Goal: Communication & Community: Answer question/provide support

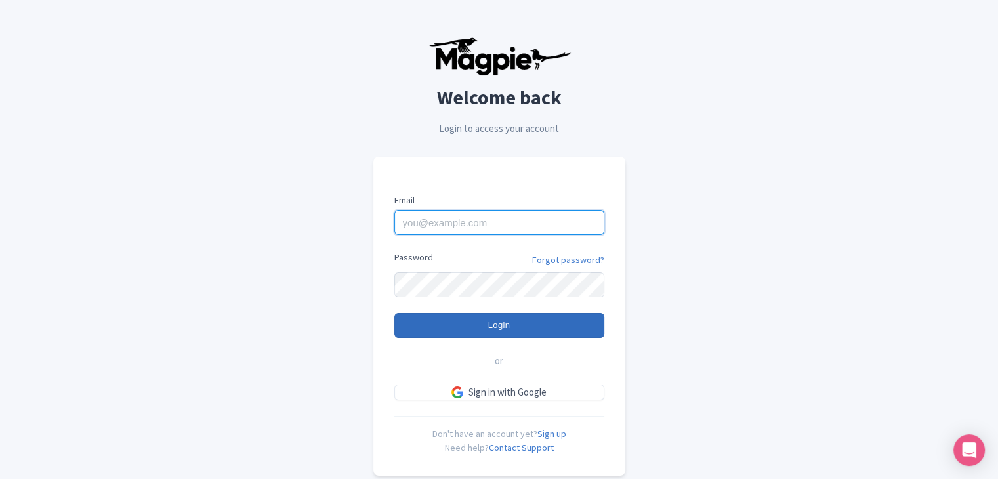
type input "[EMAIL_ADDRESS][DOMAIN_NAME]"
click at [528, 324] on input "Login" at bounding box center [500, 325] width 210 height 25
type input "Logging in..."
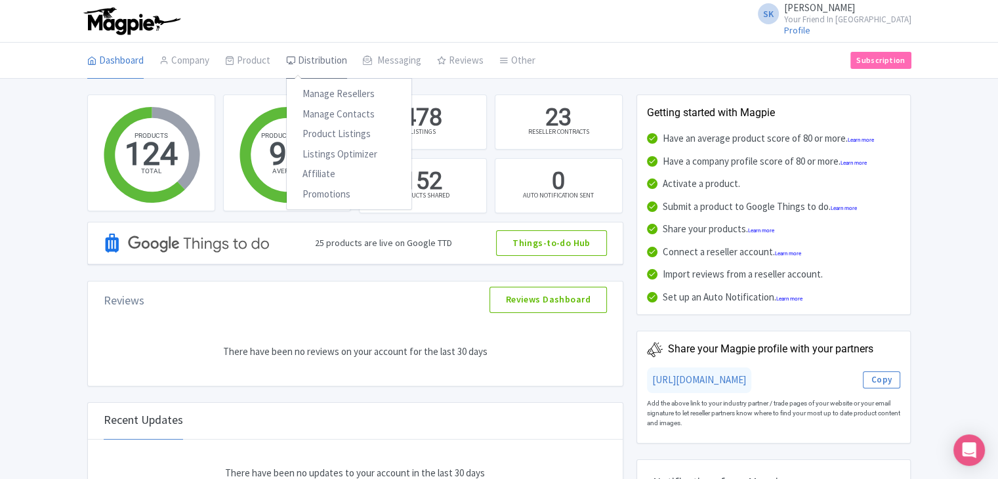
click at [320, 61] on link "Distribution" at bounding box center [316, 61] width 61 height 37
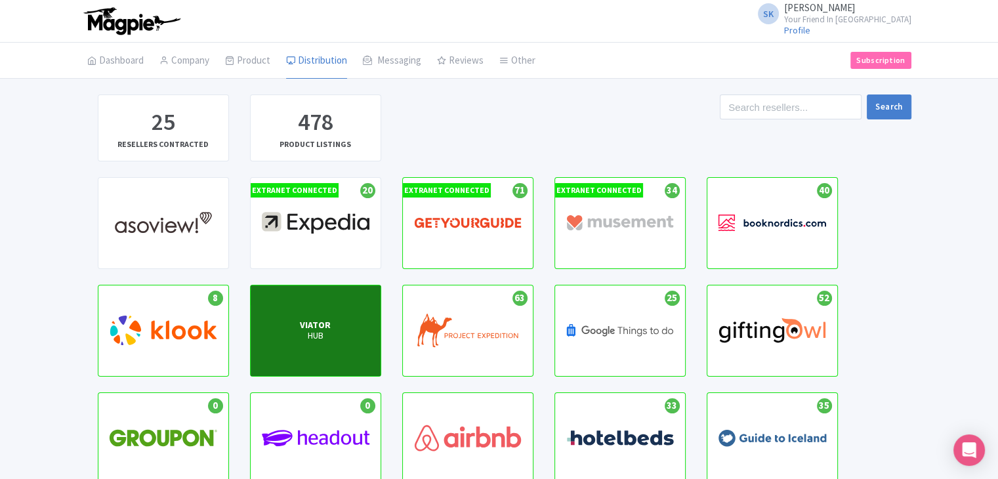
click at [297, 347] on div "VIATOR HUB" at bounding box center [316, 331] width 130 height 91
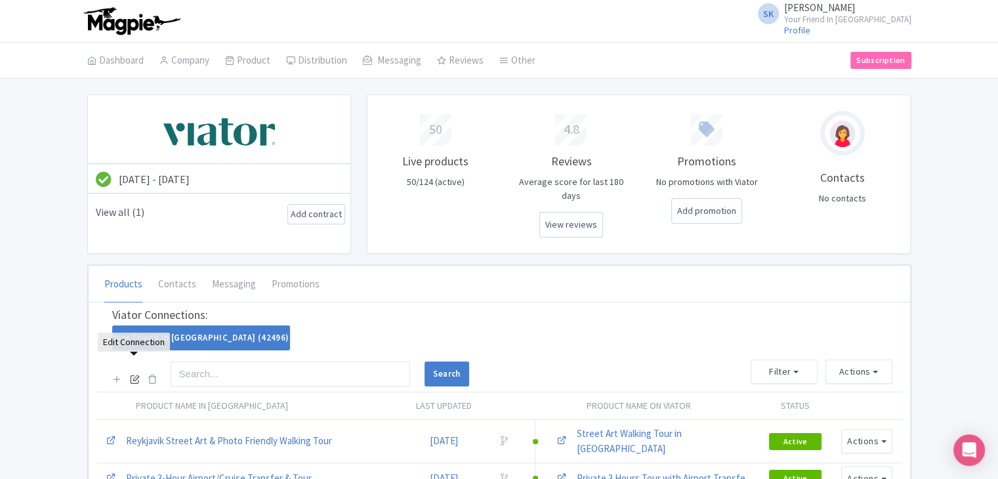
click at [133, 374] on icon at bounding box center [135, 379] width 10 height 10
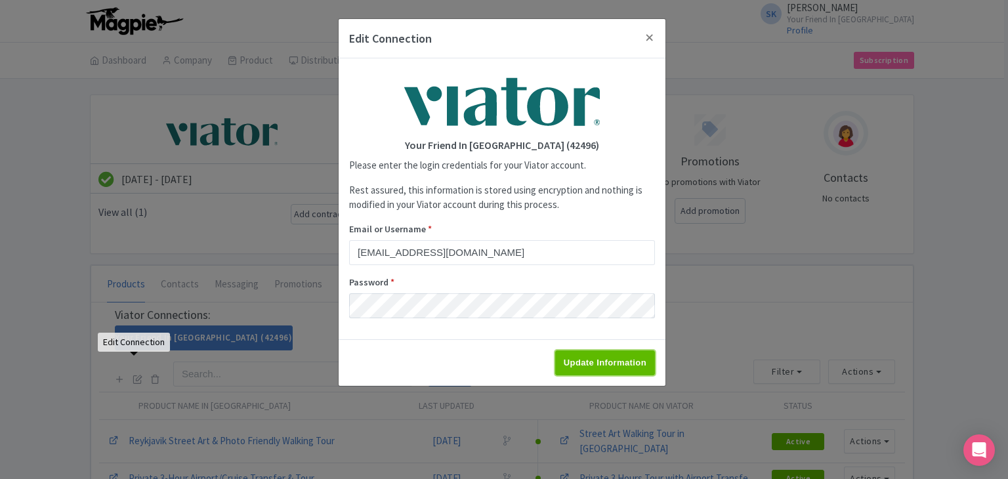
click at [613, 363] on input "Update Information" at bounding box center [605, 363] width 100 height 25
type input "Saving..."
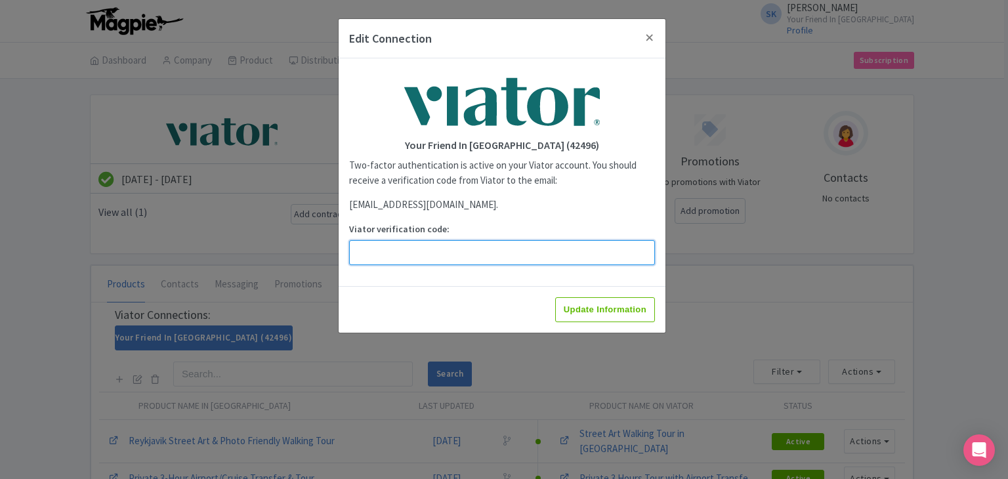
click at [433, 256] on input "Viator verification code:" at bounding box center [502, 252] width 306 height 25
paste input "753688"
type input "753688"
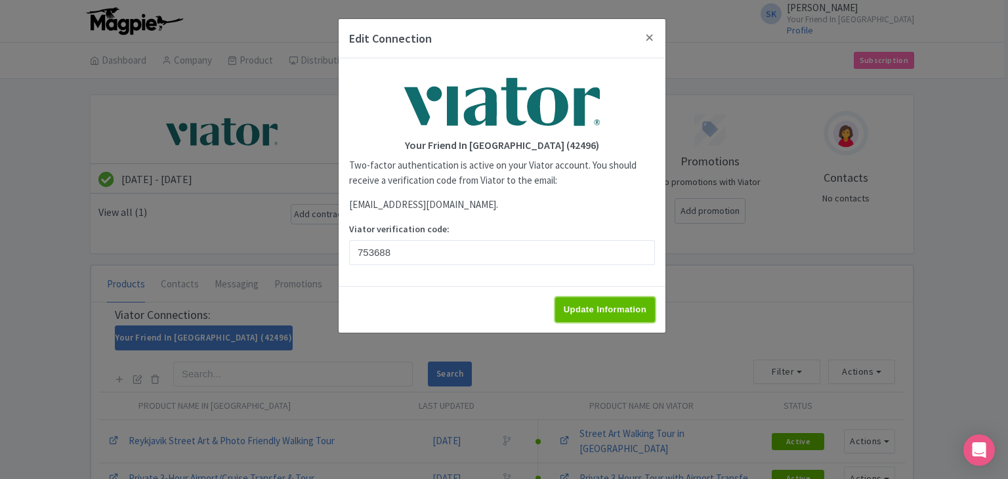
click at [595, 308] on input "Update Information" at bounding box center [605, 309] width 100 height 25
type input "Update Information"
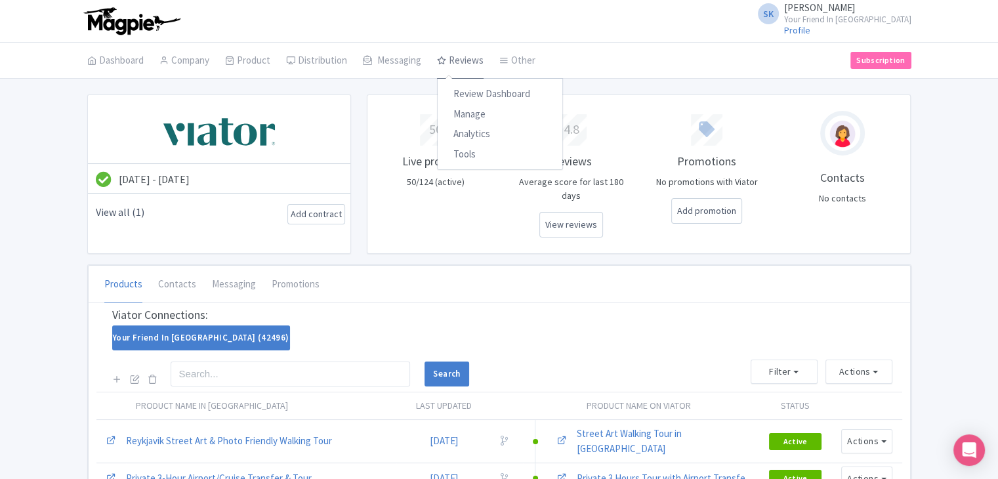
click at [458, 60] on link "Reviews" at bounding box center [460, 61] width 47 height 37
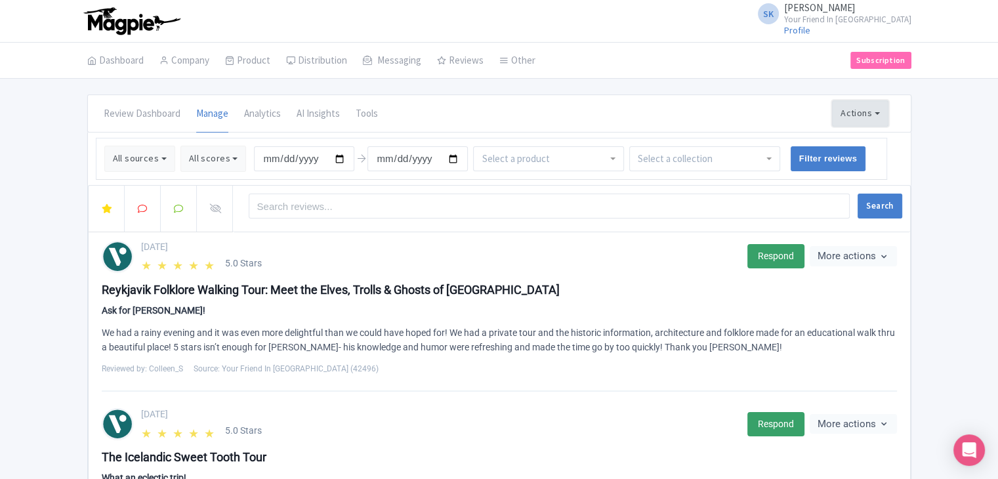
click at [851, 115] on button "Actions" at bounding box center [860, 113] width 56 height 26
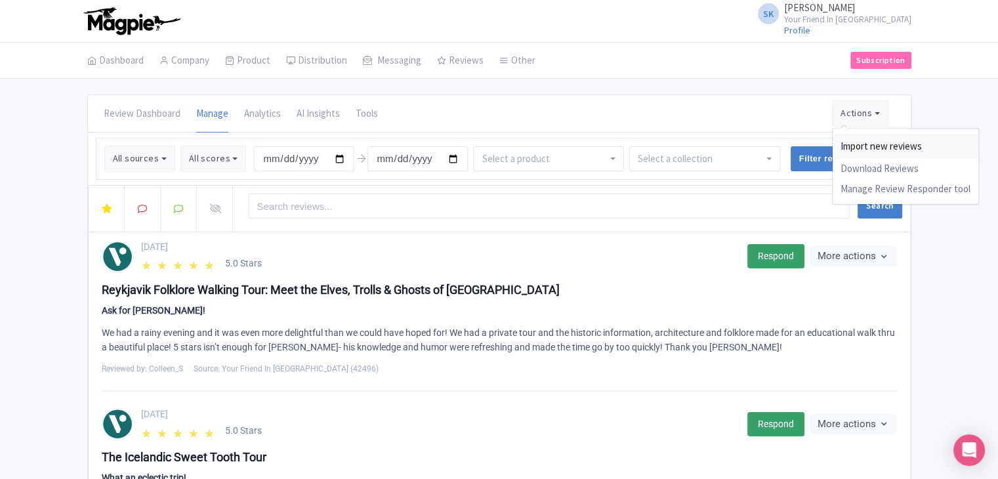
click at [883, 142] on link "Import new reviews" at bounding box center [906, 147] width 146 height 26
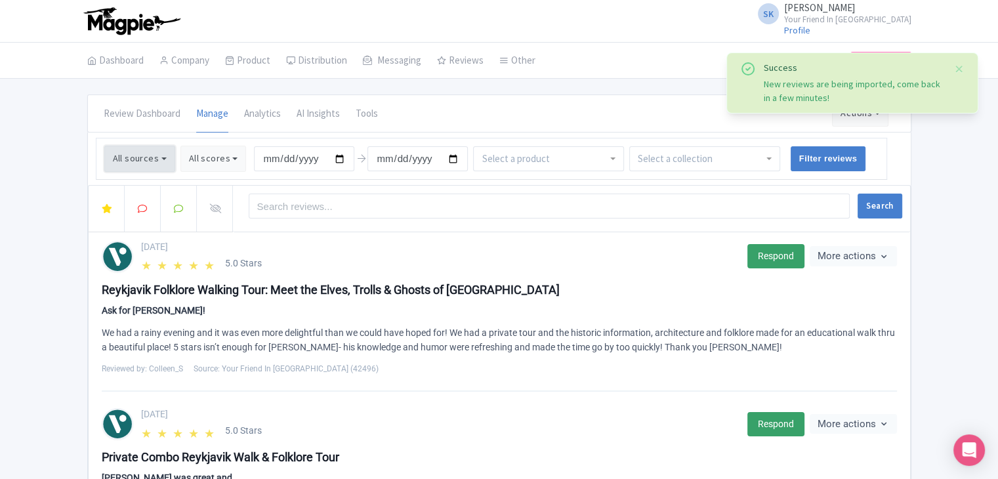
click at [162, 156] on button "All sources" at bounding box center [139, 159] width 71 height 26
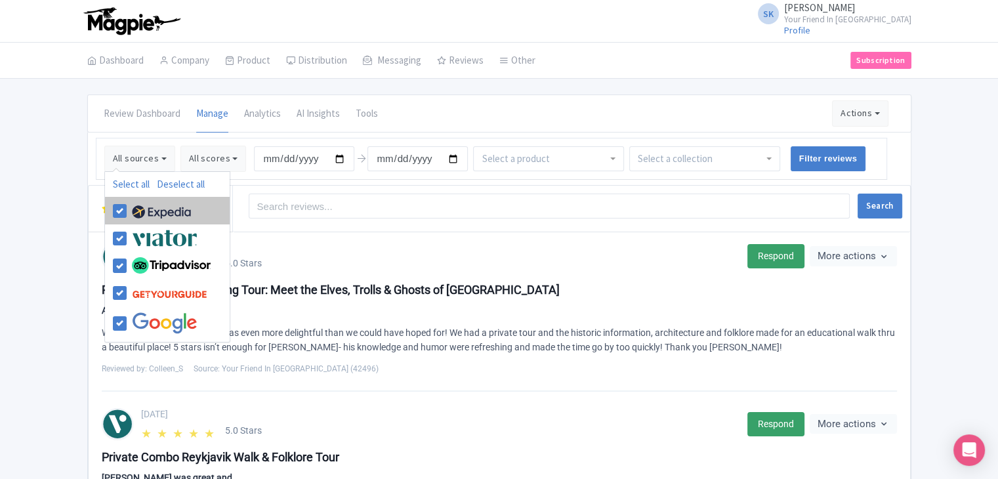
click at [129, 208] on label at bounding box center [160, 211] width 62 height 22
click at [129, 208] on input "checkbox" at bounding box center [133, 204] width 9 height 9
checkbox input "false"
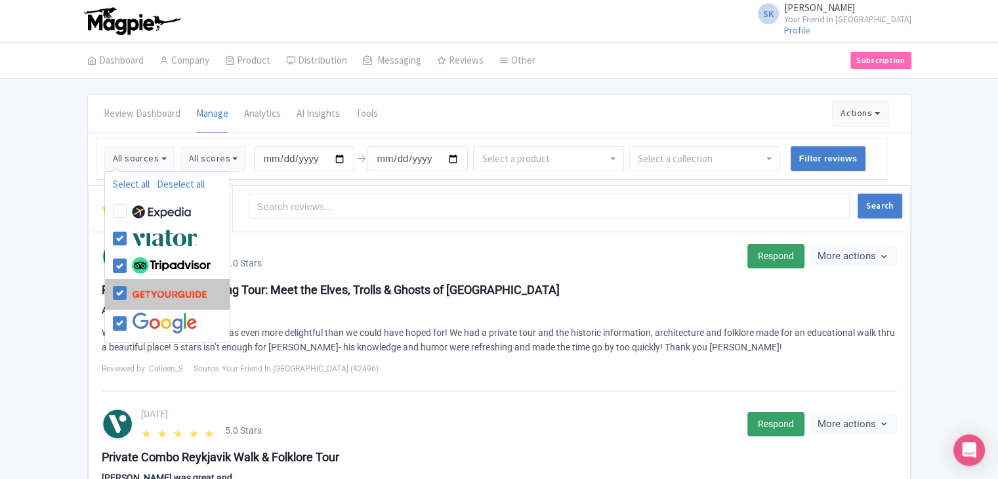
click at [129, 287] on label at bounding box center [168, 294] width 79 height 25
click at [129, 287] on input "checkbox" at bounding box center [133, 286] width 9 height 9
checkbox input "false"
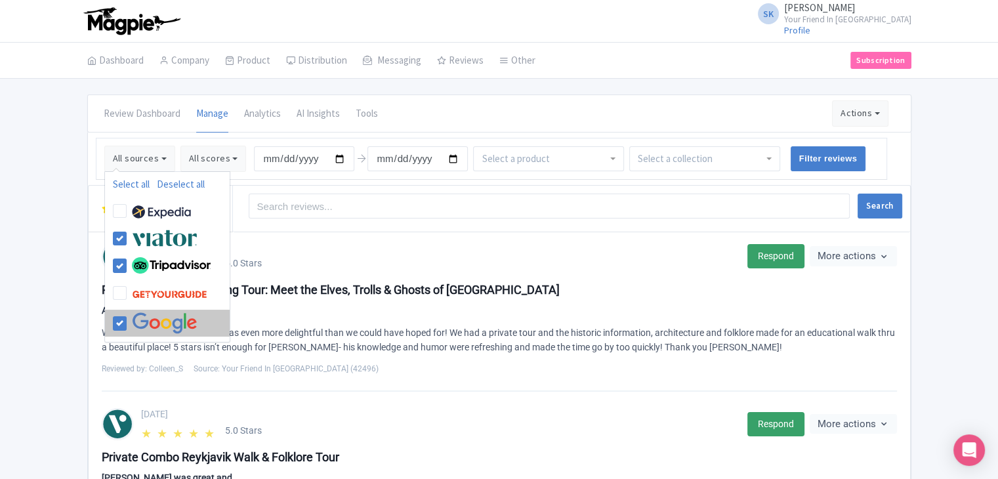
click at [129, 323] on label at bounding box center [163, 323] width 69 height 22
click at [129, 321] on input "checkbox" at bounding box center [133, 316] width 9 height 9
checkbox input "false"
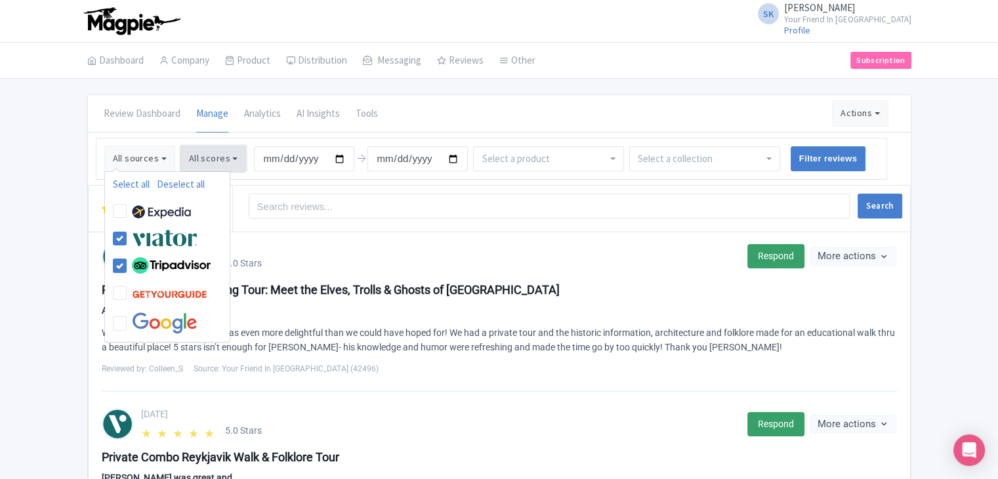
click at [230, 156] on button "All scores" at bounding box center [214, 159] width 66 height 26
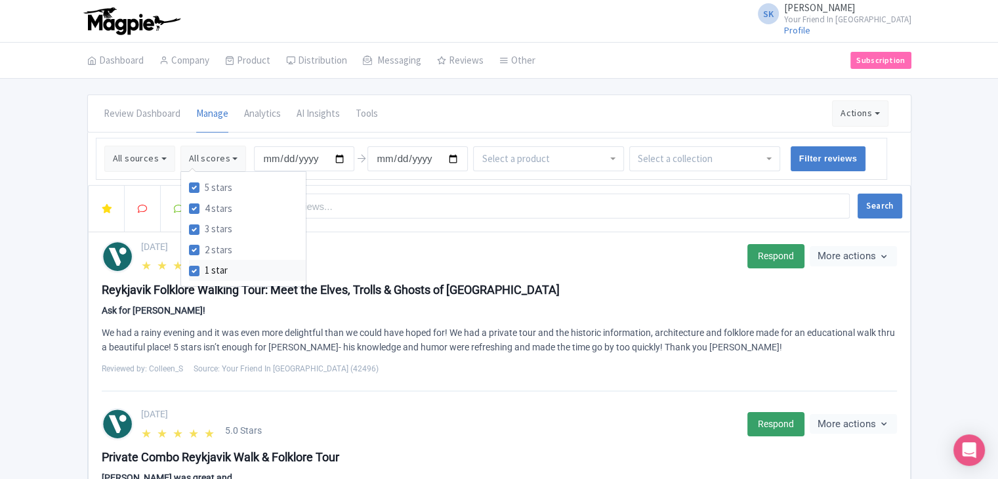
click at [205, 269] on label "1 star" at bounding box center [216, 270] width 23 height 15
click at [205, 269] on input "1 star" at bounding box center [209, 267] width 9 height 9
checkbox input "false"
click at [205, 245] on label "2 stars" at bounding box center [219, 250] width 28 height 15
click at [205, 245] on input "2 stars" at bounding box center [209, 246] width 9 height 9
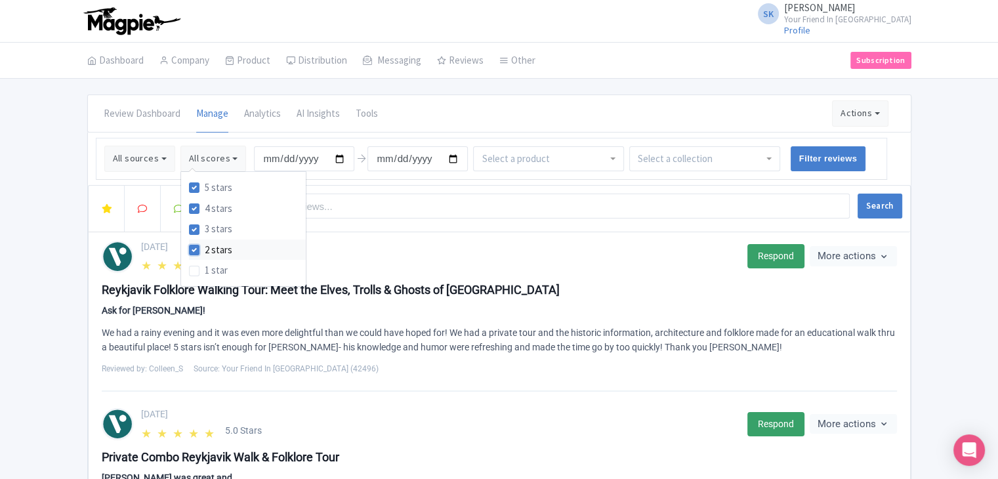
checkbox input "false"
click at [336, 158] on input "2025-05-13" at bounding box center [304, 158] width 100 height 25
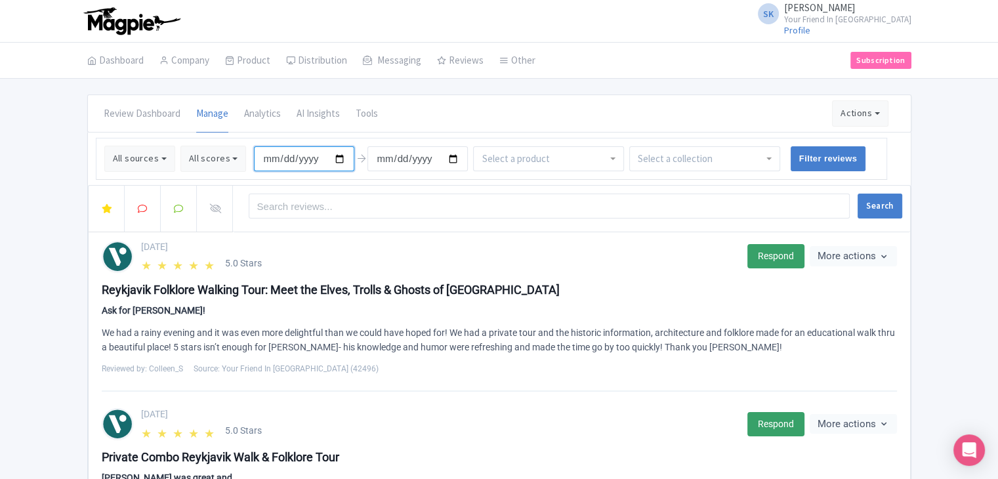
click at [336, 158] on input "[DATE]" at bounding box center [304, 158] width 100 height 25
type input "[DATE]"
click at [817, 154] on input "Filter reviews" at bounding box center [828, 158] width 75 height 25
click at [770, 258] on link "Respond" at bounding box center [776, 256] width 57 height 24
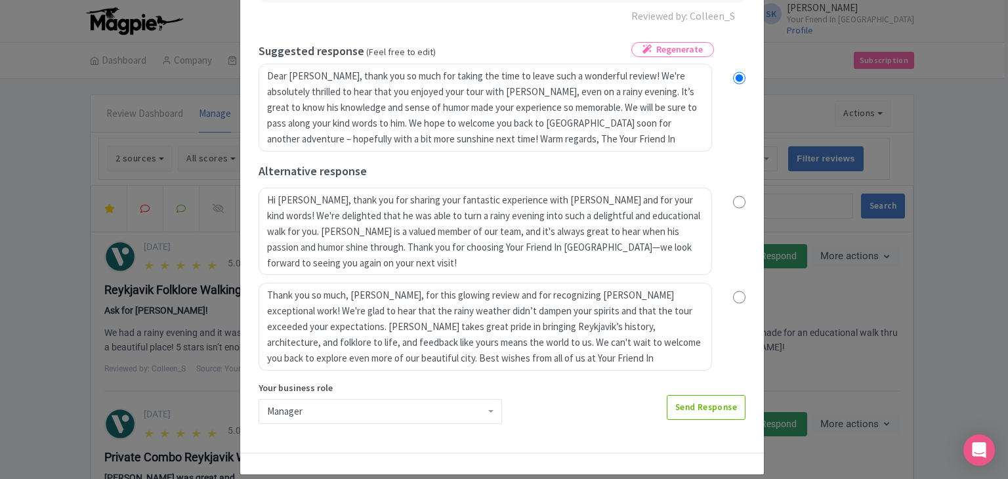
scroll to position [197, 0]
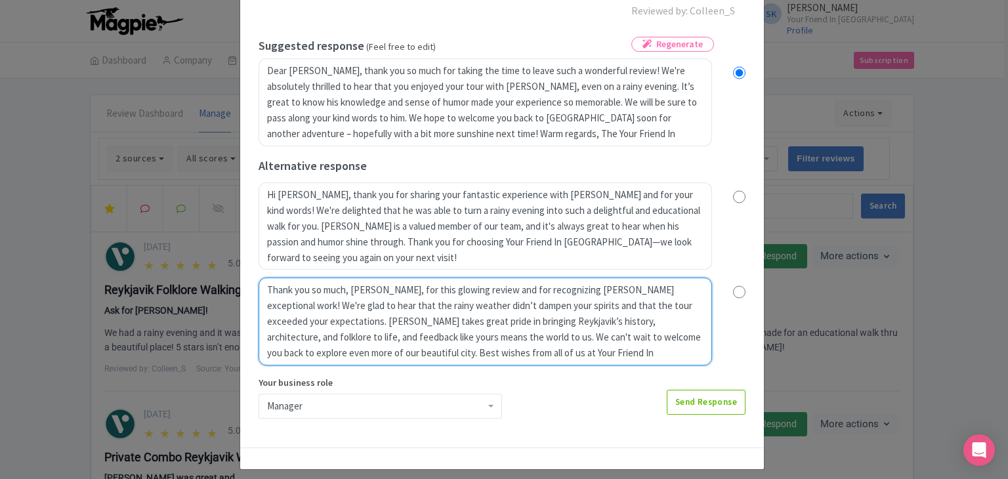
click at [674, 289] on textarea "Thank you so much, Colleen, for this glowing review and for recognizing Mathias…" at bounding box center [486, 322] width 454 height 88
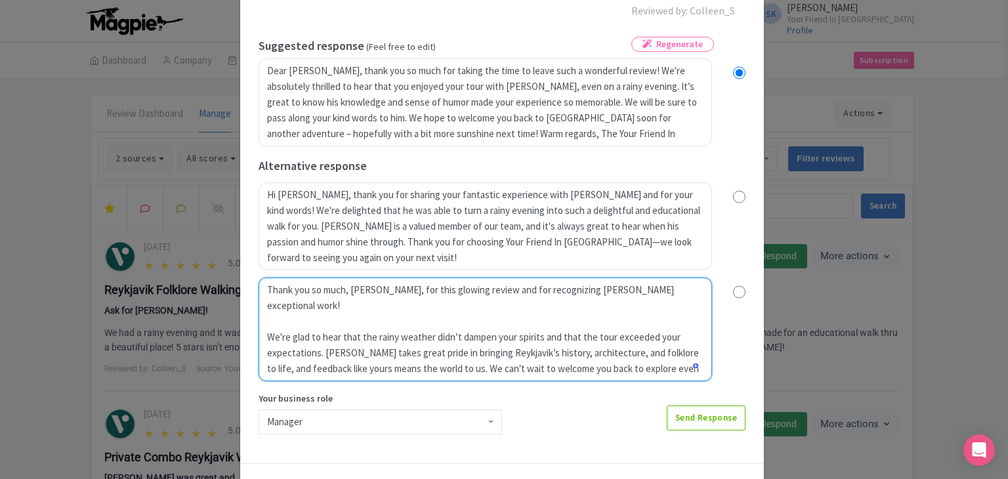
click at [440, 353] on textarea "Thank you so much, Colleen, for this glowing review and for recognizing Mathias…" at bounding box center [486, 330] width 454 height 104
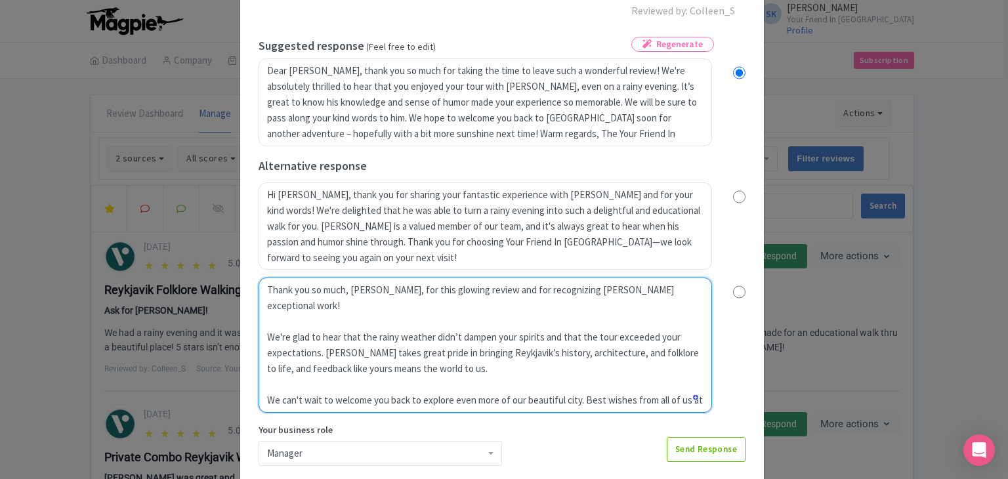
click at [583, 384] on textarea "Thank you so much, Colleen, for this glowing review and for recognizing Mathias…" at bounding box center [486, 345] width 454 height 135
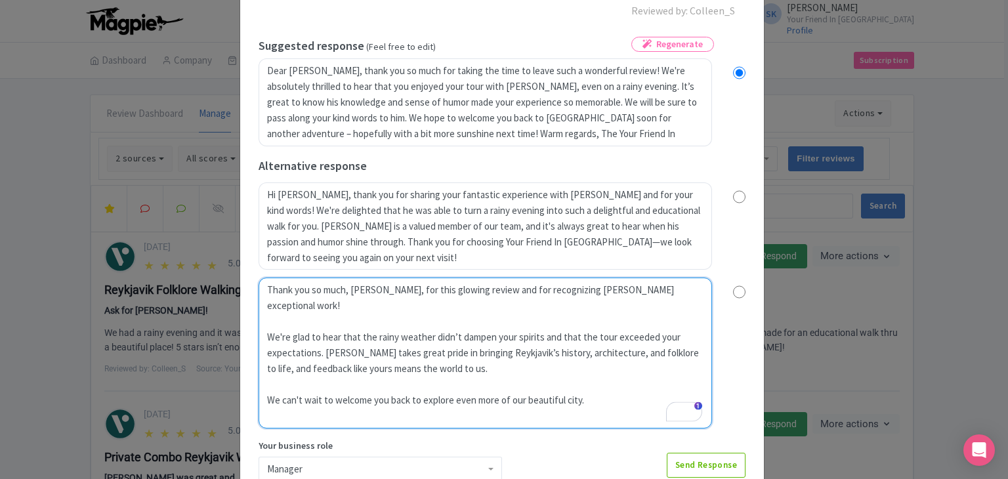
type textarea "Thank you so much, Colleen, for this glowing review and for recognizing Mathias…"
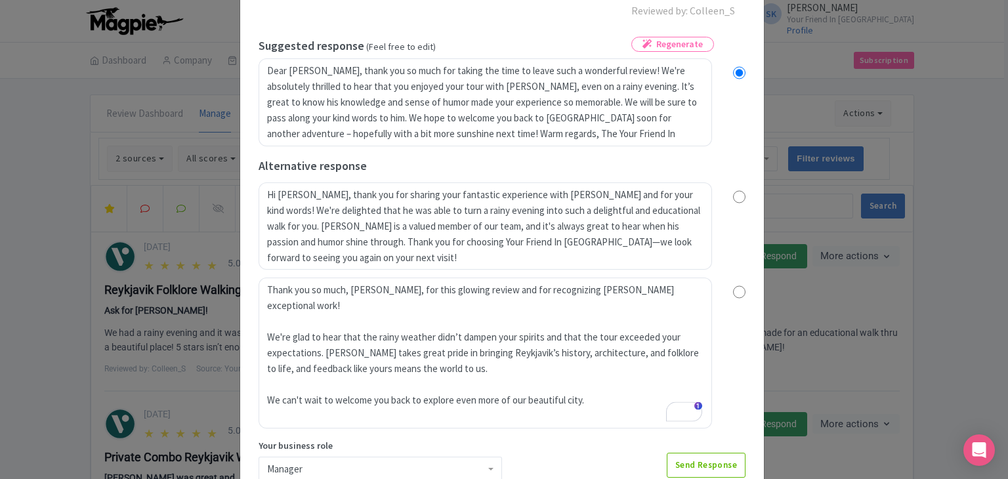
click at [739, 292] on input "radio" at bounding box center [739, 292] width 12 height 13
radio input "true"
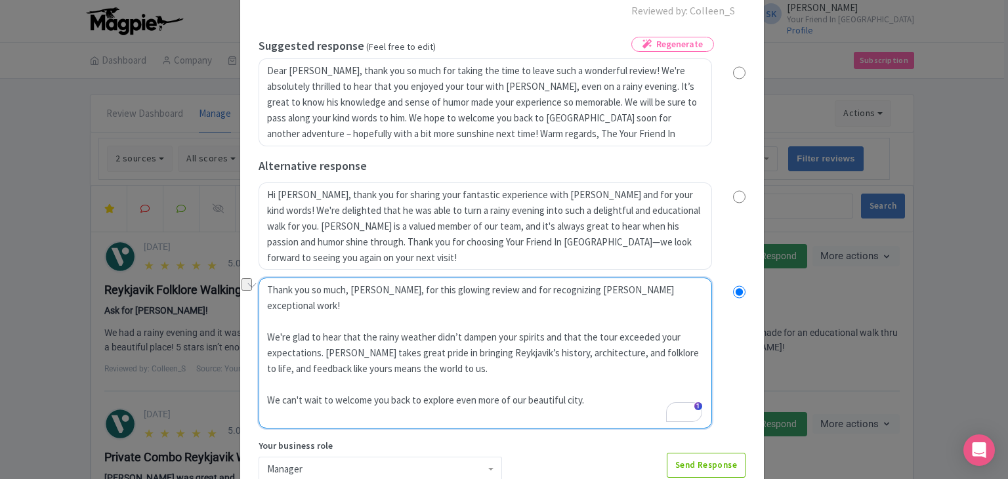
drag, startPoint x: 484, startPoint y: 416, endPoint x: 264, endPoint y: 423, distance: 220.7
click at [264, 423] on textarea "Thank you so much, Colleen, for this glowing review and for recognizing Mathias…" at bounding box center [486, 353] width 454 height 151
paste textarea "With gratitude and warm regards [PERSON_NAME] Your Friend In [GEOGRAPHIC_DATA] …"
type textarea "Thank you so much, [PERSON_NAME], for this glowing review and for recognizing […"
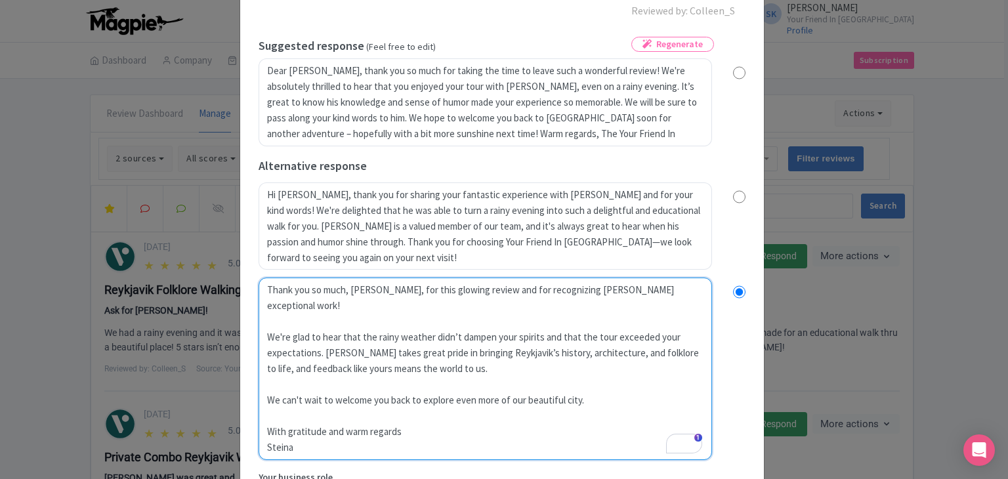
radio input "true"
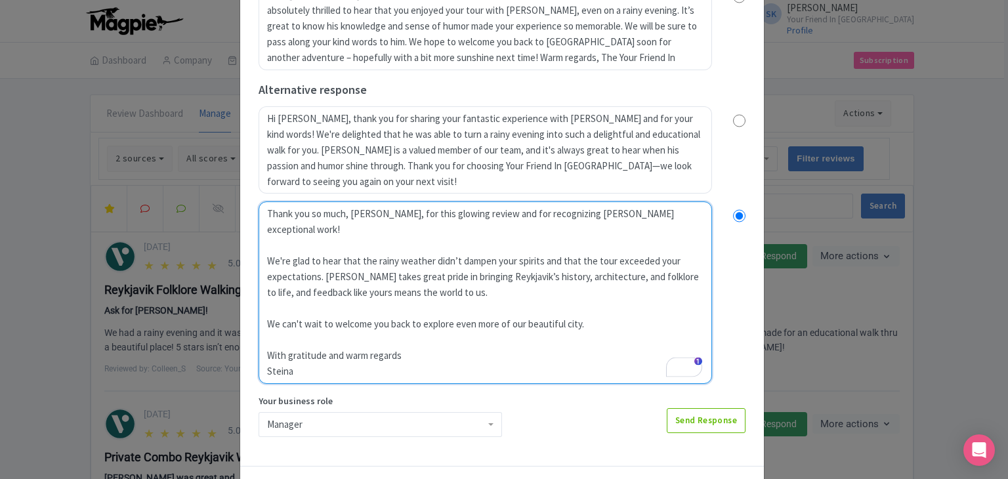
scroll to position [300, 0]
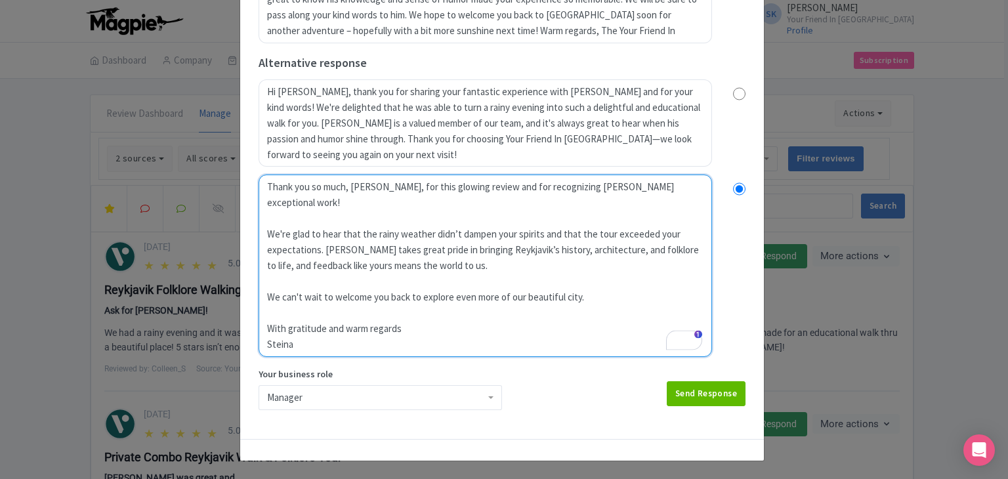
type textarea "Thank you so much, [PERSON_NAME], for this glowing review and for recognizing […"
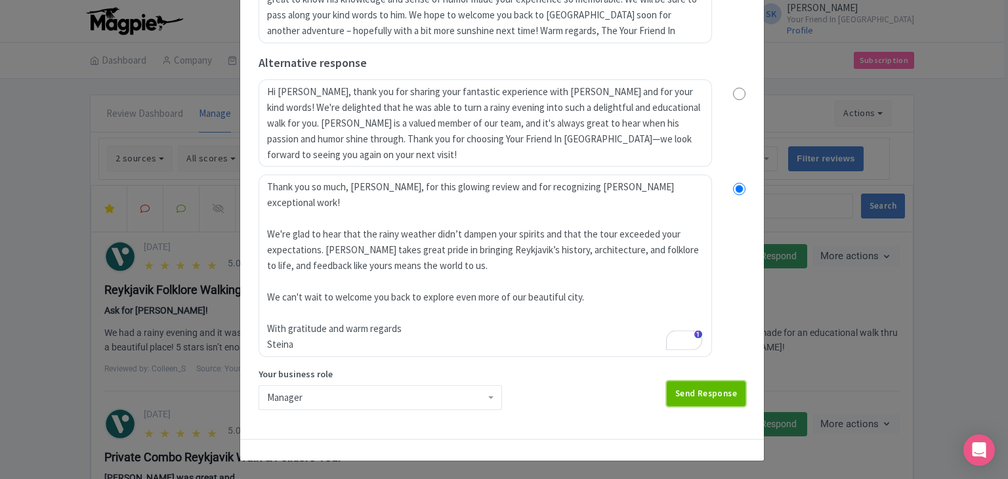
click at [701, 393] on link "Send Response" at bounding box center [706, 393] width 79 height 25
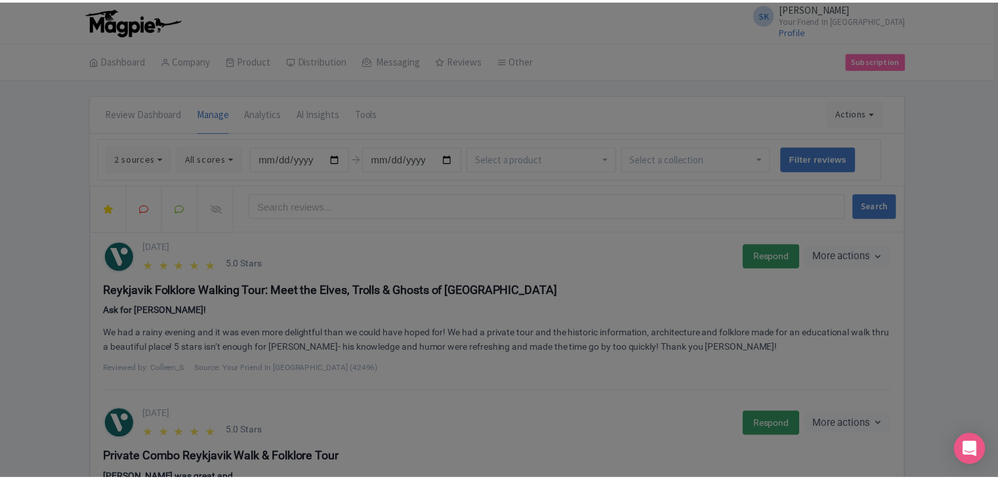
scroll to position [0, 0]
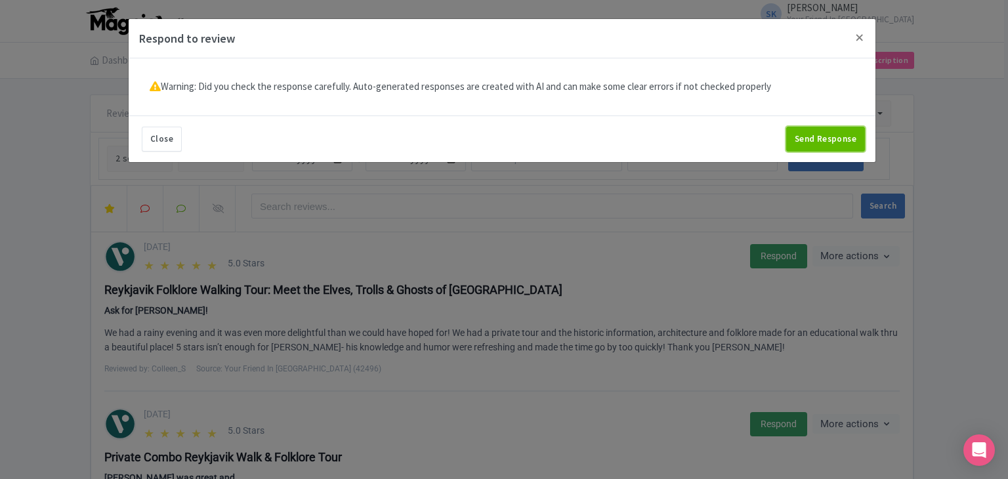
click at [817, 137] on button "Send Response" at bounding box center [825, 139] width 79 height 25
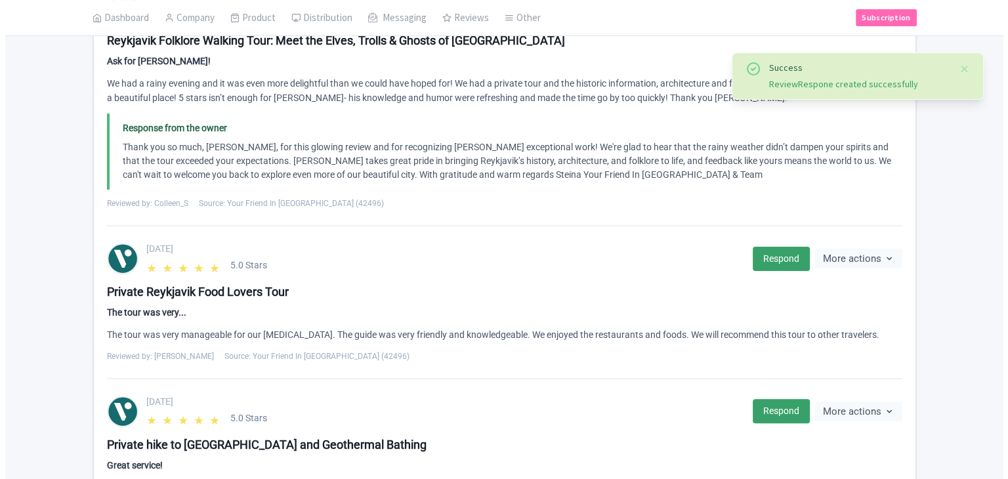
scroll to position [263, 0]
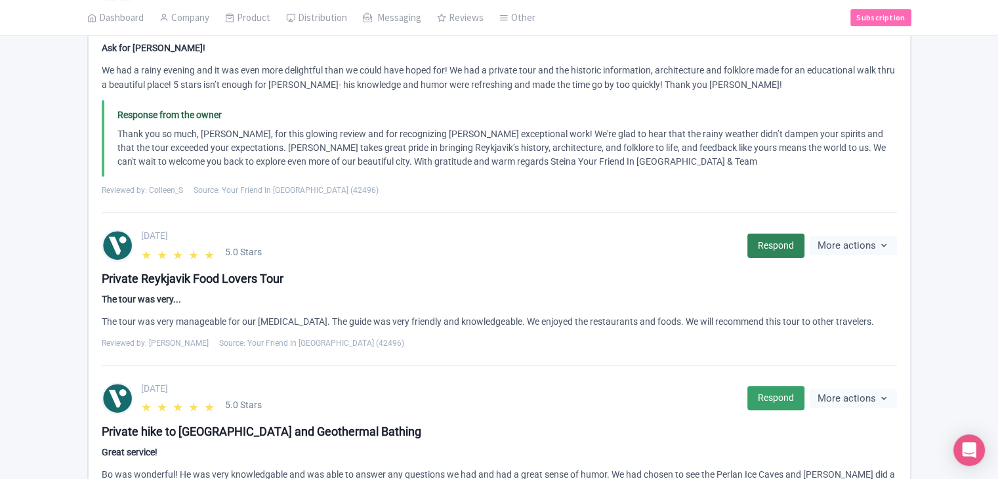
click at [774, 245] on link "Respond" at bounding box center [776, 246] width 57 height 24
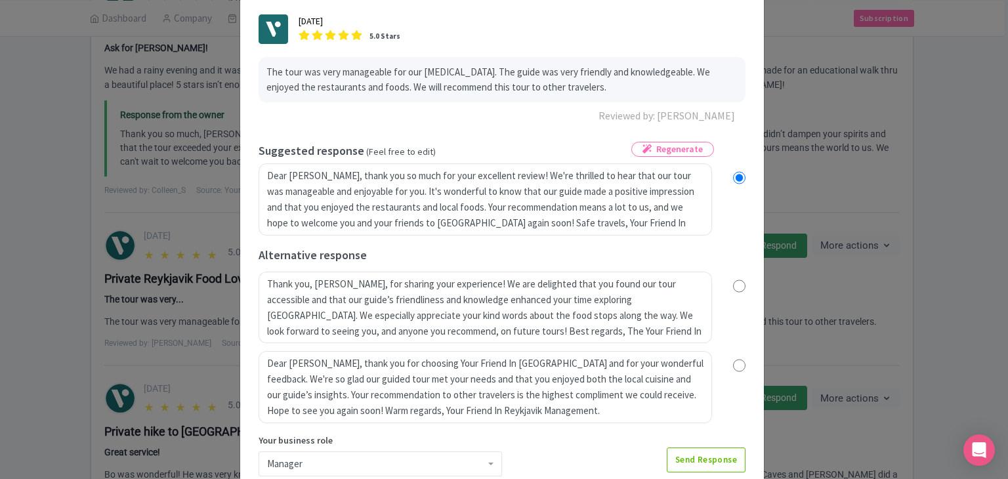
scroll to position [66, 0]
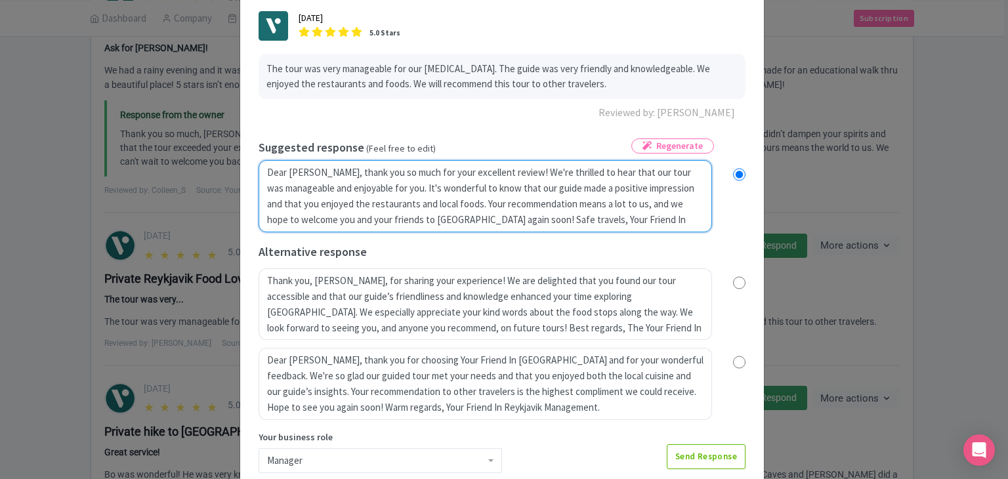
click at [339, 172] on textarea "Dear YASUOTOM, thank you so much for your excellent review! We're thrilled to h…" at bounding box center [486, 196] width 454 height 72
type textarea "Dear YASUOTOM, hank you so much for your excellent review! We're thrilled to he…"
radio input "true"
type textarea "Dear YASUOTOM, hank you so much for your excellent review! We're thrilled to he…"
radio input "true"
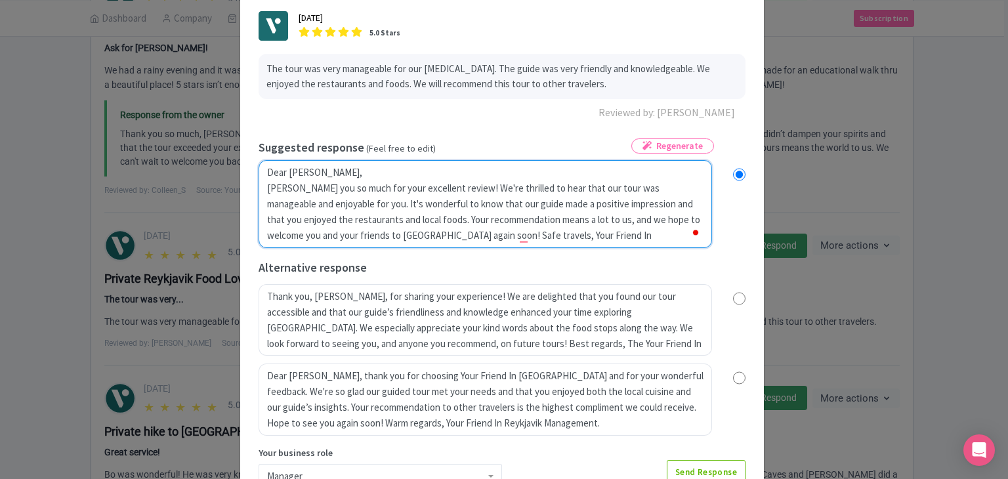
type textarea "Dear YASUOTOM, hank you so much for your excellent review! We're thrilled to he…"
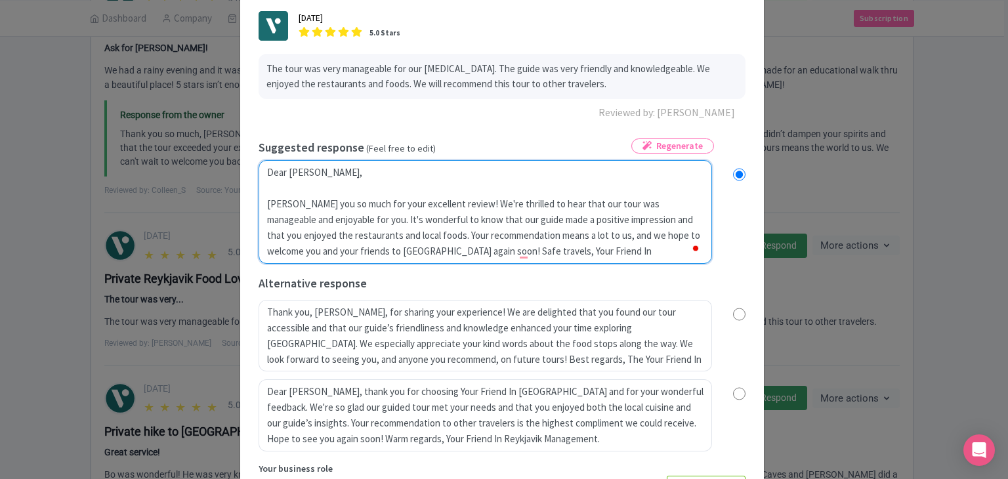
radio input "true"
type textarea "Dear YASUOTOM, Thank you so much for your excellent review! We're thrilled to h…"
radio input "true"
click at [454, 203] on textarea "Dear YASUOTOM, thank you so much for your excellent review! We're thrilled to h…" at bounding box center [486, 212] width 454 height 104
type textarea "Dear YASUOTOM, Thank you so much for your excellent review! We're thrilled to h…"
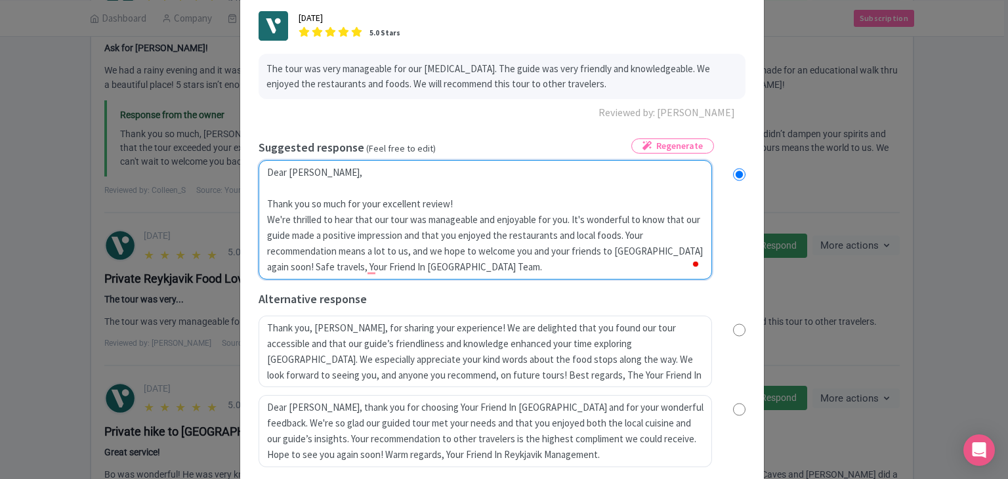
radio input "true"
click at [621, 232] on textarea "Dear YASUOTOM, thank you so much for your excellent review! We're thrilled to h…" at bounding box center [486, 219] width 454 height 119
click at [624, 235] on textarea "Dear YASUOTOM, thank you so much for your excellent review! We're thrilled to h…" at bounding box center [486, 219] width 454 height 119
type textarea "Dear YASUOTOM, Thank you so much for your excellent review! We're thrilled to h…"
radio input "true"
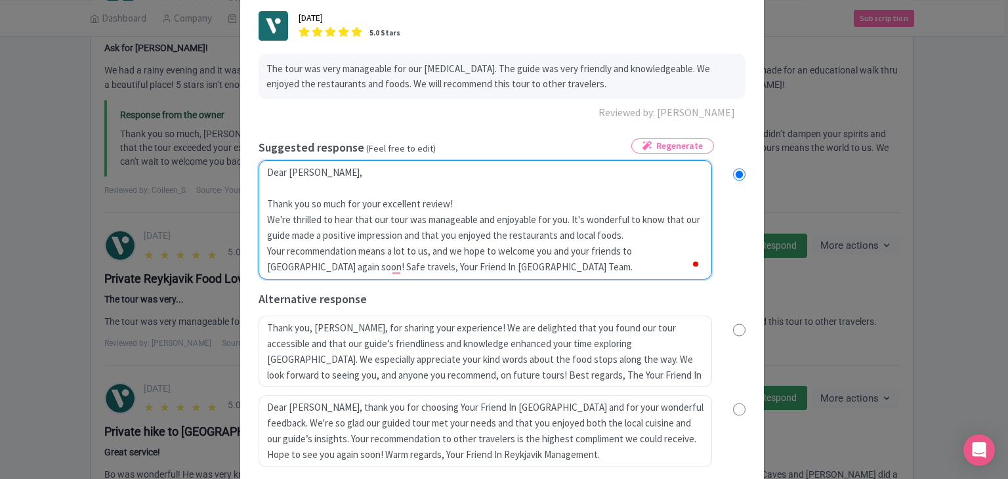
type textarea "Dear YASUOTOM, Thank you so much for your excellent review! We're thrilled to h…"
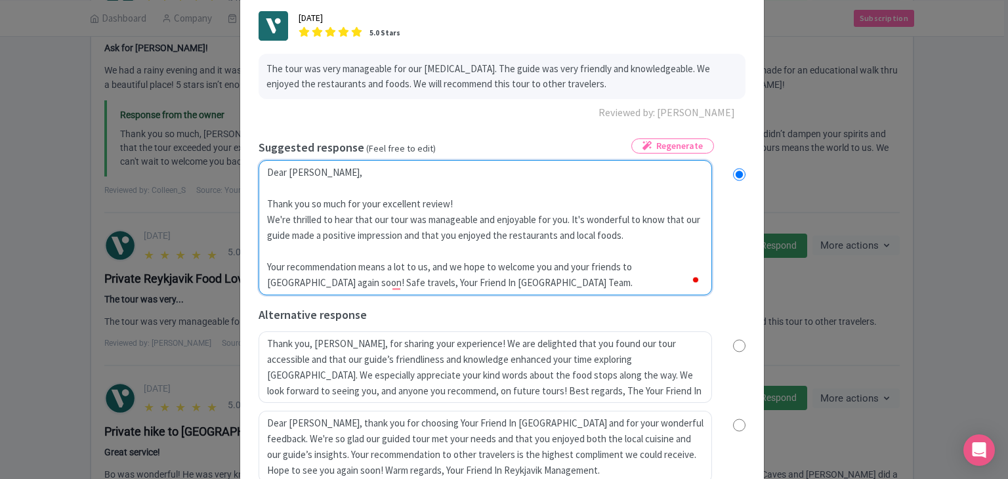
radio input "true"
click at [291, 282] on textarea "Dear YASUOTOM, thank you so much for your excellent review! We're thrilled to h…" at bounding box center [486, 227] width 454 height 135
type textarea "Dear YASUOTOM, Thank you so much for your excellent review! We're thrilled to h…"
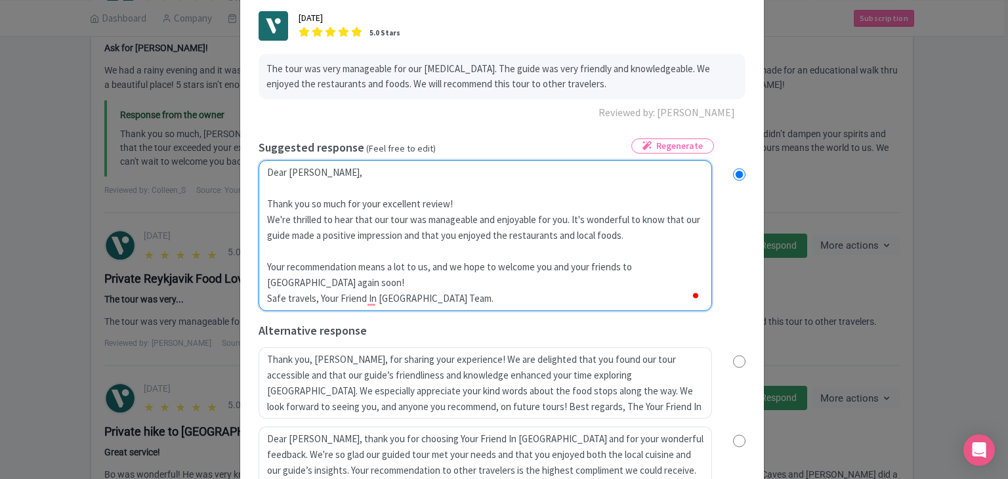
radio input "true"
type textarea "Dear YASUOTOM, Thank you so much for your excellent review! We're thrilled to h…"
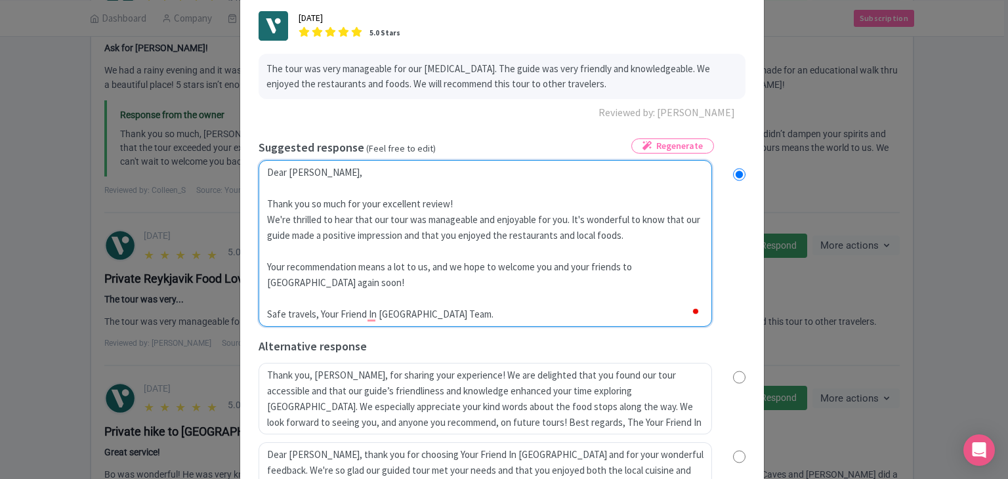
radio input "true"
drag, startPoint x: 444, startPoint y: 314, endPoint x: 313, endPoint y: 320, distance: 130.7
click at [313, 320] on textarea "Dear YASUOTOM, thank you so much for your excellent review! We're thrilled to h…" at bounding box center [486, 243] width 454 height 167
type textarea "Dear YASUOTOM, Thank you so much for your excellent review! We're thrilled to h…"
radio input "true"
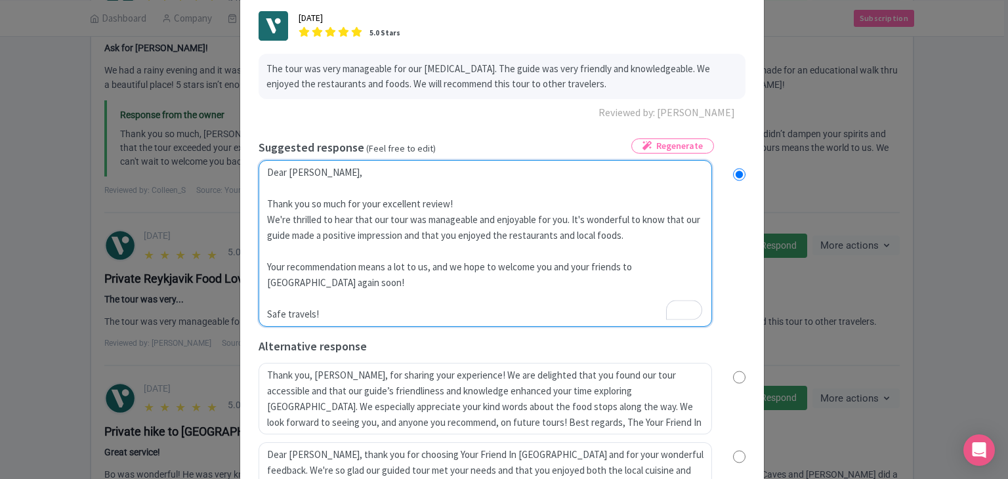
type textarea "Dear YASUOTOM, Thank you so much for your excellent review! We're thrilled to h…"
radio input "true"
type textarea "Dear YASUOTOM, Thank you so much for your excellent review! We're thrilled to h…"
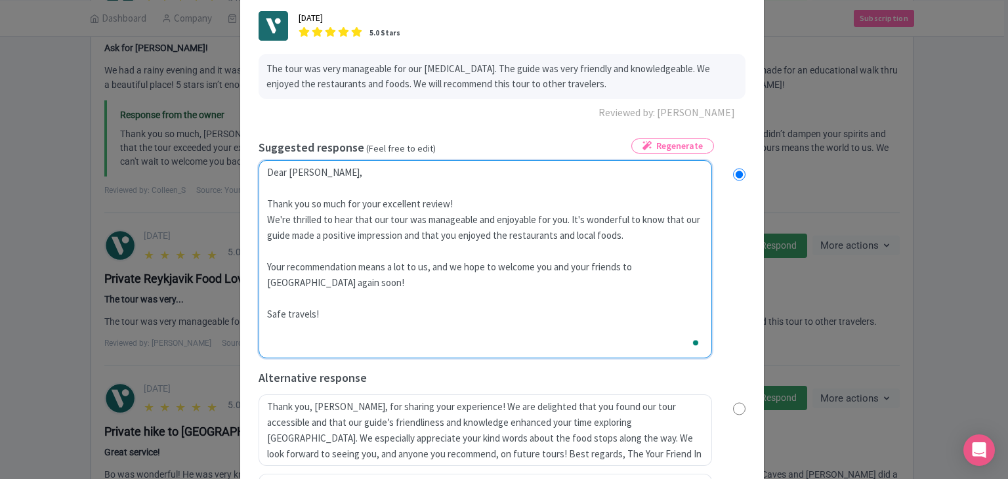
radio input "true"
click at [291, 349] on textarea "Dear YASUOTOM, thank you so much for your excellent review! We're thrilled to h…" at bounding box center [486, 259] width 454 height 198
paste textarea "With gratitude and warm regards Steina Your Friend In Reykjavík & Team"
type textarea "Dear [PERSON_NAME], Thank you so much for your excellent review! We're thrilled…"
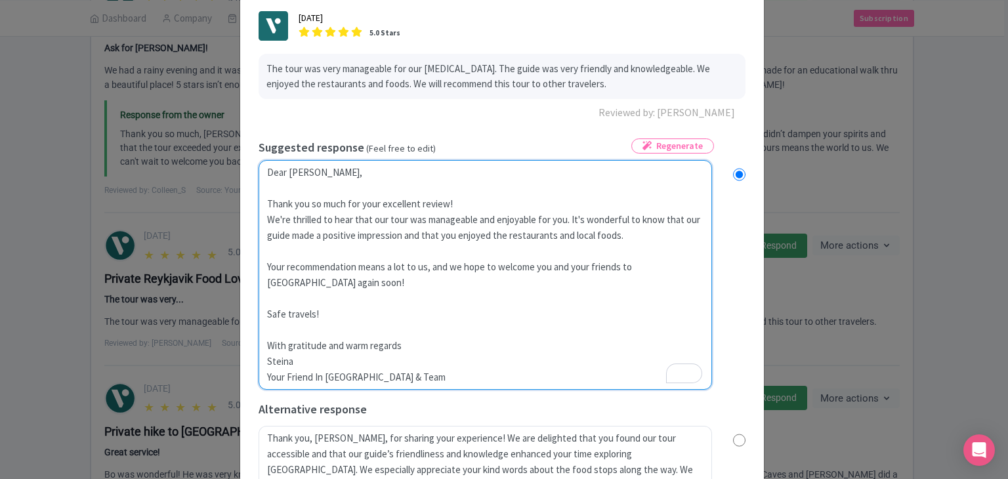
radio input "true"
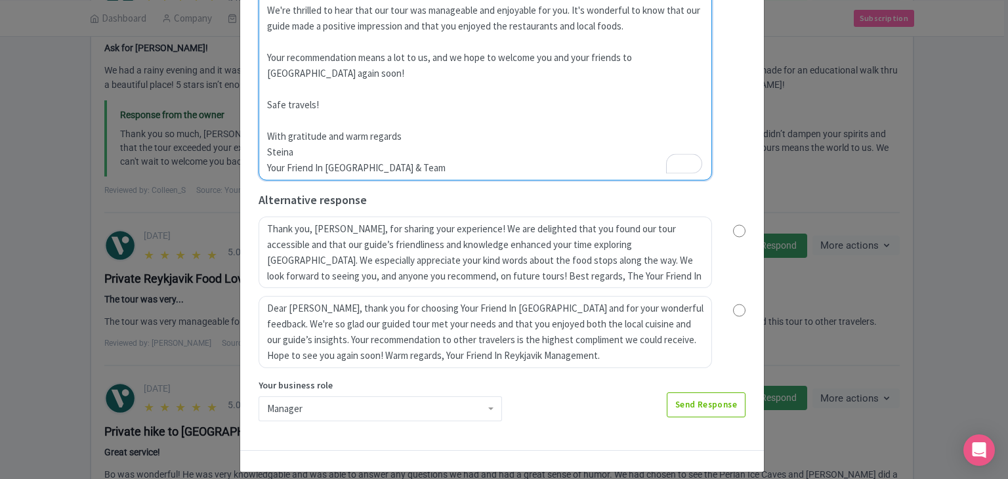
scroll to position [286, 0]
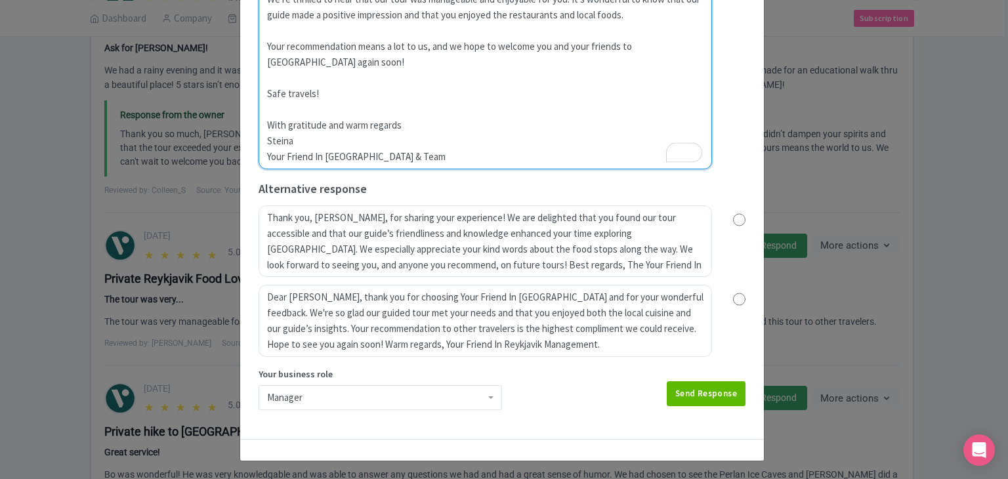
type textarea "Dear [PERSON_NAME], Thank you so much for your excellent review! We're thrilled…"
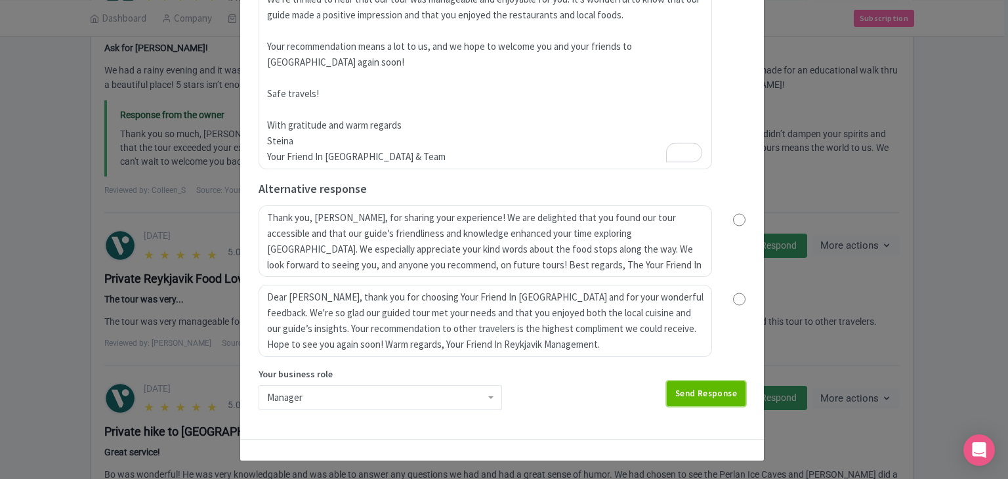
click at [706, 395] on link "Send Response" at bounding box center [706, 393] width 79 height 25
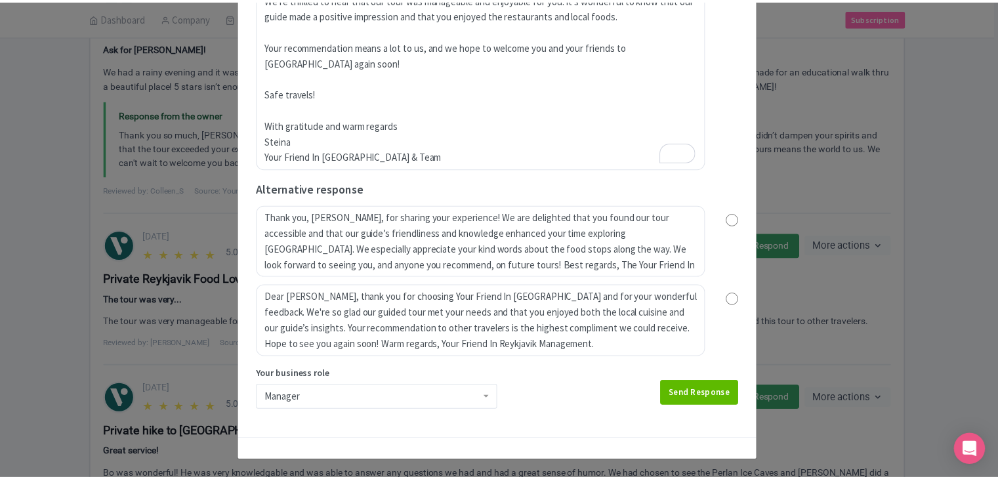
scroll to position [0, 0]
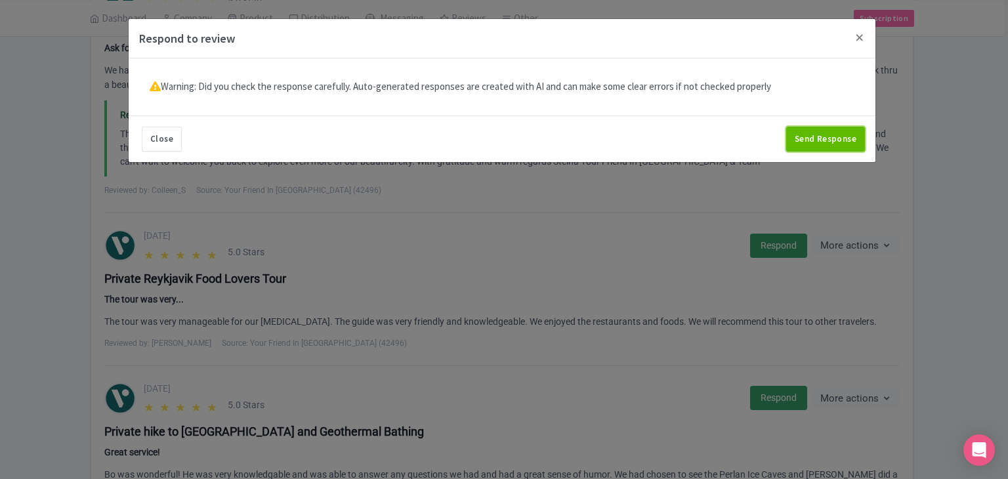
click at [823, 142] on button "Send Response" at bounding box center [825, 139] width 79 height 25
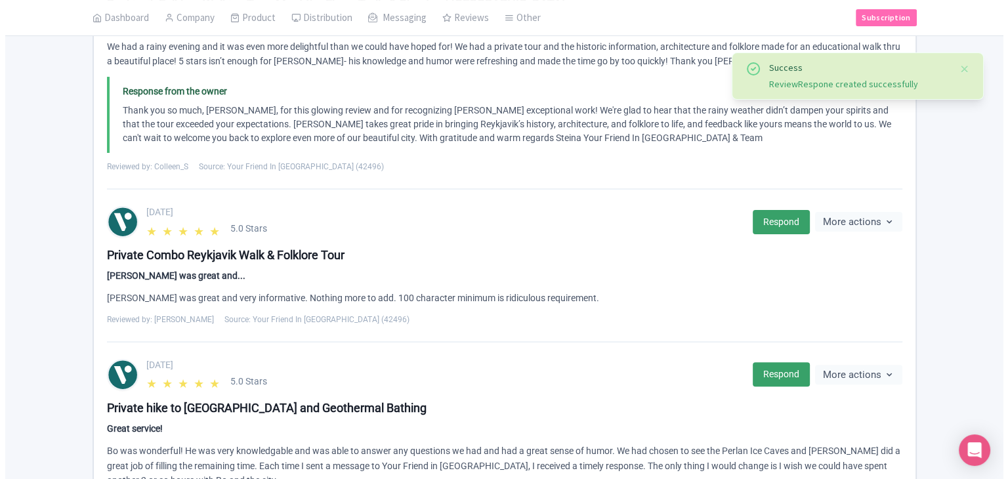
scroll to position [328, 0]
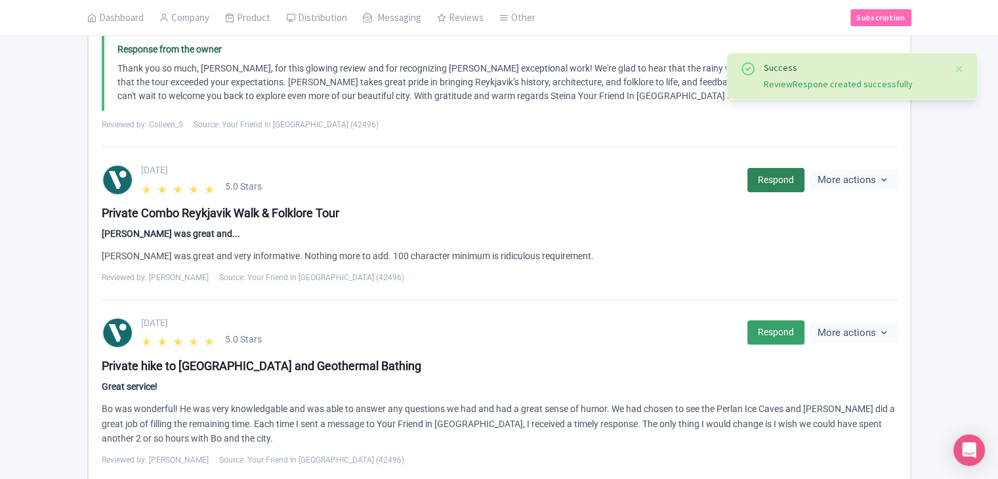
click at [775, 182] on link "Respond" at bounding box center [776, 180] width 57 height 24
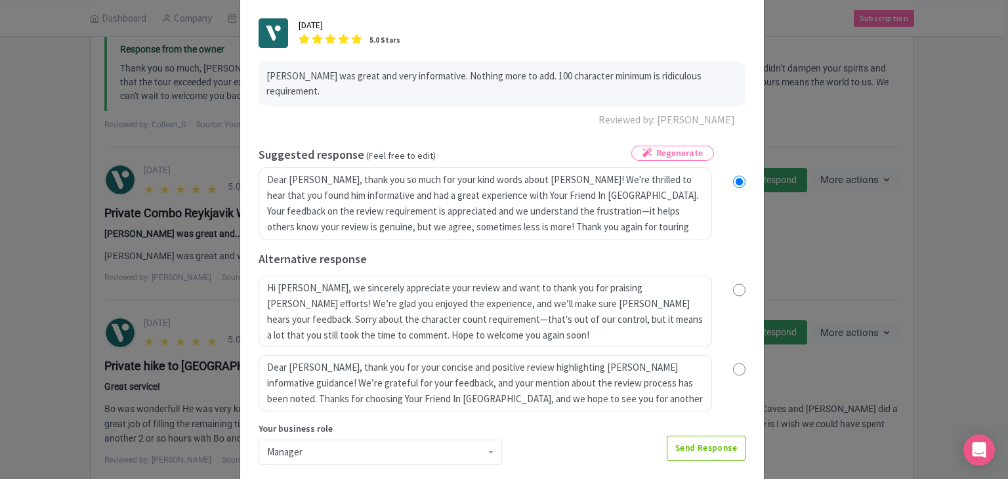
scroll to position [66, 0]
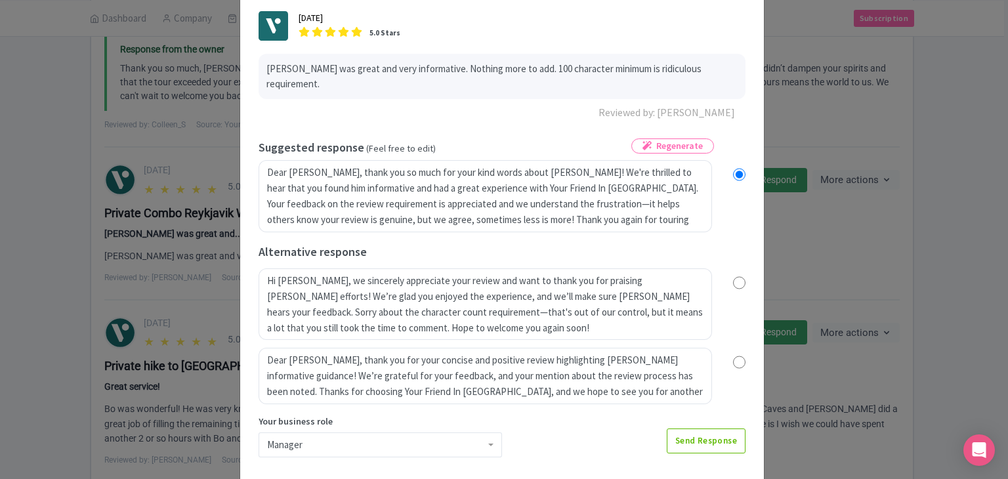
click at [738, 356] on input "radio" at bounding box center [739, 362] width 12 height 13
radio input "true"
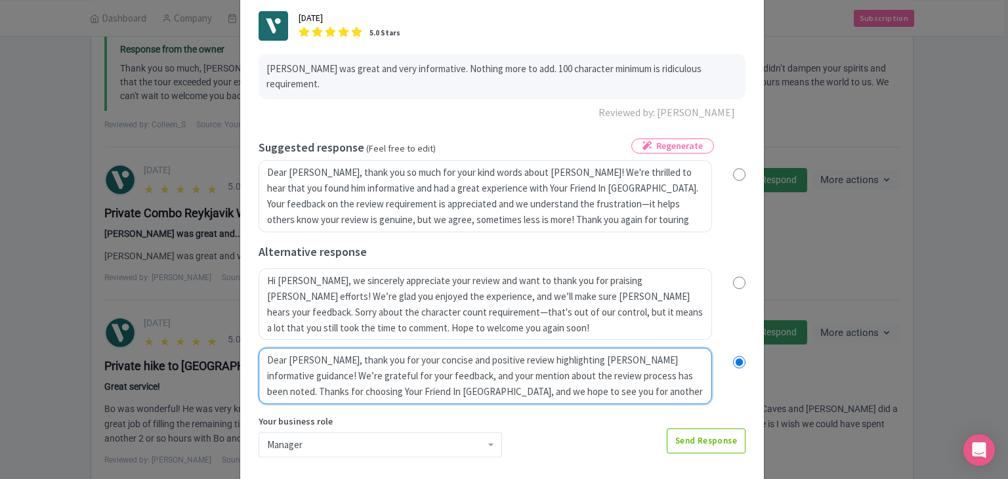
click at [324, 348] on textarea "Dear Dennis_L, thank you for your concise and positive review highlighting Step…" at bounding box center [486, 376] width 454 height 56
type textarea "Dear Dennis_, thank you for your concise and positive review highlighting Steph…"
radio input "true"
type textarea "Dear Dennis, thank you for your concise and positive review highlighting Stepha…"
radio input "true"
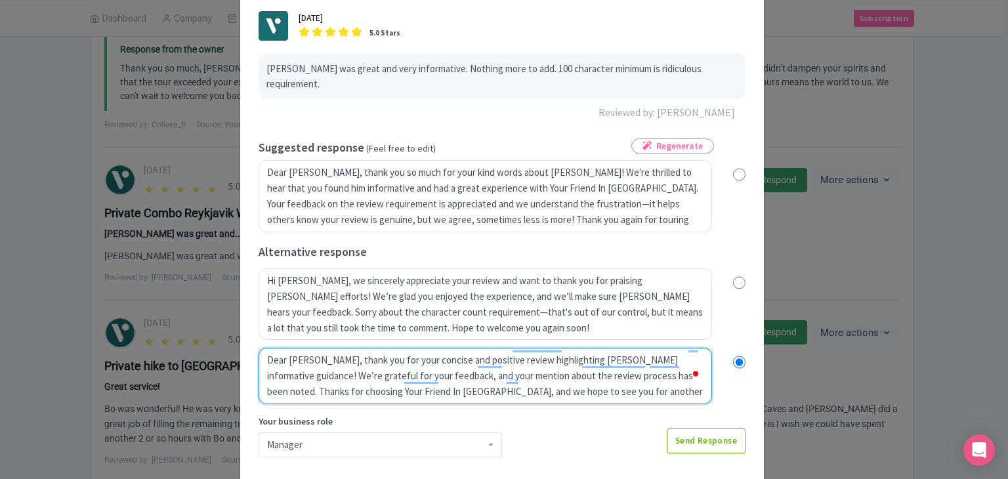
click at [322, 348] on textarea "Dear Dennis_L, thank you for your concise and positive review highlighting Step…" at bounding box center [486, 376] width 454 height 56
type textarea "Dear Dennis, hank you for your concise and positive review highlighting Stephan…"
radio input "true"
type textarea "Dear Dennis, hank you for your concise and positive review highlighting Stephan…"
radio input "true"
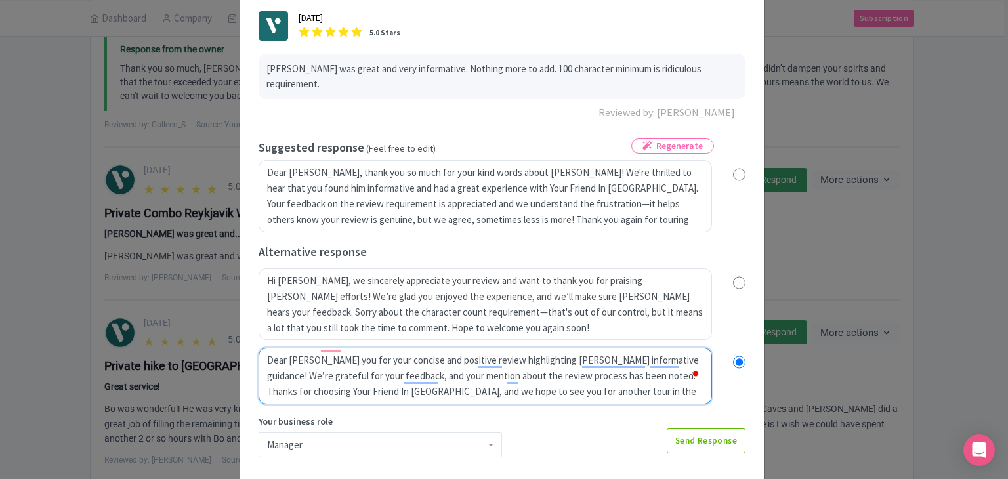
type textarea "Dear Dennis, hank you for your concise and positive review highlighting Stephan…"
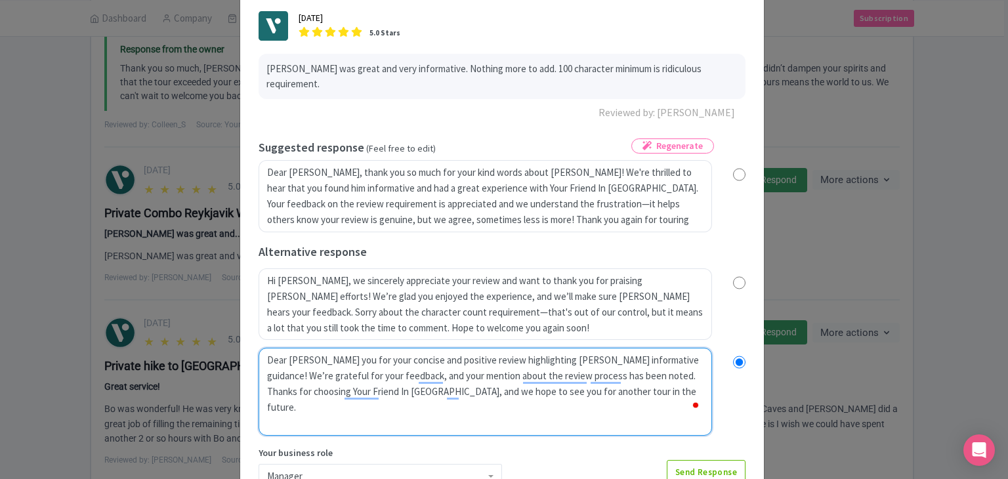
radio input "true"
type textarea "Dear Dennis, Thank you for your concise and positive review highlighting Stepha…"
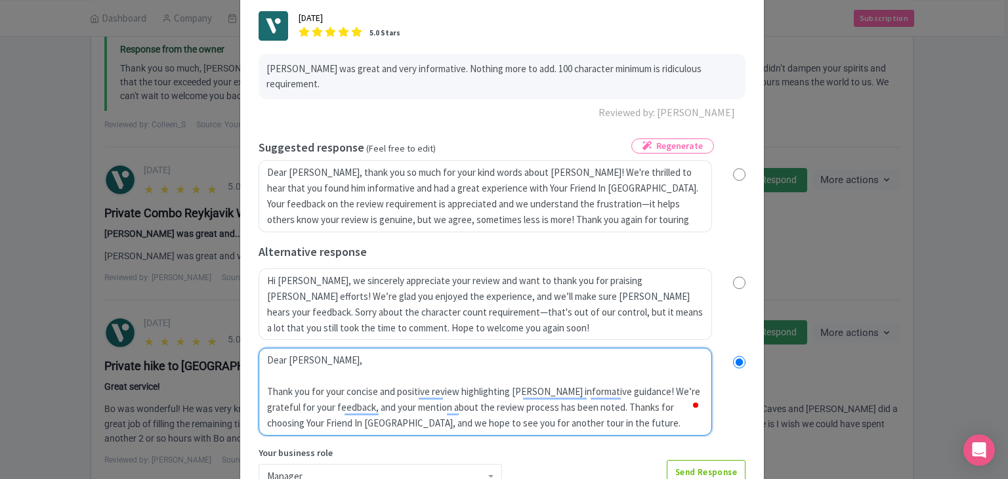
radio input "true"
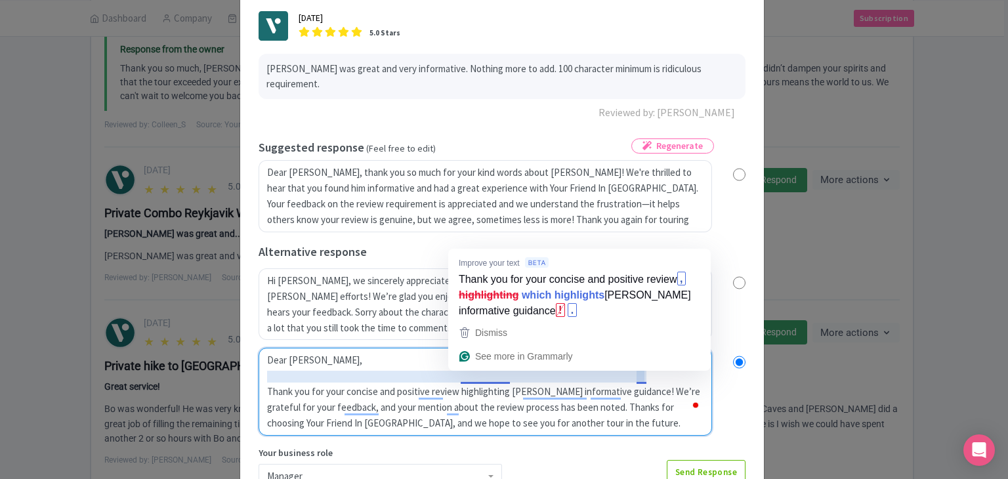
click at [499, 377] on textarea "Dear Dennis_L, thank you for your concise and positive review highlighting Step…" at bounding box center [486, 392] width 454 height 88
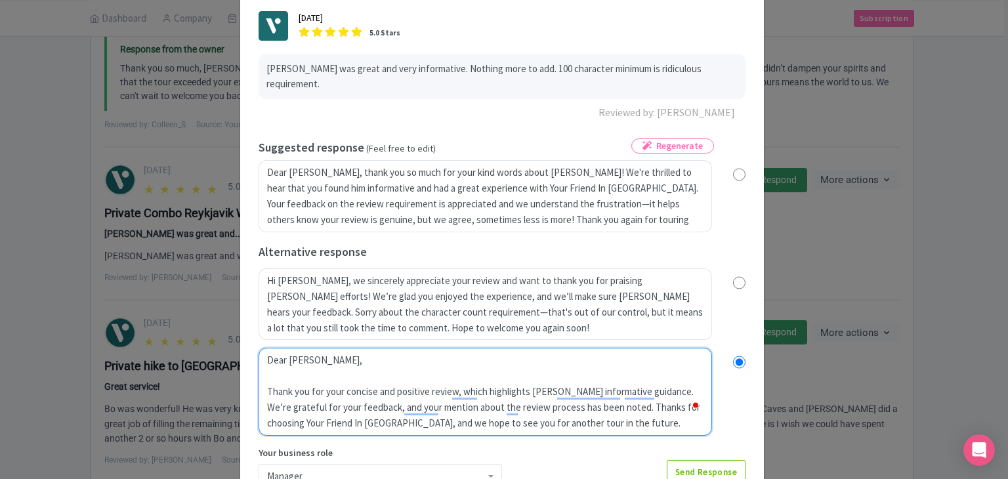
drag, startPoint x: 570, startPoint y: 376, endPoint x: 544, endPoint y: 379, distance: 25.7
click at [544, 379] on textarea "Dear Dennis_L, thank you for your concise and positive review highlighting Step…" at bounding box center [486, 392] width 454 height 88
type textarea "Dear Dennis, Thank you for your concise and positive review, which highlights S…"
radio input "true"
type textarea "Dear Dennis, Thank you for your concise and positive review, which highlights S…"
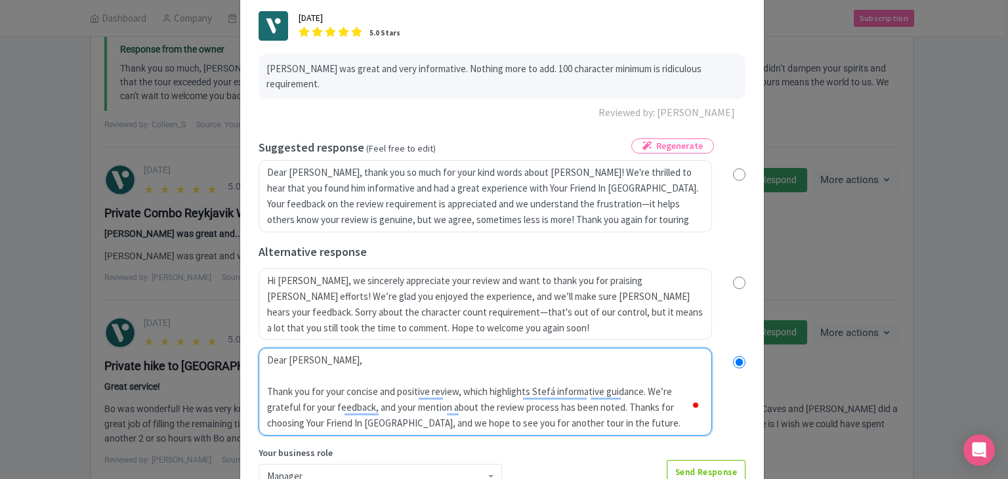
radio input "true"
type textarea "Dear Dennis, Thank you for your concise and positive review, which highlights S…"
radio input "true"
type textarea "Dear Dennis, Thank you for your concise and positive review, which highlights S…"
radio input "true"
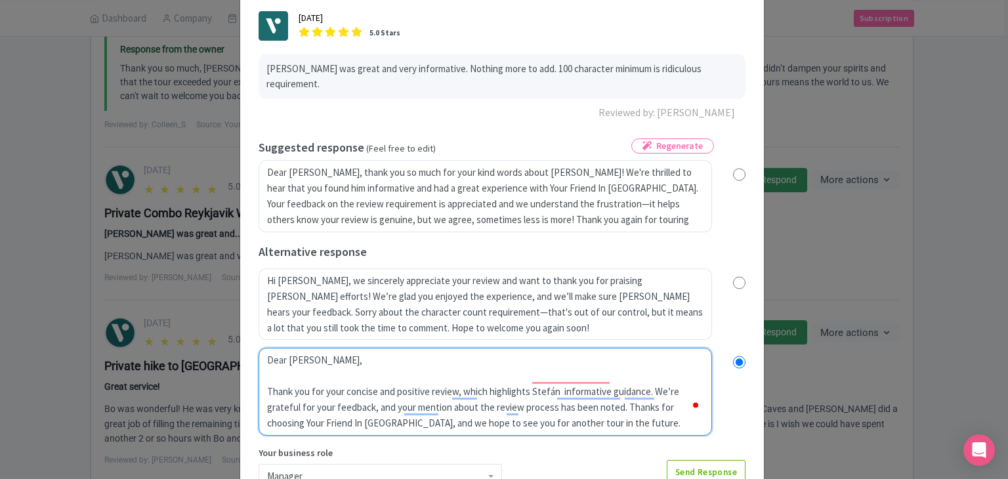
type textarea "Dear Dennis, Thank you for your concise and positive review, which highlights S…"
radio input "true"
type textarea "Dear Dennis, Thank you for your concise and positive review, which highlights S…"
radio input "true"
click at [665, 377] on textarea "Dear Dennis_L, thank you for your concise and positive review highlighting Step…" at bounding box center [486, 392] width 454 height 88
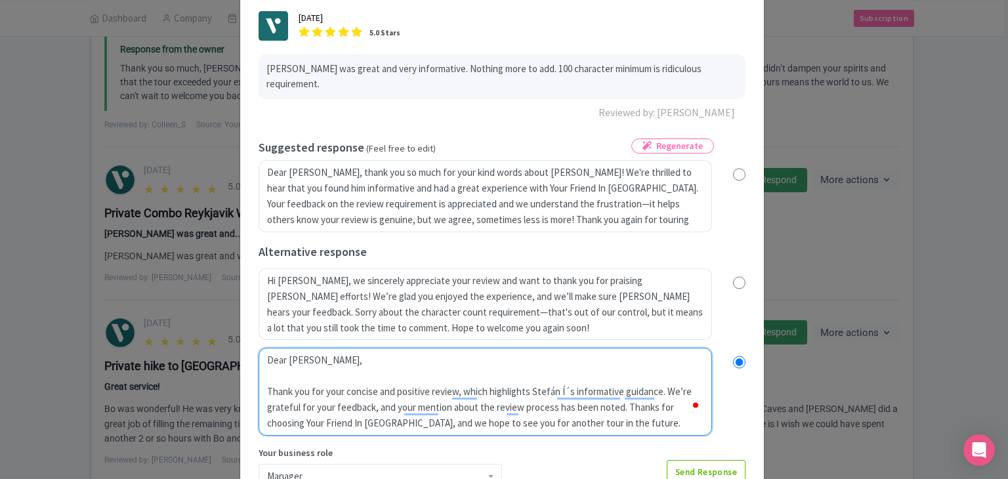
type textarea "Dear Dennis, Thank you for your concise and positive review, which highlights S…"
radio input "true"
type textarea "Dear Dennis, Thank you for your concise and positive review, which highlights S…"
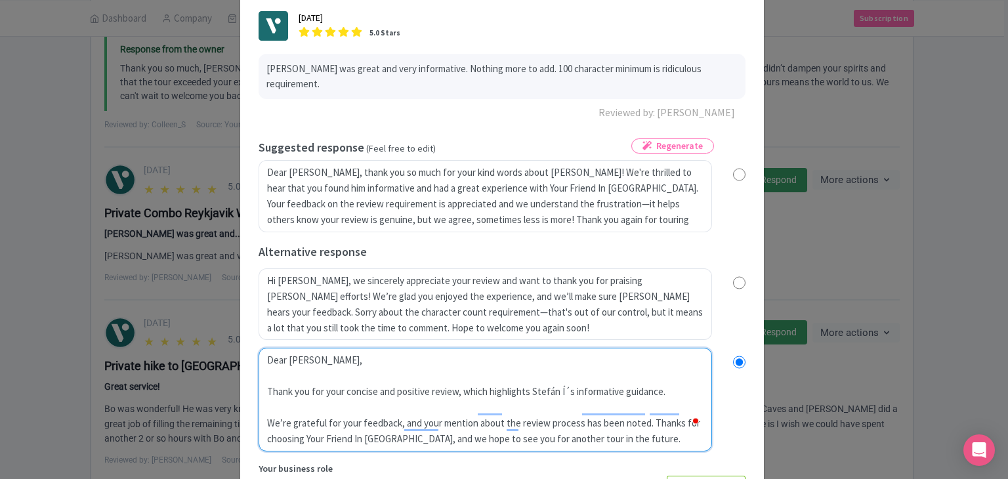
radio input "true"
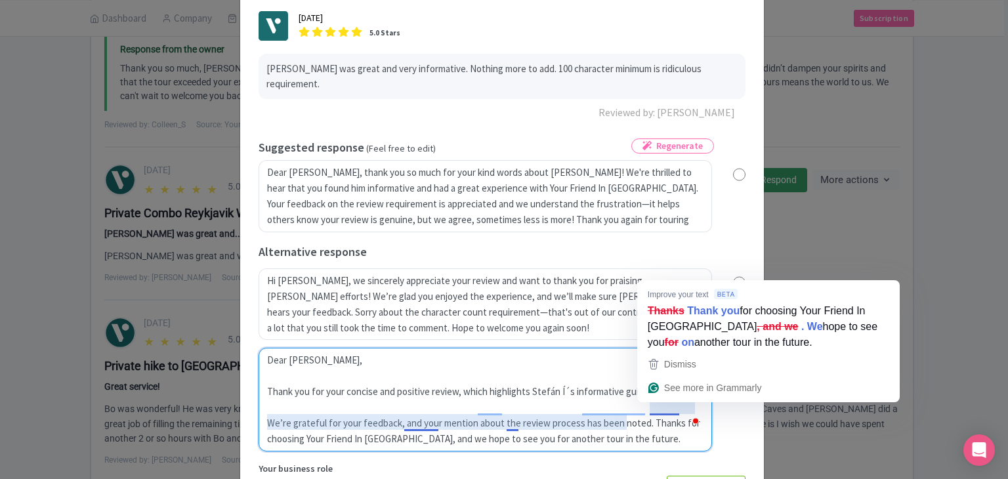
click at [648, 410] on textarea "Dear Dennis_L, thank you for your concise and positive review highlighting Step…" at bounding box center [486, 400] width 454 height 104
type textarea "Dear Dennis, Thank you for your concise and positive review, which highlights S…"
radio input "true"
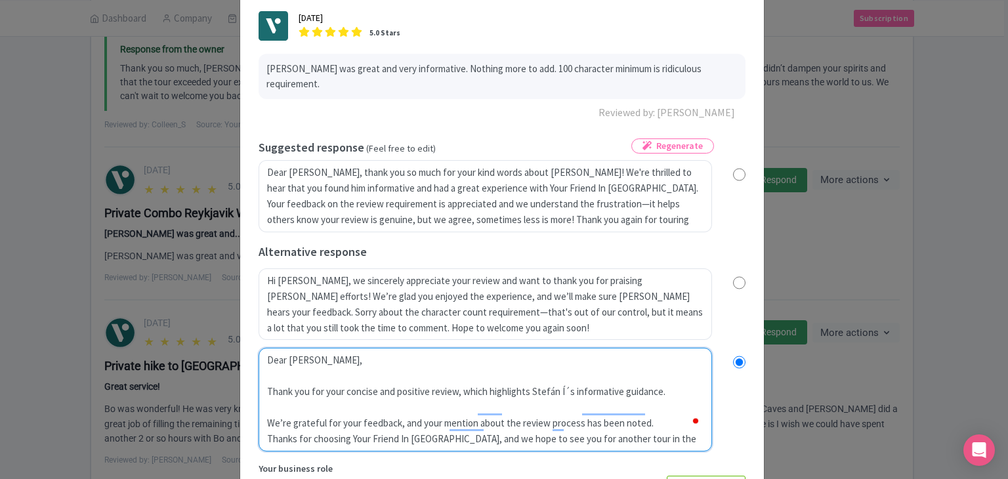
type textarea "Dear Dennis, Thank you for your concise and positive review, which highlights S…"
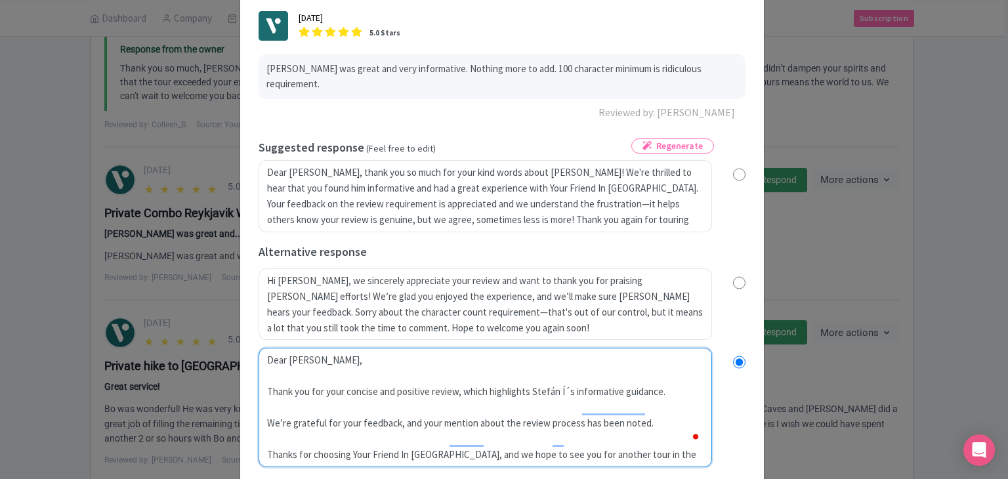
radio input "true"
click at [677, 442] on textarea "Dear Dennis_L, thank you for your concise and positive review highlighting Step…" at bounding box center [486, 407] width 454 height 119
type textarea "Dear Dennis, Thank you for your concise and positive review, which highlights S…"
radio input "true"
type textarea "Dear Dennis, Thank you for your concise and positive review, which highlights S…"
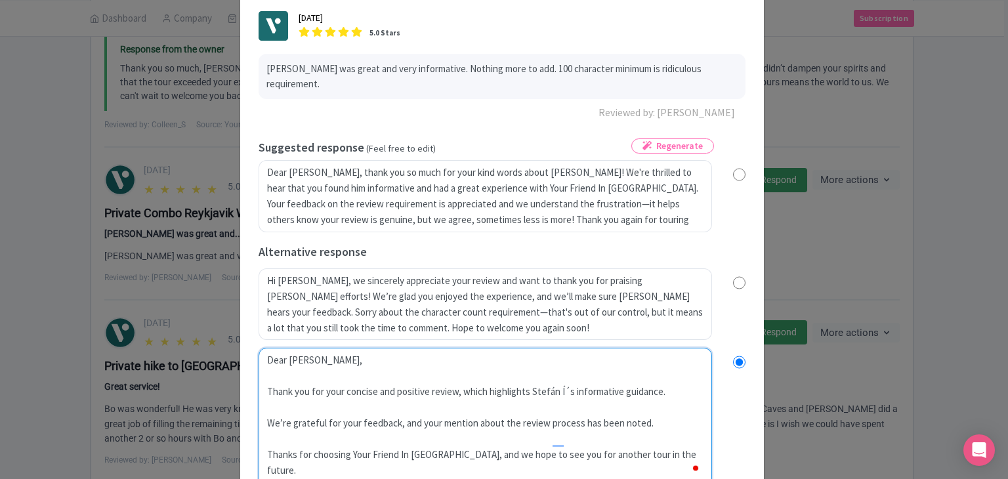
radio input "true"
type textarea "Dear Dennis, Thank you for your concise and positive review, which highlights S…"
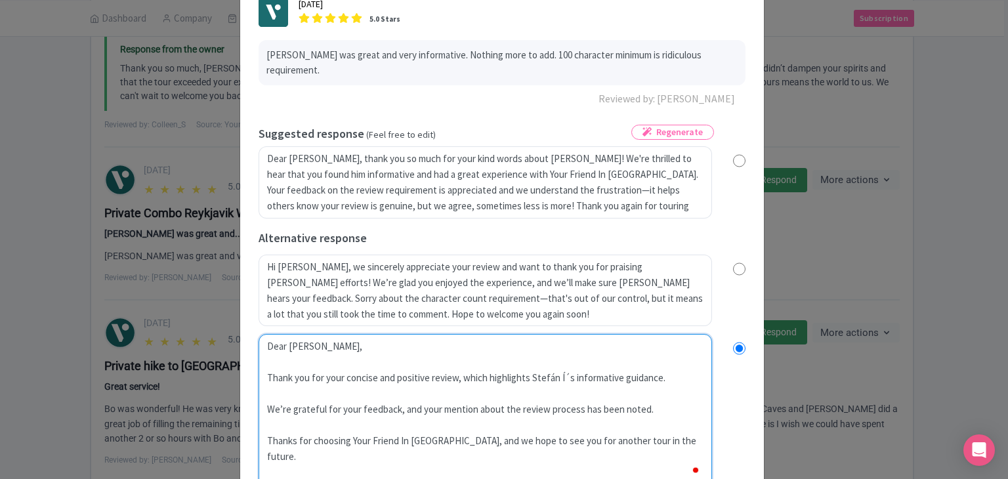
radio input "true"
paste textarea "With gratitude and warm regards Steina Your Friend In Reykjavík & Team"
type textarea "Dear [PERSON_NAME], Thank you for your concise and positive review, which highl…"
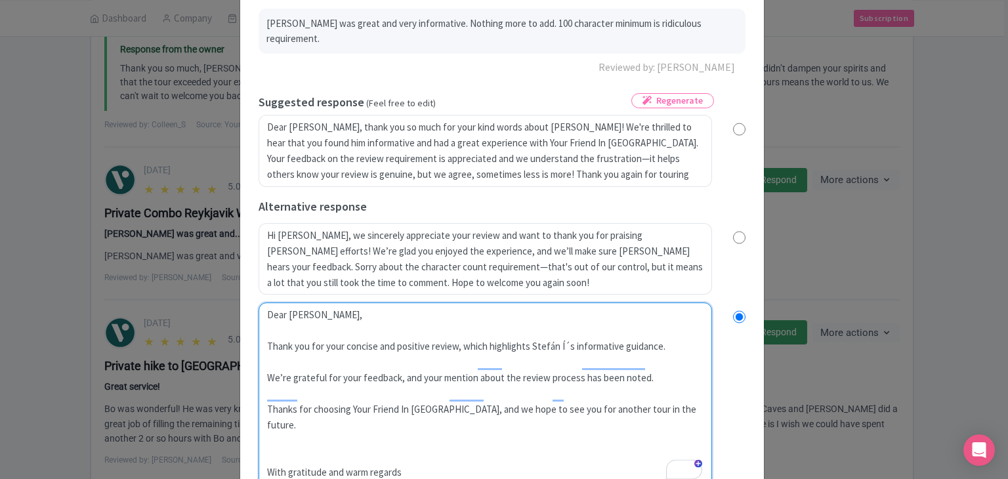
radio input "true"
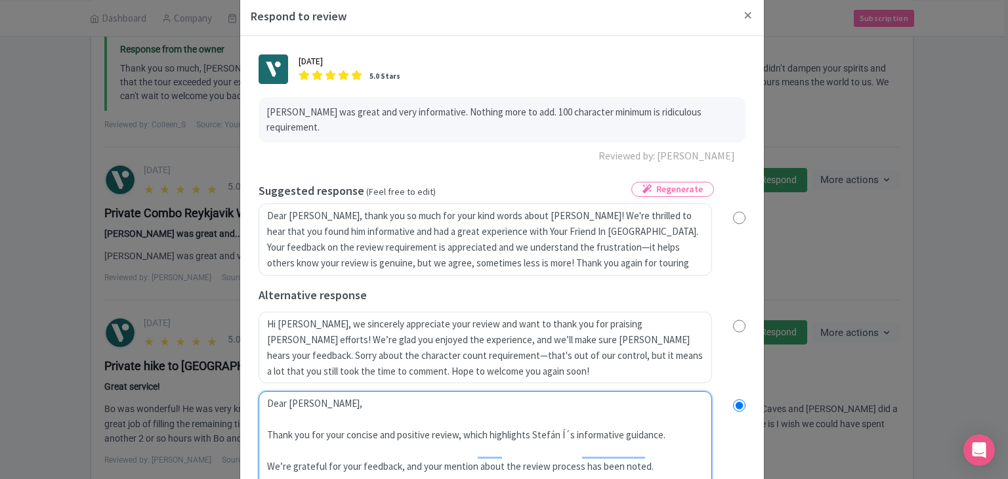
scroll to position [0, 0]
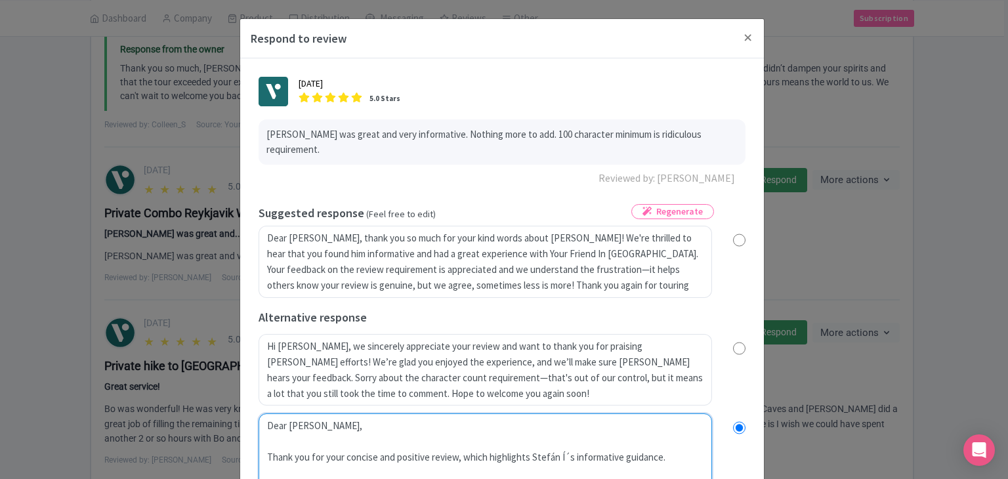
type textarea "Dear [PERSON_NAME], Thank you for your concise and positive review, which highl…"
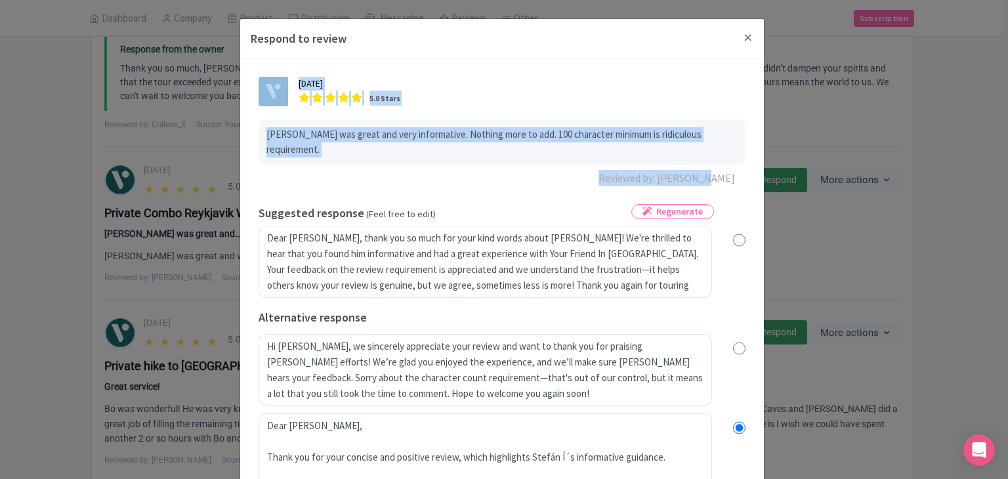
drag, startPoint x: 737, startPoint y: 163, endPoint x: 244, endPoint y: 86, distance: 499.0
click at [244, 86] on div "August 11, 2025 5.0 Stars Stephan I was great and very informative. Nothing mor…" at bounding box center [502, 375] width 524 height 635
copy div "August 11, 2025 5.0 Stars Stephan I was great and very informative. Nothing mor…"
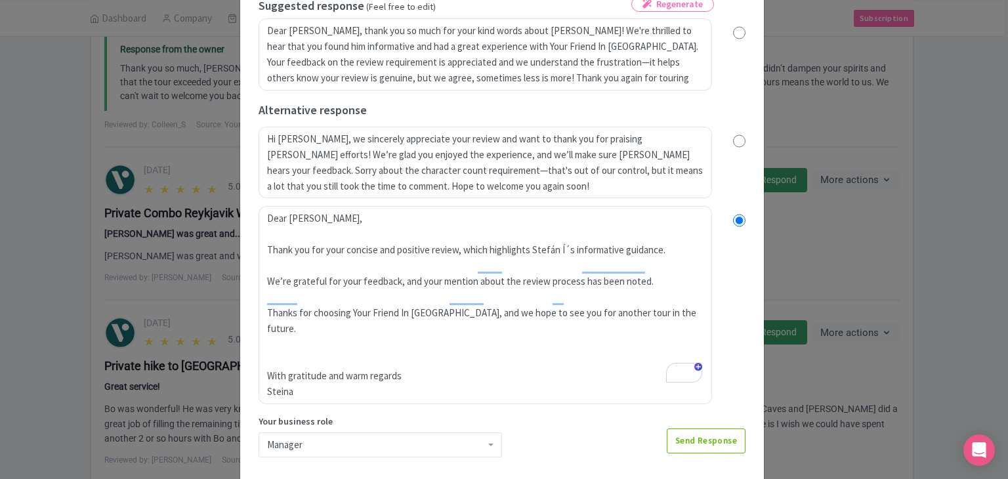
scroll to position [240, 0]
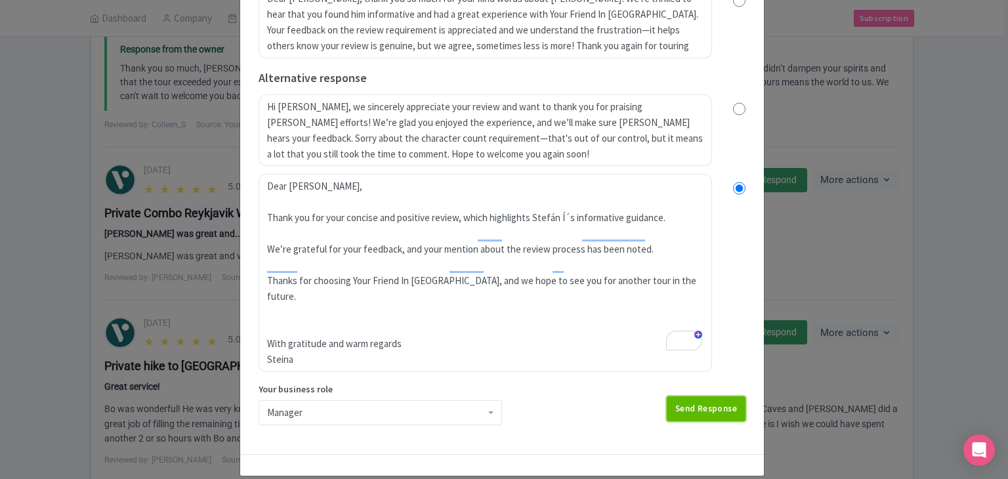
click at [700, 396] on link "Send Response" at bounding box center [706, 408] width 79 height 25
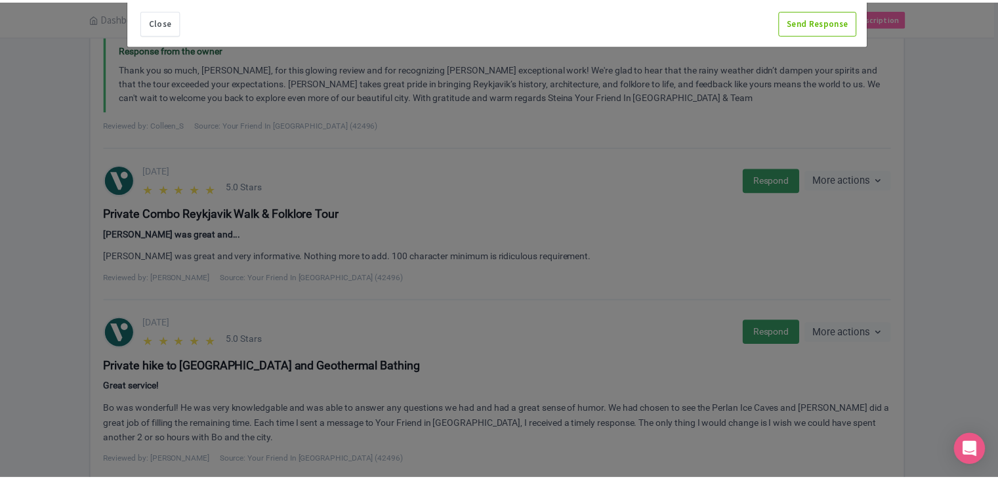
scroll to position [0, 0]
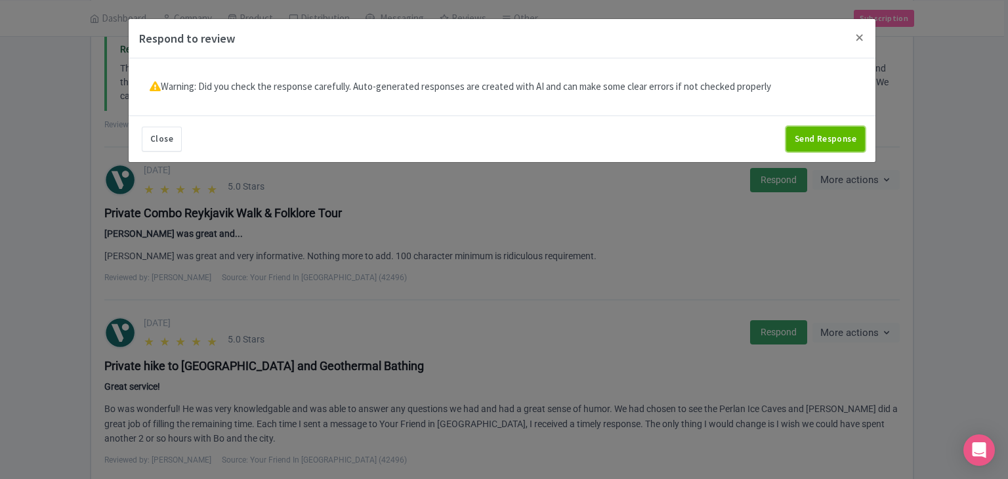
click at [829, 142] on button "Send Response" at bounding box center [825, 139] width 79 height 25
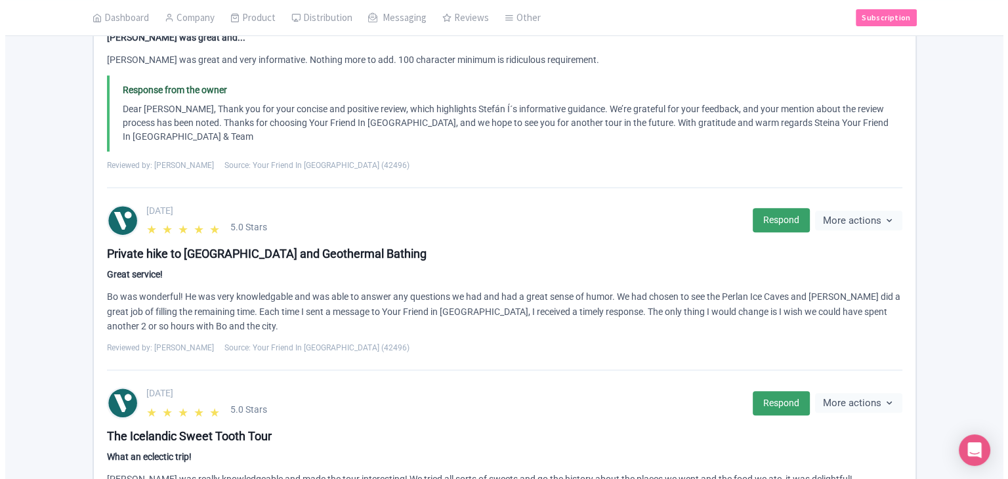
scroll to position [525, 0]
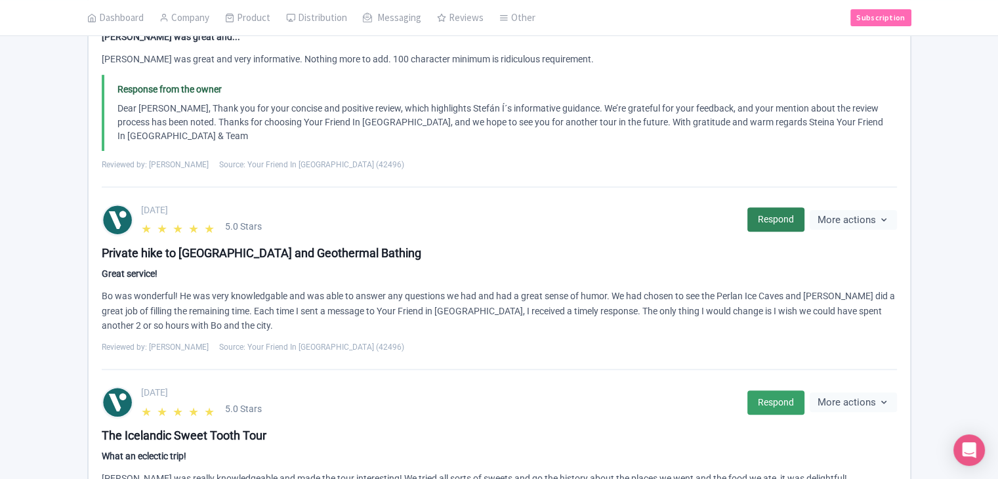
click at [777, 207] on link "Respond" at bounding box center [776, 219] width 57 height 24
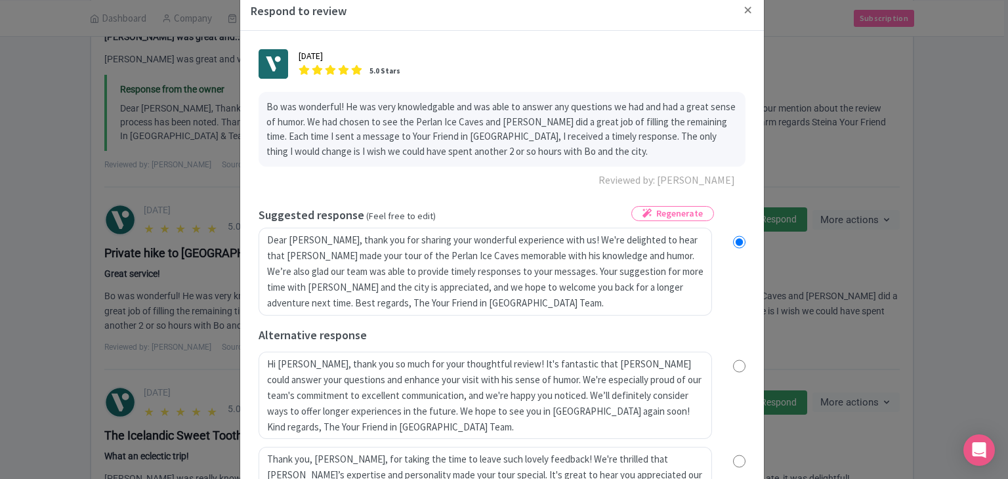
scroll to position [66, 0]
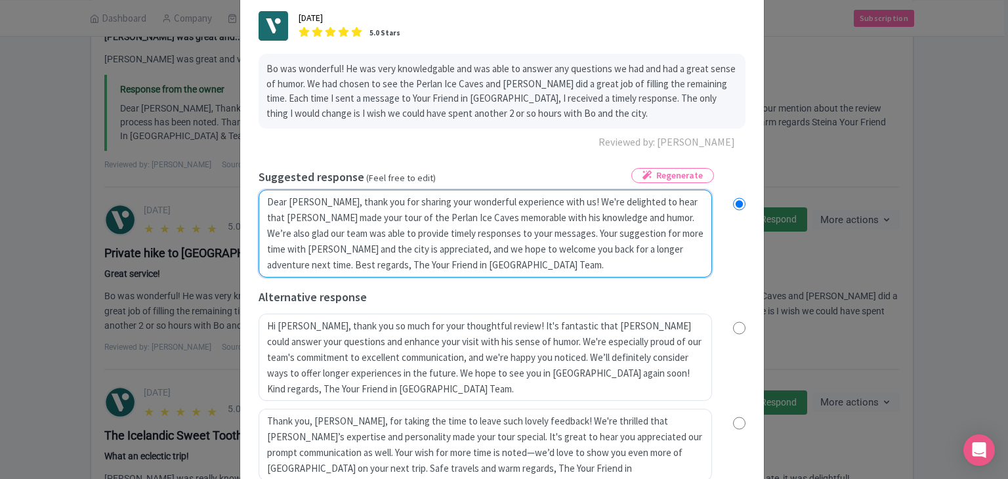
click at [321, 201] on textarea "Dear Karen_N, thank you for sharing your wonderful experience with us! We're de…" at bounding box center [486, 234] width 454 height 88
type textarea "Dear Karen_, thank you for sharing your wonderful experience with us! We're del…"
radio input "true"
type textarea "Dear Karen, thank you for sharing your wonderful experience with us! We're deli…"
radio input "true"
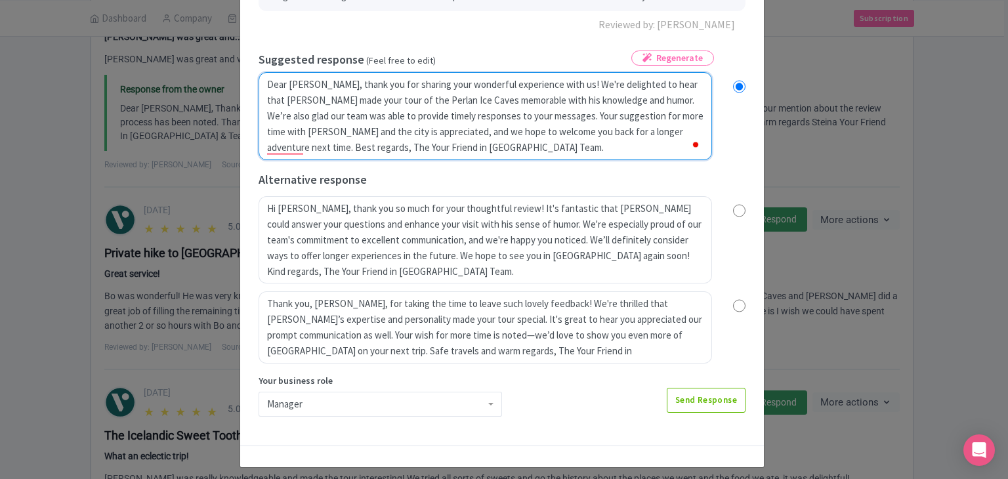
scroll to position [190, 0]
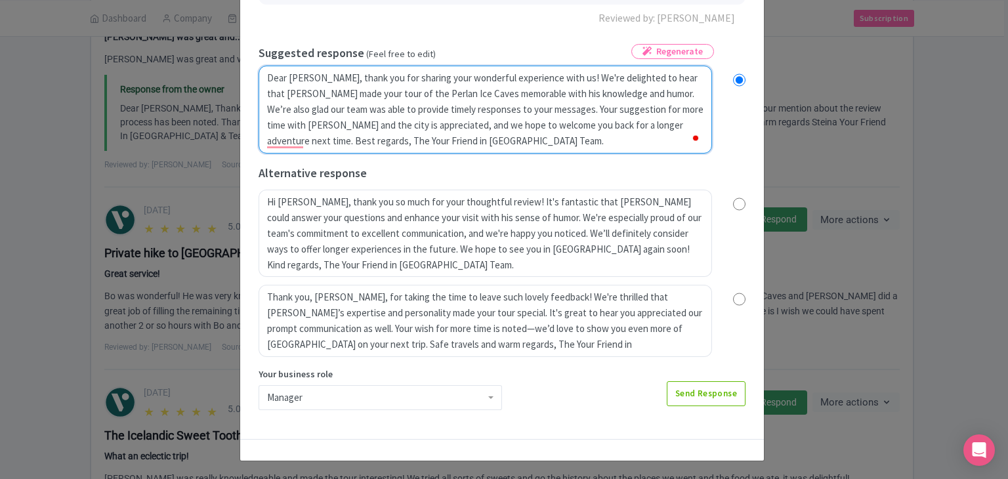
type textarea "Dear Karen, thank you for sharing your wonderful experience with us! We're deli…"
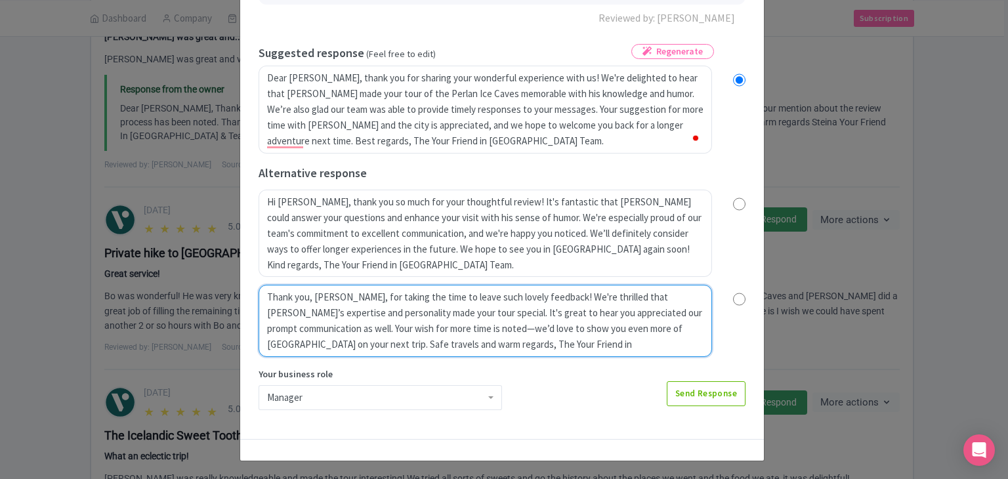
click at [347, 296] on textarea "Thank you, Karen_N, for taking the time to leave such lovely feedback! We're th…" at bounding box center [486, 321] width 454 height 72
click at [545, 295] on textarea "Thank you, Karen_N, for taking the time to leave such lovely feedback! We're th…" at bounding box center [486, 321] width 454 height 72
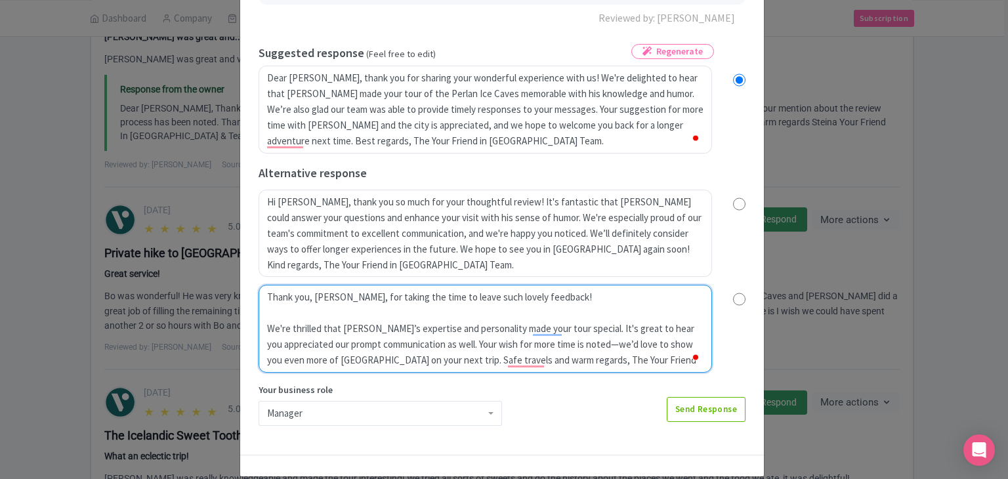
click at [358, 328] on textarea "Thank you, Karen_N, for taking the time to leave such lovely feedback! We're th…" at bounding box center [486, 329] width 454 height 88
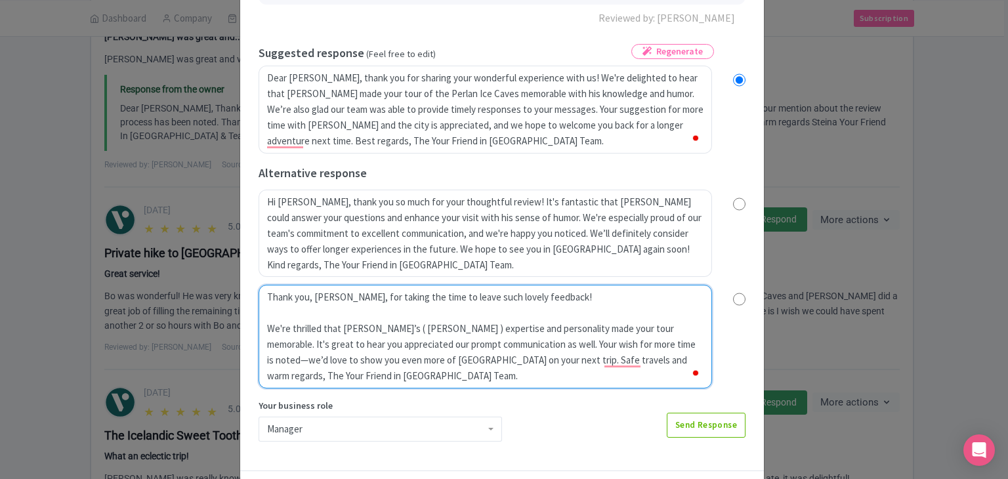
click at [503, 343] on textarea "Thank you, Karen_N, for taking the time to leave such lovely feedback! We're th…" at bounding box center [486, 337] width 454 height 104
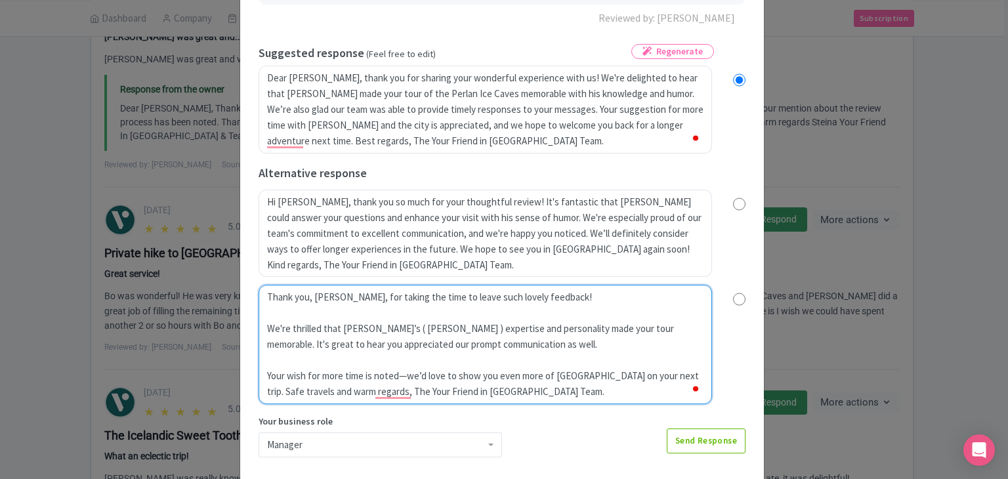
click at [667, 375] on textarea "Thank you, Karen_N, for taking the time to leave such lovely feedback! We're th…" at bounding box center [486, 344] width 454 height 119
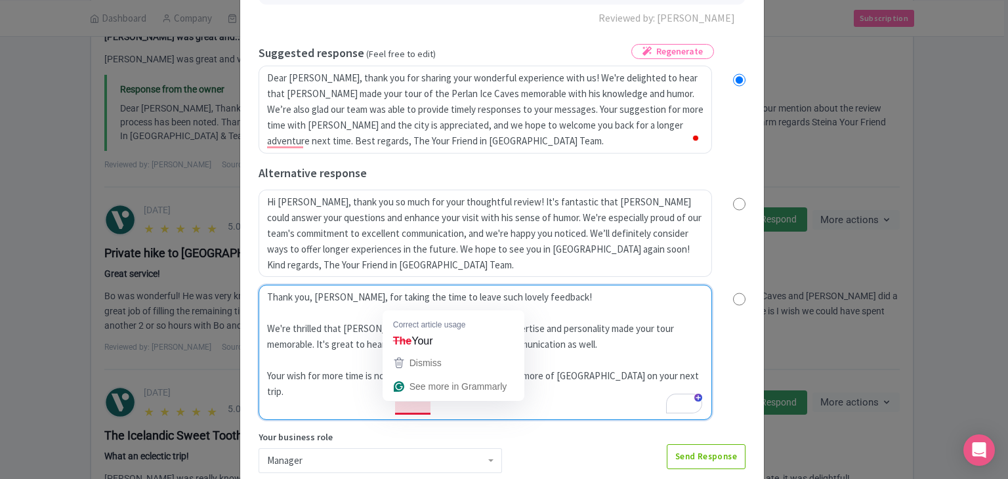
click at [408, 406] on textarea "Thank you, Karen_N, for taking the time to leave such lovely feedback! We're th…" at bounding box center [486, 352] width 454 height 135
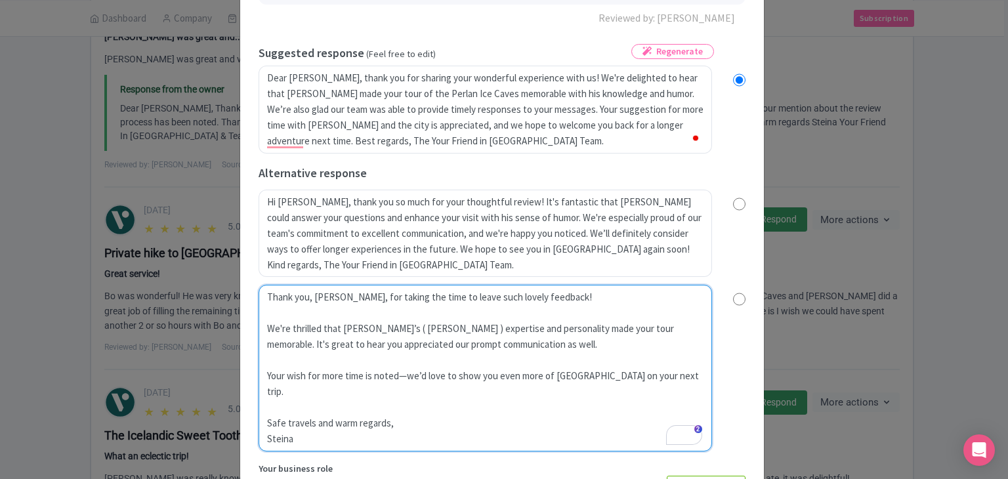
click at [386, 439] on textarea "Thank you, Karen_N, for taking the time to leave such lovely feedback! We're th…" at bounding box center [486, 368] width 454 height 167
type textarea "Thank you, [PERSON_NAME], for taking the time to leave such lovely feedback! We…"
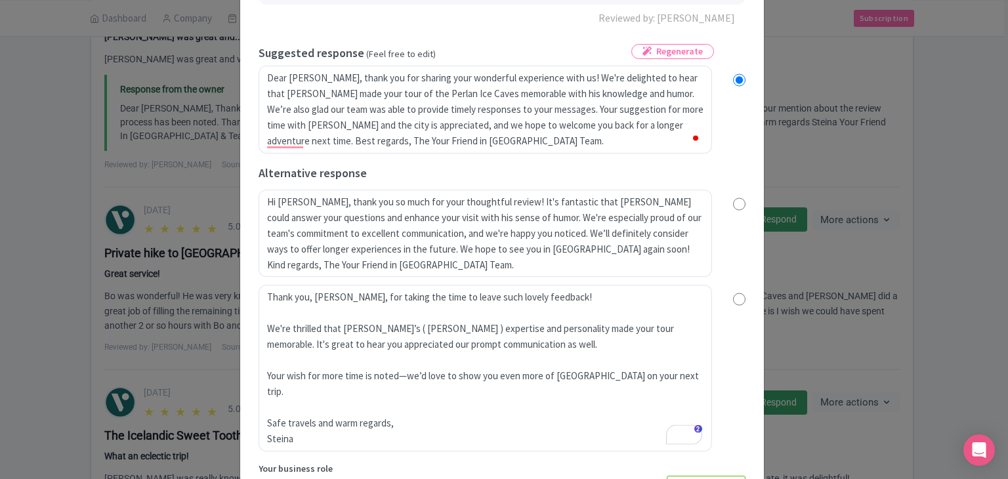
click at [738, 301] on input "radio" at bounding box center [739, 299] width 12 height 13
radio input "true"
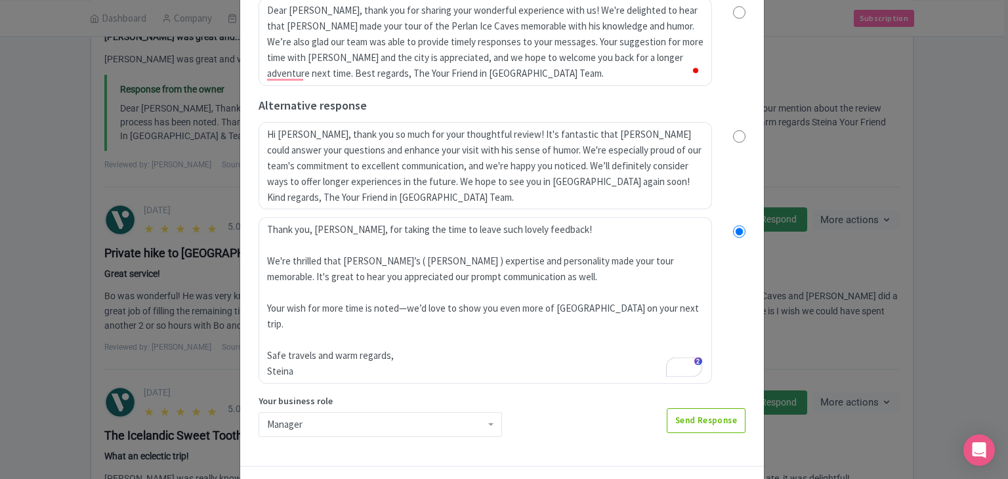
scroll to position [284, 0]
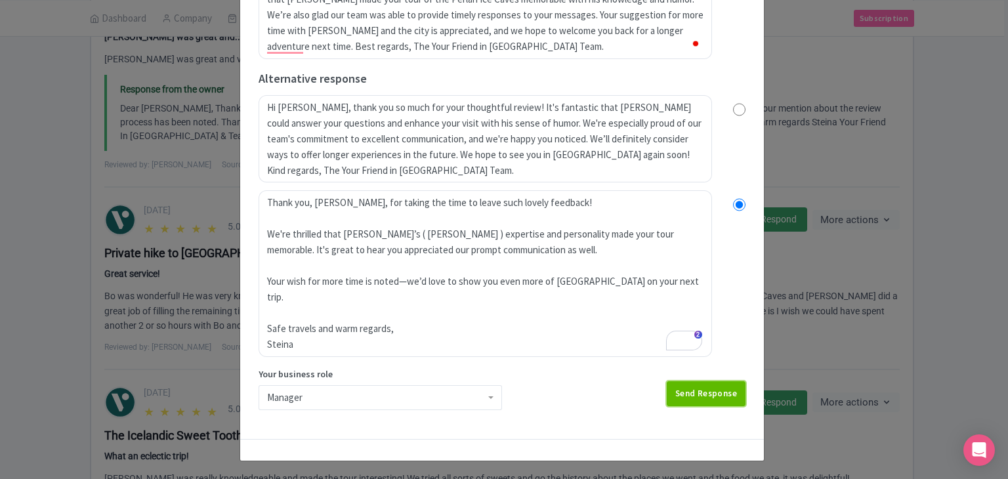
click at [700, 396] on link "Send Response" at bounding box center [706, 393] width 79 height 25
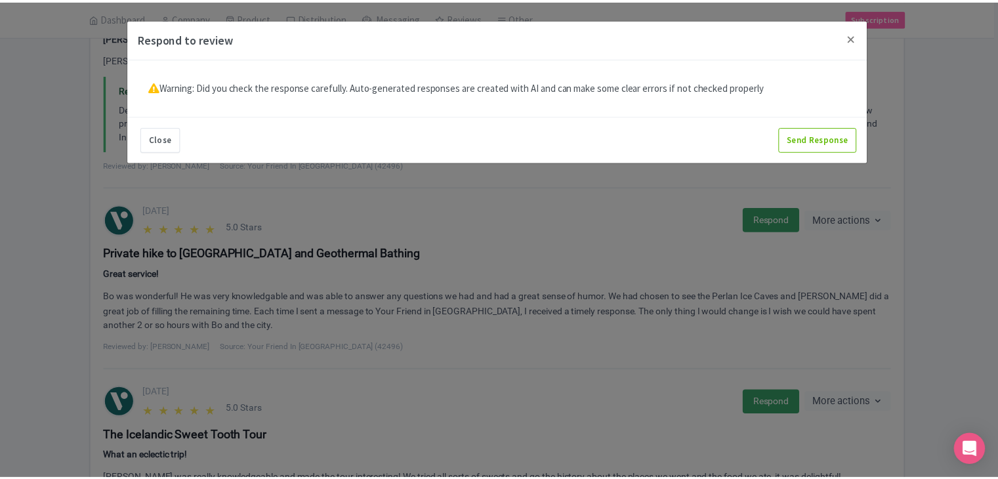
scroll to position [0, 0]
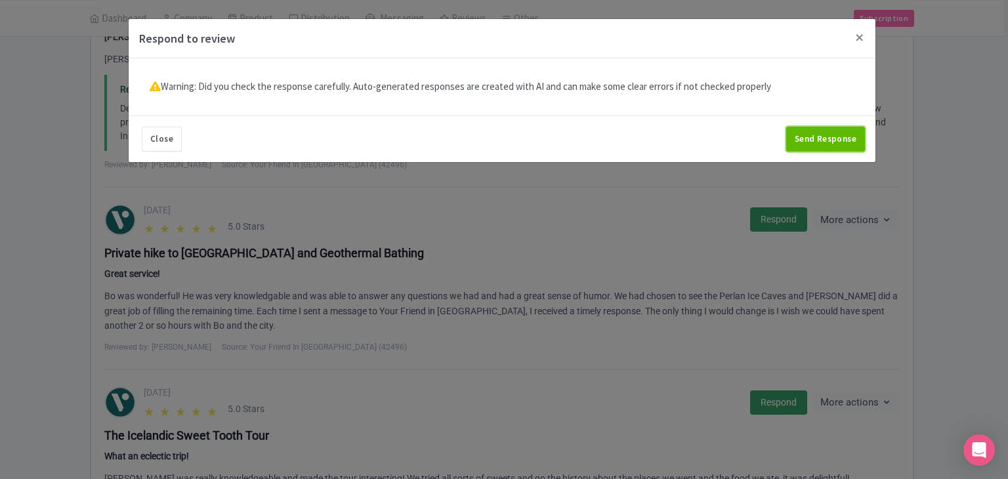
click at [809, 139] on button "Send Response" at bounding box center [825, 139] width 79 height 25
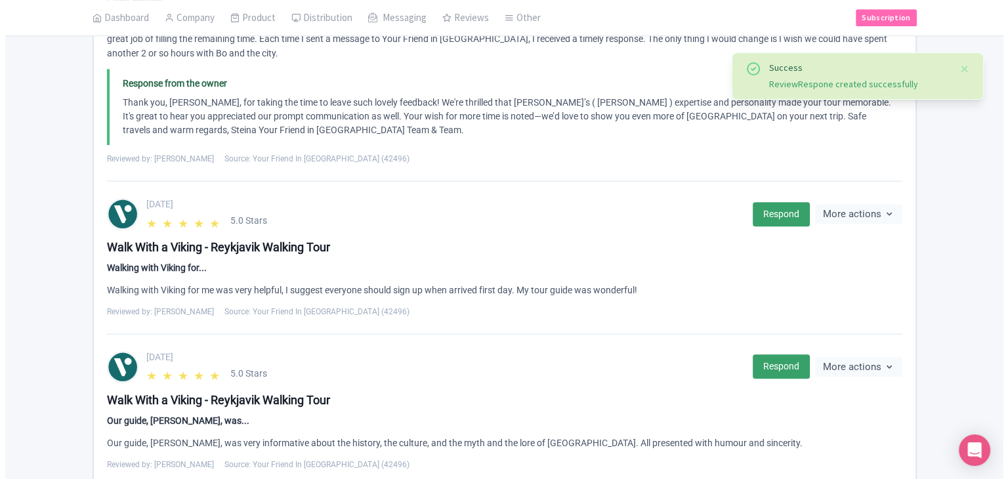
scroll to position [788, 0]
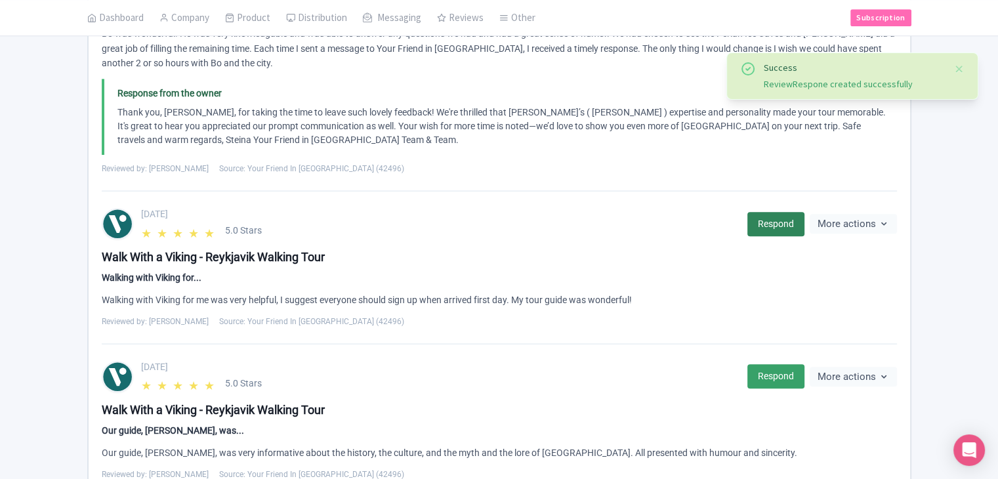
click at [768, 212] on link "Respond" at bounding box center [776, 224] width 57 height 24
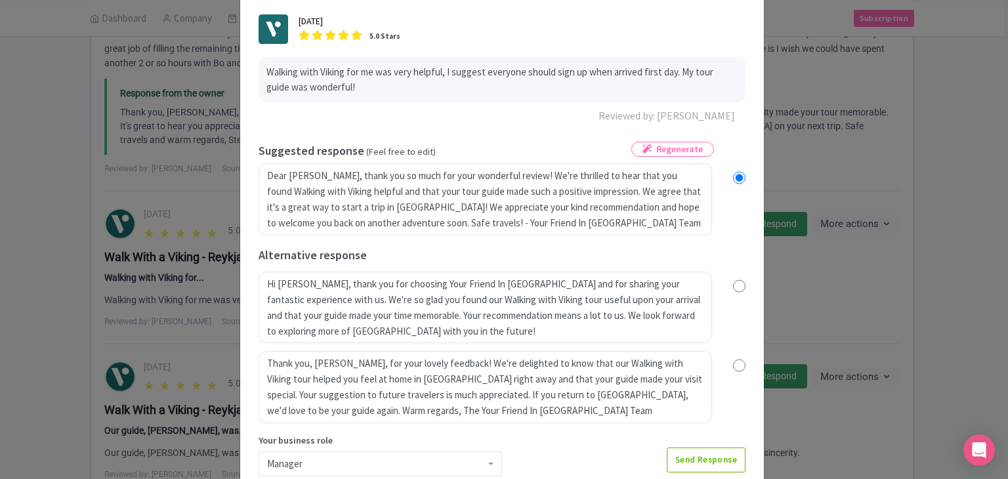
scroll to position [66, 0]
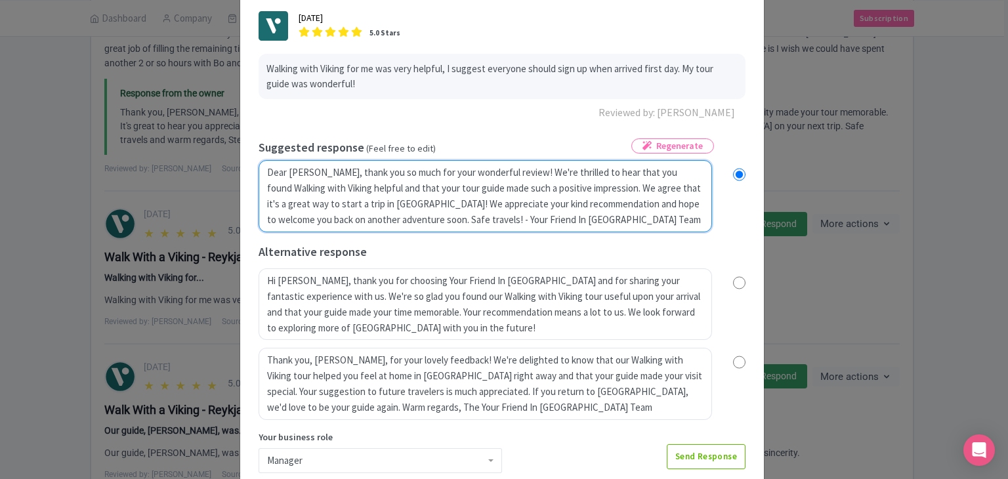
click at [327, 171] on textarea "Dear [PERSON_NAME], thank you so much for your wonderful review! We're thrilled…" at bounding box center [486, 196] width 454 height 72
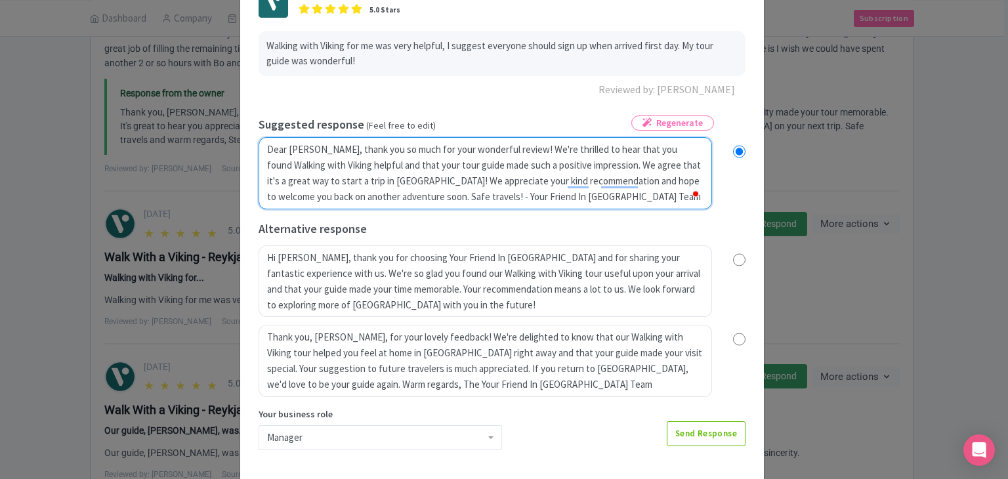
scroll to position [129, 0]
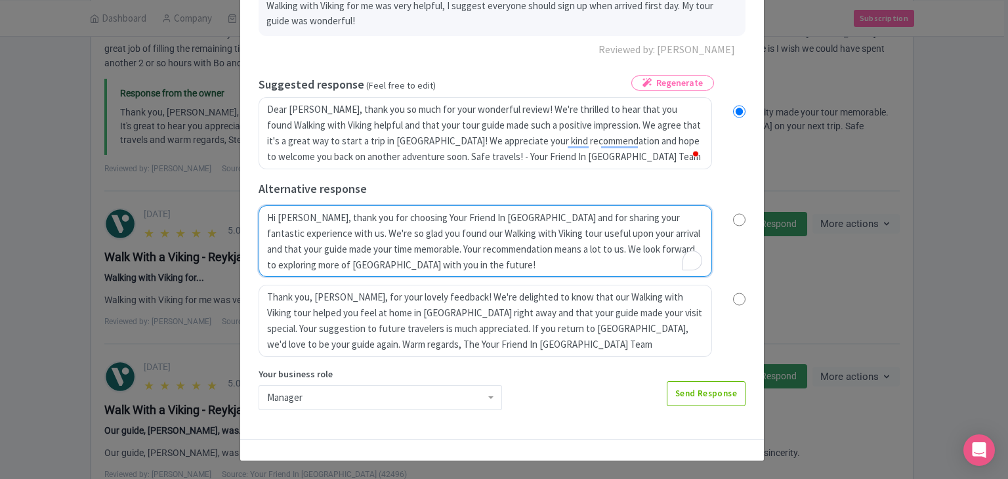
click at [278, 233] on textarea "Hi [PERSON_NAME], thank you for choosing Your Friend In [GEOGRAPHIC_DATA] and f…" at bounding box center [486, 241] width 454 height 72
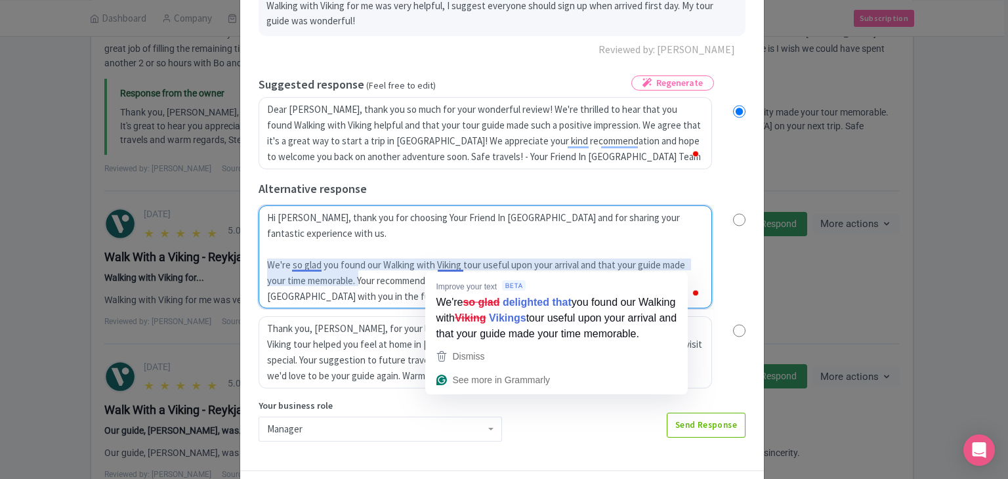
click at [492, 240] on textarea "Hi [PERSON_NAME], thank you for choosing Your Friend In [GEOGRAPHIC_DATA] and f…" at bounding box center [486, 257] width 454 height 104
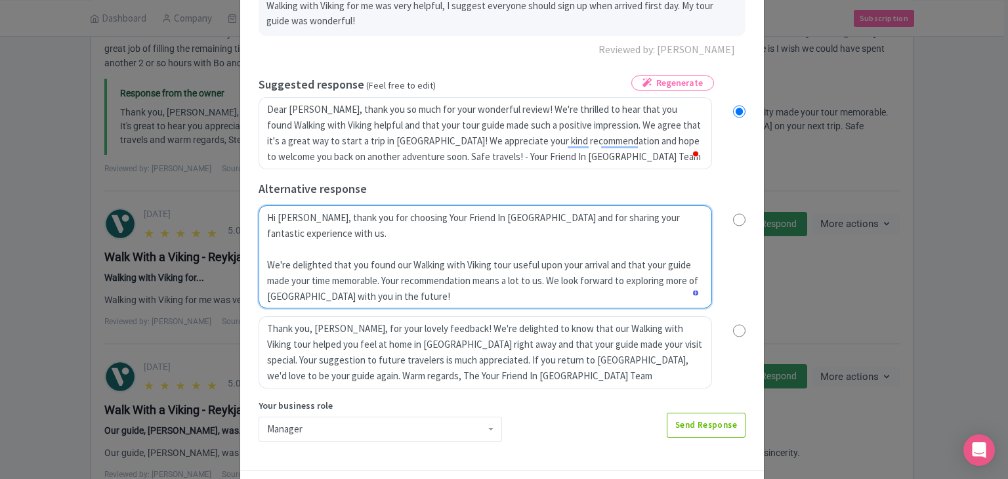
click at [465, 262] on textarea "Hi [PERSON_NAME], thank you for choosing Your Friend In [GEOGRAPHIC_DATA] and f…" at bounding box center [486, 257] width 454 height 104
click at [383, 279] on textarea "Hi [PERSON_NAME], thank you for choosing Your Friend In [GEOGRAPHIC_DATA] and f…" at bounding box center [486, 257] width 454 height 104
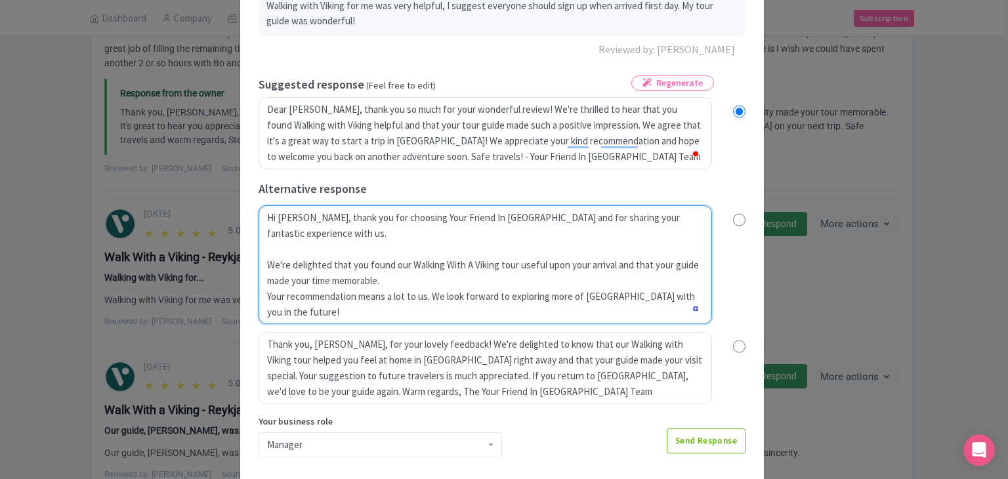
click at [432, 295] on textarea "Hi [PERSON_NAME], thank you for choosing Your Friend In [GEOGRAPHIC_DATA] and f…" at bounding box center [486, 264] width 454 height 119
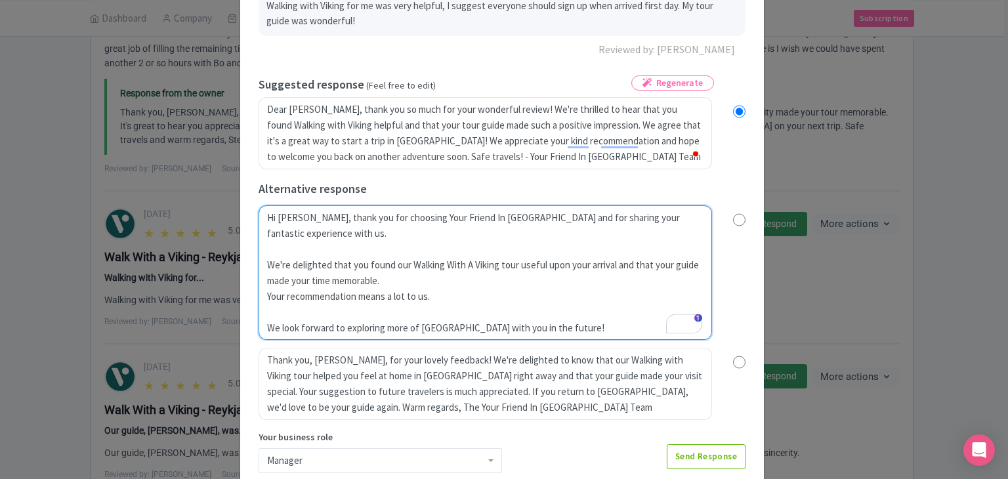
click at [563, 326] on textarea "Hi [PERSON_NAME], thank you for choosing Your Friend In [GEOGRAPHIC_DATA] and f…" at bounding box center [486, 272] width 454 height 135
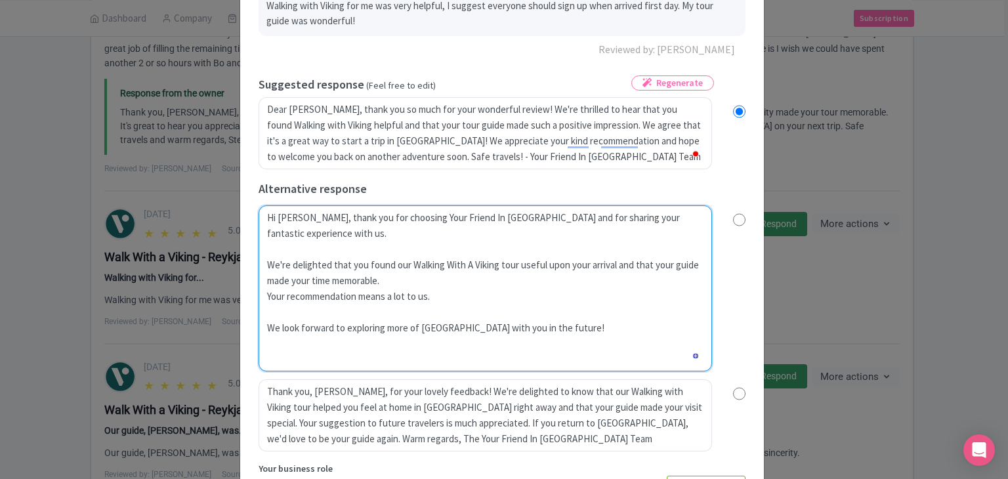
paste textarea "[DATE] 5.0 Stars [PERSON_NAME] was great and very informative. Nothing more to …"
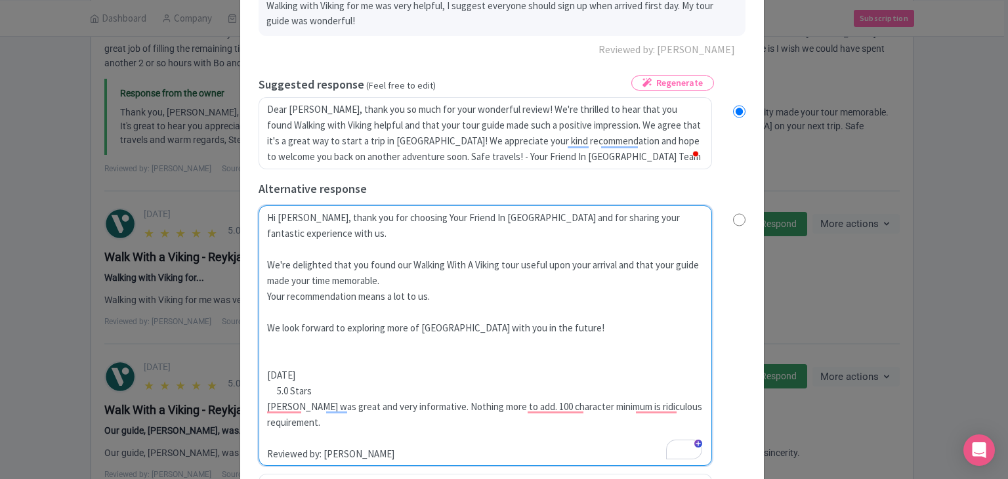
click at [260, 376] on div "[DATE] 5.0 Stars Walking with Viking for me was very helpful, I suggest everyon…" at bounding box center [502, 279] width 524 height 698
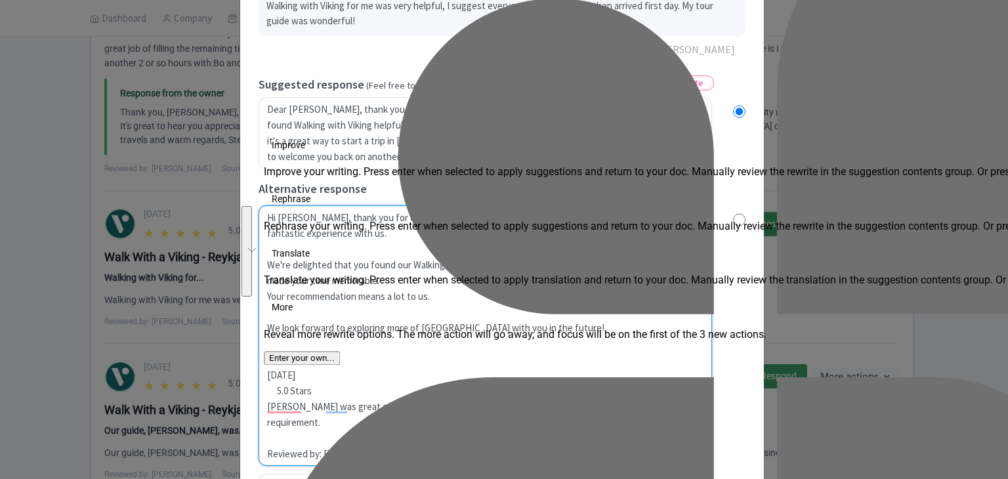
paste textarea "With gratitude and warm regards [PERSON_NAME] Your Friend In [GEOGRAPHIC_DATA] …"
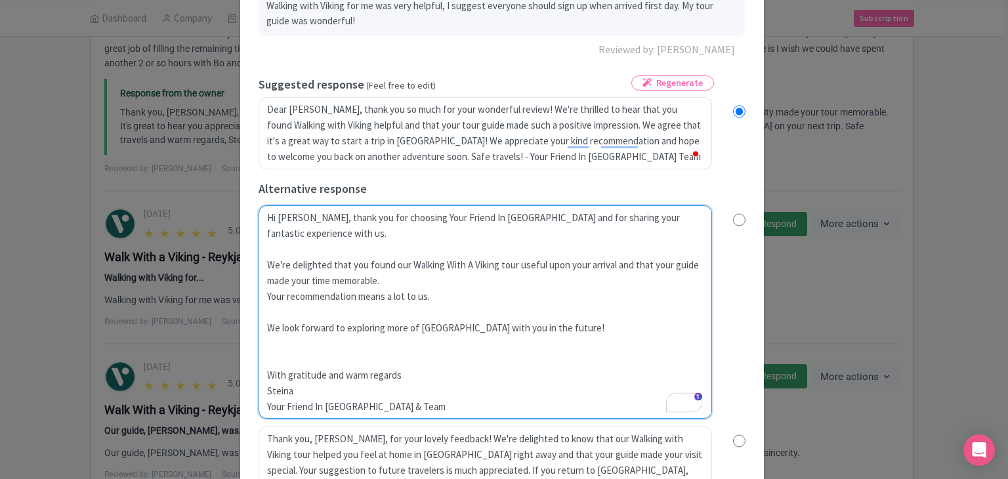
type textarea "Hi [PERSON_NAME], thank you for choosing Your Friend In [GEOGRAPHIC_DATA] and f…"
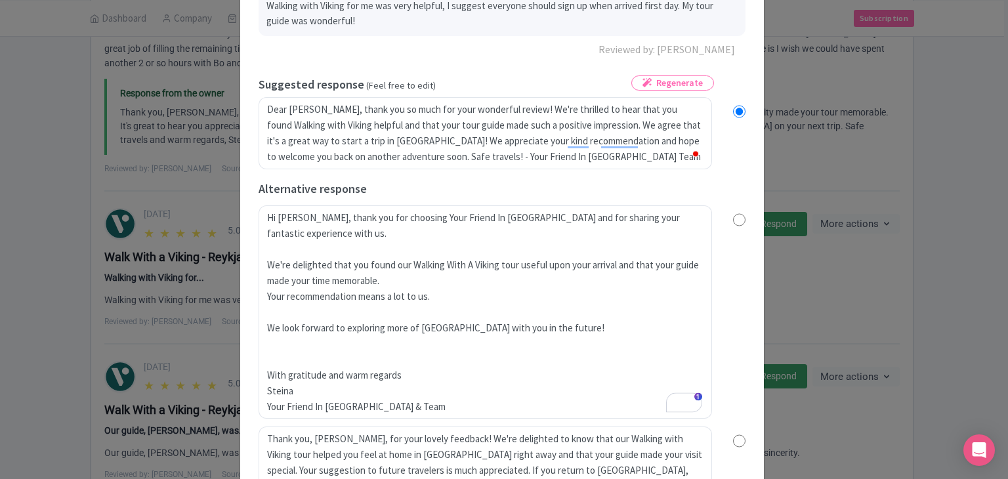
click at [737, 218] on input "radio" at bounding box center [739, 219] width 12 height 13
radio input "true"
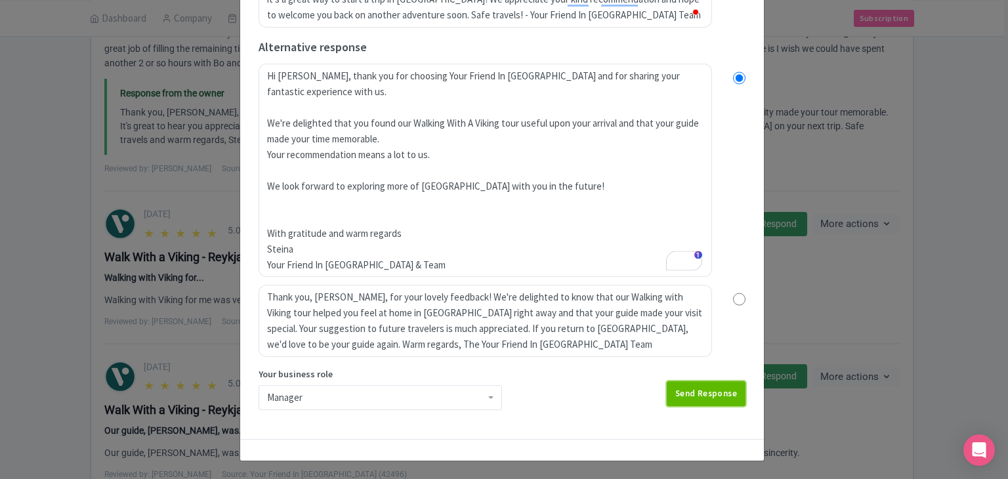
click at [715, 396] on link "Send Response" at bounding box center [706, 393] width 79 height 25
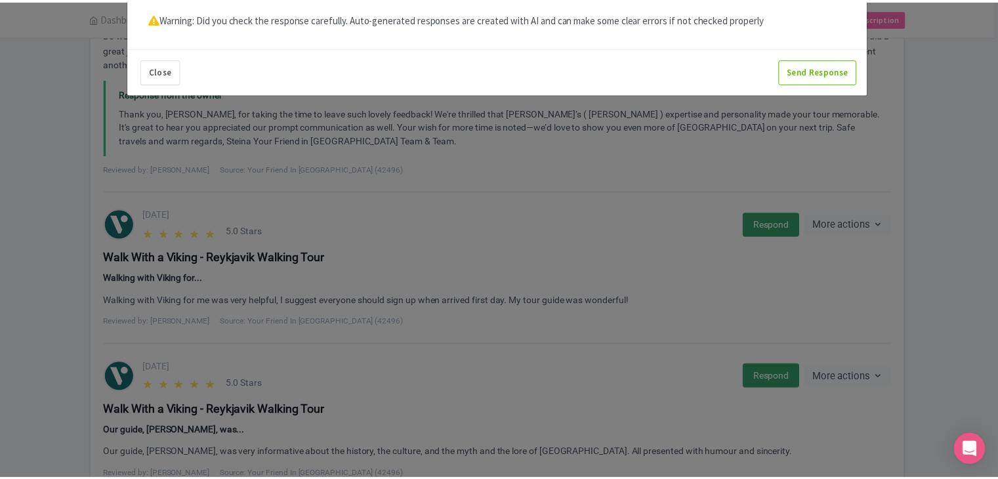
scroll to position [0, 0]
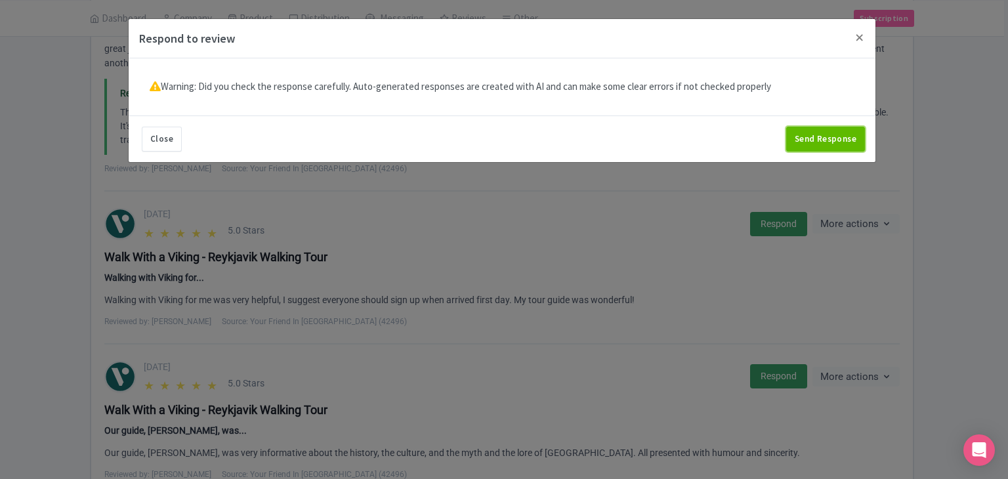
click at [813, 135] on button "Send Response" at bounding box center [825, 139] width 79 height 25
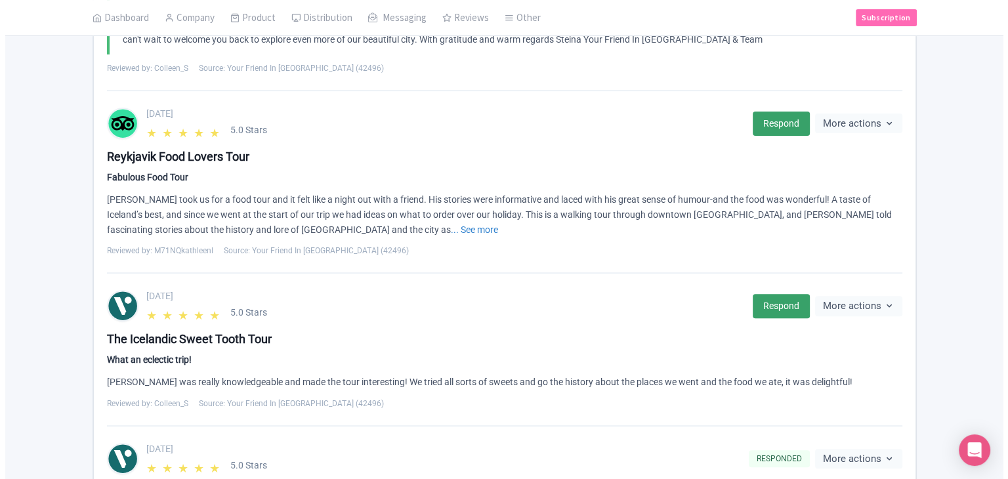
scroll to position [394, 0]
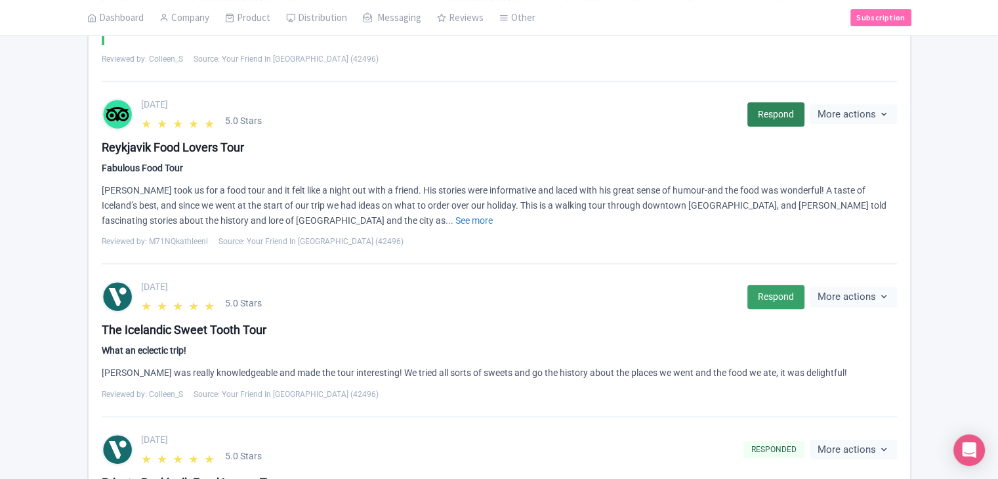
click at [784, 108] on link "Respond" at bounding box center [776, 114] width 57 height 24
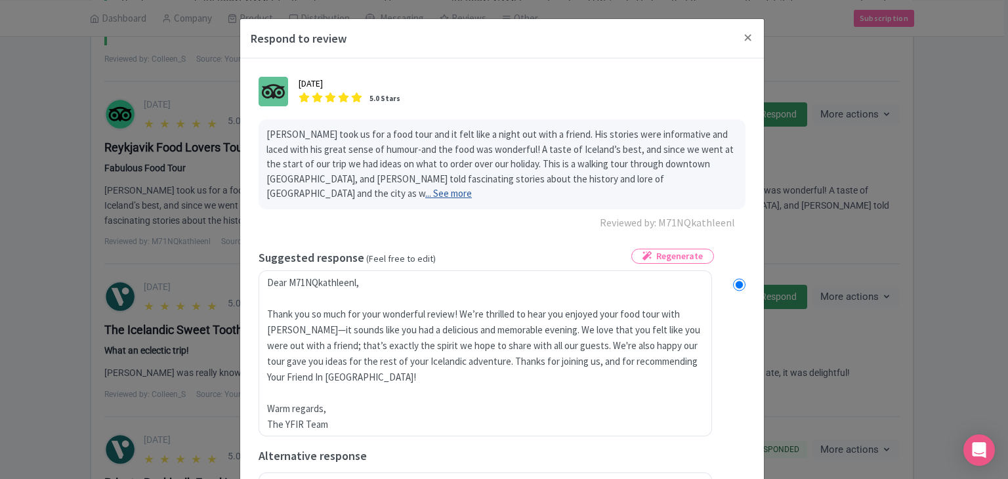
click at [472, 187] on link "... See more" at bounding box center [448, 193] width 47 height 12
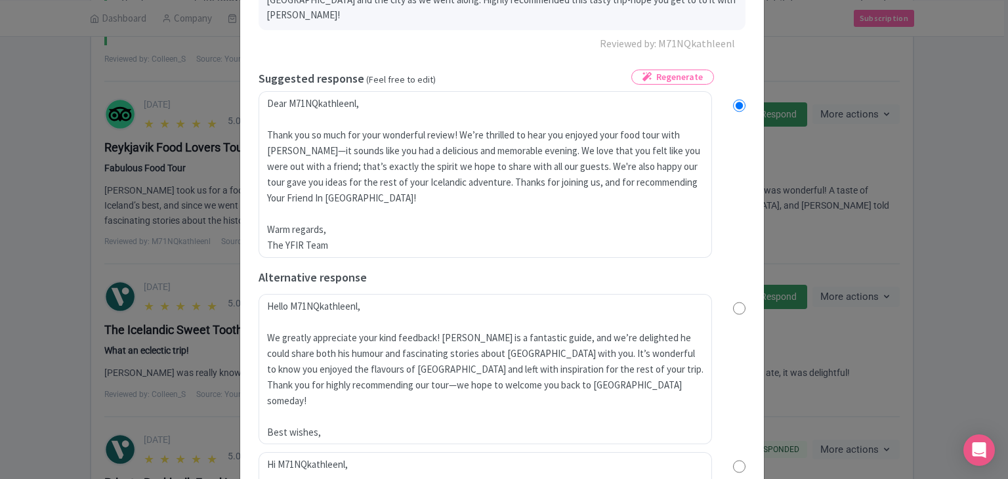
scroll to position [197, 0]
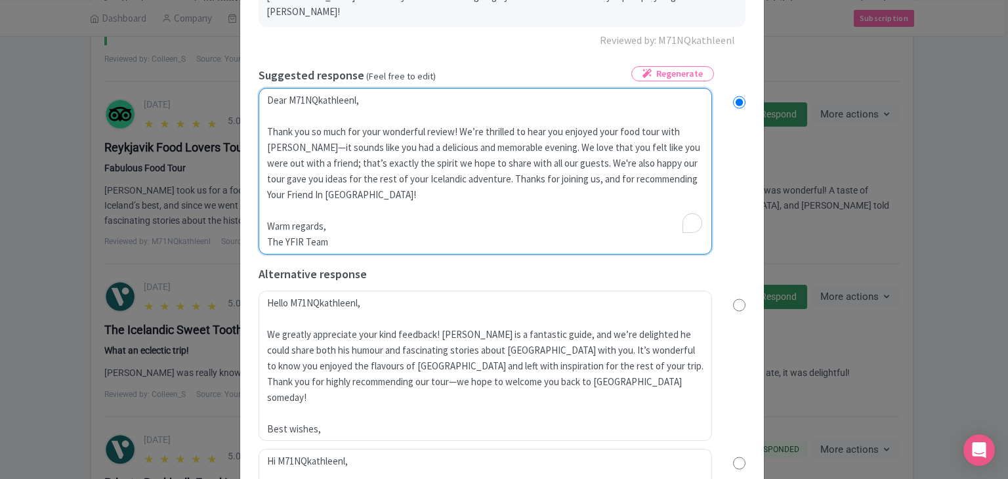
drag, startPoint x: 318, startPoint y: 86, endPoint x: 289, endPoint y: 89, distance: 29.7
click at [289, 89] on textarea "Dear M71NQkathleenl, Thank you so much for your wonderful review! We’re thrille…" at bounding box center [486, 171] width 454 height 167
type textarea "Dear Kathleenl, Thank you so much for your wonderful review! We’re thrilled to …"
radio input "true"
click at [326, 88] on textarea "Dear M71NQkathleenl, Thank you so much for your wonderful review! We’re thrille…" at bounding box center [486, 171] width 454 height 167
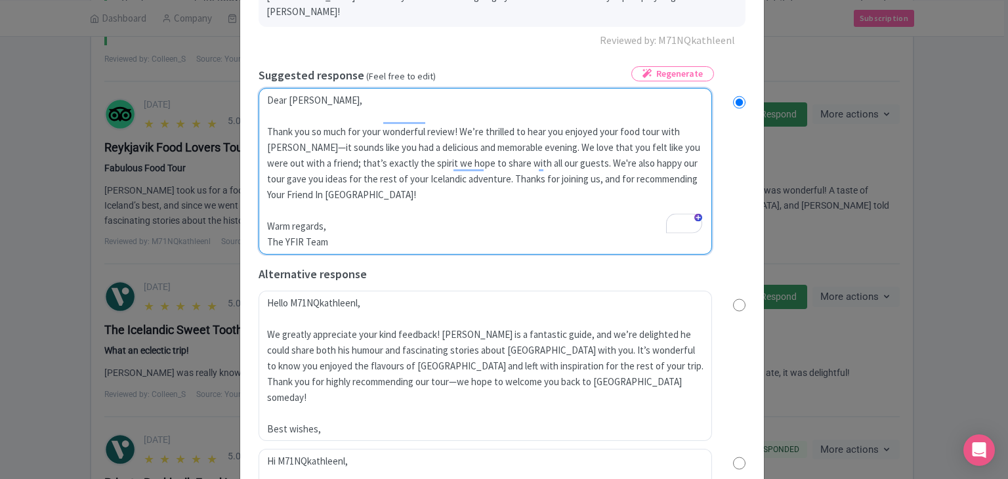
type textarea "Dear Kathleen, Thank you so much for your wonderful review! We’re thrilled to h…"
radio input "true"
click at [451, 116] on textarea "Dear M71NQkathleenl, Thank you so much for your wonderful review! We’re thrille…" at bounding box center [486, 171] width 454 height 167
type textarea "Dear Kathleen, Thank you so much for your excellent review! We’re thrilled to h…"
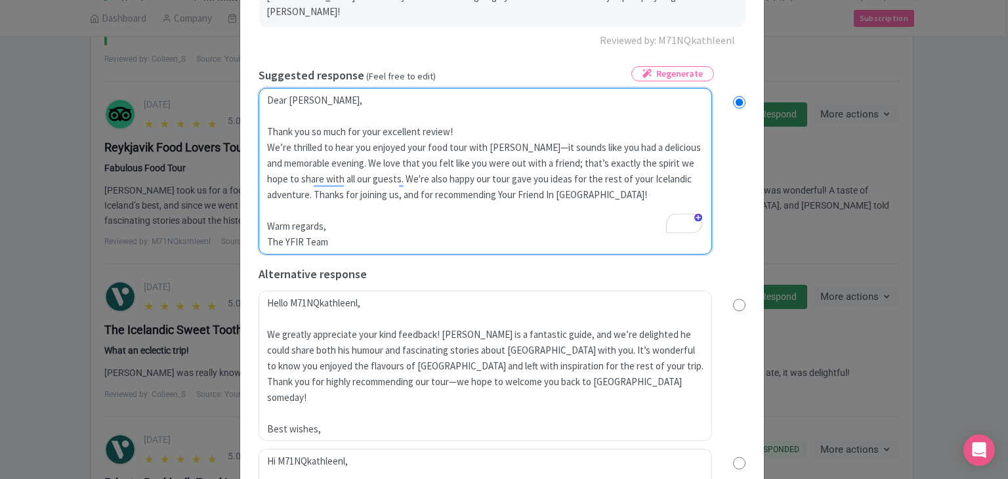
radio input "true"
type textarea "Dear Kathleen, Thank you so much for your excellent review! We’re thrilled to h…"
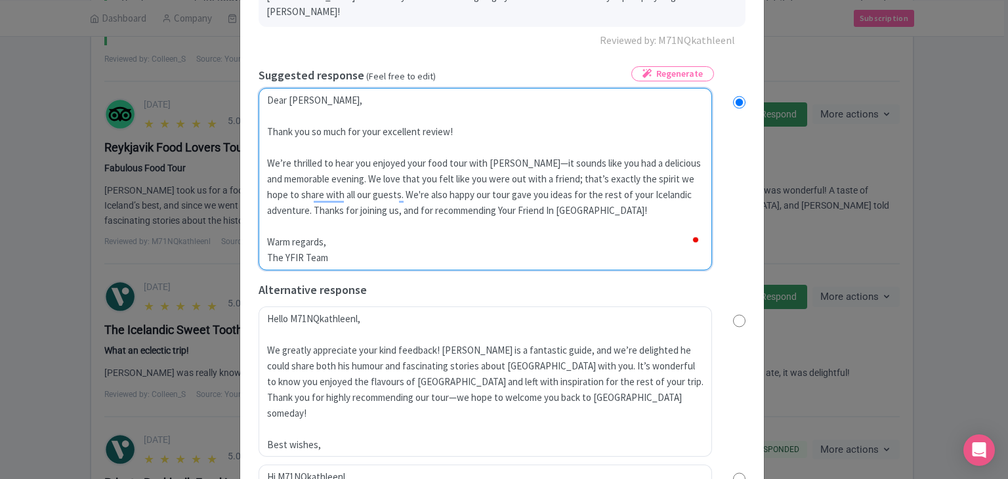
radio input "true"
click at [311, 195] on textarea "Dear M71NQkathleenl, Thank you so much for your wonderful review! We’re thrille…" at bounding box center [486, 179] width 454 height 182
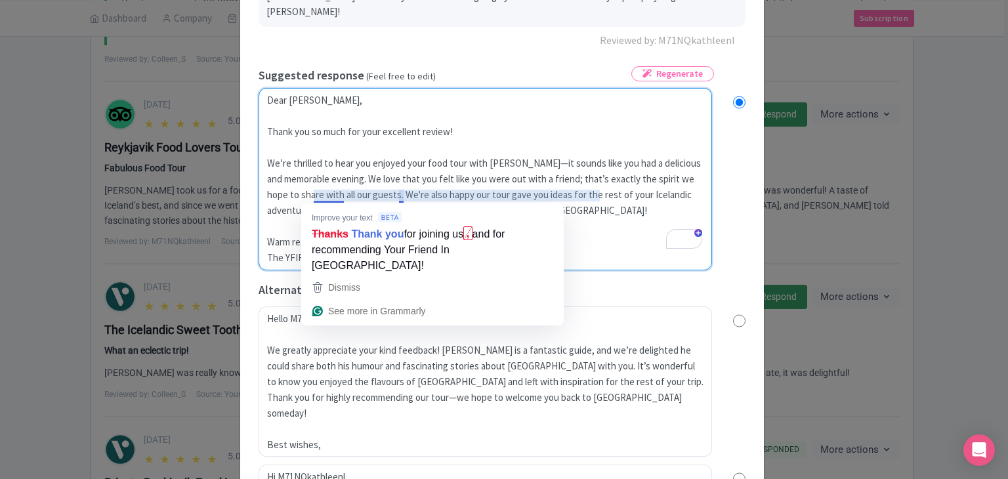
type textarea "Dear Kathleen, Thank you so much for your excellent review! We’re thrilled to h…"
radio input "true"
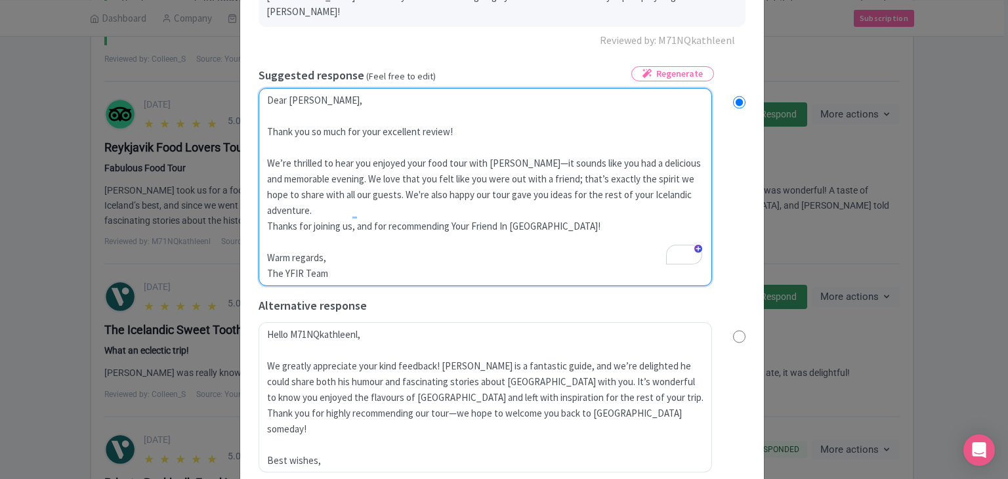
type textarea "Dear Kathleen, Thank you so much for your excellent review! We’re thrilled to h…"
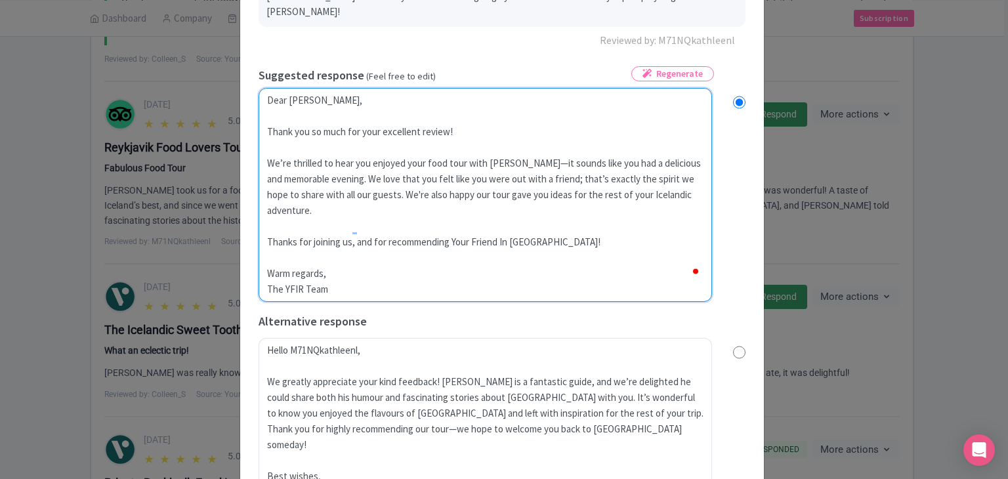
radio input "true"
drag, startPoint x: 332, startPoint y: 279, endPoint x: 261, endPoint y: 263, distance: 72.0
click at [261, 263] on div "August 11, 2025 5.0 Stars Helgi took us for a food tour and it felt like a nigh…" at bounding box center [502, 295] width 524 height 868
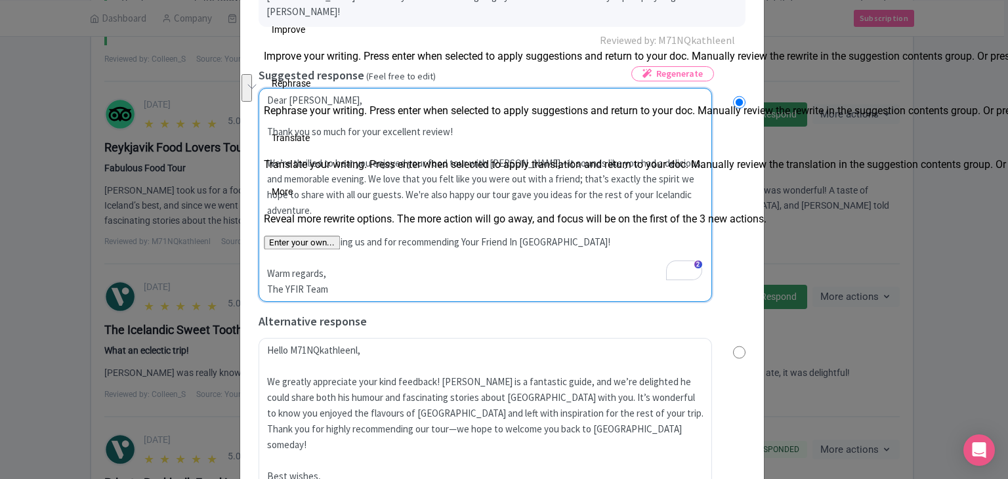
paste textarea "ith gratitude and warm regards Steina Your Friend In Reykjavík &"
type textarea "Dear [PERSON_NAME], Thank you so much for your excellent review! We’re thrilled…"
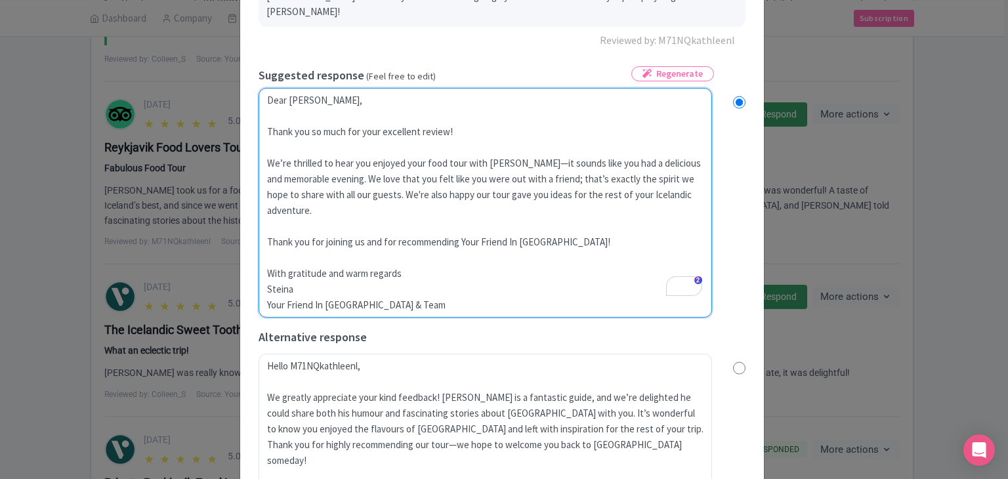
radio input "true"
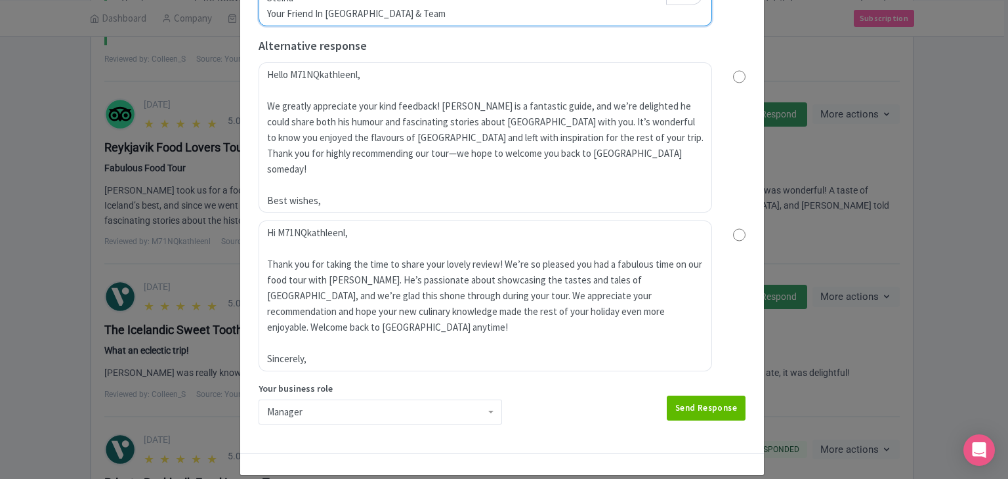
type textarea "Dear [PERSON_NAME], Thank you so much for your excellent review! We’re thrilled…"
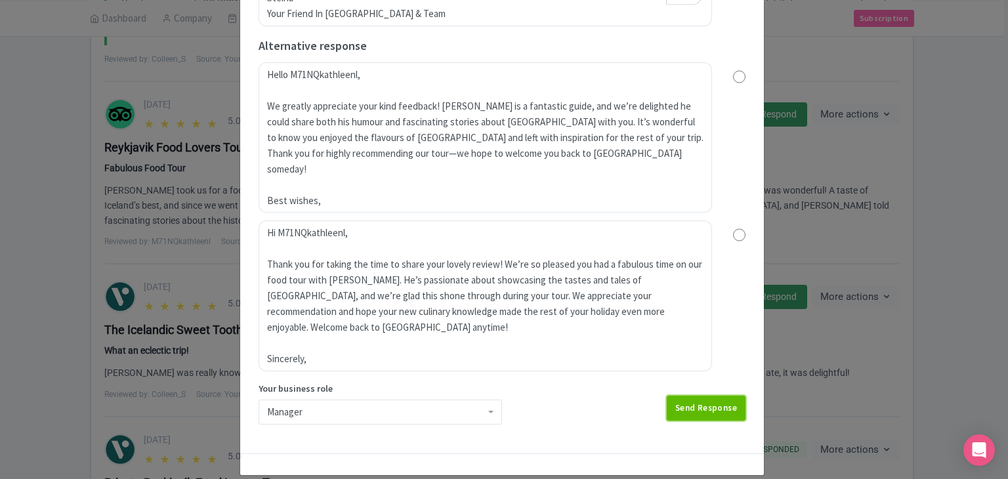
click at [704, 396] on link "Send Response" at bounding box center [706, 408] width 79 height 25
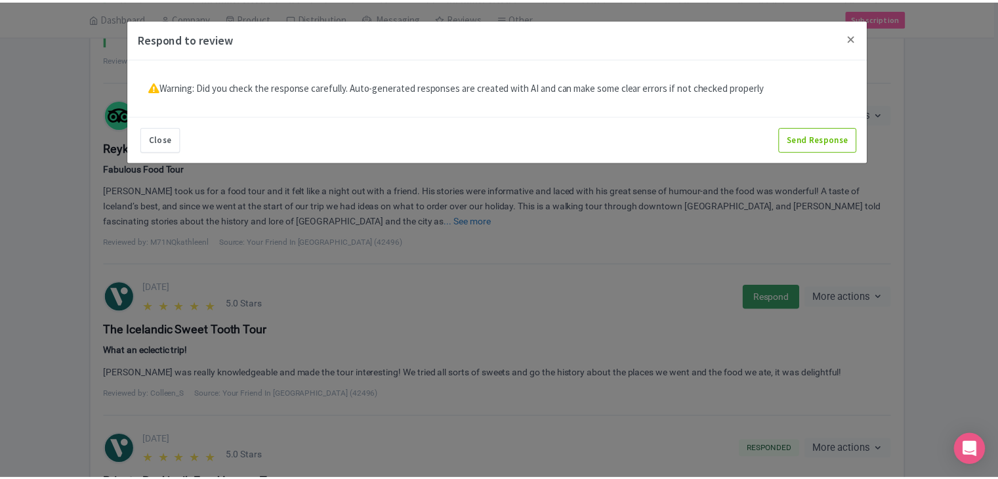
scroll to position [0, 0]
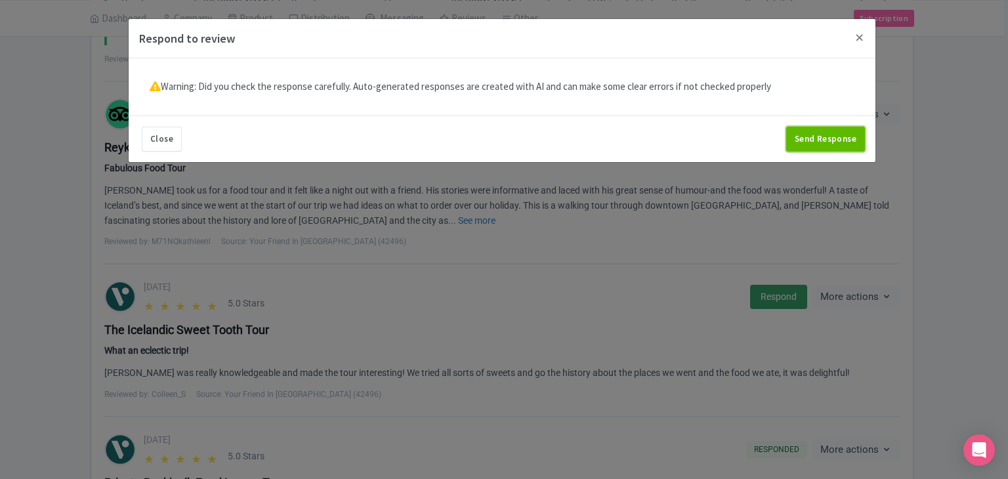
click at [817, 131] on button "Send Response" at bounding box center [825, 139] width 79 height 25
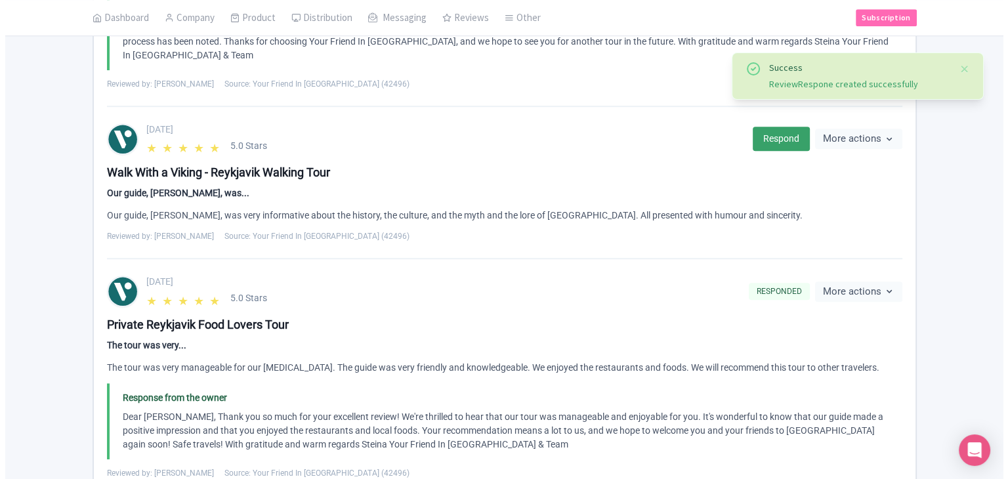
scroll to position [853, 0]
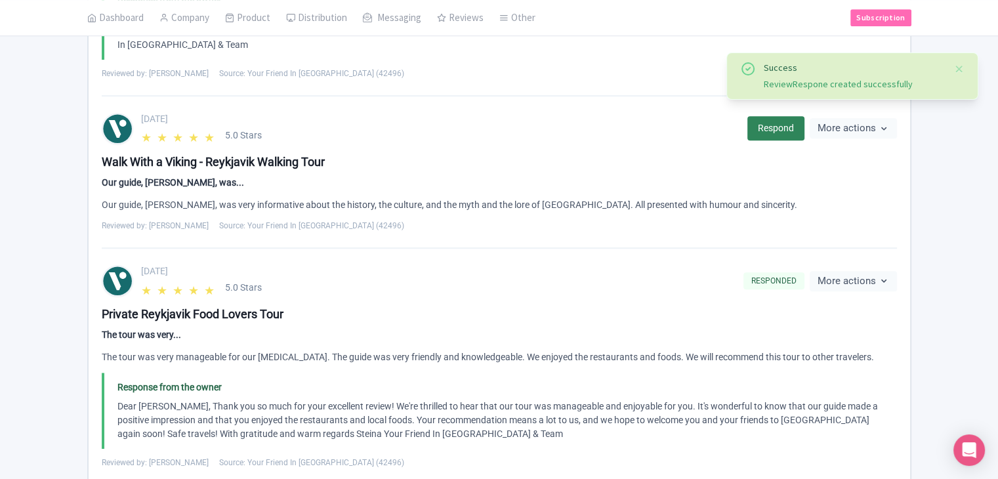
click at [779, 116] on link "Respond" at bounding box center [776, 128] width 57 height 24
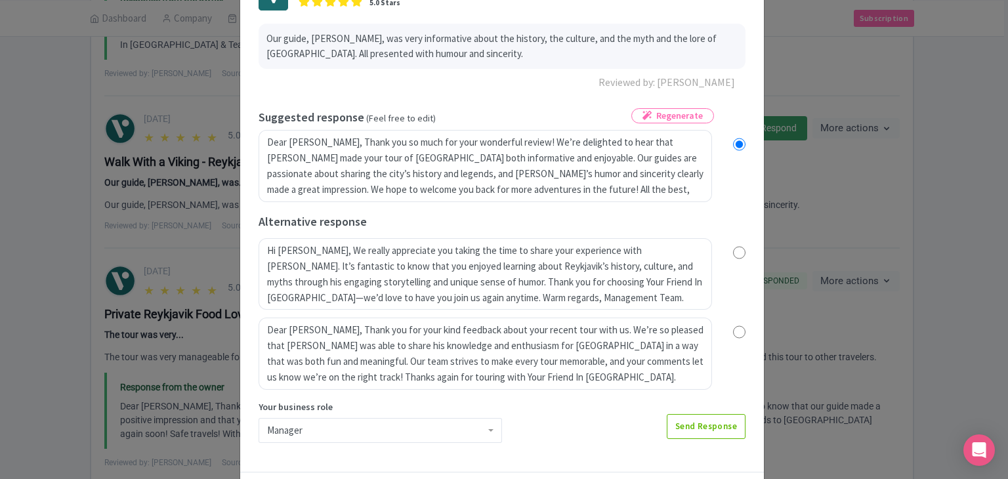
scroll to position [129, 0]
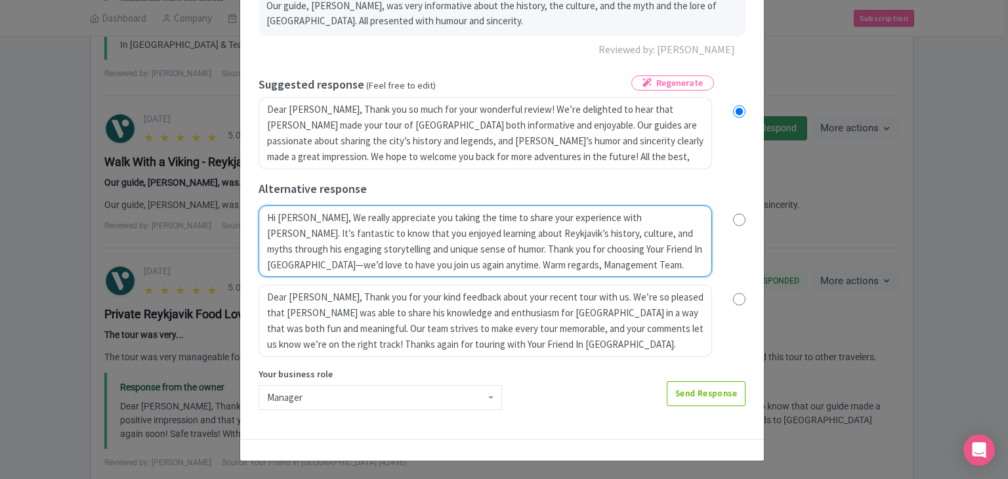
click at [315, 217] on textarea "Hi [PERSON_NAME], We really appreciate you taking the time to share your experi…" at bounding box center [486, 241] width 454 height 72
click at [307, 217] on textarea "Hi [PERSON_NAME], We really appreciate you taking the time to share your experi…" at bounding box center [486, 241] width 454 height 72
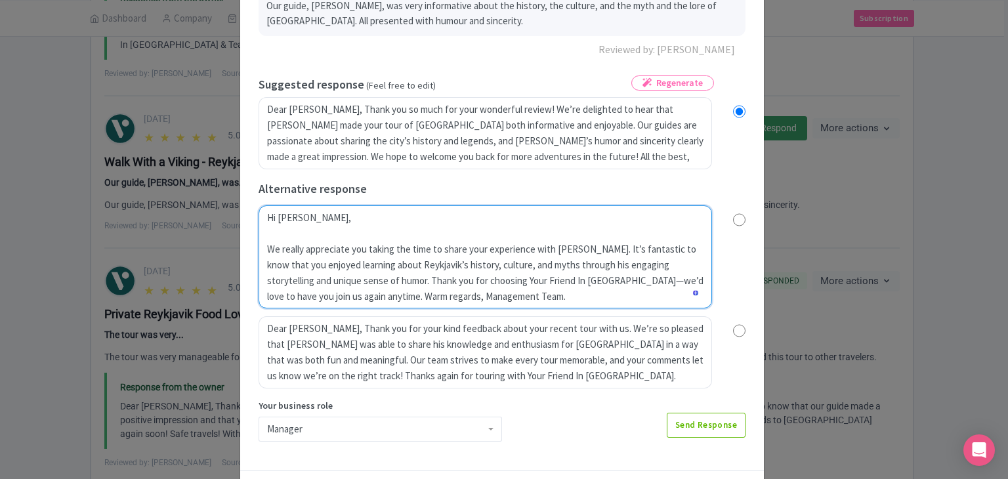
drag, startPoint x: 588, startPoint y: 248, endPoint x: 568, endPoint y: 247, distance: 19.7
click at [568, 247] on textarea "Hi [PERSON_NAME], We really appreciate you taking the time to share your experi…" at bounding box center [486, 257] width 454 height 104
type textarea "Hi [PERSON_NAME], We really appreciate you taking the time to share your experi…"
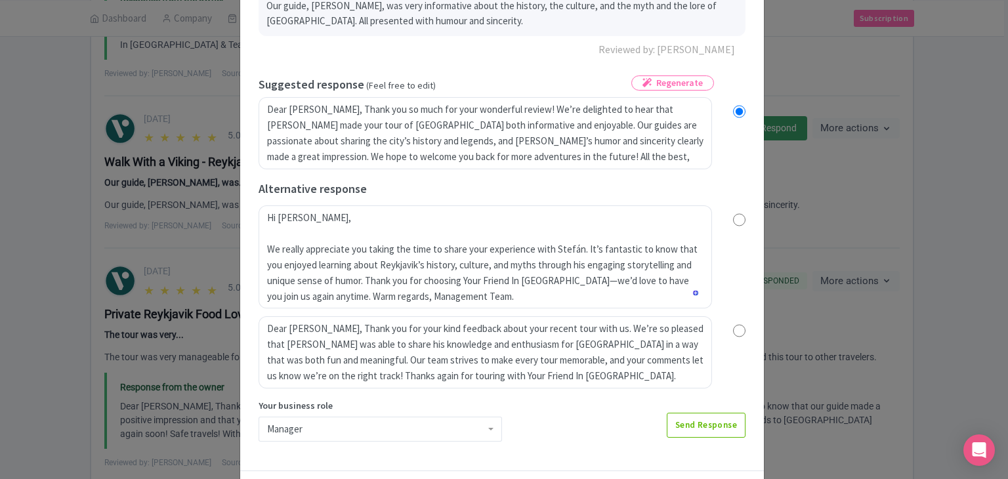
click at [737, 221] on input "radio" at bounding box center [739, 219] width 12 height 13
radio input "true"
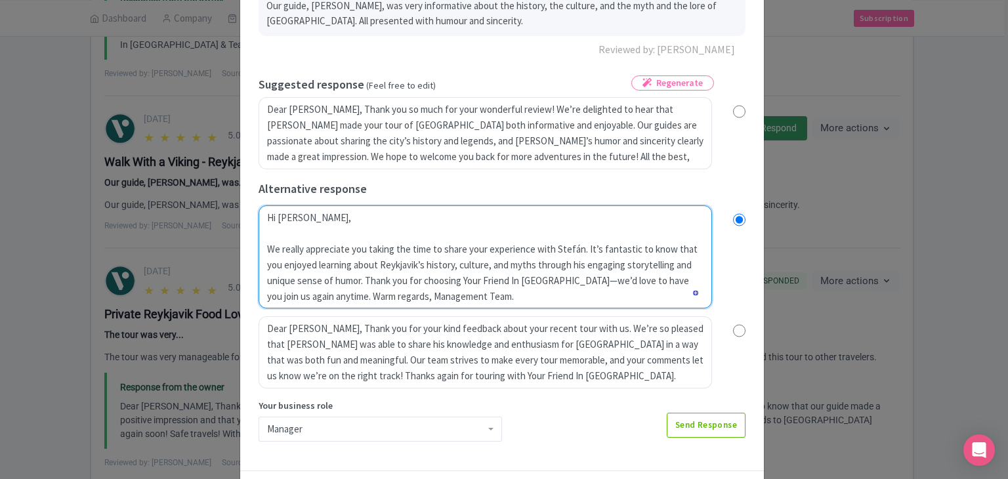
click at [363, 280] on textarea "Hi [PERSON_NAME], We really appreciate you taking the time to share your experi…" at bounding box center [486, 257] width 454 height 104
type textarea "Hi [PERSON_NAME], We really appreciate you taking the time to share your experi…"
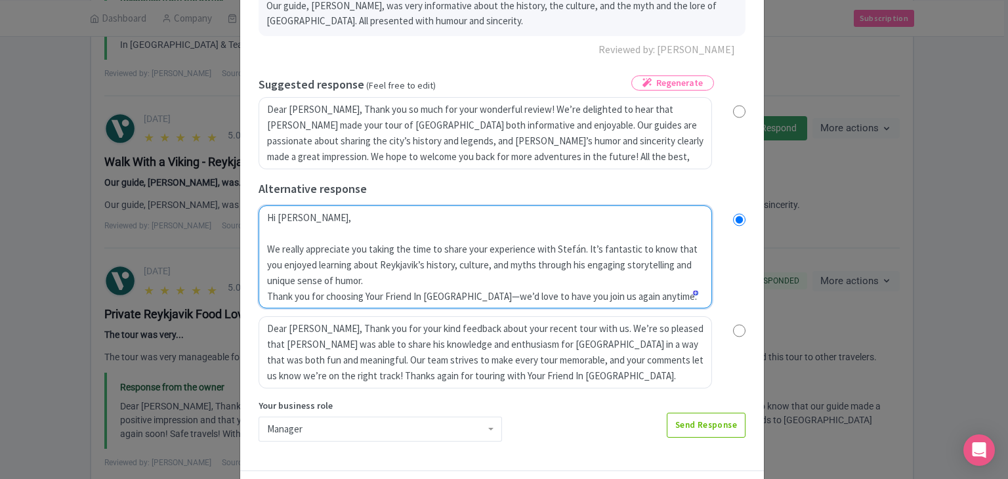
radio input "true"
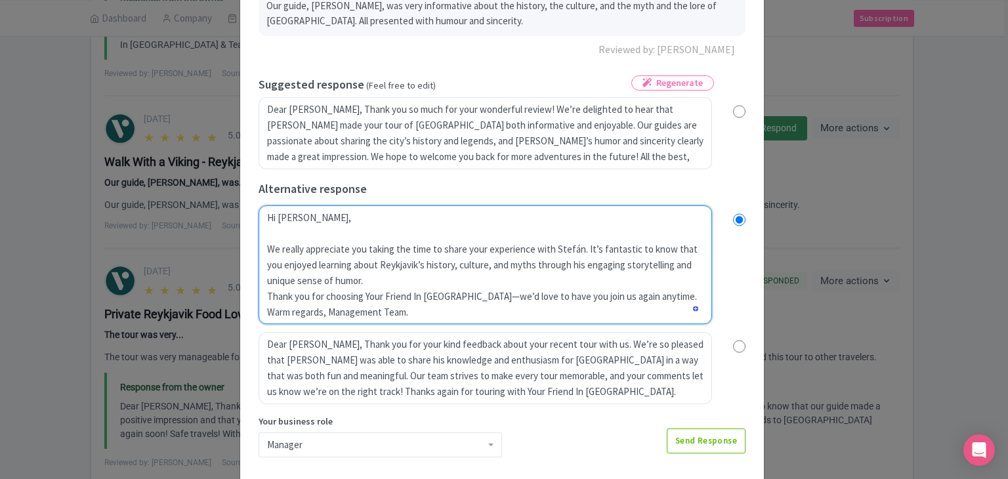
type textarea "Hi [PERSON_NAME], We really appreciate you taking the time to share your experi…"
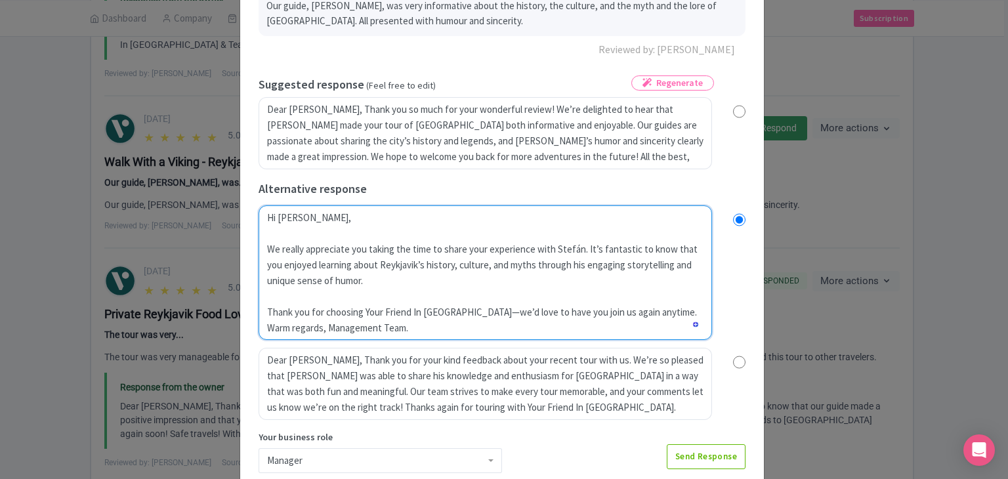
radio input "true"
drag, startPoint x: 649, startPoint y: 311, endPoint x: 651, endPoint y: 324, distance: 13.2
click at [651, 324] on textarea "Hi [PERSON_NAME], We really appreciate you taking the time to share your experi…" at bounding box center [486, 272] width 454 height 135
type textarea "Hi [PERSON_NAME], We really appreciate you taking the time to share your experi…"
radio input "true"
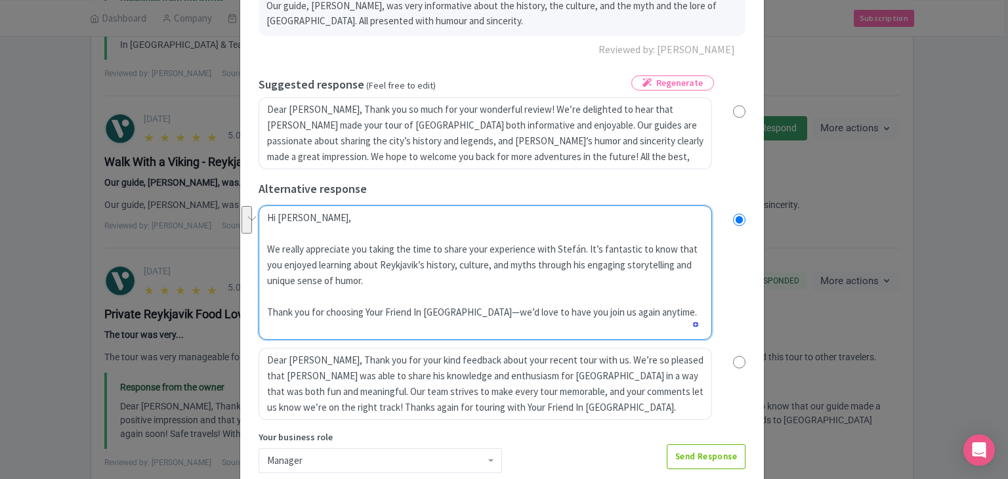
type textarea "Hi [PERSON_NAME], We really appreciate you taking the time to share your experi…"
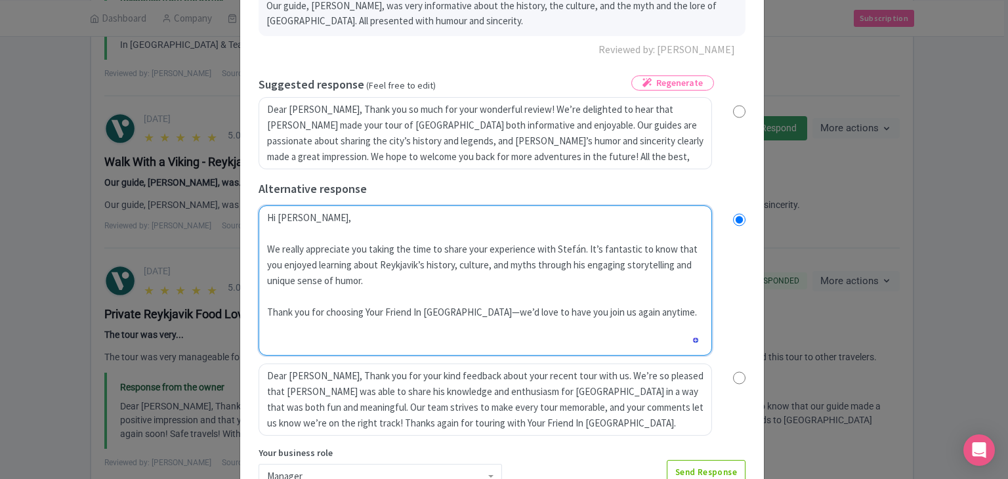
radio input "true"
paste textarea "With gratitude and warm regards Steina Your Friend In Reykjavík & Team"
type textarea "Hi [PERSON_NAME], We really appreciate you taking the time to share your experi…"
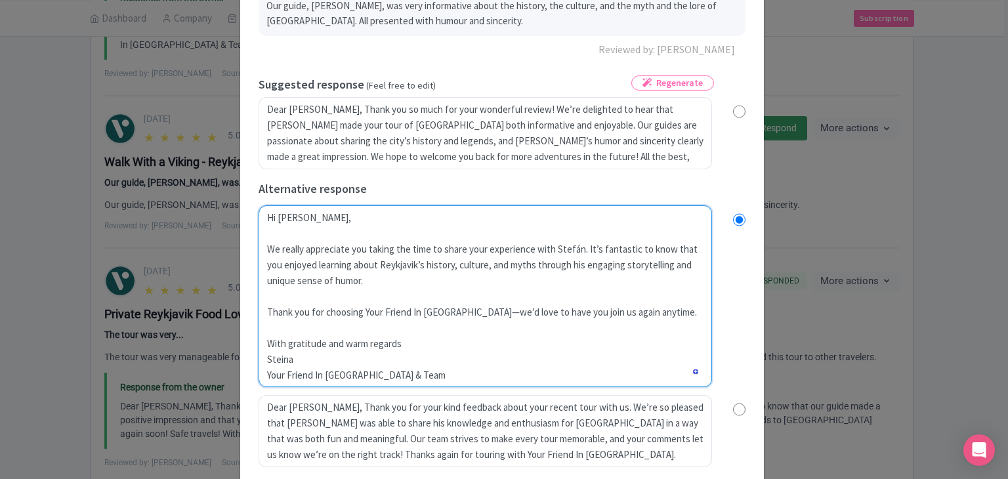
radio input "true"
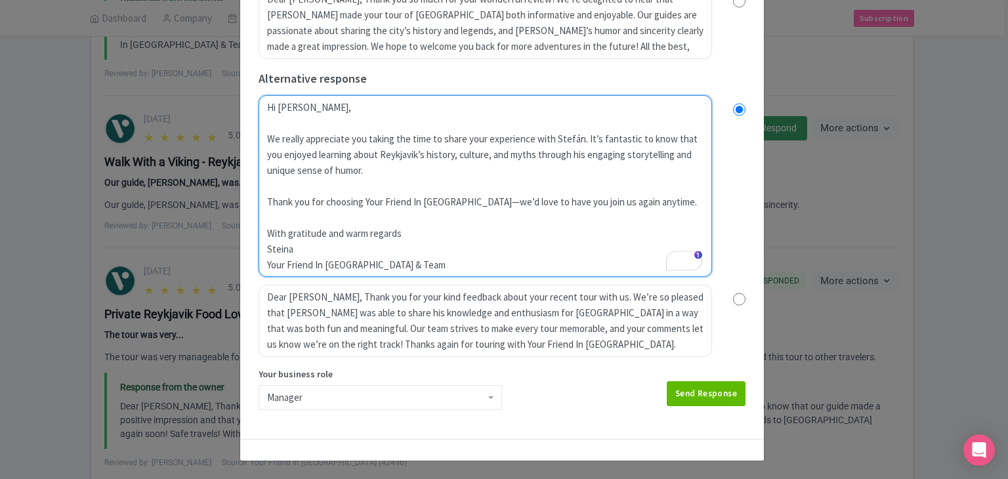
type textarea "Hi [PERSON_NAME], We really appreciate you taking the time to share your experi…"
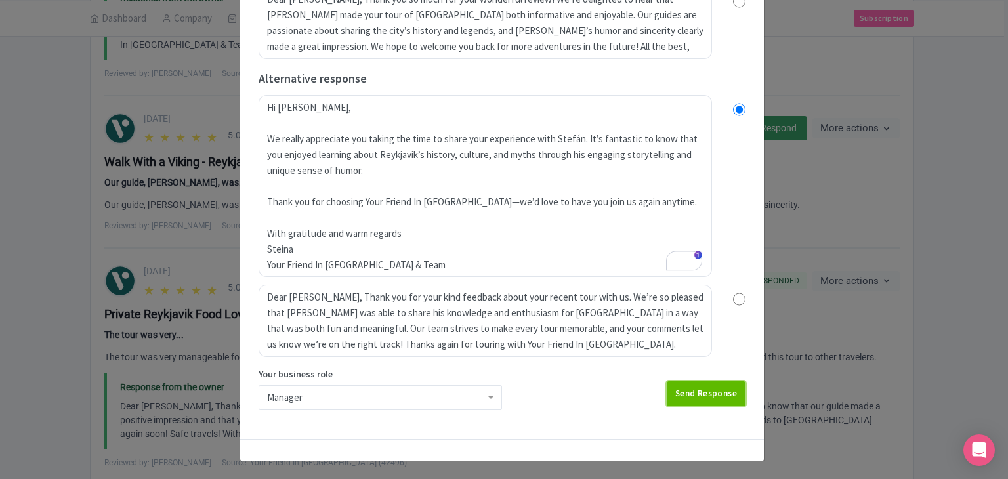
click at [717, 394] on link "Send Response" at bounding box center [706, 393] width 79 height 25
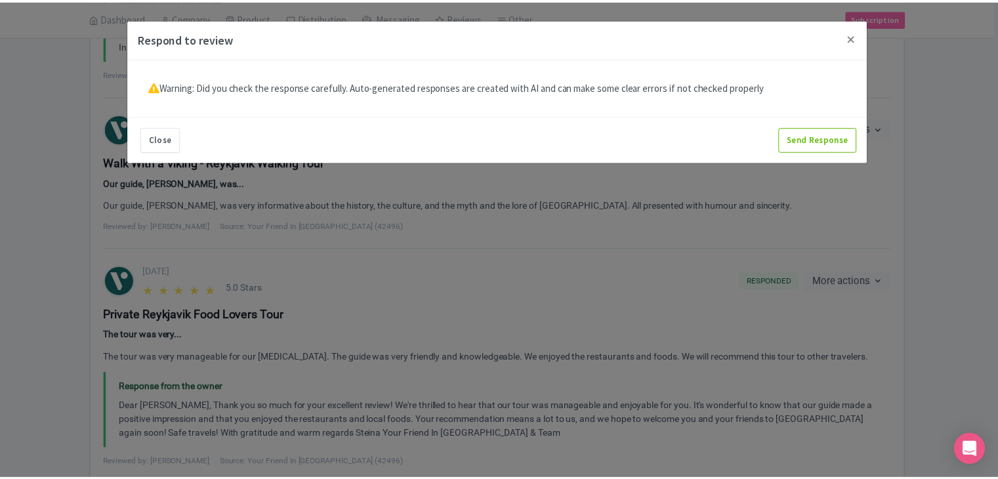
scroll to position [0, 0]
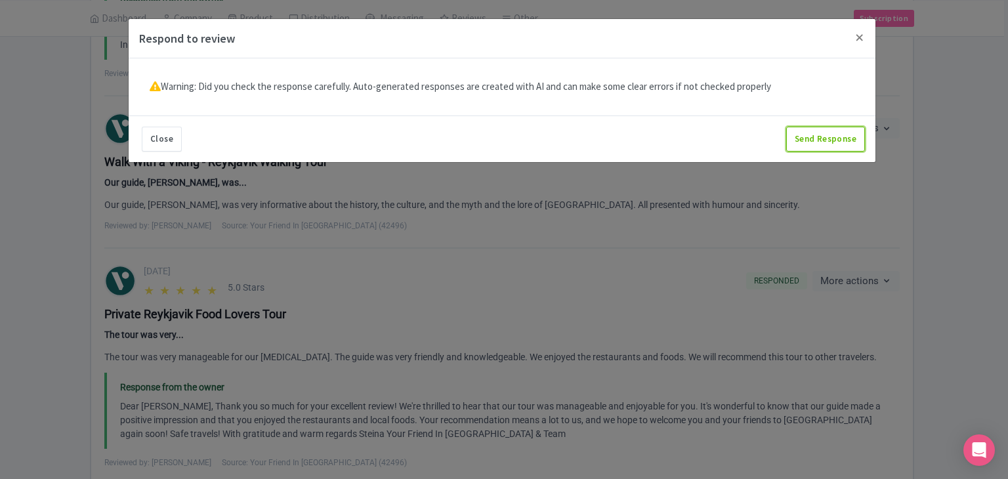
click at [809, 135] on button "Send Response" at bounding box center [825, 139] width 79 height 25
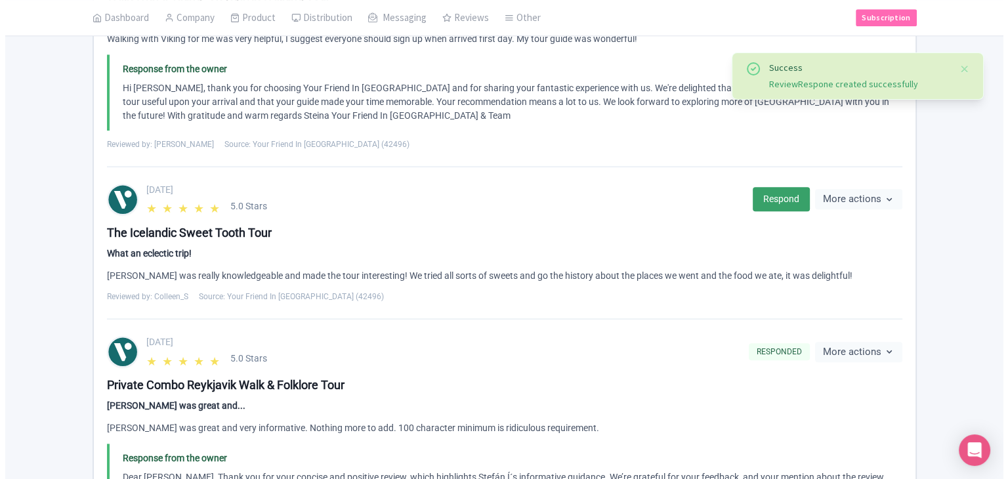
scroll to position [788, 0]
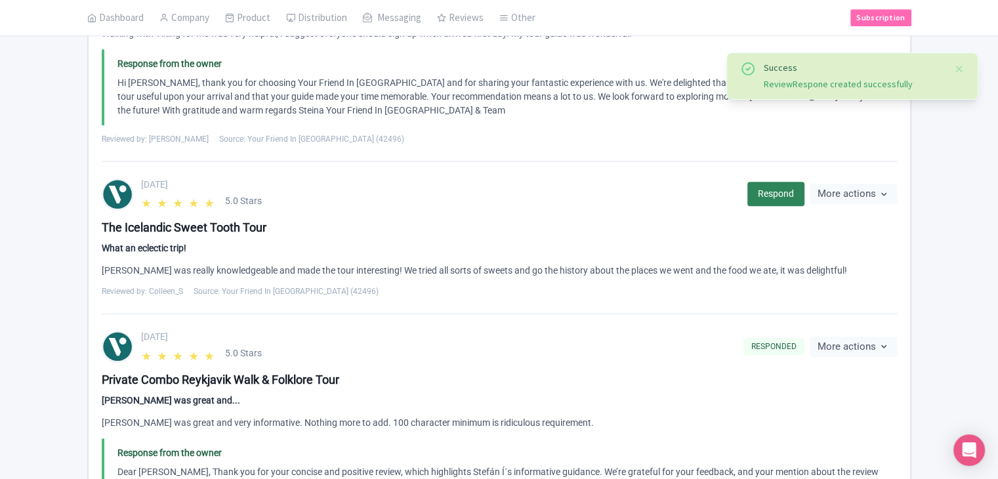
click at [772, 194] on link "Respond" at bounding box center [776, 194] width 57 height 24
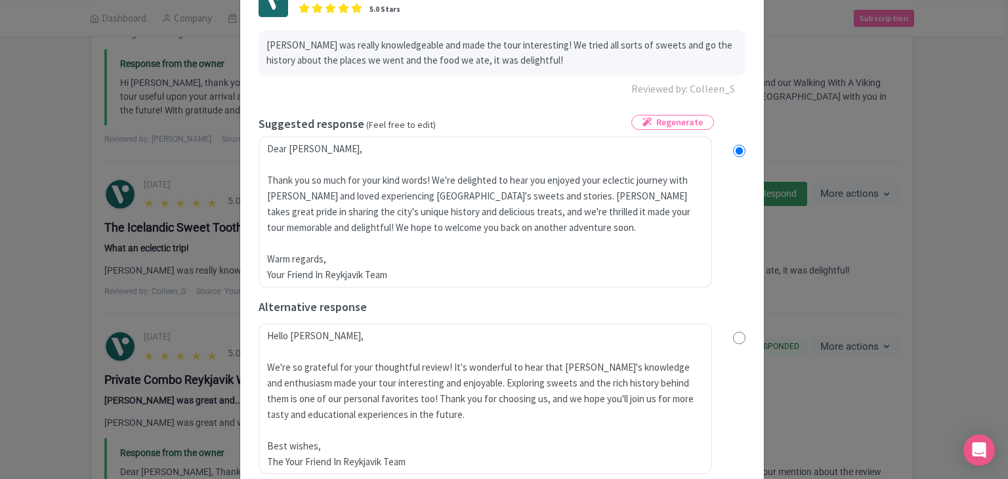
scroll to position [131, 0]
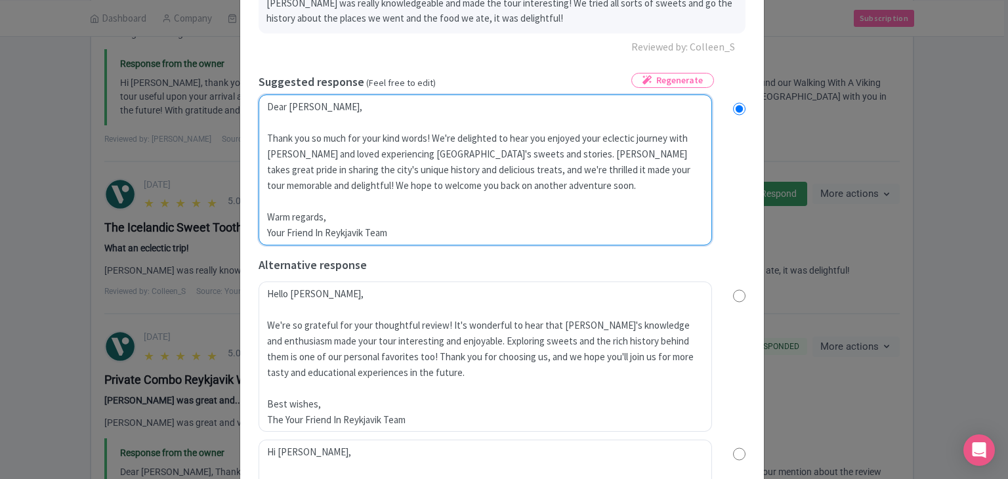
click at [327, 106] on textarea "Dear Colleen_S, Thank you so much for your kind words! We're delighted to hear …" at bounding box center [486, 170] width 454 height 151
type textarea "Dear Colleen_, Thank you so much for your kind words! We're delighted to hear y…"
radio input "true"
type textarea "Dear Colleen, Thank you so much for your kind words! We're delighted to hear yo…"
radio input "true"
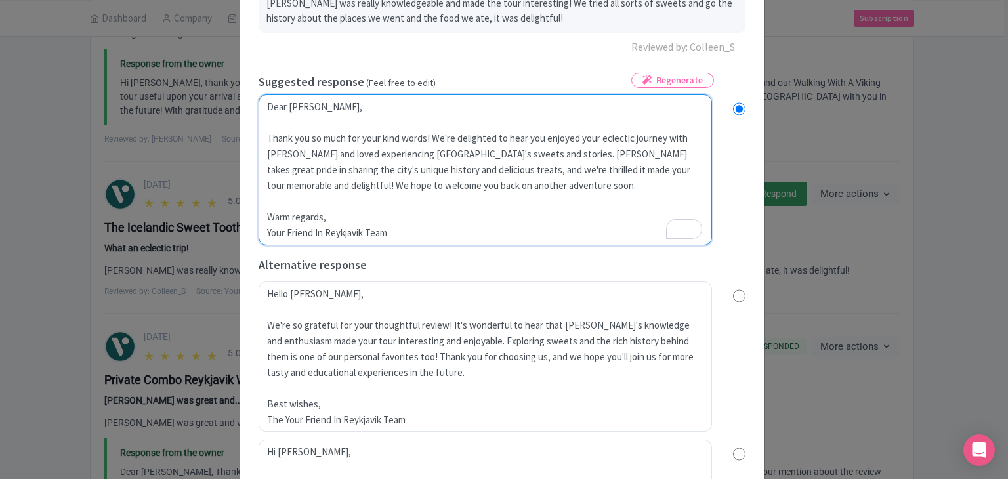
click at [433, 137] on textarea "Dear Colleen_S, Thank you so much for your kind words! We're delighted to hear …" at bounding box center [486, 170] width 454 height 151
type textarea "Dear Colleen, Thank you so much for your kind words! We're delighted to hear yo…"
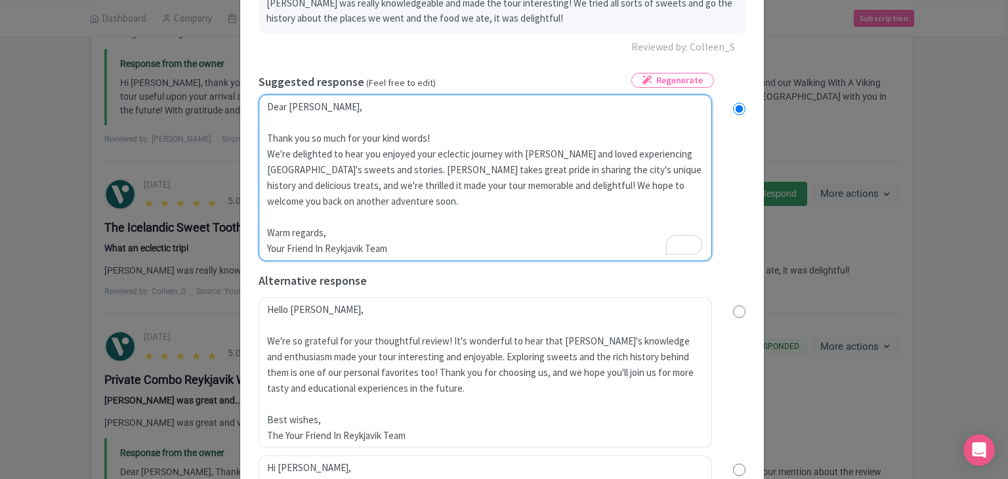
radio input "true"
type textarea "Dear Colleen, Thank you so much for your kind words! We're delighted to hear yo…"
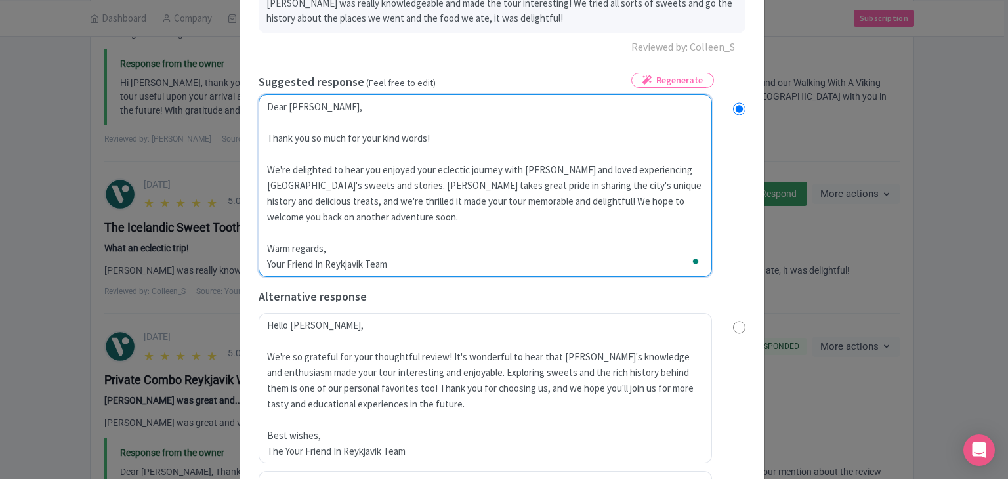
radio input "true"
click at [543, 169] on textarea "Dear Colleen_S, Thank you so much for your kind words! We're delighted to hear …" at bounding box center [486, 186] width 454 height 182
type textarea "Dear Colleen, Thank you so much for your kind words! We're delighted to hear yo…"
radio input "true"
type textarea "Dear Colleen, Thank you so much for your kind words! We're delighted to hear yo…"
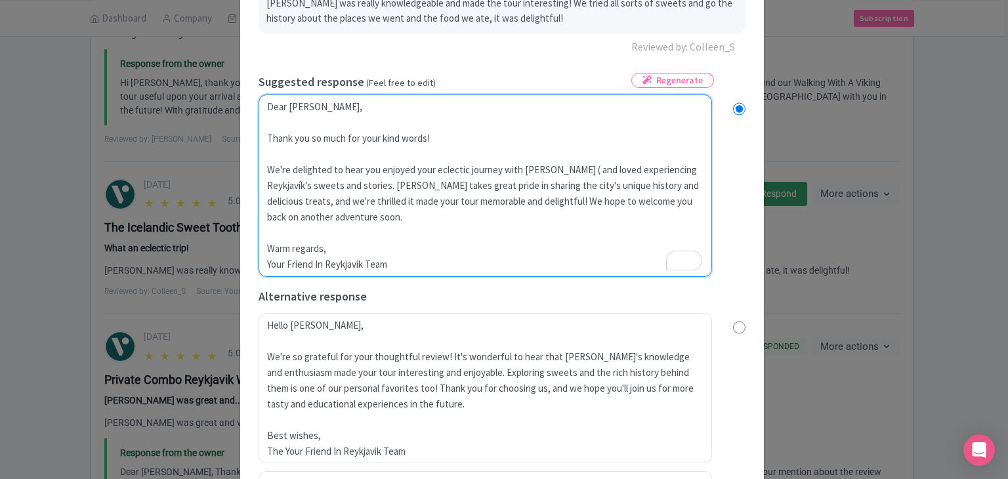
radio input "true"
type textarea "Dear Colleen, Thank you so much for your kind words! We're delighted to hear yo…"
radio input "true"
type textarea "Dear Colleen, Thank you so much for your kind words! We're delighted to hear yo…"
radio input "true"
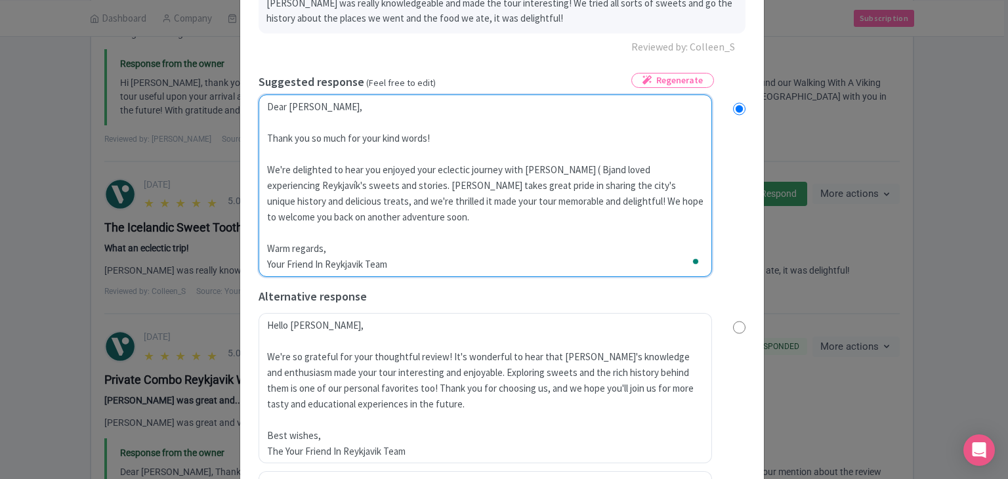
type textarea "Dear Colleen, Thank you so much for your kind words! We're delighted to hear yo…"
radio input "true"
type textarea "Dear Colleen, Thank you so much for your kind words! We're delighted to hear yo…"
radio input "true"
type textarea "Dear Colleen, Thank you so much for your kind words! We're delighted to hear yo…"
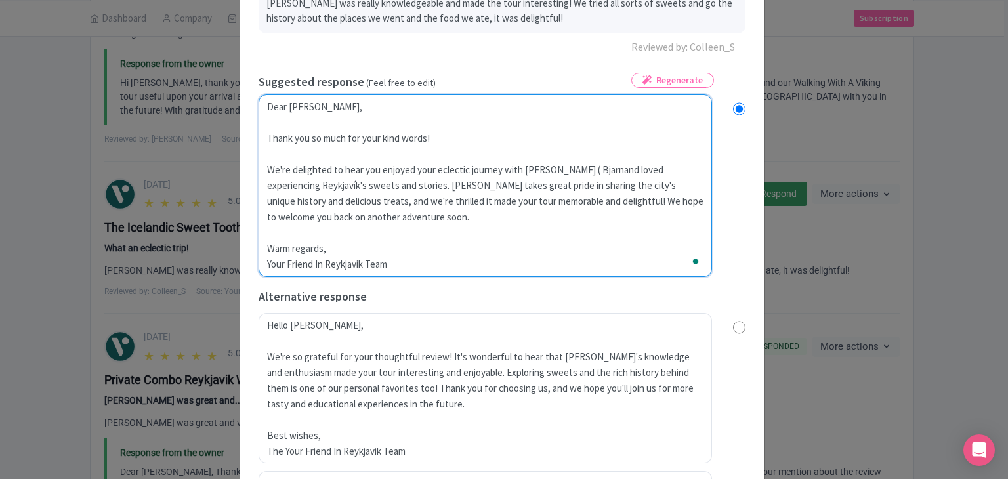
radio input "true"
type textarea "Dear Colleen, Thank you so much for your kind words! We're delighted to hear yo…"
radio input "true"
type textarea "Dear Colleen, Thank you so much for your kind words! We're delighted to hear yo…"
radio input "true"
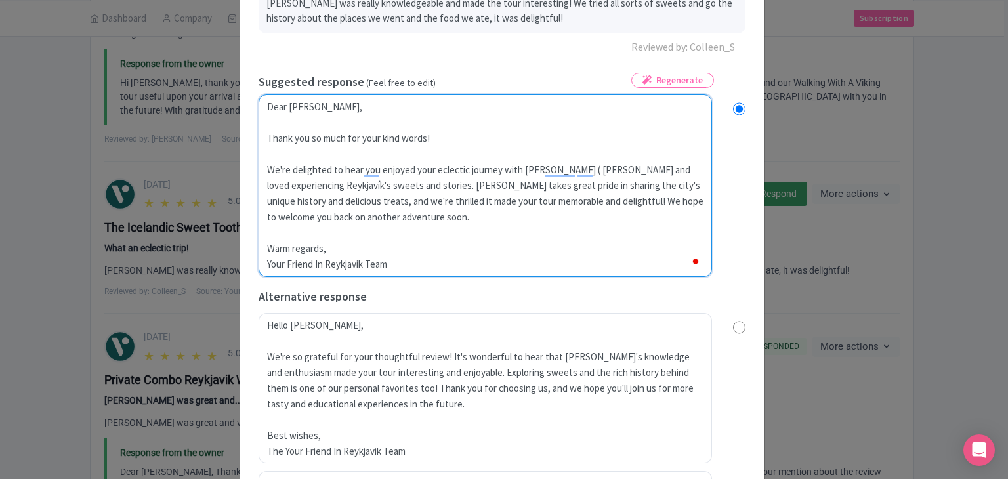
type textarea "Dear Colleen, Thank you so much for your kind words! We're delighted to hear yo…"
radio input "true"
type textarea "Dear Colleen, Thank you so much for your kind words! We're delighted to hear yo…"
radio input "true"
type textarea "Dear Colleen, Thank you so much for your kind words! We're delighted to hear yo…"
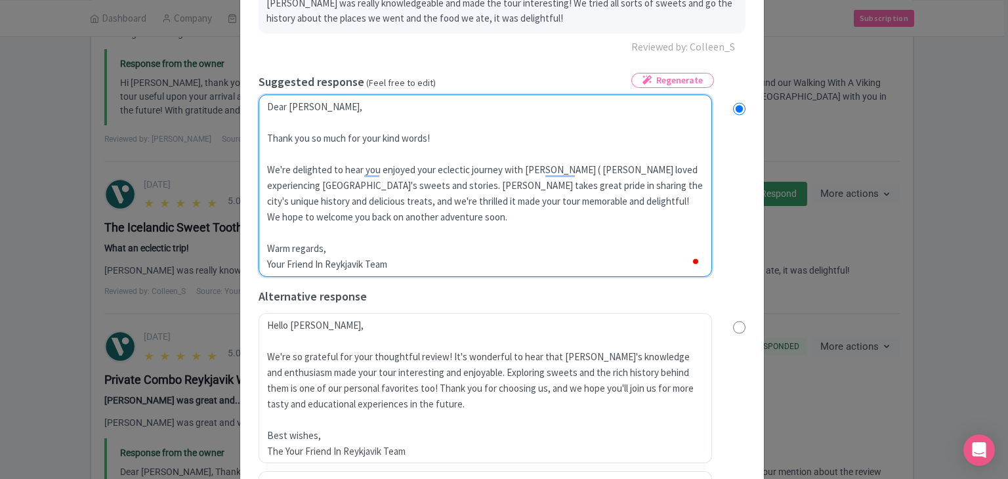
radio input "true"
type textarea "Dear Colleen, Thank you so much for your kind words! We're delighted to hear yo…"
radio input "true"
type textarea "Dear Colleen, Thank you so much for your kind words! We're delighted to hear yo…"
radio input "true"
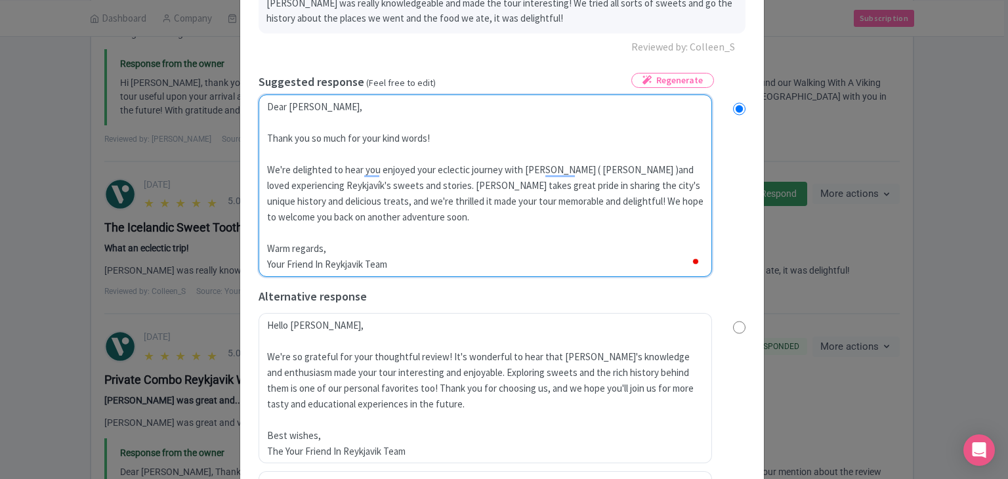
type textarea "Dear Colleen, Thank you so much for your kind words! We're delighted to hear yo…"
radio input "true"
drag, startPoint x: 466, startPoint y: 186, endPoint x: 449, endPoint y: 184, distance: 17.1
click at [449, 184] on textarea "Dear Colleen_S, Thank you so much for your kind words! We're delighted to hear …" at bounding box center [486, 186] width 454 height 182
type textarea "Dear Colleen, Thank you so much for your kind words! We're delighted to hear th…"
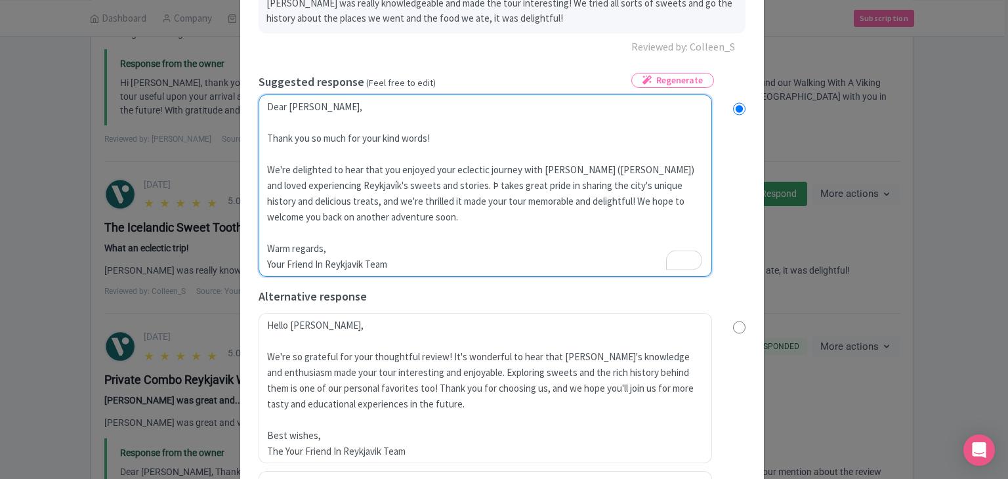
radio input "true"
type textarea "Dear Colleen, Thank you so much for your kind words! We're delighted to hear th…"
radio input "true"
type textarea "Dear Colleen, Thank you so much for your kind words! We're delighted to hear th…"
radio input "true"
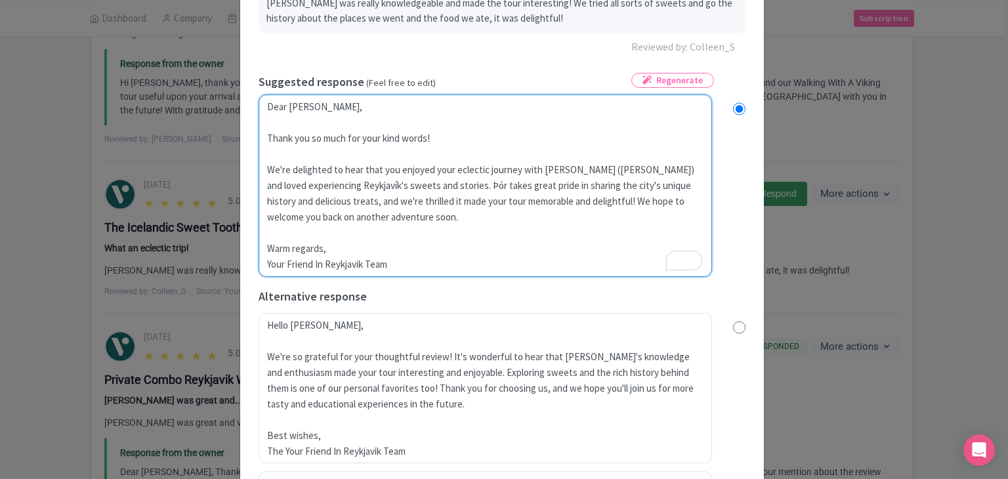
click at [591, 200] on textarea "Dear Colleen_S, Thank you so much for your kind words! We're delighted to hear …" at bounding box center [486, 186] width 454 height 182
type textarea "Dear Colleen, Thank you so much for your kind words! We're delighted to hear th…"
radio input "true"
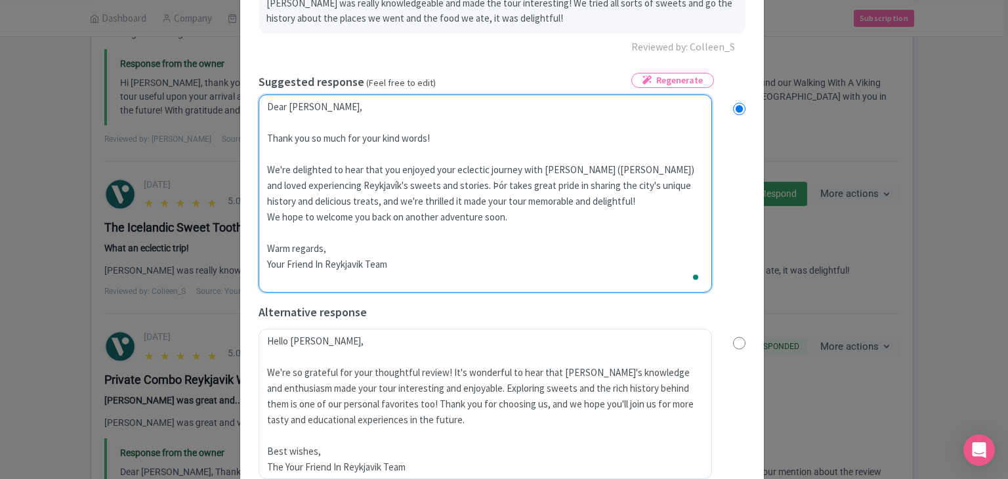
type textarea "Dear Colleen, Thank you so much for your kind words! We're delighted to hear th…"
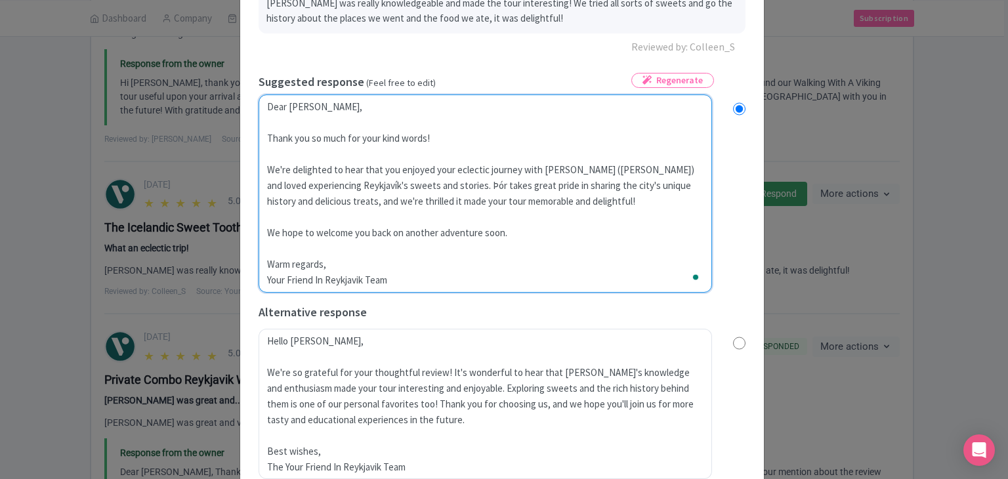
radio input "true"
drag, startPoint x: 393, startPoint y: 281, endPoint x: 263, endPoint y: 267, distance: 130.8
click at [257, 268] on div "August 11, 2025 5.0 Stars Thor was really knowledgeable and made the tour inter…" at bounding box center [502, 315] width 524 height 777
paste textarea "ith gratitude and warm regards Steina Your Friend In Reykjavík &"
type textarea "Dear Colleen, Thank you so much for your kind words! We're delighted to hear th…"
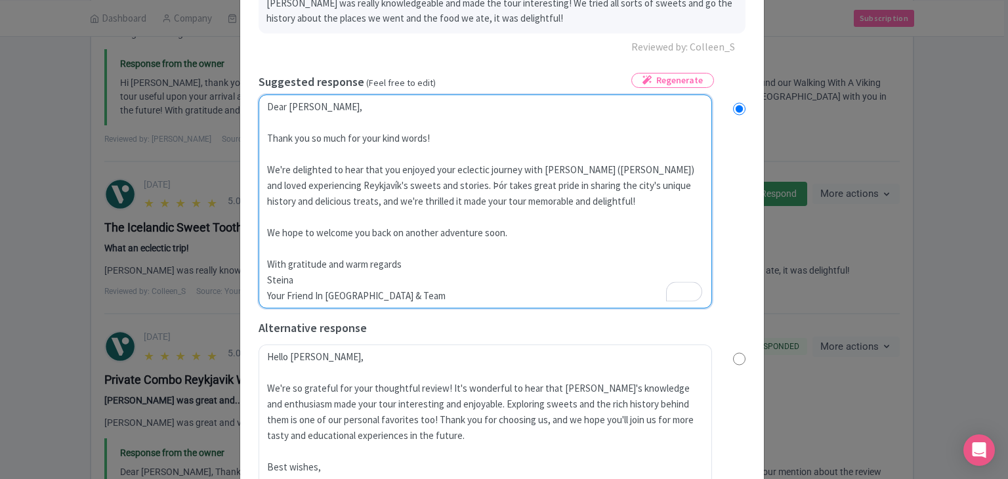
radio input "true"
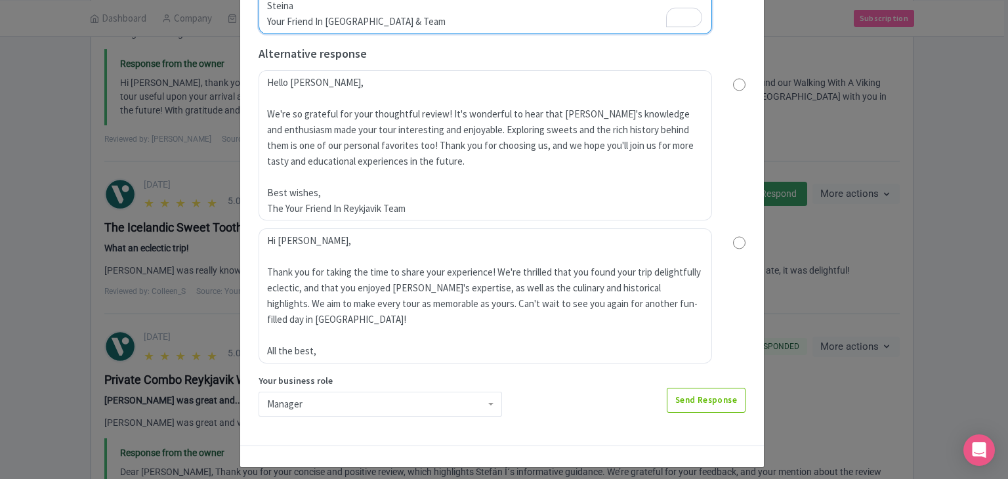
scroll to position [412, 0]
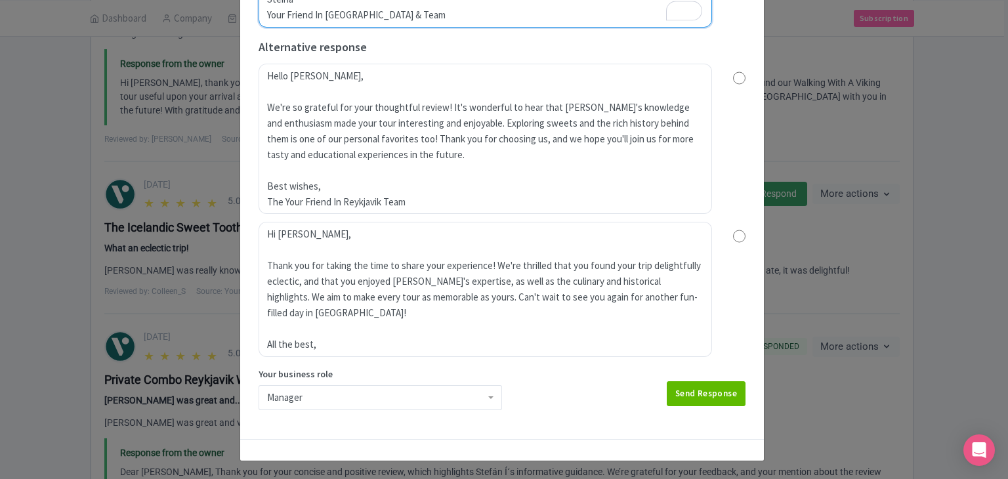
type textarea "Dear Colleen, Thank you so much for your kind words! We're delighted to hear th…"
click at [709, 389] on link "Send Response" at bounding box center [706, 393] width 79 height 25
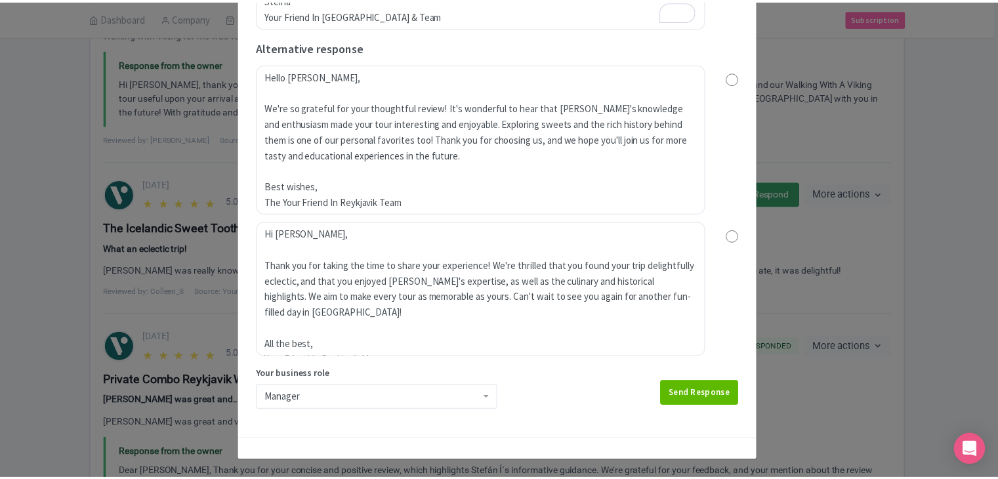
scroll to position [0, 0]
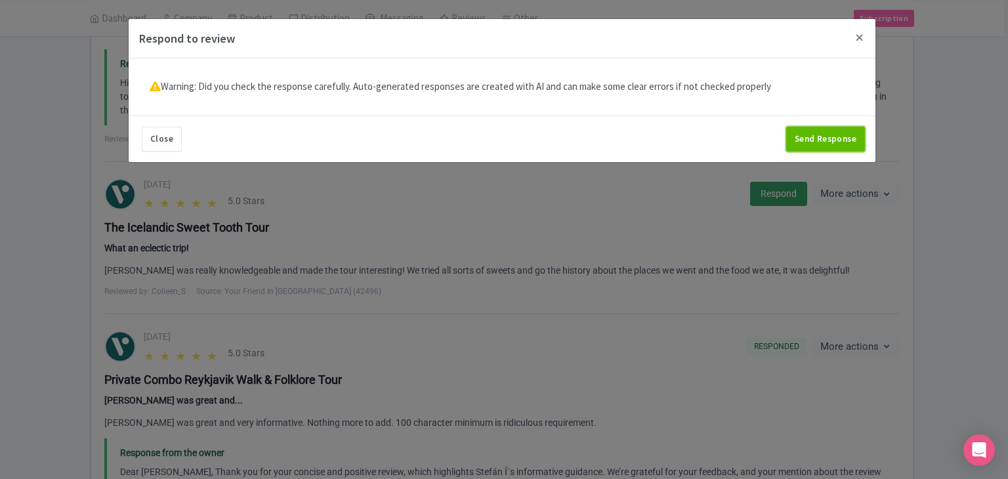
click at [840, 146] on button "Send Response" at bounding box center [825, 139] width 79 height 25
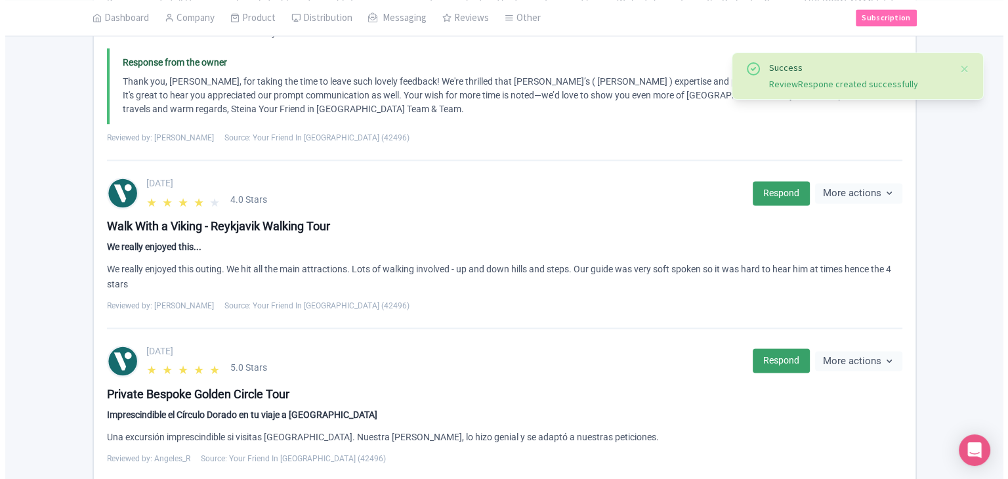
scroll to position [2035, 0]
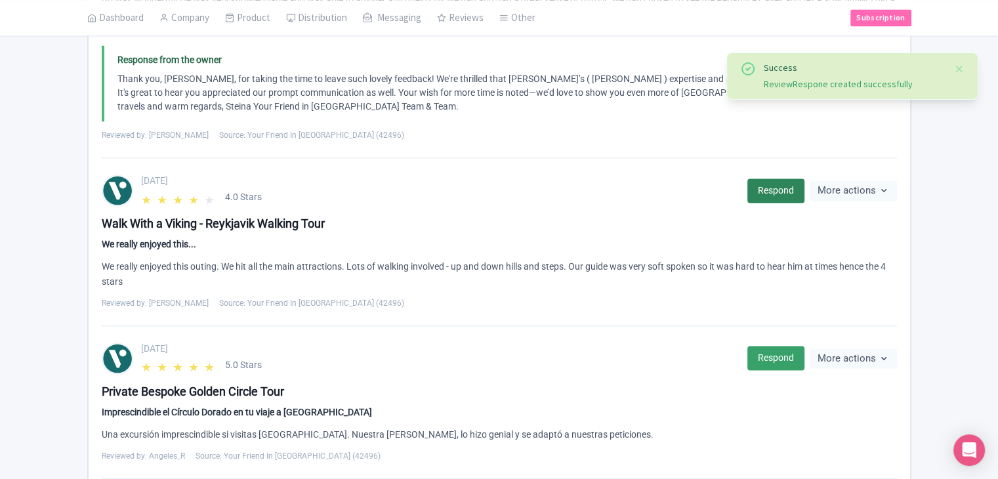
click at [763, 179] on link "Respond" at bounding box center [776, 191] width 57 height 24
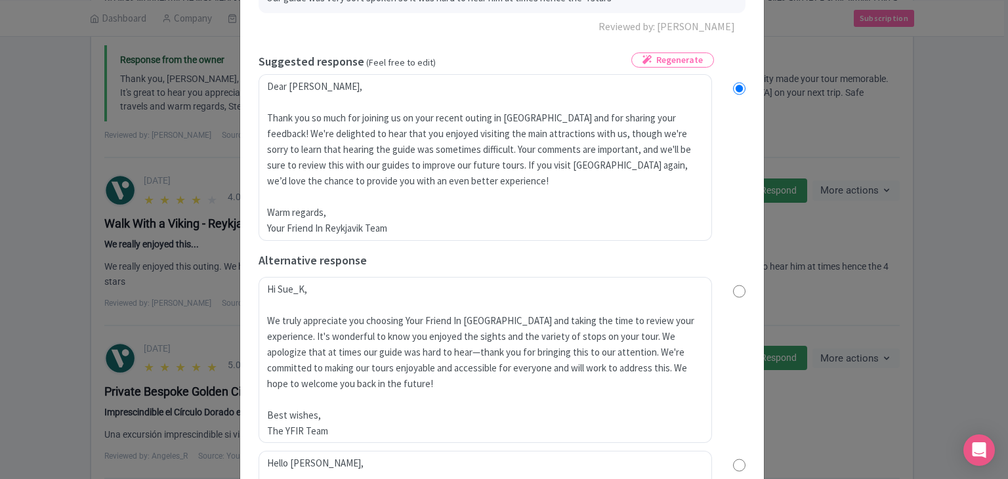
scroll to position [150, 0]
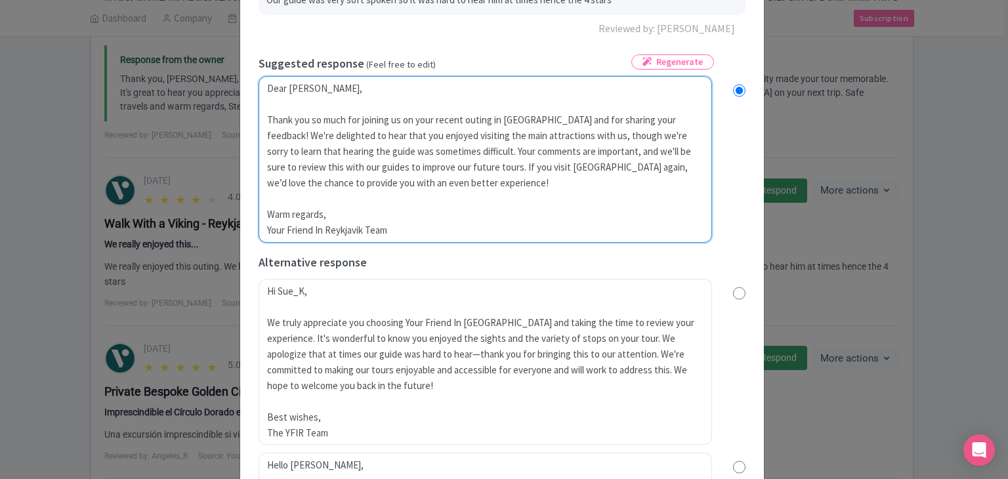
click at [312, 85] on textarea "Dear [PERSON_NAME], Thank you so much for joining us on your recent outing in […" at bounding box center [486, 159] width 454 height 167
type textarea "Dear [PERSON_NAME], Thank you so much for joining us on your recent outing in […"
radio input "true"
type textarea "Dear [PERSON_NAME], Thank you so much for joining us on your recent outing in […"
radio input "true"
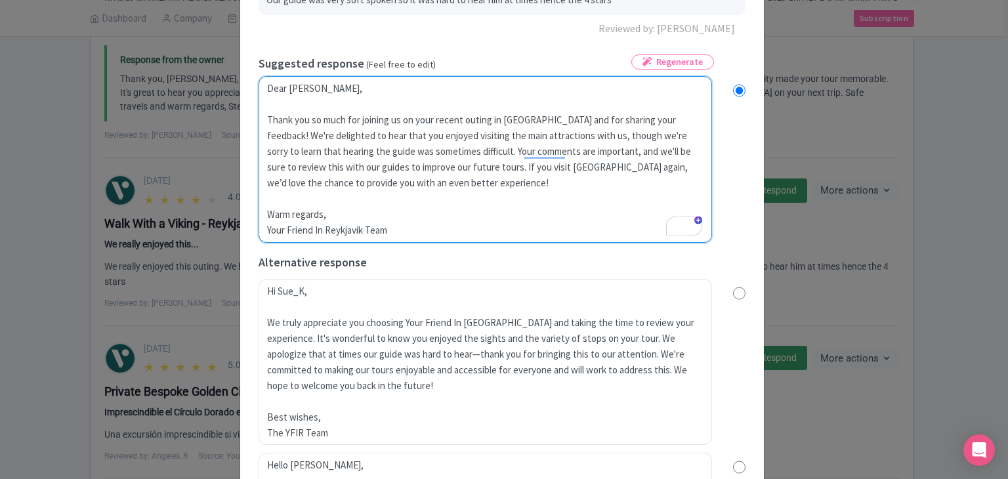
click at [671, 118] on textarea "Dear [PERSON_NAME], Thank you so much for joining us on your recent outing in […" at bounding box center [486, 159] width 454 height 167
type textarea "Dear [PERSON_NAME], Thank you so much for joining us on your recent outing in […"
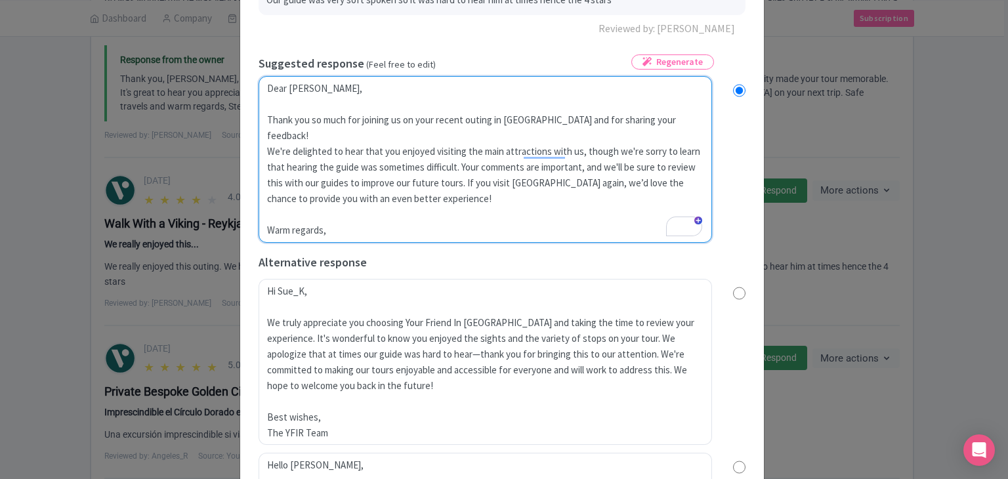
radio input "true"
type textarea "Dear [PERSON_NAME], Thank you so much for joining us on your recent outing in […"
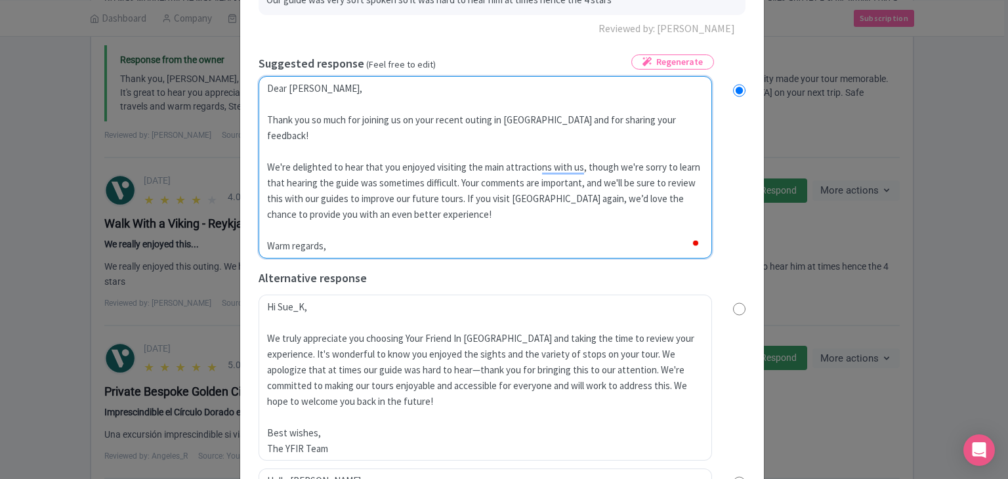
radio input "true"
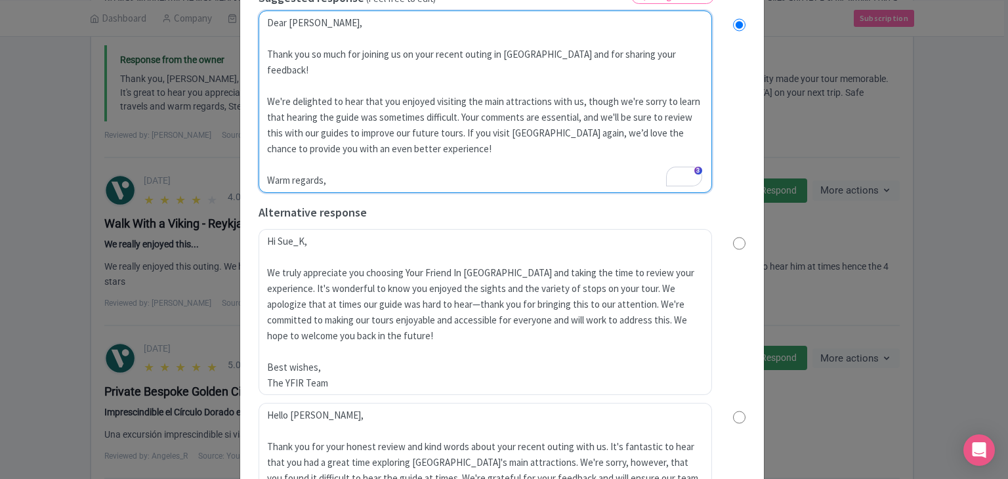
scroll to position [215, 0]
drag, startPoint x: 395, startPoint y: 182, endPoint x: 263, endPoint y: 169, distance: 133.2
click at [263, 169] on textarea "Dear [PERSON_NAME], Thank you so much for joining us on your recent outing in […" at bounding box center [486, 102] width 454 height 182
paste textarea "ith gratitude and warm regards Steina Your Friend In [GEOGRAPHIC_DATA] &"
type textarea "Dear [PERSON_NAME], Thank you so much for joining us on your recent outing in […"
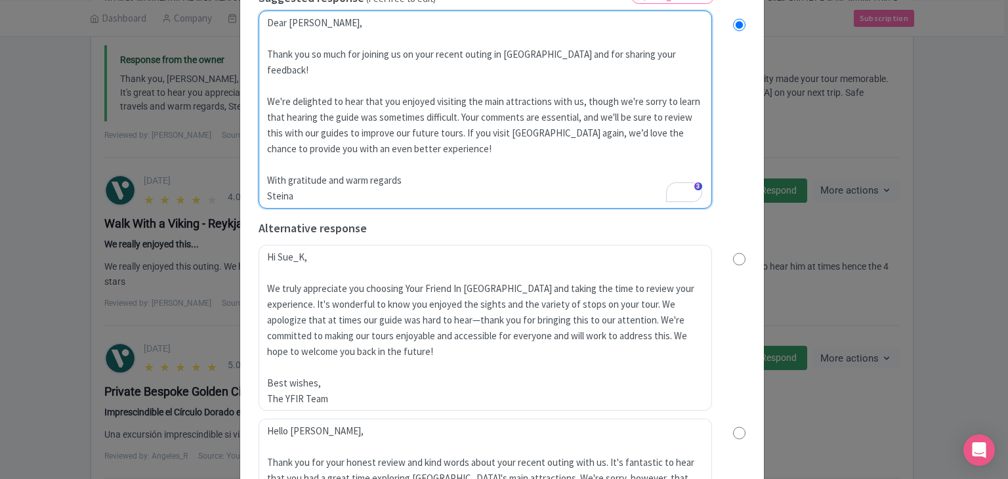
radio input "true"
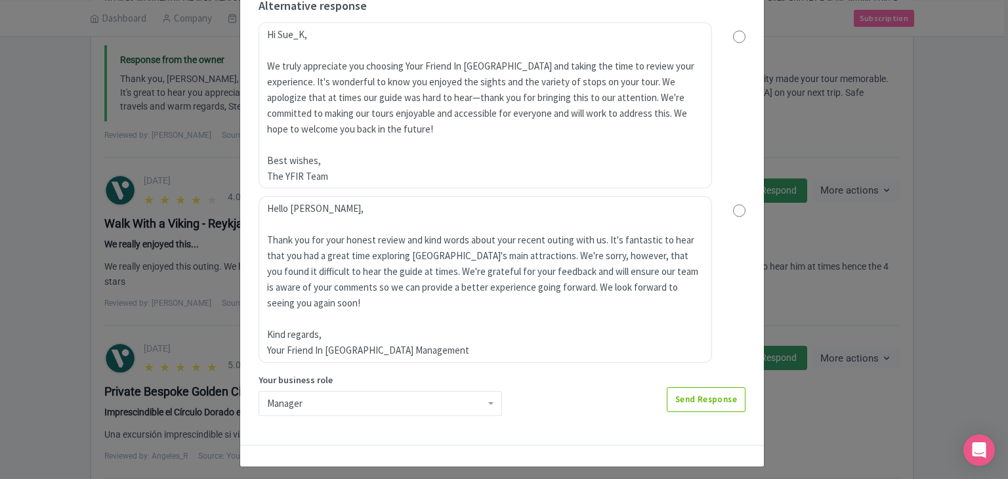
scroll to position [444, 0]
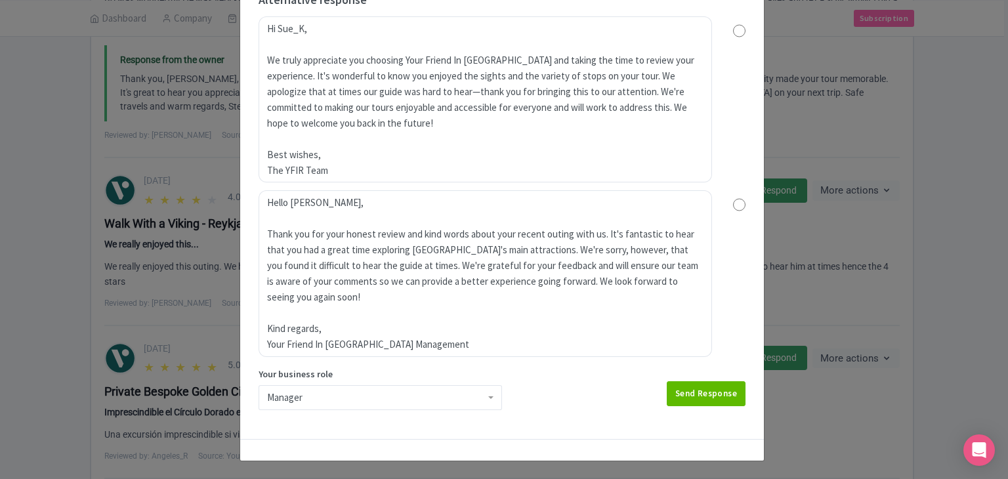
type textarea "Dear [PERSON_NAME], Thank you so much for joining us on your recent outing in […"
click at [708, 392] on link "Send Response" at bounding box center [706, 393] width 79 height 25
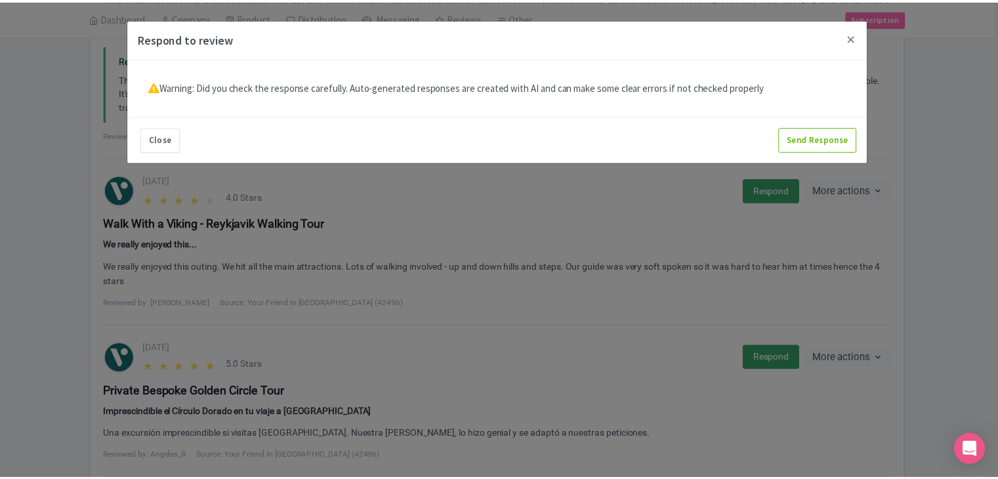
scroll to position [0, 0]
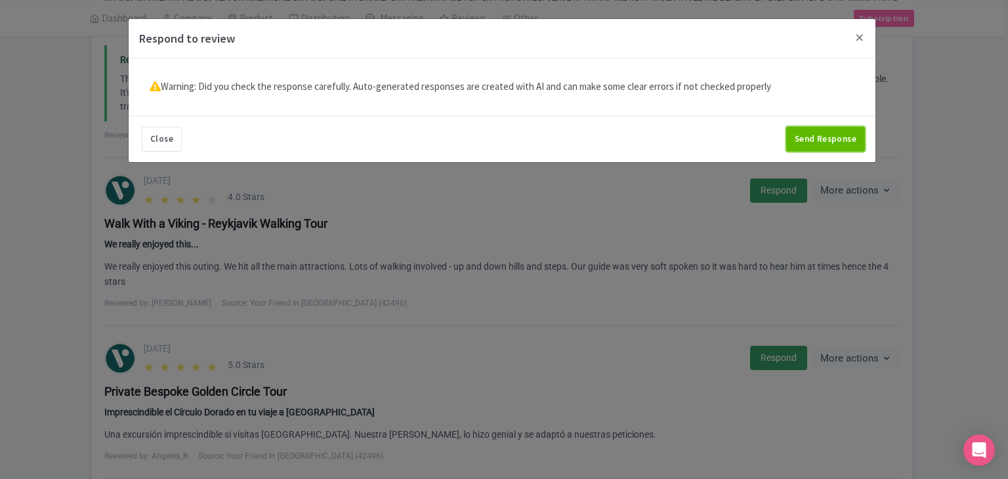
click at [830, 140] on button "Send Response" at bounding box center [825, 139] width 79 height 25
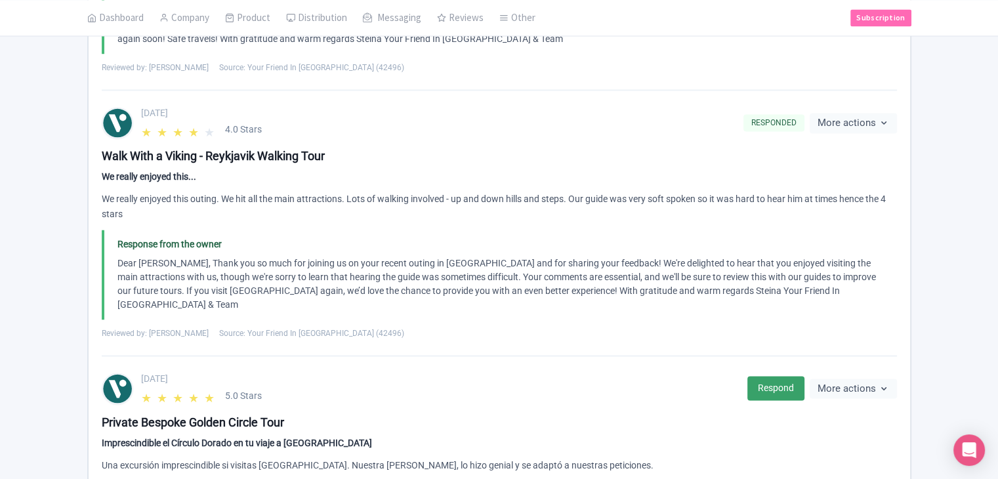
scroll to position [2101, 0]
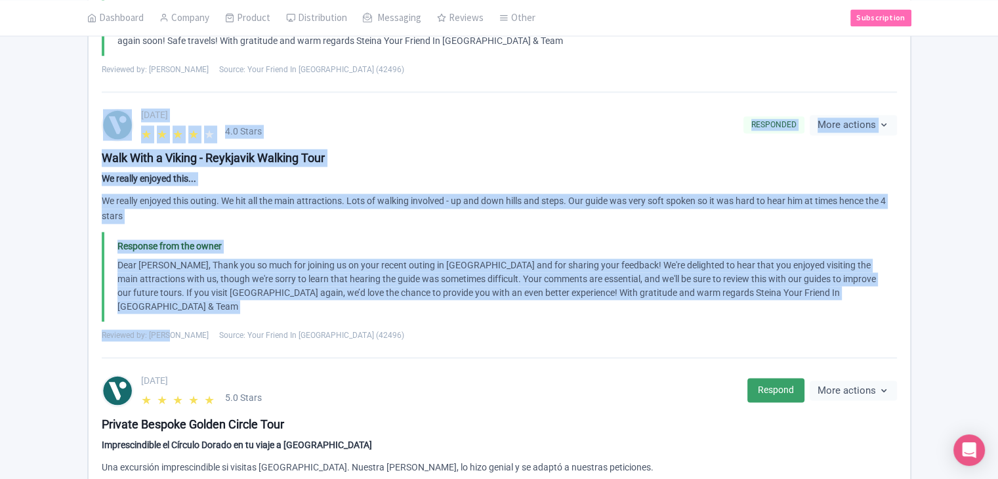
drag, startPoint x: 171, startPoint y: 308, endPoint x: 100, endPoint y: 96, distance: 223.6
click at [102, 108] on div "[DATE] ★ ★ ★ ★ ★ 4.0 Stars RESPONDED More actions Hide from this page Hide from…" at bounding box center [500, 224] width 796 height 233
copy div "Loremi 95, 7663 ★ ★ ★ ★ ★ 2.8 Dolor SITAMETCO Adip elitsed Doei temp inci utla …"
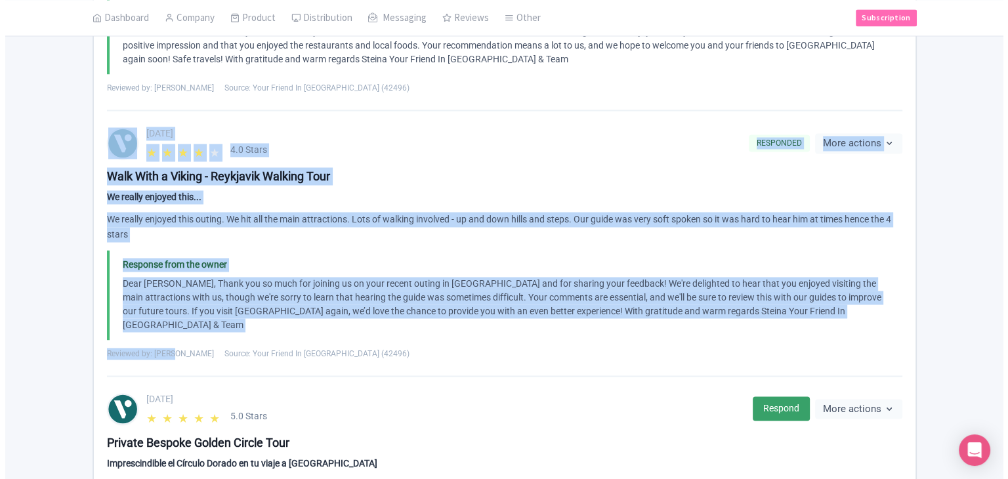
scroll to position [2221, 0]
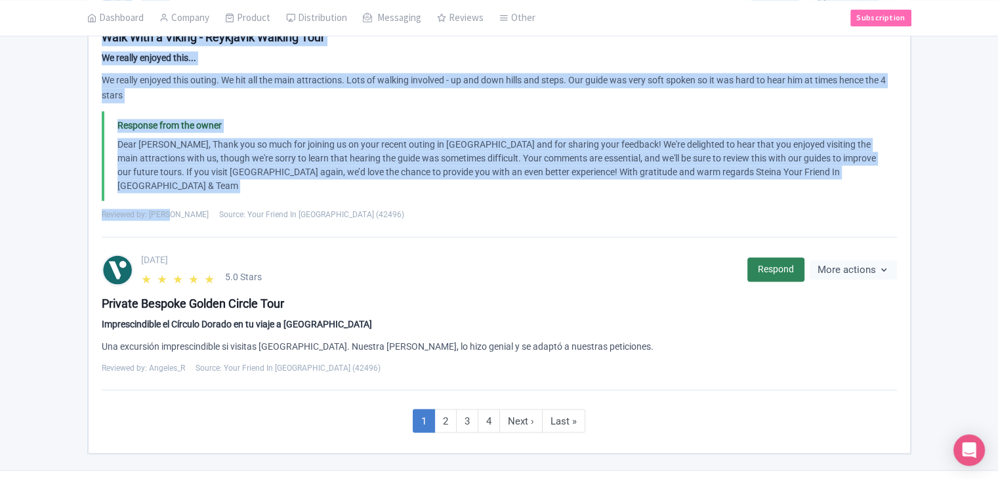
click at [796, 257] on link "Respond" at bounding box center [776, 269] width 57 height 24
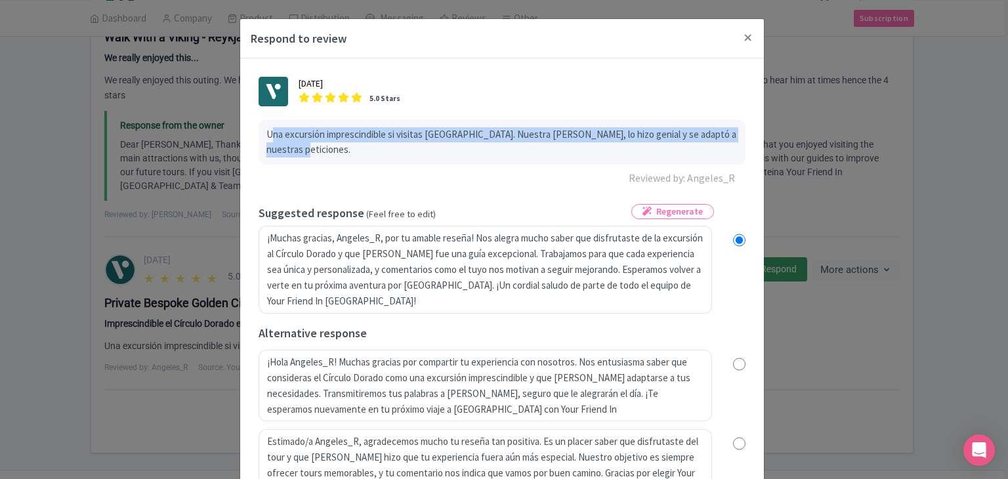
drag, startPoint x: 313, startPoint y: 152, endPoint x: 262, endPoint y: 131, distance: 55.3
click at [262, 131] on div "Una excursión imprescindible si visitas [GEOGRAPHIC_DATA]. Nuestra [PERSON_NAME…" at bounding box center [502, 141] width 487 height 45
copy p "Una excursión imprescindible si visitas [GEOGRAPHIC_DATA]. Nuestra [PERSON_NAME…"
click at [388, 153] on p "Una excursión imprescindible si visitas [GEOGRAPHIC_DATA]. Nuestra [PERSON_NAME…" at bounding box center [502, 142] width 471 height 30
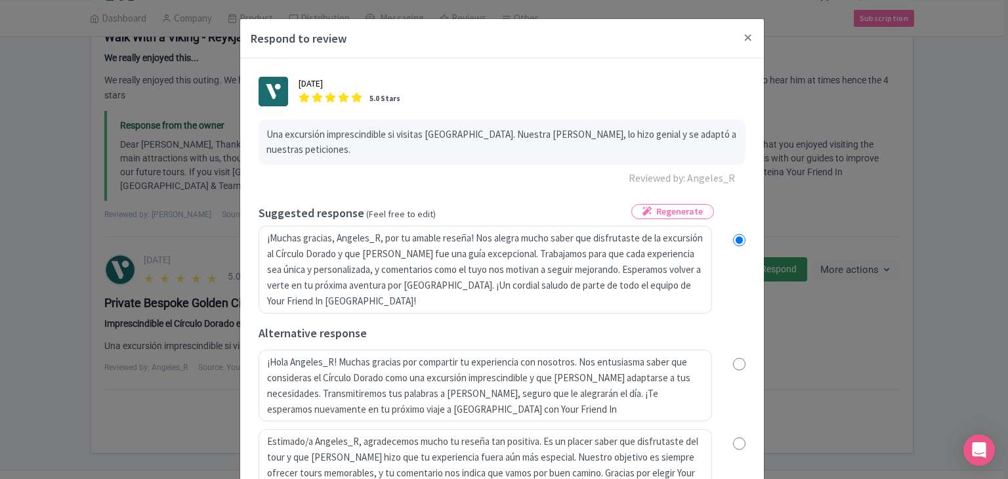
drag, startPoint x: 740, startPoint y: 181, endPoint x: 248, endPoint y: 90, distance: 500.6
click at [251, 90] on div "[DATE] 5.0 Stars Una excursión imprescindible si visitas [GEOGRAPHIC_DATA]. Nue…" at bounding box center [502, 321] width 503 height 504
copy div "[DATE] 5.0 Stars Una excursión imprescindible si visitas [GEOGRAPHIC_DATA]. Nue…"
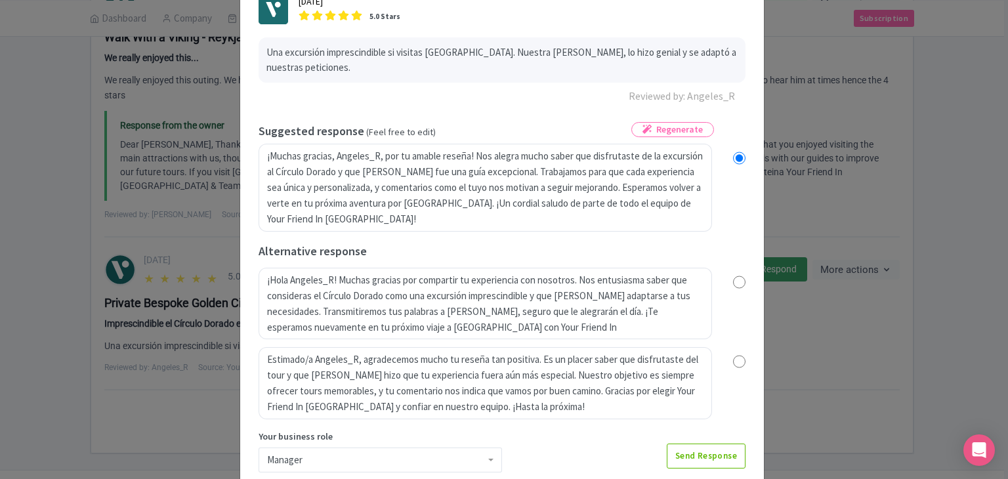
scroll to position [79, 0]
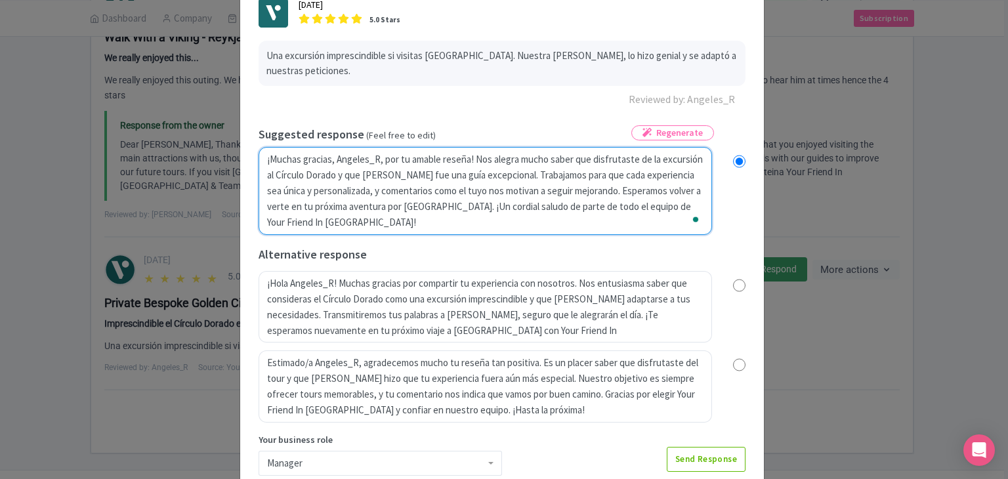
drag, startPoint x: 323, startPoint y: 223, endPoint x: 254, endPoint y: 158, distance: 94.7
click at [254, 158] on div "[DATE] 5.0 Stars Una excursión imprescindible si visitas [GEOGRAPHIC_DATA]. Nue…" at bounding box center [502, 242] width 503 height 504
radio input "true"
paste textarea ", por tu amable reseña! Nos alegra mucho saber que disfrutaste de la excursión …"
type textarea "¡Muchas gracias, [PERSON_NAME], por tu amable reseña! Nos alegra mucho saber qu…"
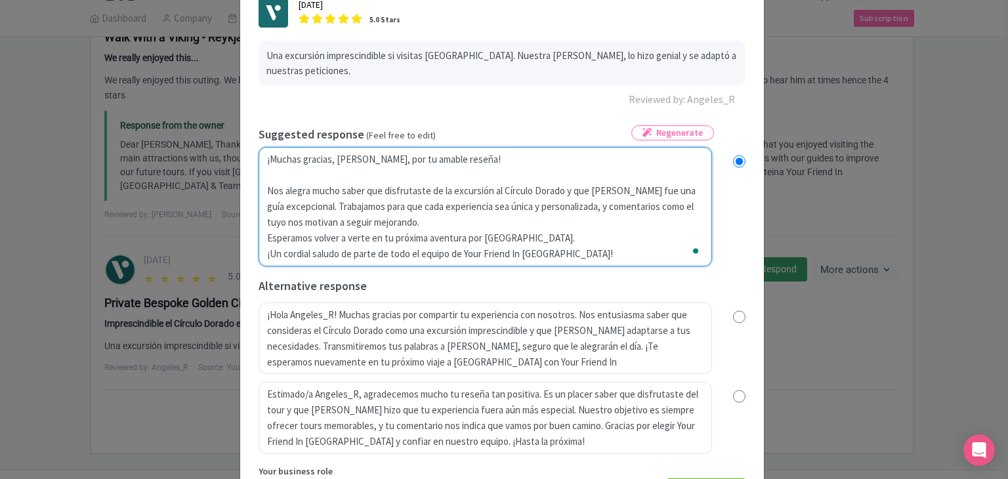
radio input "true"
click at [427, 221] on textarea "¡Muchas gracias, Angeles_R, por tu amable reseña! Nos alegra mucho saber que di…" at bounding box center [486, 206] width 454 height 119
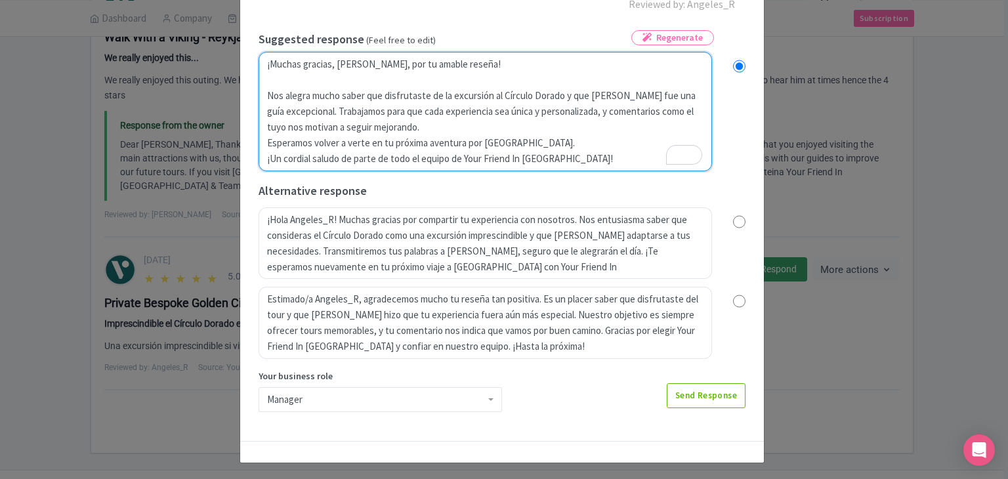
scroll to position [176, 0]
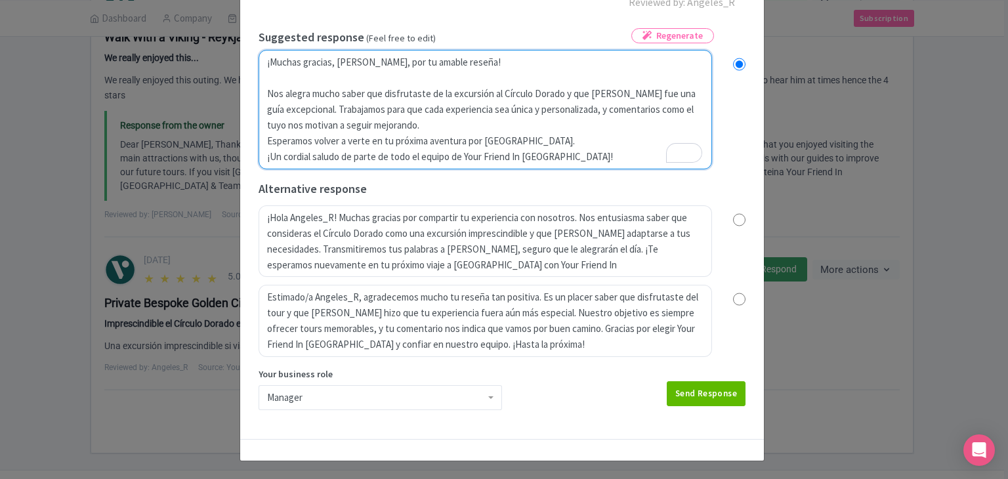
type textarea "¡Muchas gracias, [PERSON_NAME], por tu amable reseña! Nos alegra mucho saber qu…"
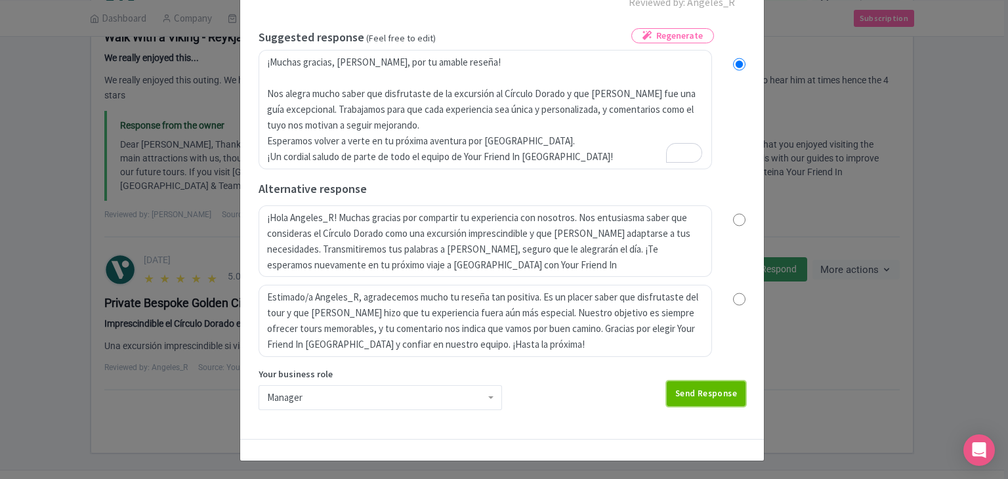
click at [695, 392] on link "Send Response" at bounding box center [706, 393] width 79 height 25
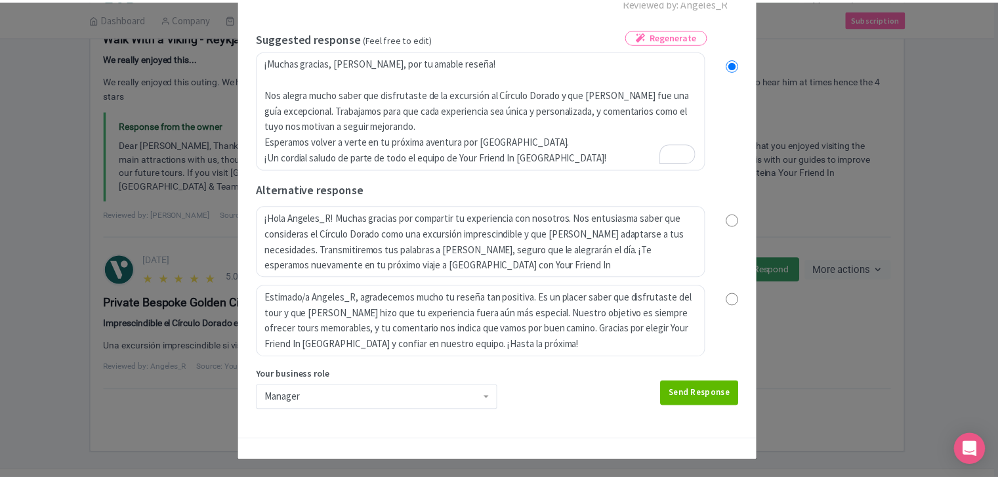
scroll to position [0, 0]
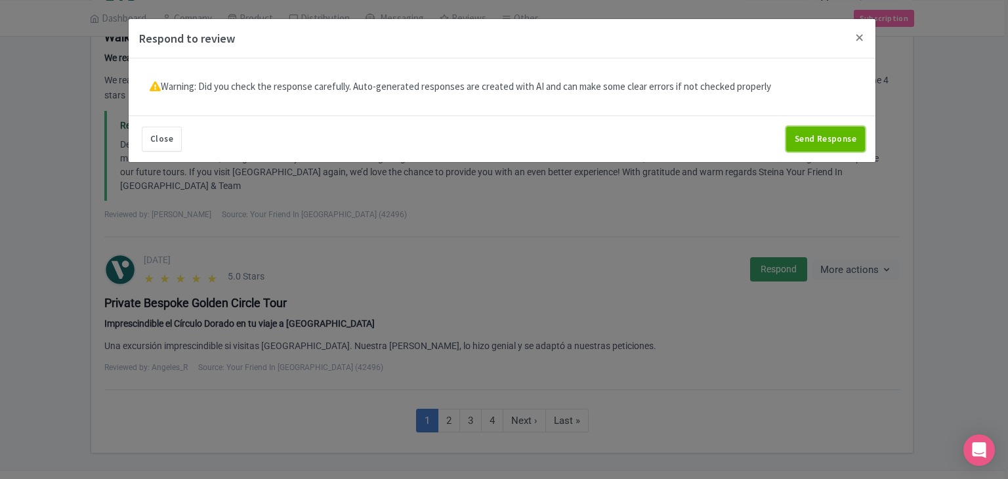
click at [815, 135] on button "Send Response" at bounding box center [825, 139] width 79 height 25
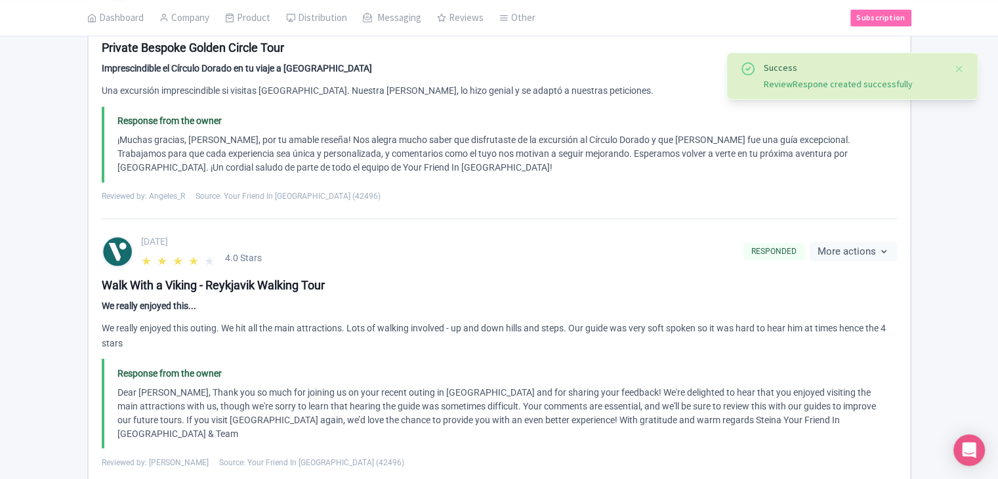
scroll to position [2305, 0]
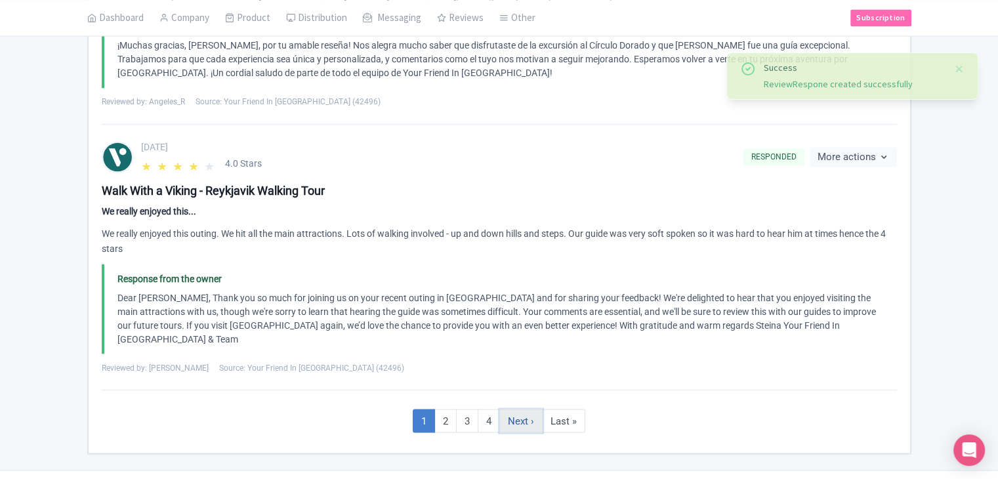
click at [521, 409] on link "Next ›" at bounding box center [521, 421] width 43 height 24
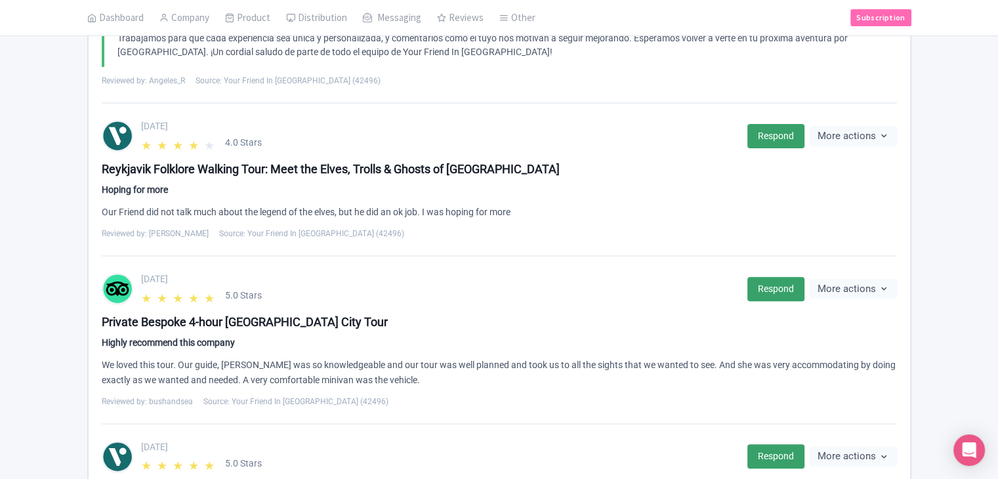
scroll to position [362, 0]
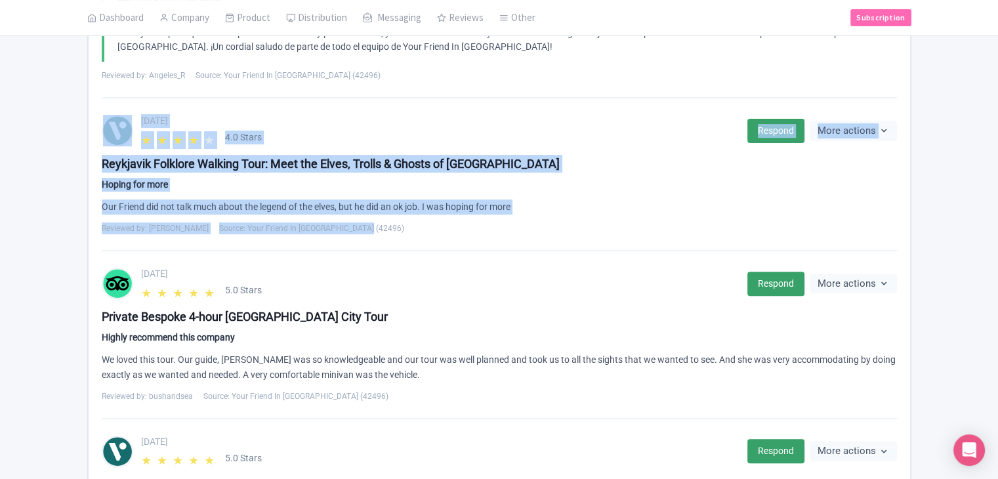
drag, startPoint x: 337, startPoint y: 232, endPoint x: 100, endPoint y: 135, distance: 255.5
click at [102, 135] on div "August 08, 2025 ★ ★ ★ ★ ★ 4.0 Stars Respond More actions Hide from this page Hi…" at bounding box center [500, 174] width 796 height 120
copy div "August 08, 2025 ★ ★ ★ ★ ★ 4.0 Stars Respond More actions Hide from this page Hi…"
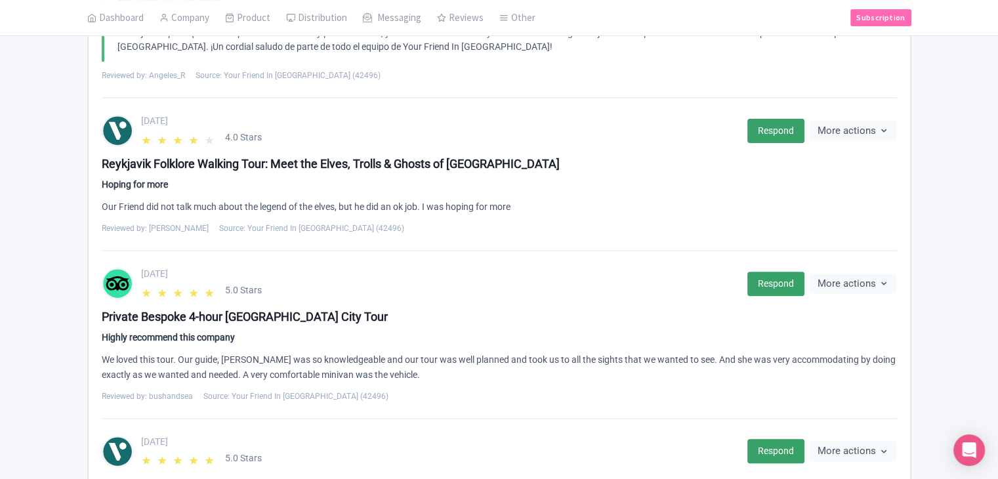
click at [626, 332] on div "Highly recommend this company" at bounding box center [500, 338] width 796 height 14
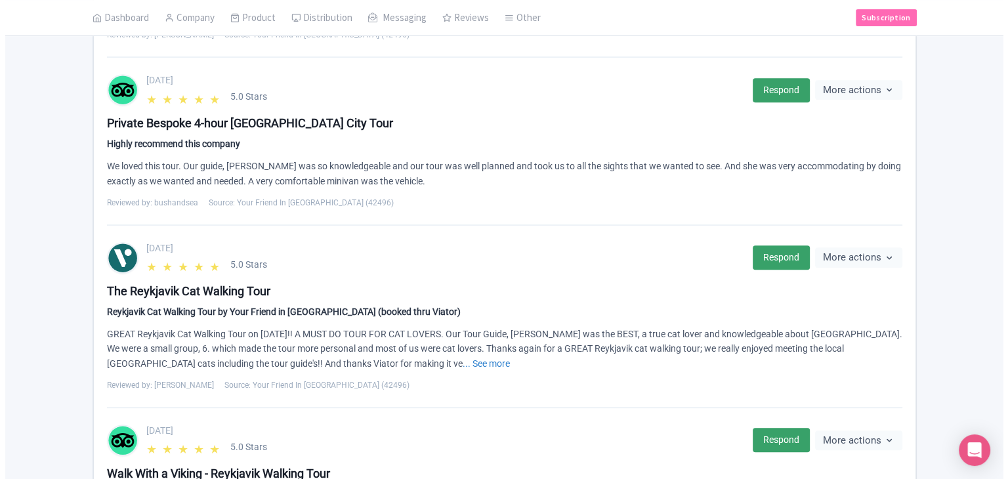
scroll to position [559, 0]
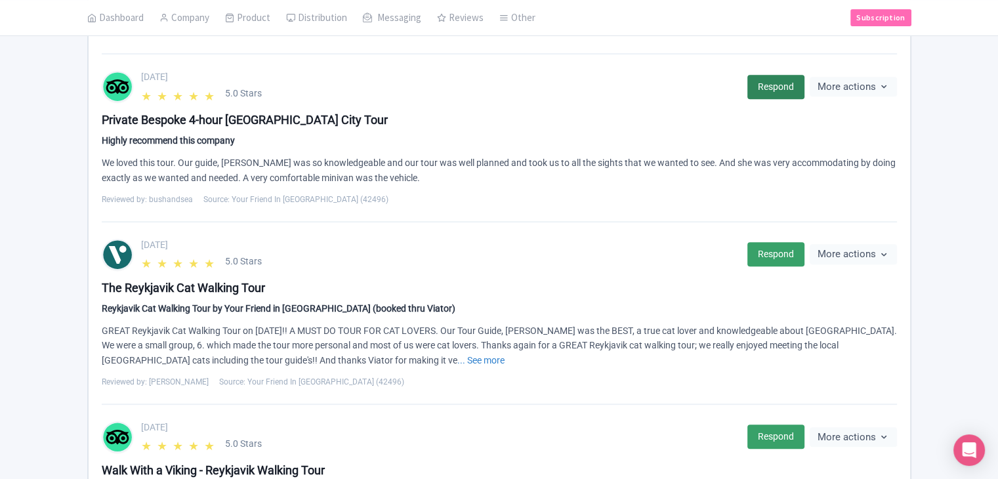
click at [779, 84] on link "Respond" at bounding box center [776, 87] width 57 height 24
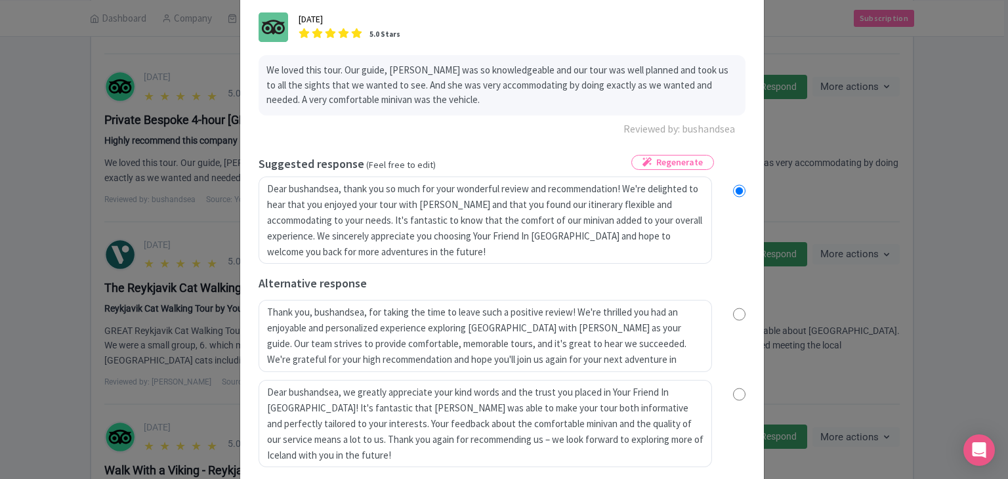
scroll to position [66, 0]
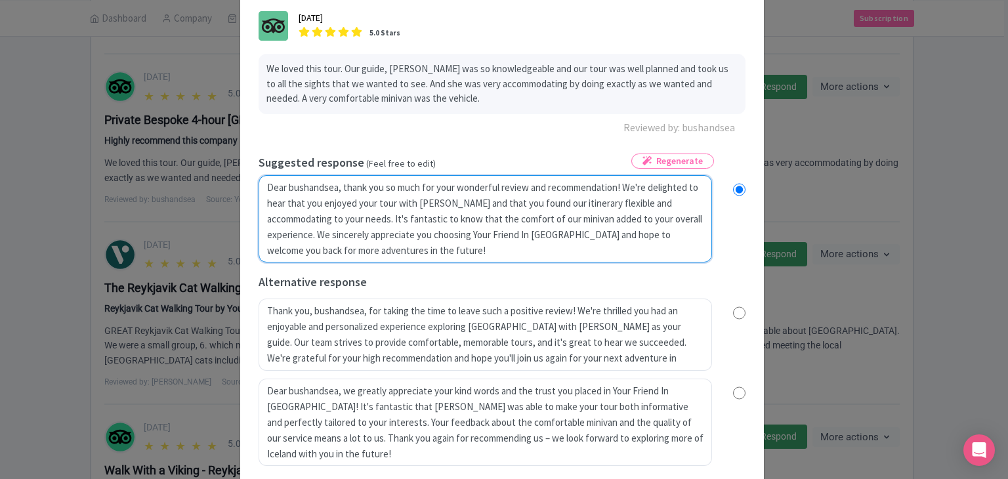
click at [291, 186] on textarea "Dear bushandsea, thank you so much for your wonderful review and recommendation…" at bounding box center [486, 219] width 454 height 88
type textarea "Dear ushandsea, thank you so much for your wonderful review and recommendation!…"
radio input "true"
type textarea "Dear Bushandsea, thank you so much for your wonderful review and recommendation…"
radio input "true"
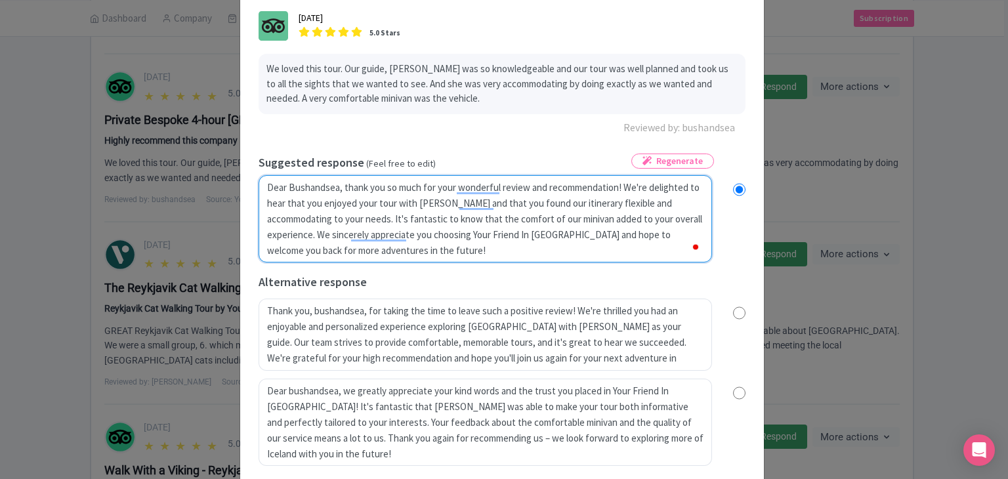
click at [306, 187] on textarea "Dear bushandsea, thank you so much for your wonderful review and recommendation…" at bounding box center [486, 219] width 454 height 88
type textarea "Dear Bush andsea, thank you so much for your wonderful review and recommendatio…"
radio input "true"
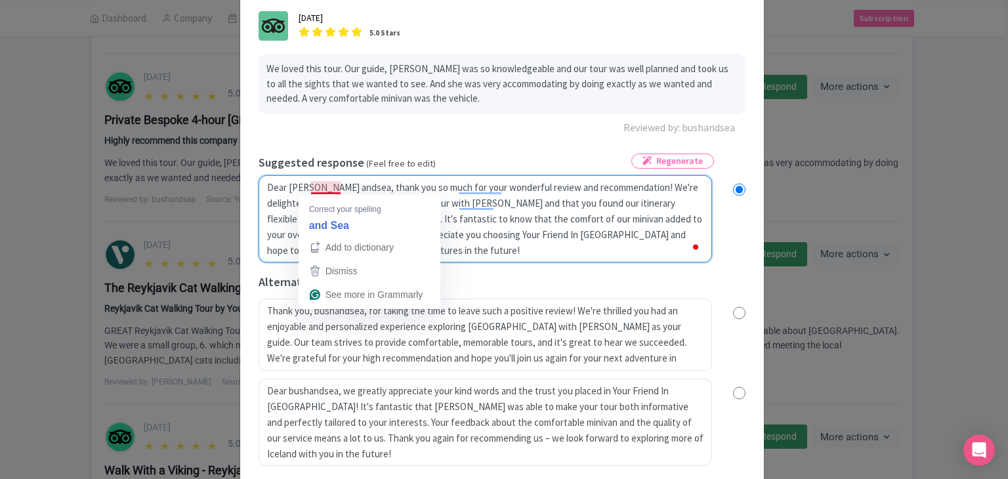
click at [328, 187] on textarea "Dear bushandsea, thank you so much for your wonderful review and recommendation…" at bounding box center [486, 219] width 454 height 88
type textarea "Dear Bush andea, thank you so much for your wonderful review and recommendation…"
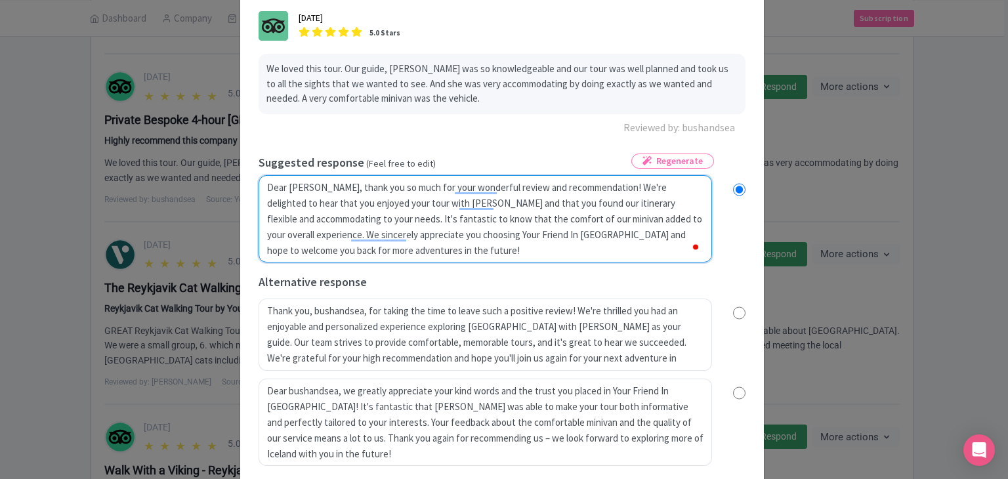
radio input "true"
type textarea "Dear Bush and ea, thank you so much for your wonderful review and recommendatio…"
radio input "true"
type textarea "Dear Bush and Sea, thank you so much for your wonderful review and recommendati…"
radio input "true"
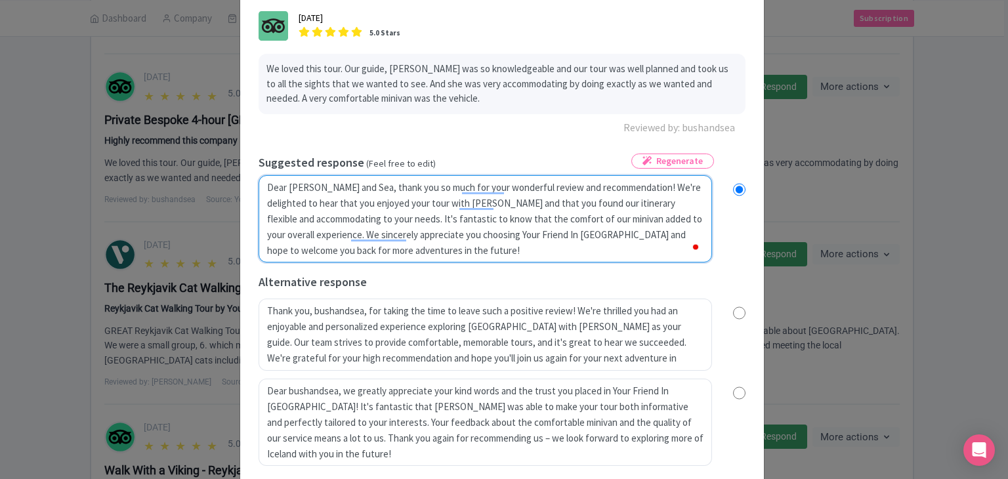
click at [348, 187] on textarea "Dear bushandsea, thank you so much for your wonderful review and recommendation…" at bounding box center [486, 219] width 454 height 88
type textarea "Dear Bush and Sea, hank you so much for your wonderful review and recommendatio…"
radio input "true"
type textarea "Dear Bush and Sea, hank you so much for your wonderful review and recommendatio…"
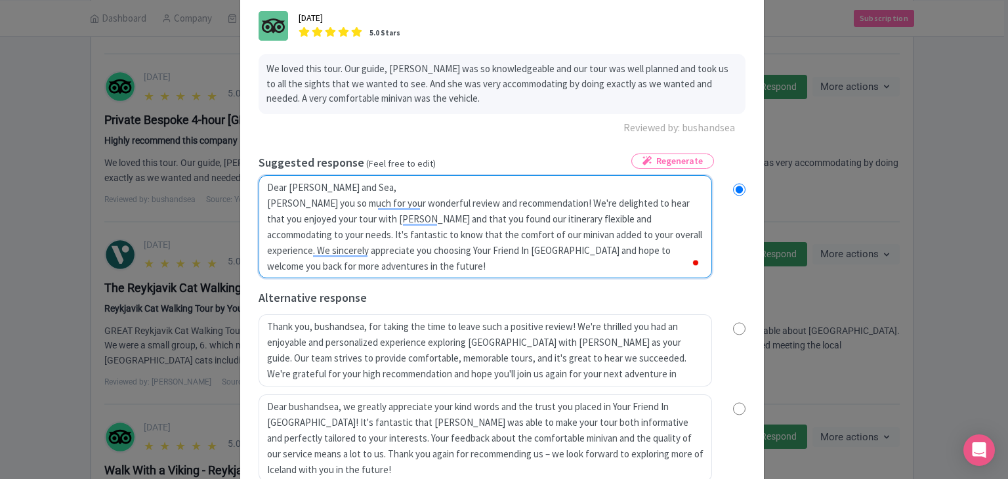
radio input "true"
type textarea "Dear Bush and Sea, hank you so much for your wonderful review and recommendatio…"
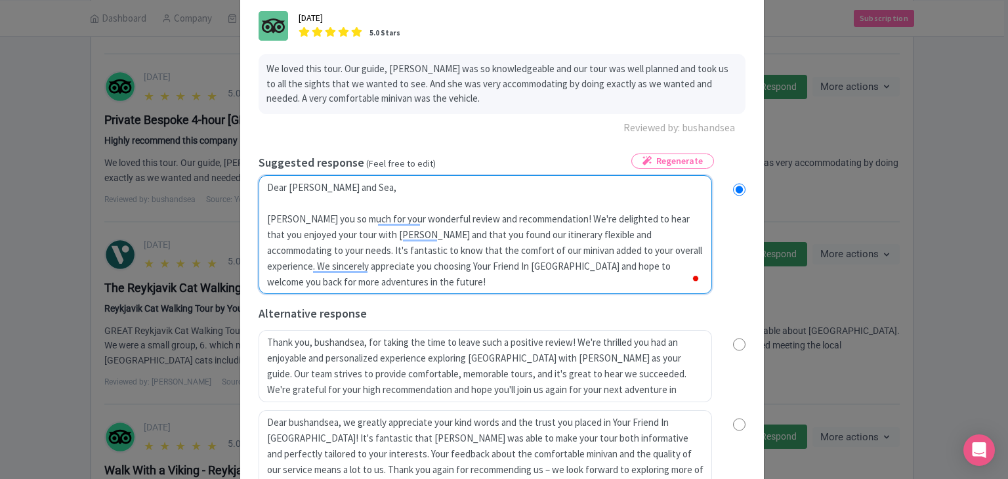
radio input "true"
type textarea "Dear Bush and Sea, Thank you so much for your wonderful review and recommendati…"
radio input "true"
click at [543, 217] on textarea "Dear bushandsea, thank you so much for your wonderful review and recommendation…" at bounding box center [486, 234] width 454 height 119
type textarea "Dear Bush and Sea, Thank you so much for your excellent review and recommendati…"
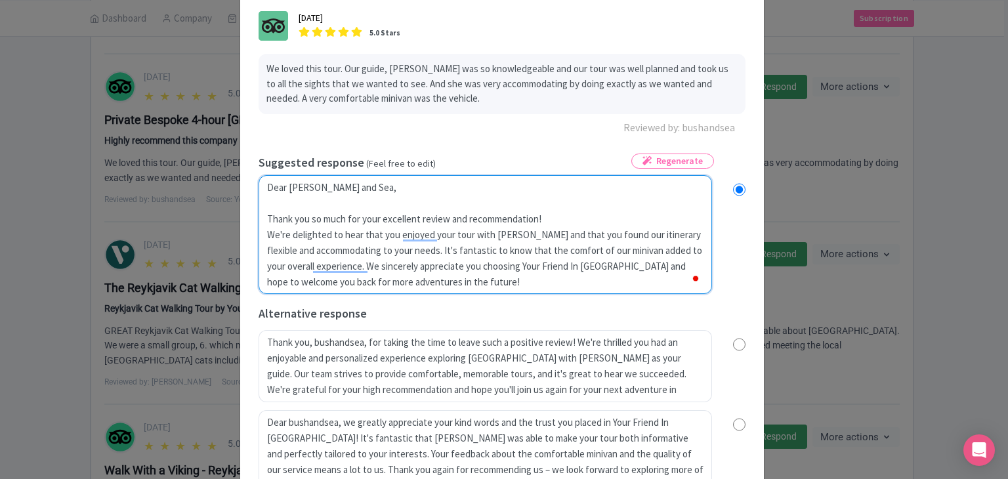
radio input "true"
type textarea "Dear Bush and Sea, Thank you so much for your excellent review and recommendati…"
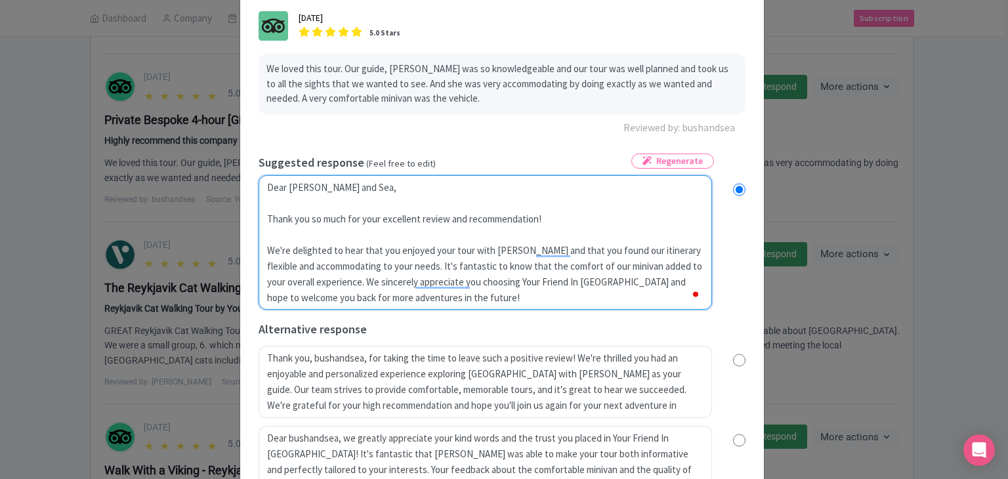
radio input "true"
click at [317, 280] on textarea "Dear bushandsea, thank you so much for your wonderful review and recommendation…" at bounding box center [486, 242] width 454 height 135
type textarea "Dear Bush and Sea, Thank you so much for your excellent review and recommendati…"
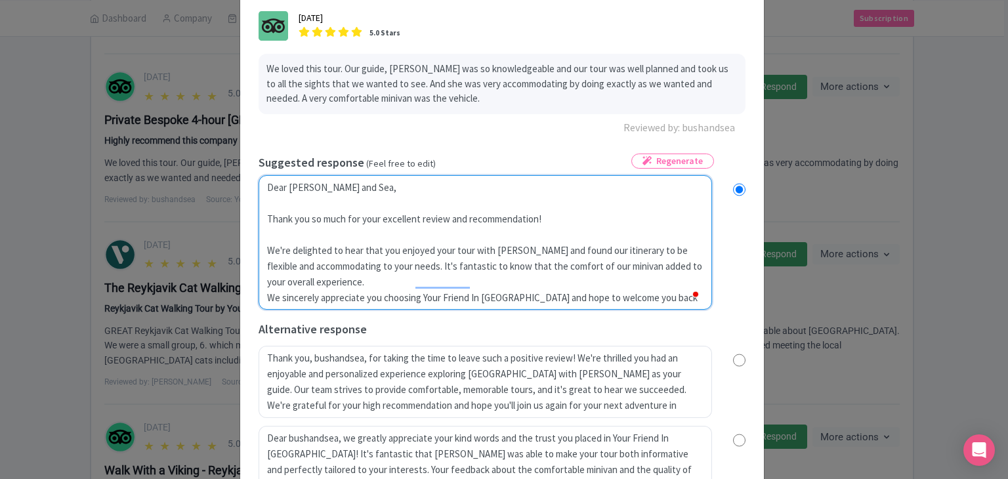
radio input "true"
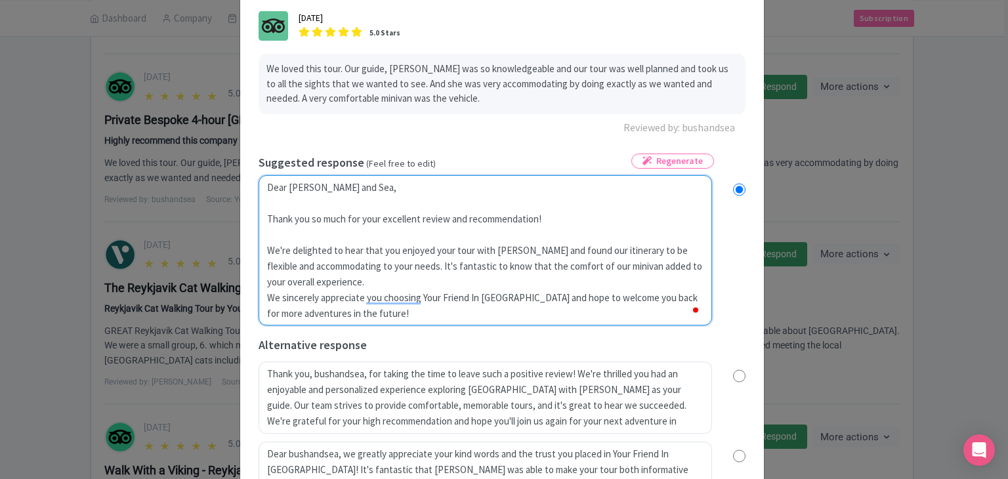
type textarea "Dear Bush and Sea, Thank you so much for your excellent review and recommendati…"
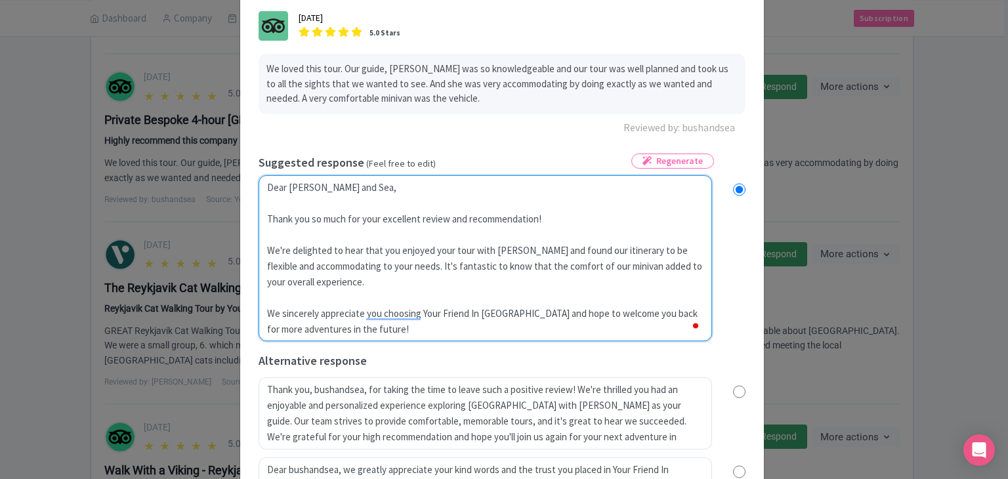
radio input "true"
click at [398, 337] on textarea "Dear bushandsea, thank you so much for your wonderful review and recommendation…" at bounding box center [486, 258] width 454 height 167
type textarea "Dear Bush and Sea, Thank you so much for your excellent review and recommendati…"
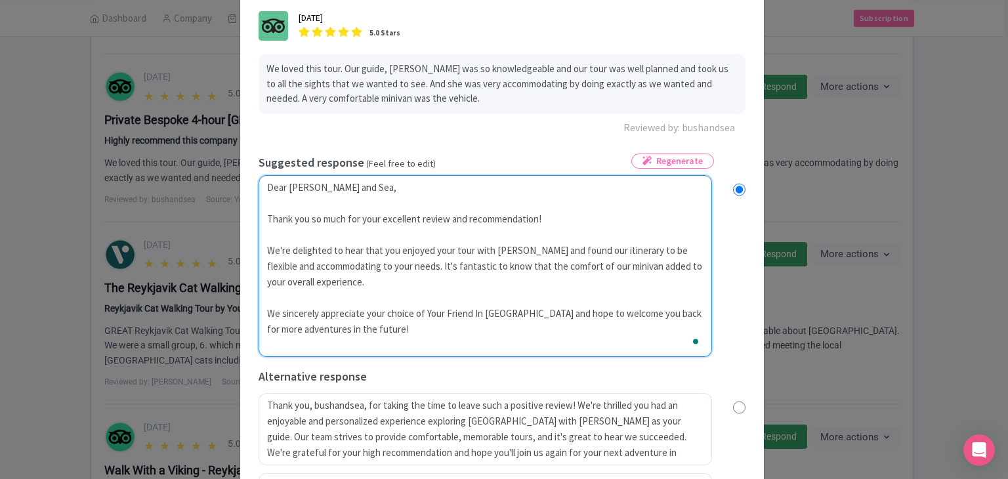
radio input "true"
type textarea "Dear Bush and Sea, Thank you so much for your excellent review and recommendati…"
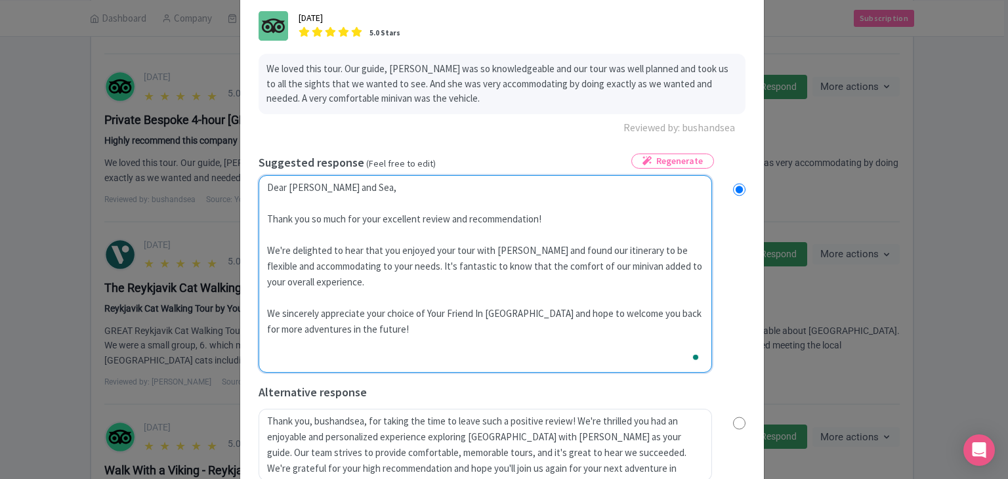
radio input "true"
click at [273, 360] on textarea "Dear bushandsea, thank you so much for your wonderful review and recommendation…" at bounding box center [486, 274] width 454 height 198
paste textarea "With gratitude and warm regards [PERSON_NAME] Your Friend In [GEOGRAPHIC_DATA] …"
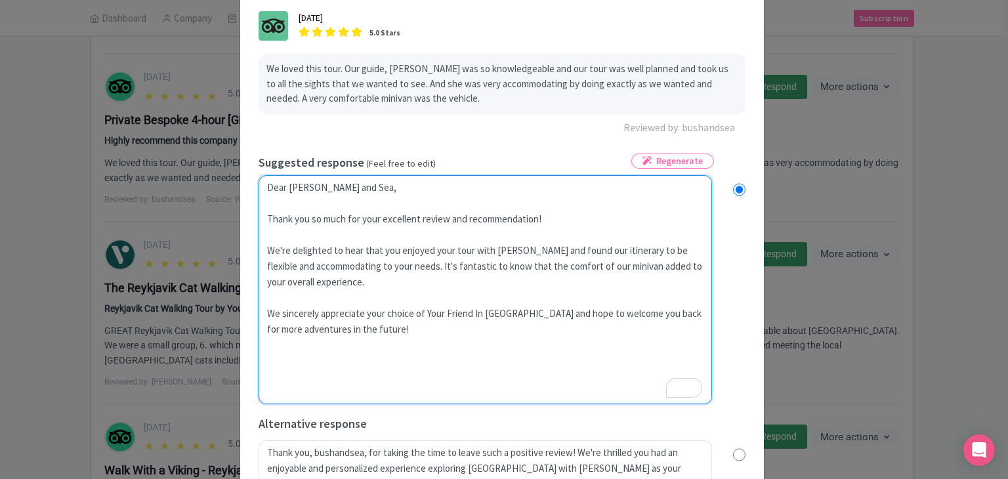
type textarea "Dear [PERSON_NAME] and Sea, Thank you so much for your excellent review and rec…"
radio input "true"
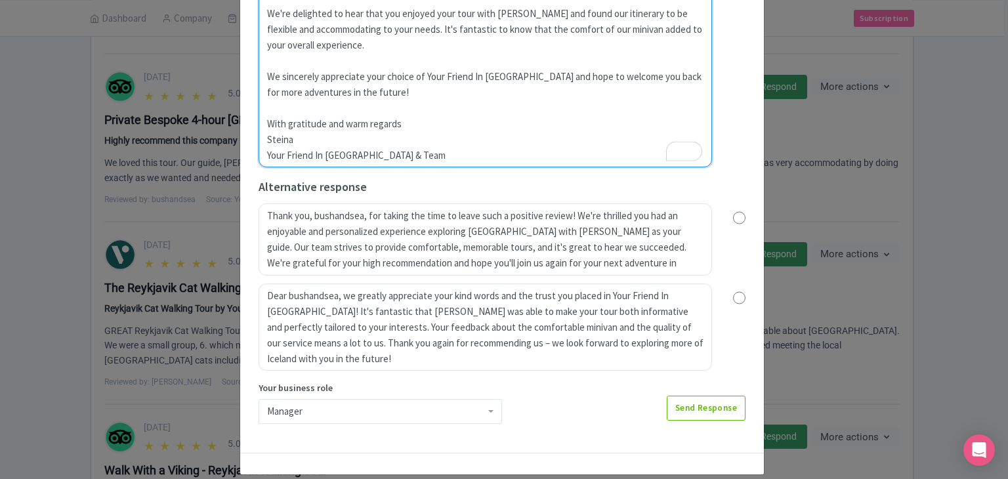
scroll to position [317, 0]
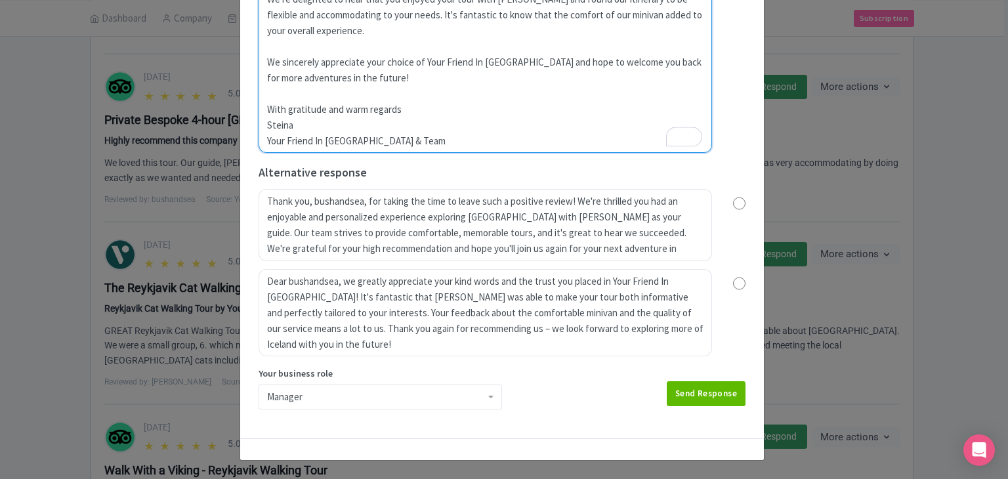
type textarea "Dear [PERSON_NAME] and Sea, Thank you so much for your excellent review and rec…"
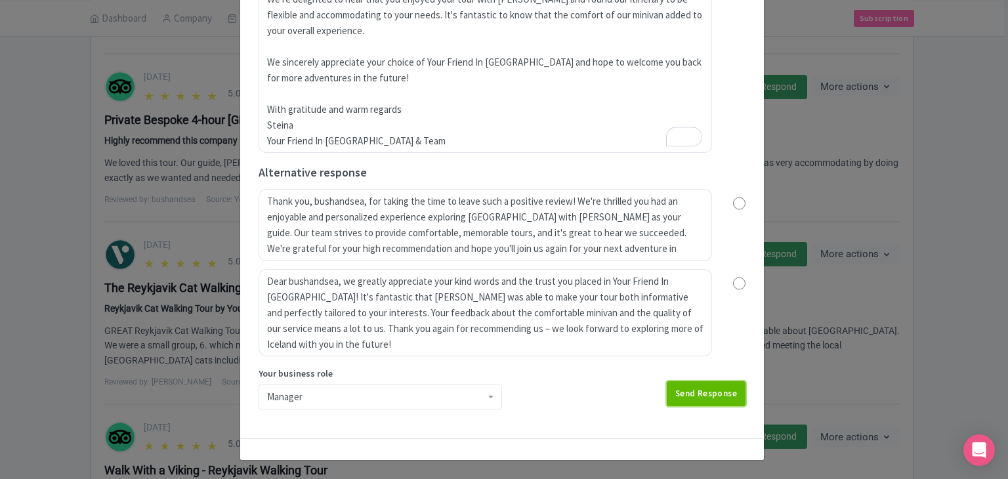
click at [704, 392] on link "Send Response" at bounding box center [706, 393] width 79 height 25
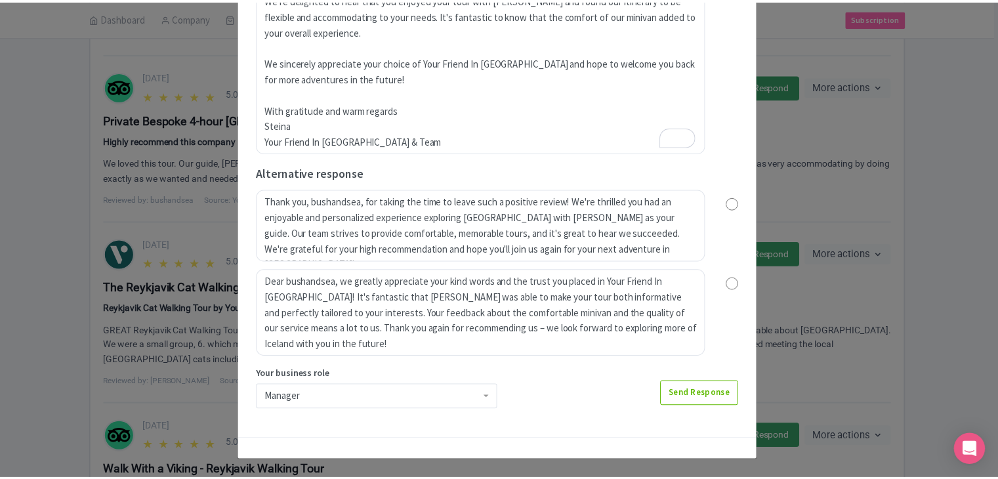
scroll to position [0, 0]
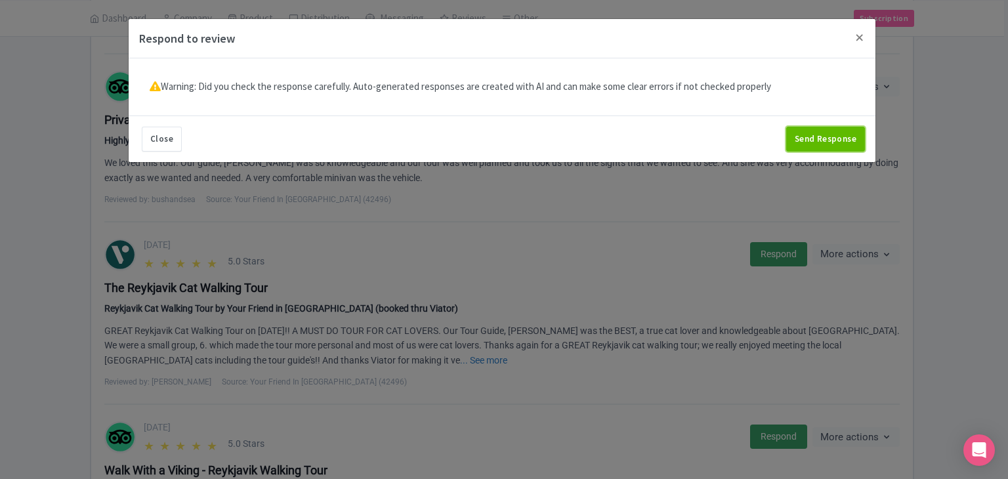
click at [815, 142] on button "Send Response" at bounding box center [825, 139] width 79 height 25
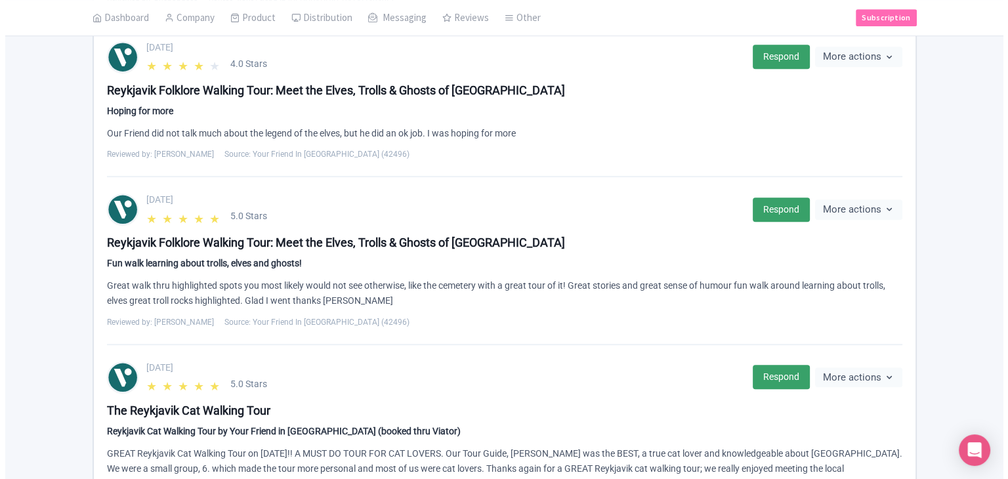
scroll to position [722, 0]
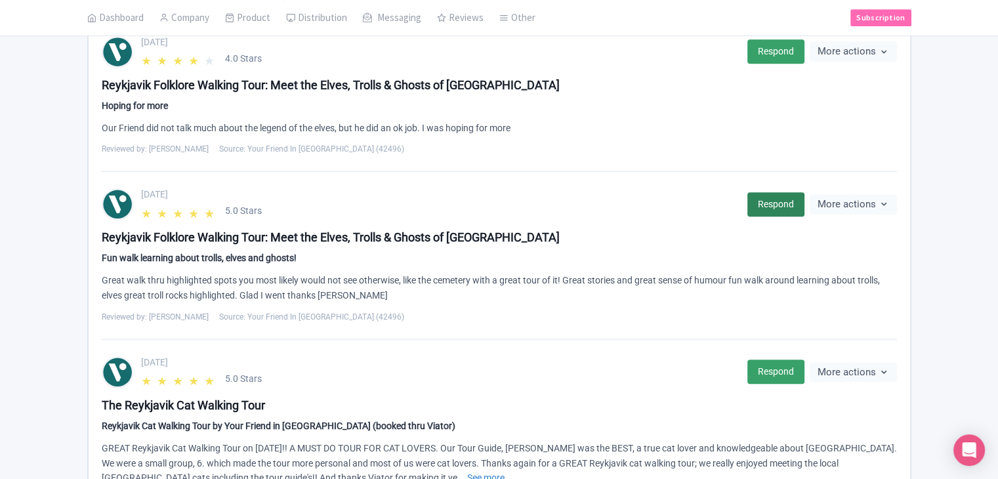
click at [779, 192] on link "Respond" at bounding box center [776, 204] width 57 height 24
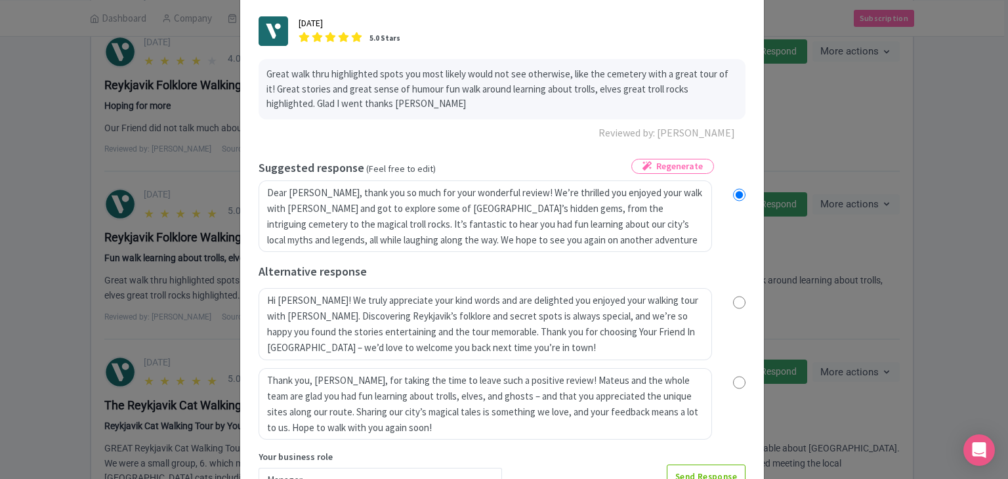
scroll to position [66, 0]
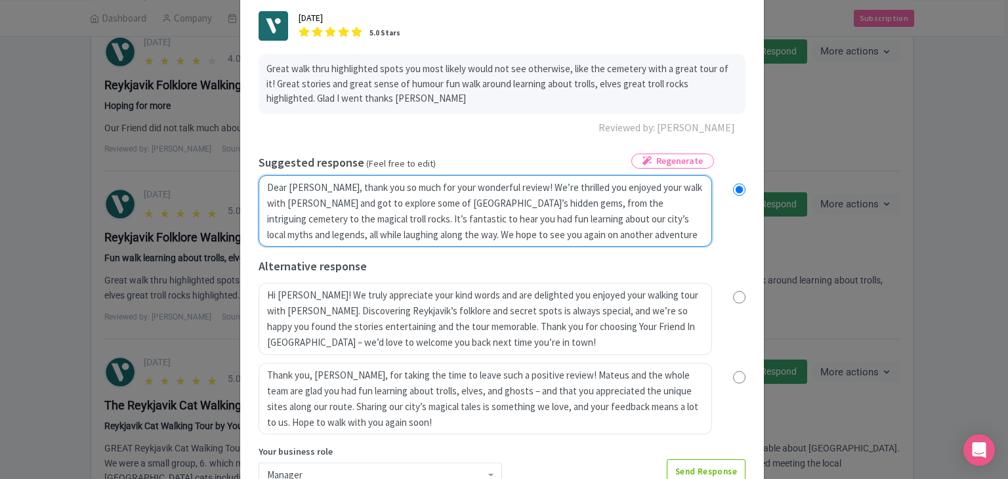
click at [333, 187] on textarea "Dear MaryAnn_D, thank you so much for your wonderful review! We’re thrilled you…" at bounding box center [486, 211] width 454 height 72
type textarea "Dear MaryAnn_, thank you so much for your wonderful review! We’re thrilled you …"
radio input "true"
type textarea "Dear MaryAnn, thank you so much for your wonderful review! We’re thrilled you e…"
radio input "true"
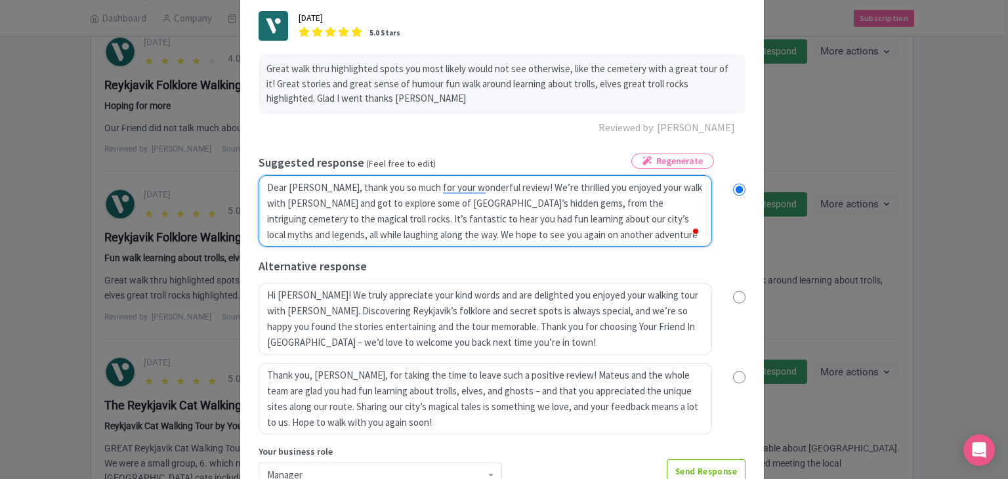
click at [307, 186] on textarea "Dear MaryAnn_D, thank you so much for your wonderful review! We’re thrilled you…" at bounding box center [486, 211] width 454 height 72
type textarea "Dear Mary Ann, thank you so much for your wonderful review! We’re thrilled you …"
radio input "true"
click at [332, 187] on textarea "Dear MaryAnn_D, thank you so much for your wonderful review! We’re thrilled you…" at bounding box center [486, 211] width 454 height 72
type textarea "Dear Mary Ann, hank you so much for your wonderful review! We’re thrilled you e…"
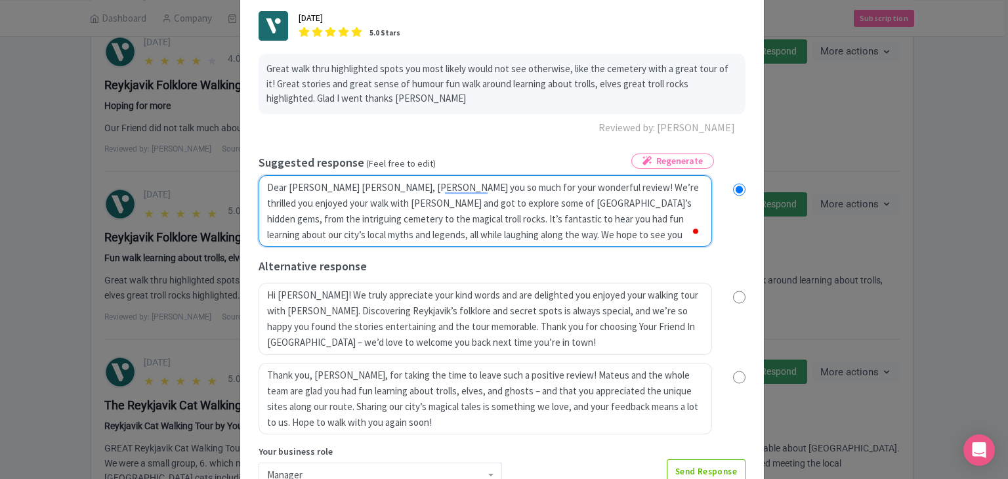
radio input "true"
type textarea "Dear Mary Ann, hank you so much for your wonderful review! We’re thrilled you e…"
radio input "true"
type textarea "Dear Mary Ann, hank you so much for your wonderful review! We’re thrilled you e…"
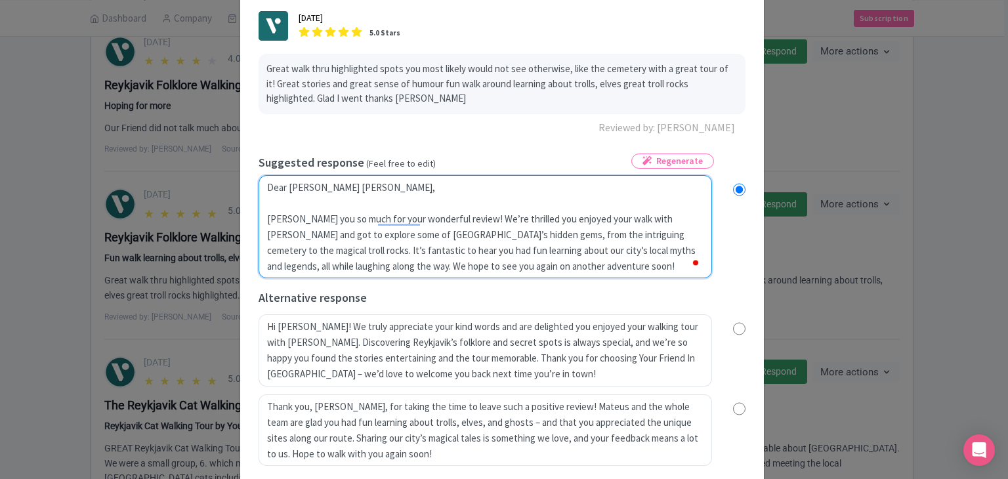
radio input "true"
type textarea "Dear Mary Ann, Thank you so much for your wonderful review! We’re thrilled you …"
radio input "true"
click at [458, 219] on textarea "Dear MaryAnn_D, thank you so much for your wonderful review! We’re thrilled you…" at bounding box center [486, 227] width 454 height 104
type textarea "Dear Mary Ann, Thank you so much for your wonderful review! We’re thrilled you …"
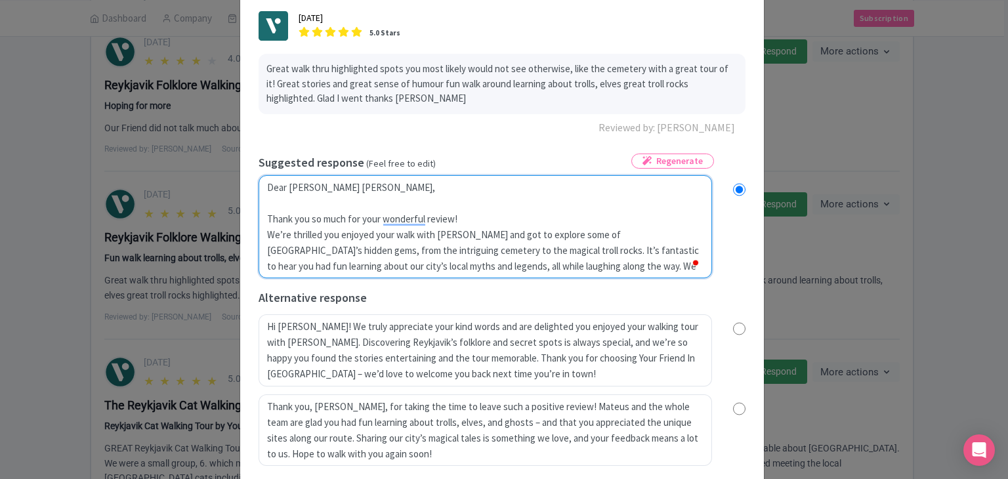
radio input "true"
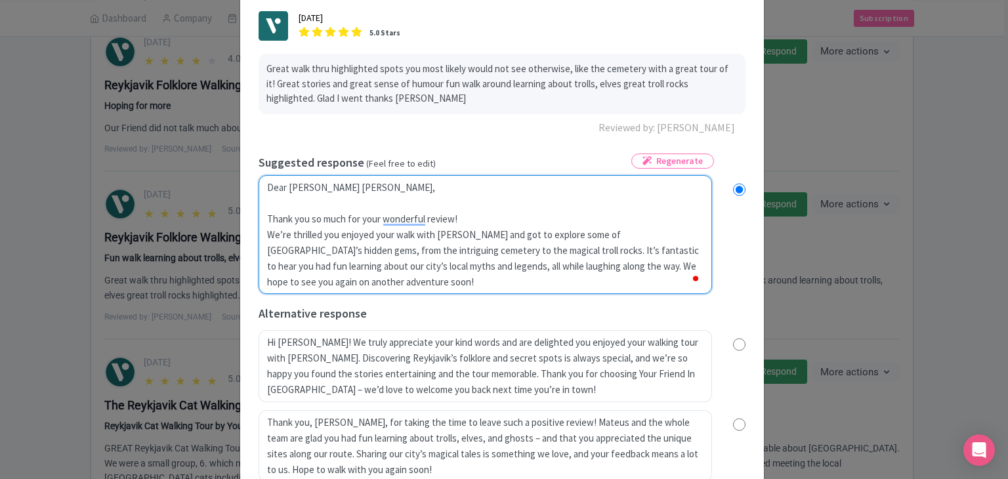
type textarea "Dear Mary Ann, Thank you so much for your wonderful review! We’re thrilled you …"
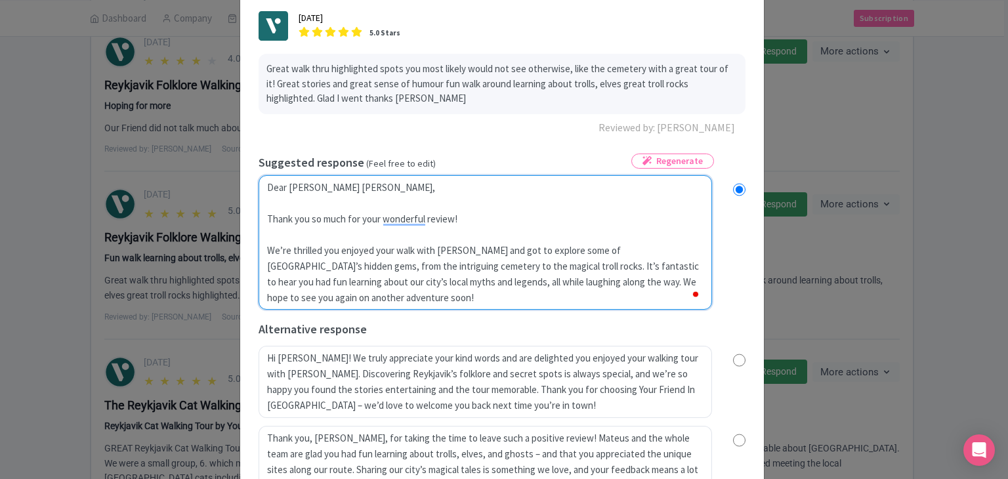
radio input "true"
drag, startPoint x: 463, startPoint y: 250, endPoint x: 452, endPoint y: 250, distance: 11.8
click at [452, 250] on textarea "Dear MaryAnn_D, thank you so much for your wonderful review! We’re thrilled you…" at bounding box center [486, 242] width 454 height 135
type textarea "Dear Mary Ann, Thank you so much for your wonderful review! We’re thrilled you …"
radio input "true"
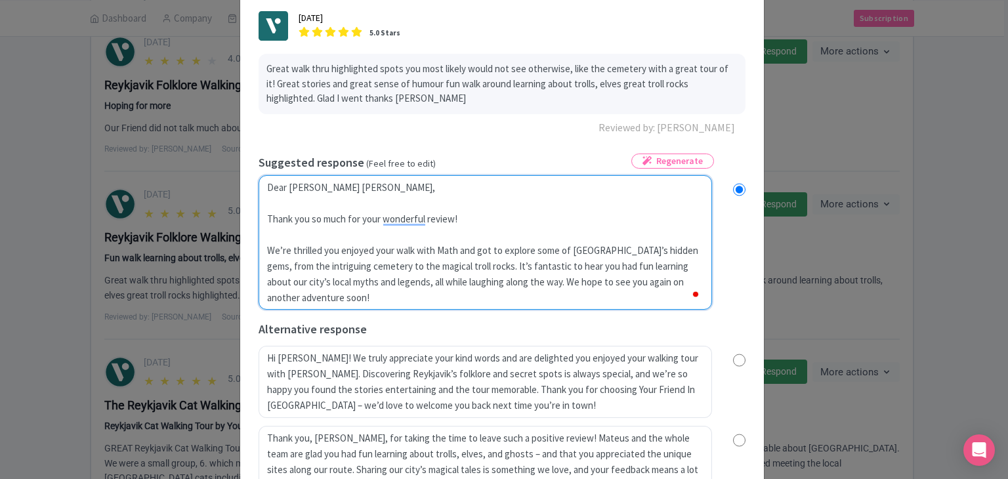
type textarea "Dear Mary Ann, Thank you so much for your wonderful review! We’re thrilled you …"
radio input "true"
type textarea "Dear Mary Ann, Thank you so much for your wonderful review! We’re thrilled you …"
radio input "true"
type textarea "Dear Mary Ann, Thank you so much for your wonderful review! We’re thrilled you …"
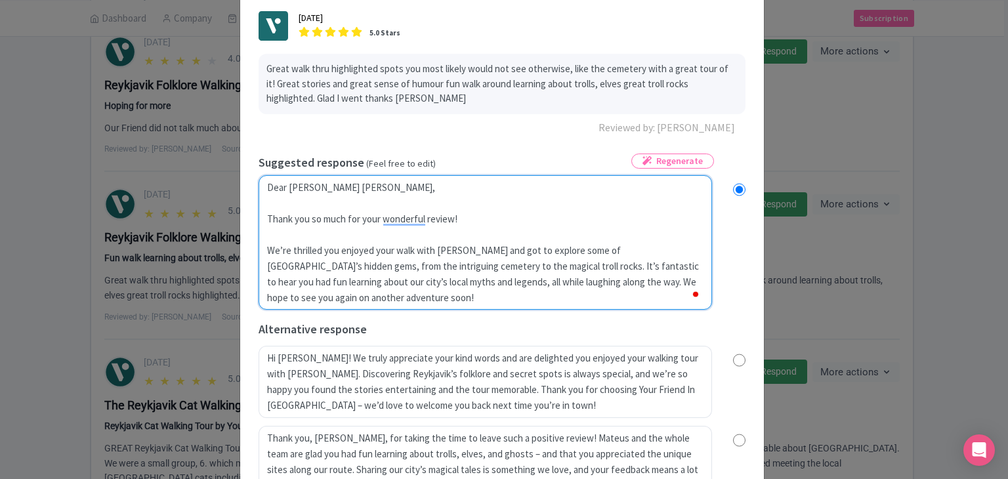
radio input "true"
drag, startPoint x: 462, startPoint y: 265, endPoint x: 446, endPoint y: 266, distance: 15.8
click at [446, 266] on textarea "Dear MaryAnn_D, thank you so much for your wonderful review! We’re thrilled you…" at bounding box center [486, 242] width 454 height 135
click at [461, 265] on textarea "Dear MaryAnn_D, thank you so much for your wonderful review! We’re thrilled you…" at bounding box center [486, 242] width 454 height 135
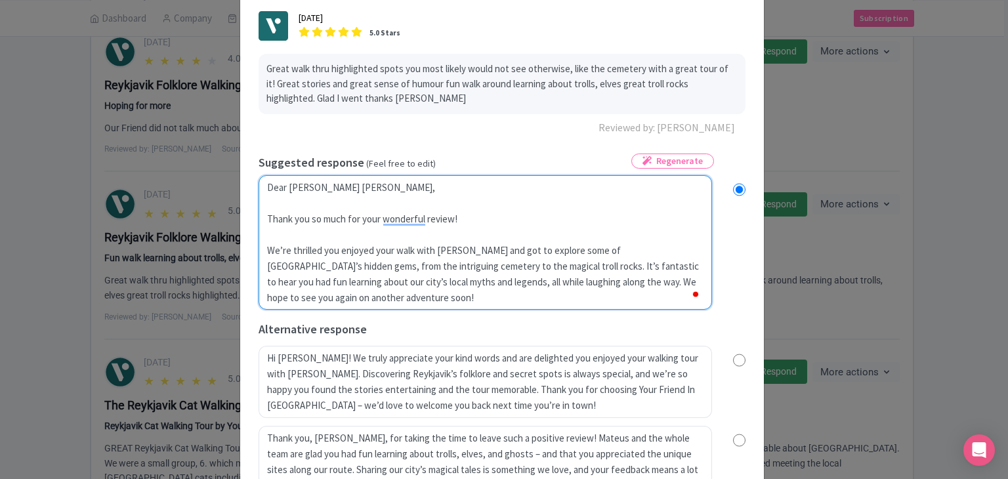
type textarea "Dear Mary Ann, Thank you so much for your wonderful review! We’re thrilled you …"
radio input "true"
type textarea "Dear Mary Ann, Thank you so much for your wonderful review! We’re thrilled you …"
radio input "true"
type textarea "Dear Mary Ann, Thank you so much for your wonderful review! We’re thrilled you …"
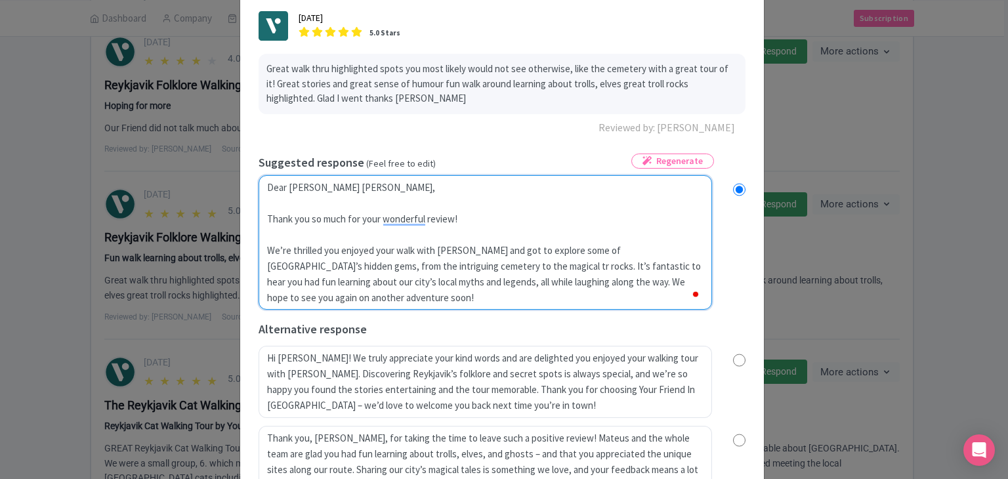
radio input "true"
type textarea "Dear Mary Ann, Thank you so much for your wonderful review! We’re thrilled you …"
radio input "true"
type textarea "Dear Mary Ann, Thank you so much for your wonderful review! We’re thrilled you …"
radio input "true"
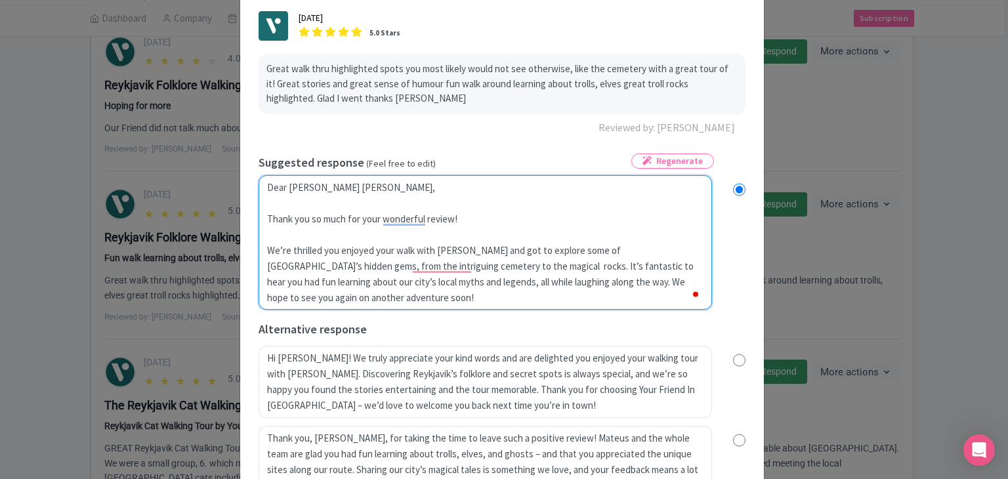
type textarea "Dear Mary Ann, Thank you so much for your wonderful review! We’re thrilled you …"
radio input "true"
type textarea "Dear Mary Ann, Thank you so much for your wonderful review! We’re thrilled you …"
radio input "true"
type textarea "Dear Mary Ann, Thank you so much for your wonderful review! We’re thrilled you …"
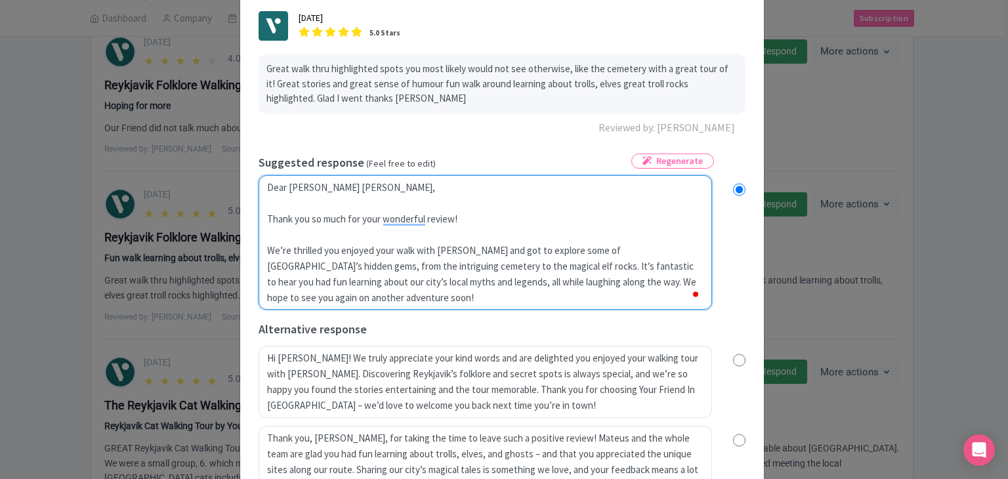
radio input "true"
click at [478, 266] on textarea "Dear MaryAnn_D, thank you so much for your wonderful review! We’re thrilled you…" at bounding box center [486, 242] width 454 height 135
type textarea "Dear Mary Ann, Thank you so much for your wonderful review! We’re thrilled you …"
radio input "true"
click at [479, 266] on textarea "Dear MaryAnn_D, thank you so much for your wonderful review! We’re thrilled you…" at bounding box center [486, 242] width 454 height 135
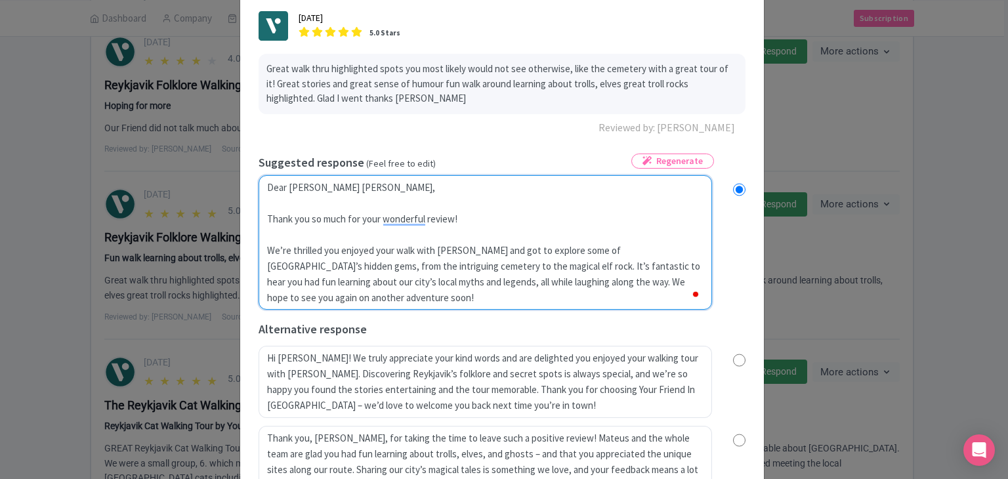
type textarea "Dear Mary Ann, Thank you so much for your wonderful review! We’re thrilled you …"
radio input "true"
click at [300, 297] on textarea "Dear MaryAnn_D, thank you so much for your wonderful review! We’re thrilled you…" at bounding box center [486, 242] width 454 height 135
type textarea "Dear Mary Ann, Thank you so much for your wonderful review! We’re thrilled you …"
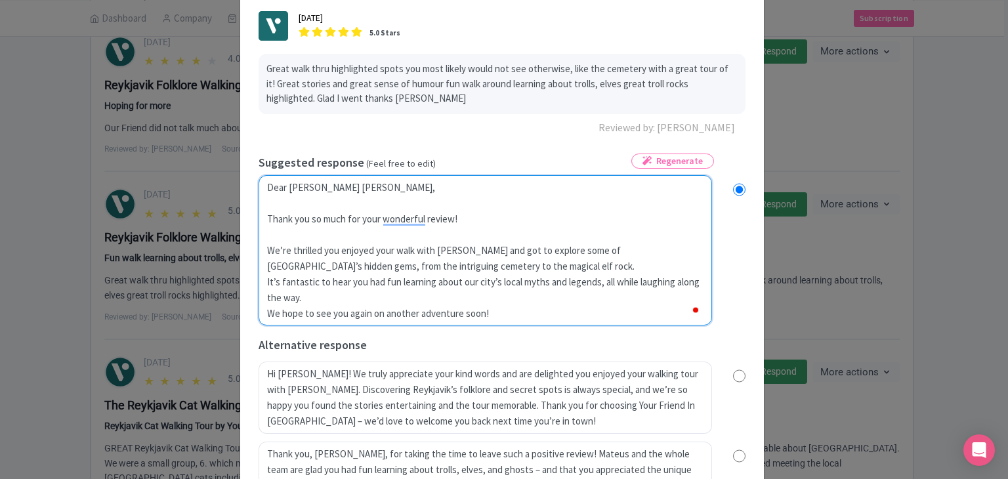
radio input "true"
type textarea "Dear Mary Ann, Thank you so much for your wonderful review! We’re thrilled you …"
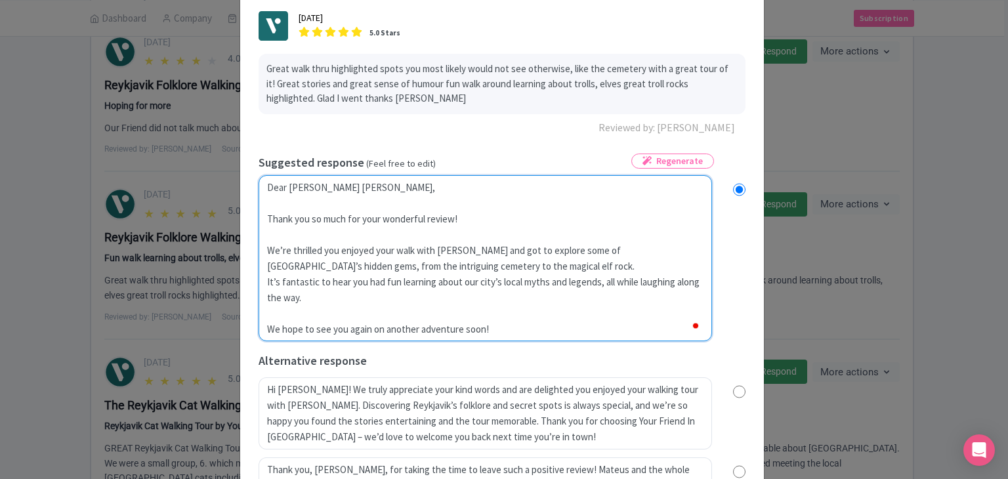
radio input "true"
click at [493, 331] on textarea "Dear MaryAnn_D, thank you so much for your wonderful review! We’re thrilled you…" at bounding box center [486, 258] width 454 height 167
type textarea "Dear Mary Ann, Thank you so much for your wonderful review! We’re thrilled you …"
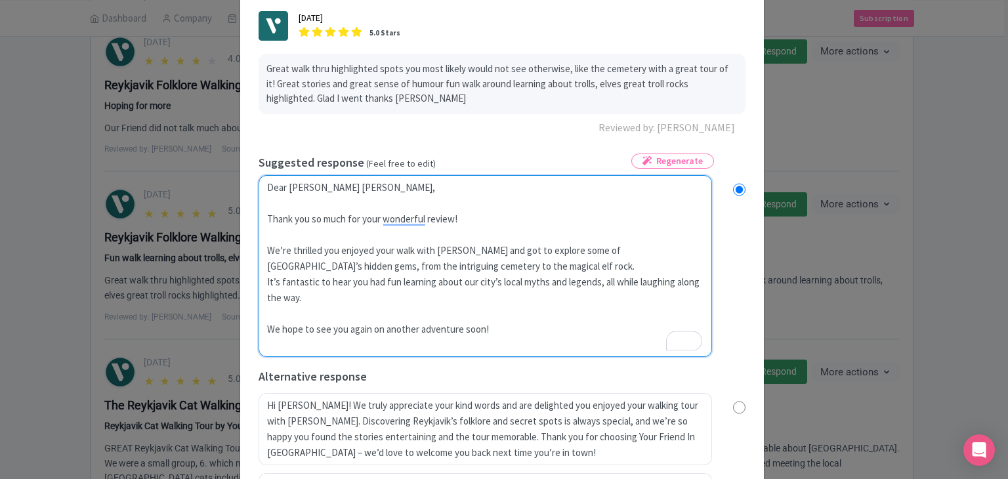
radio input "true"
type textarea "Dear Mary Ann, Thank you so much for your wonderful review! We’re thrilled you …"
radio input "true"
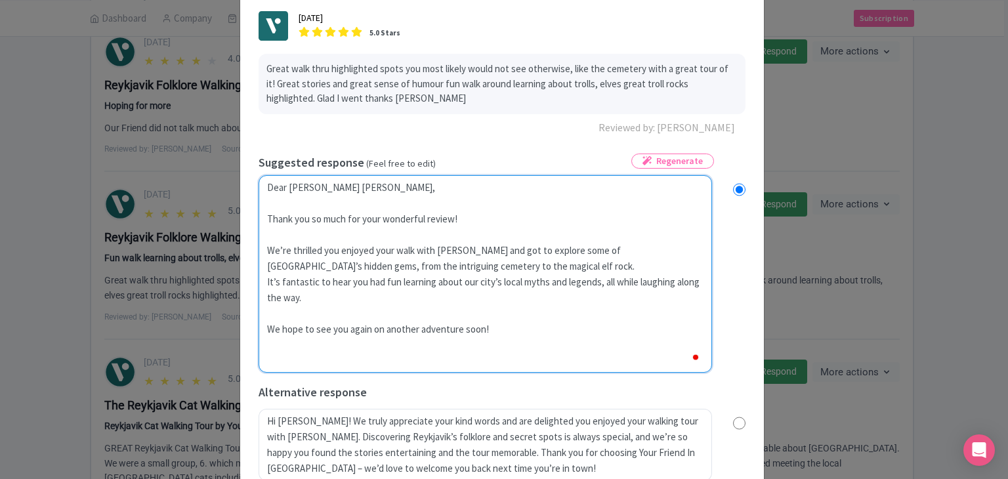
paste textarea "With gratitude and warm regards Steina Your Friend In Reykjavík & Team"
type textarea "Dear [PERSON_NAME] [PERSON_NAME], Thank you so much for your wonderful review! …"
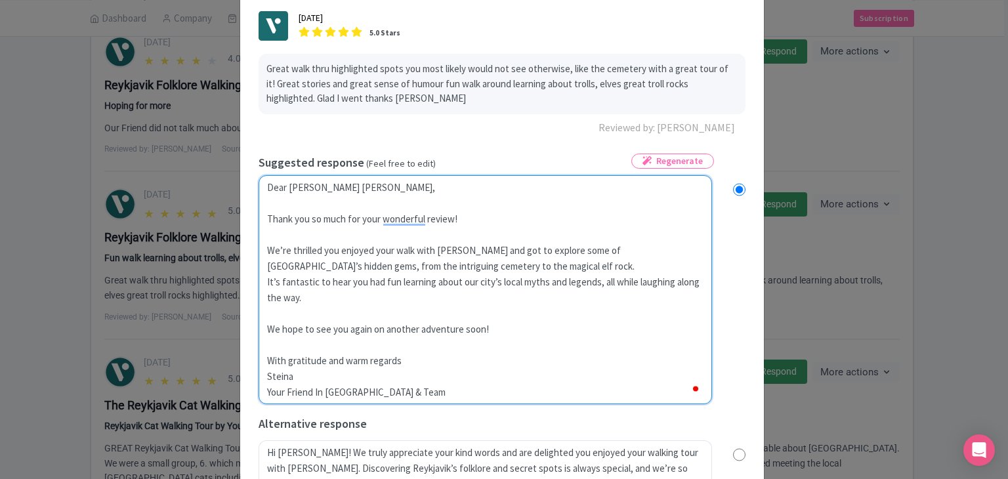
radio input "true"
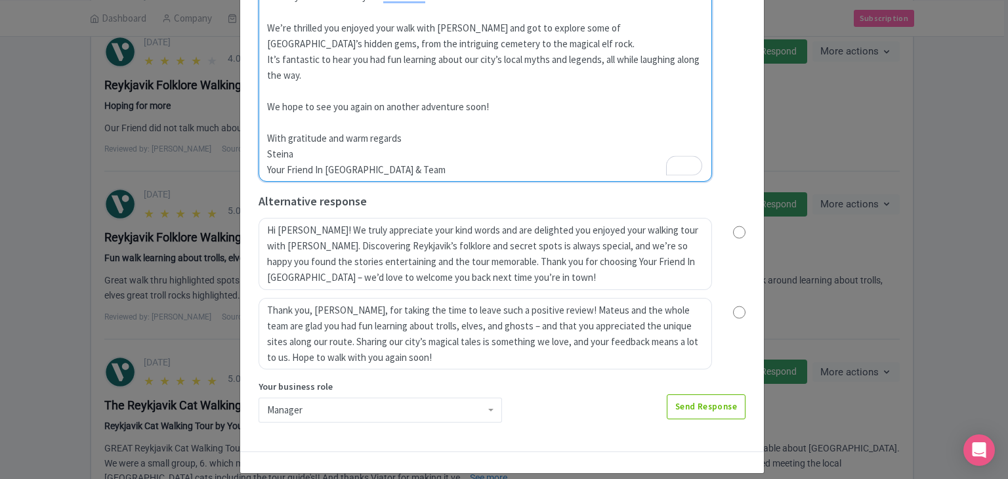
scroll to position [301, 0]
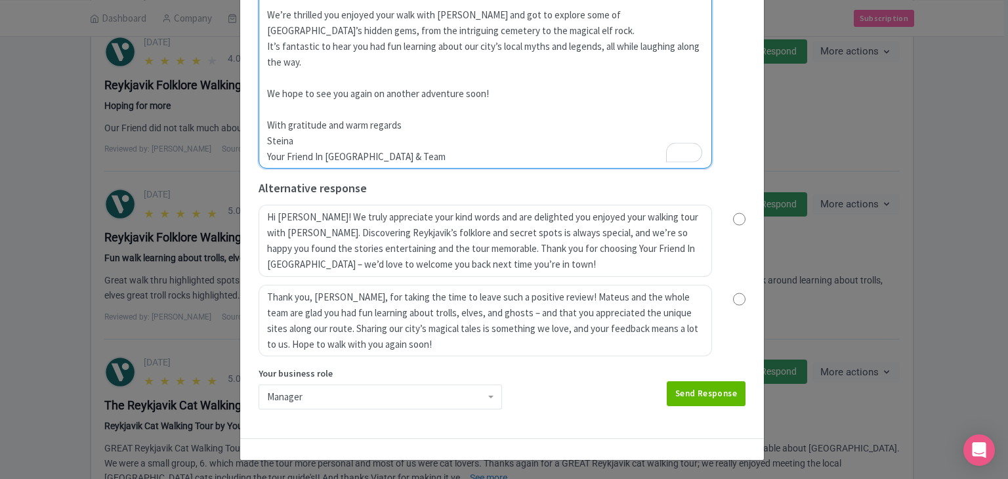
type textarea "Dear [PERSON_NAME] [PERSON_NAME], Thank you so much for your wonderful review! …"
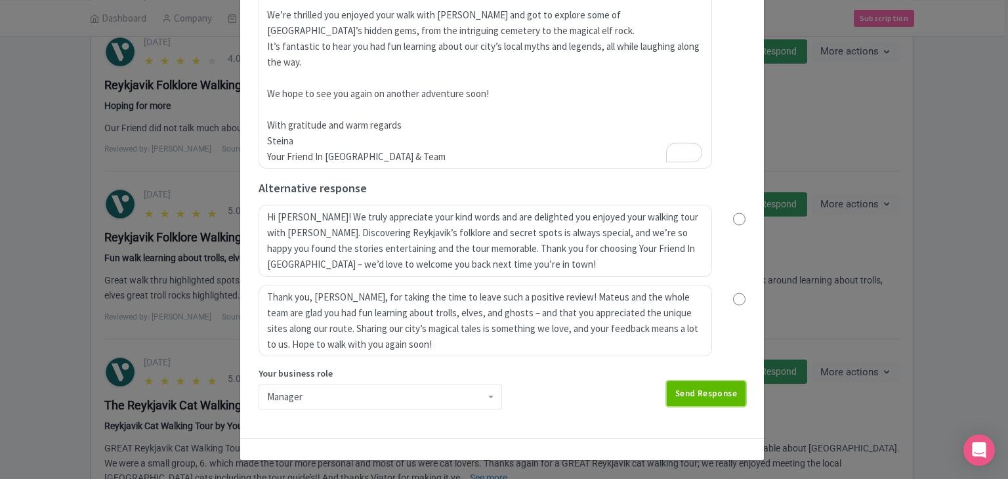
click at [712, 392] on link "Send Response" at bounding box center [706, 393] width 79 height 25
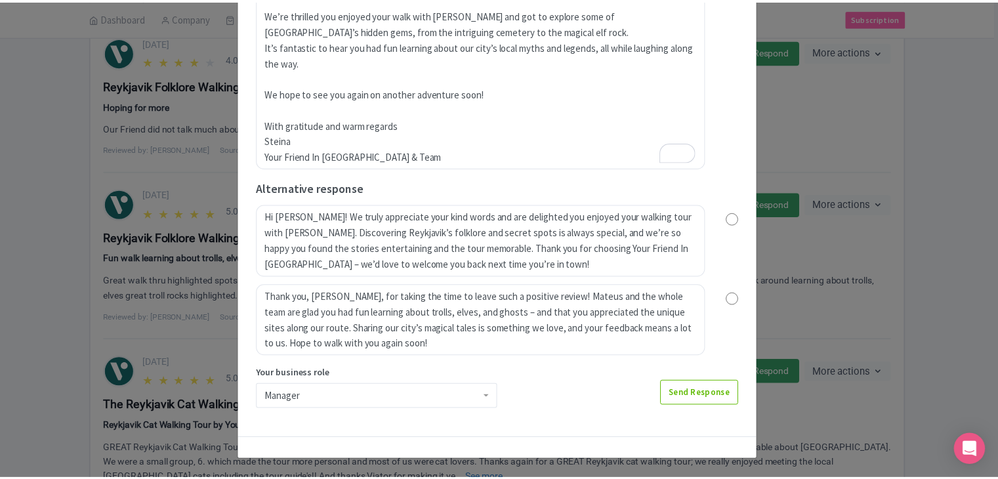
scroll to position [0, 0]
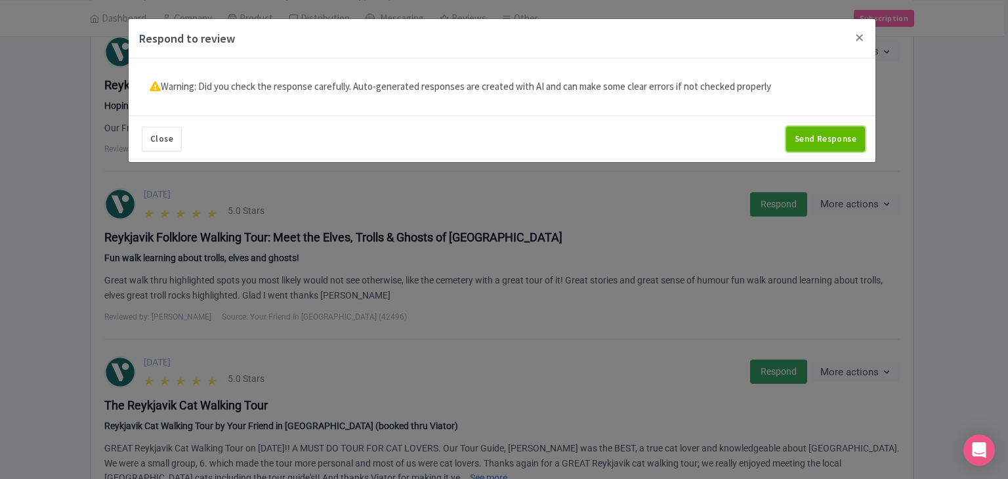
click at [815, 141] on button "Send Response" at bounding box center [825, 139] width 79 height 25
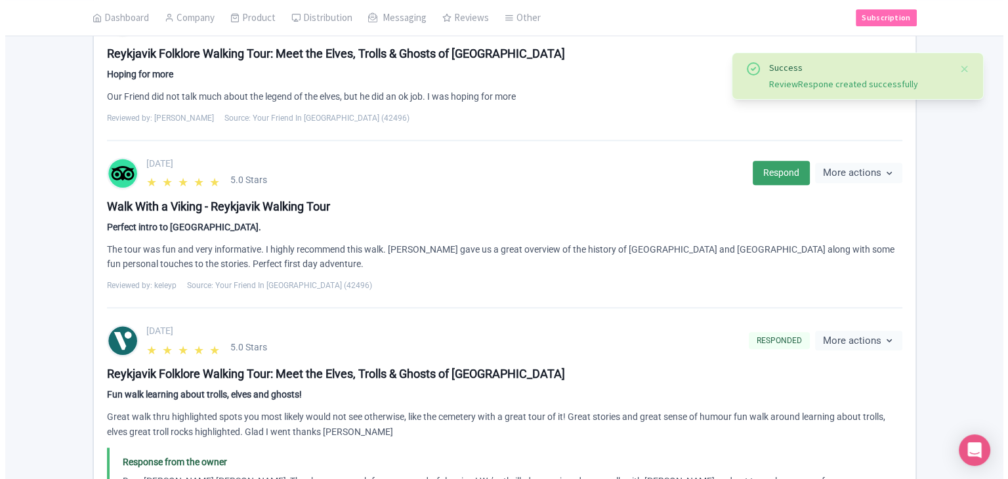
scroll to position [722, 0]
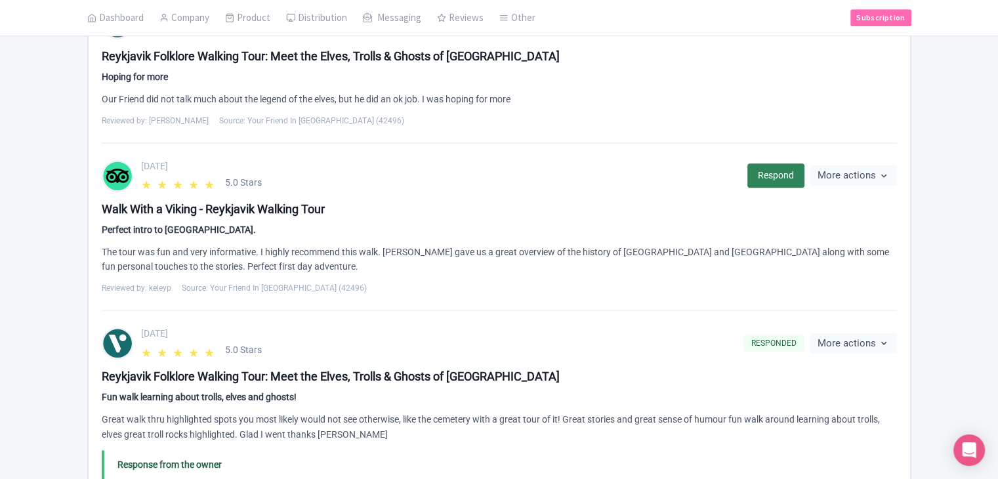
click at [773, 174] on link "Respond" at bounding box center [776, 175] width 57 height 24
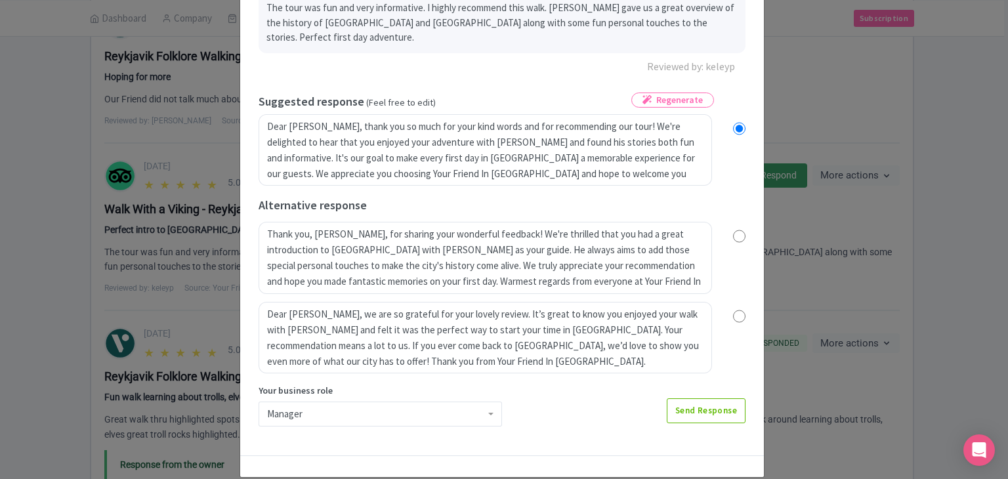
scroll to position [129, 0]
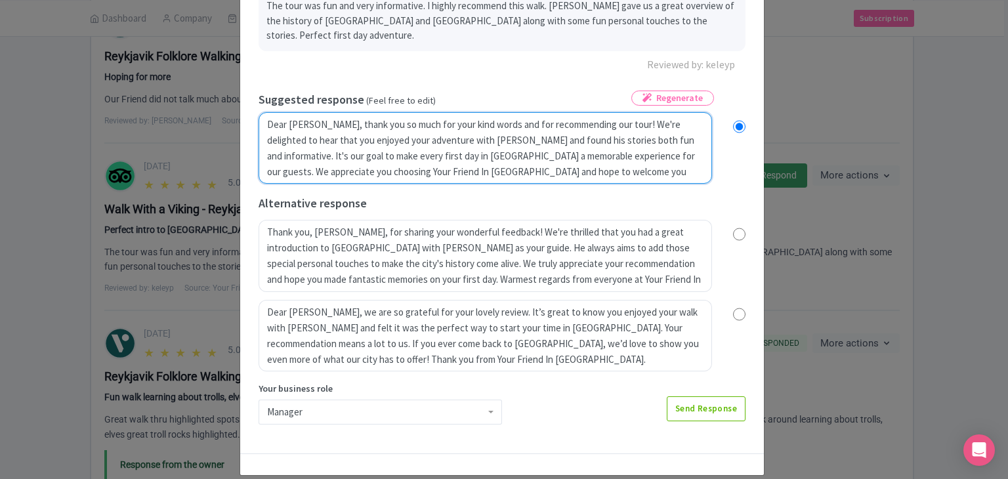
click at [291, 112] on textarea "Dear [PERSON_NAME], thank you so much for your kind words and for recommending …" at bounding box center [486, 148] width 454 height 72
type textarea "Dear [PERSON_NAME], thank you so much for your kind words and for recommending …"
radio input "true"
type textarea "Dear [PERSON_NAME], thank you so much for your kind words and for recommending …"
radio input "true"
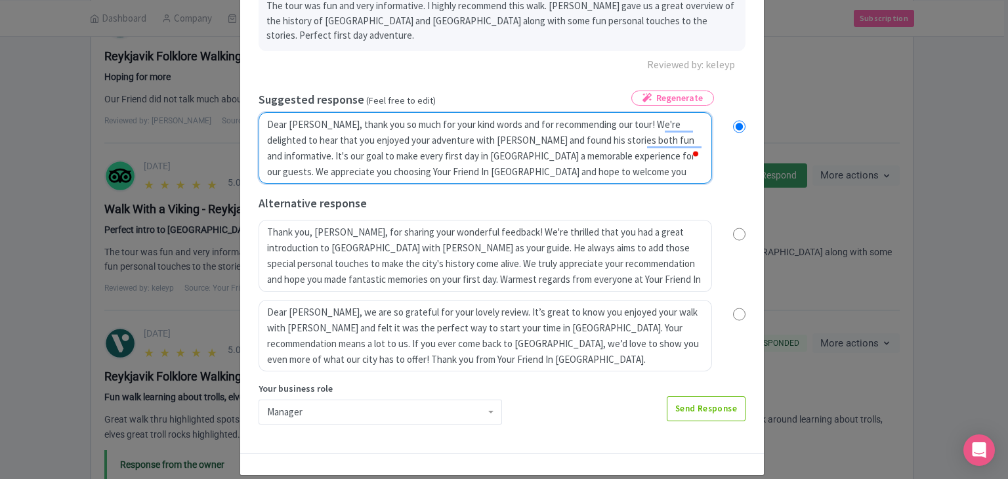
type textarea "Dear [PERSON_NAME], thank you so much for your kind words and for recommending …"
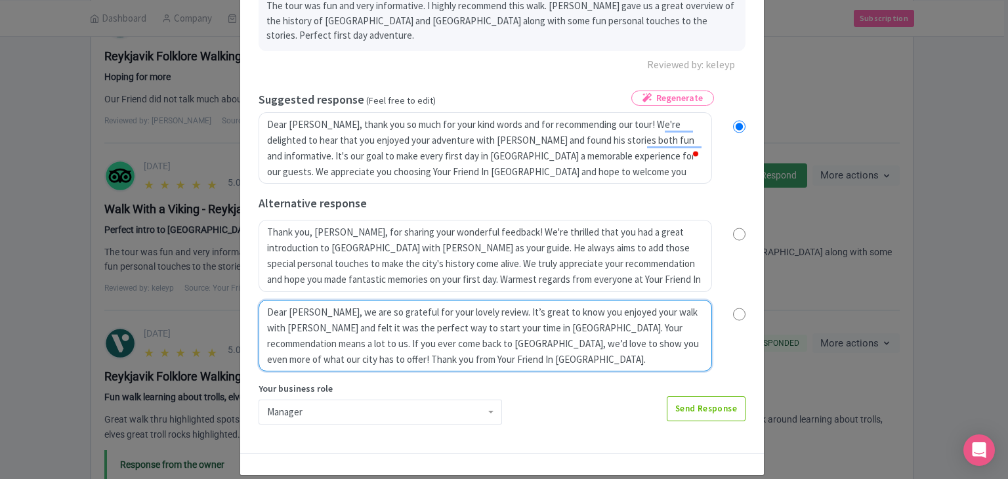
click at [483, 300] on textarea "Dear [PERSON_NAME], we are so grateful for your lovely review. It’s great to kn…" at bounding box center [486, 336] width 454 height 72
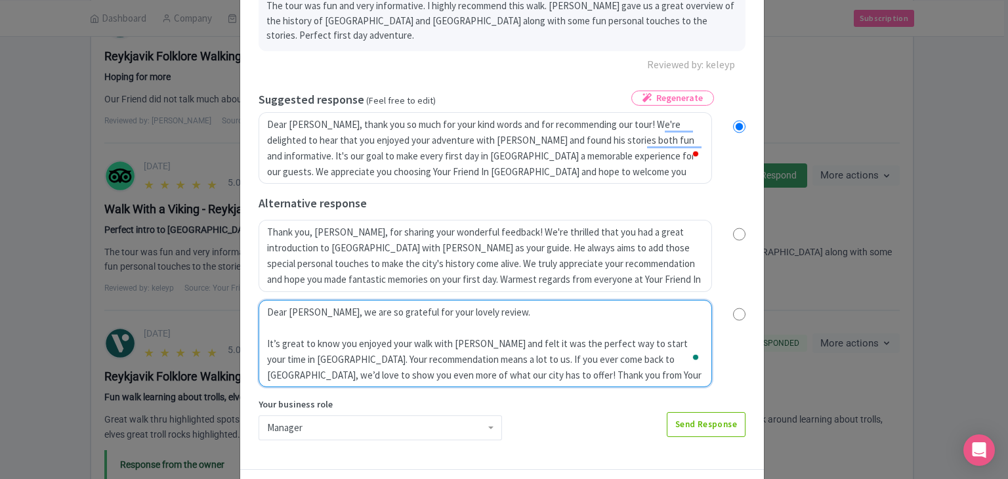
click at [458, 326] on textarea "Dear [PERSON_NAME], we are so grateful for your lovely review. It’s great to kn…" at bounding box center [486, 344] width 454 height 88
click at [301, 344] on textarea "Dear [PERSON_NAME], we are so grateful for your lovely review. It’s great to kn…" at bounding box center [486, 344] width 454 height 88
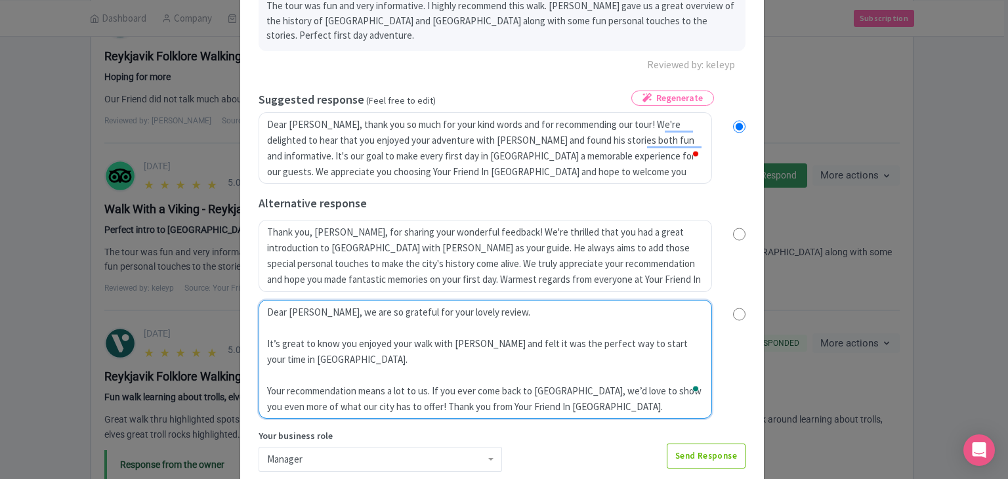
click at [432, 374] on textarea "Dear [PERSON_NAME], we are so grateful for your lovely review. It’s great to kn…" at bounding box center [486, 359] width 454 height 119
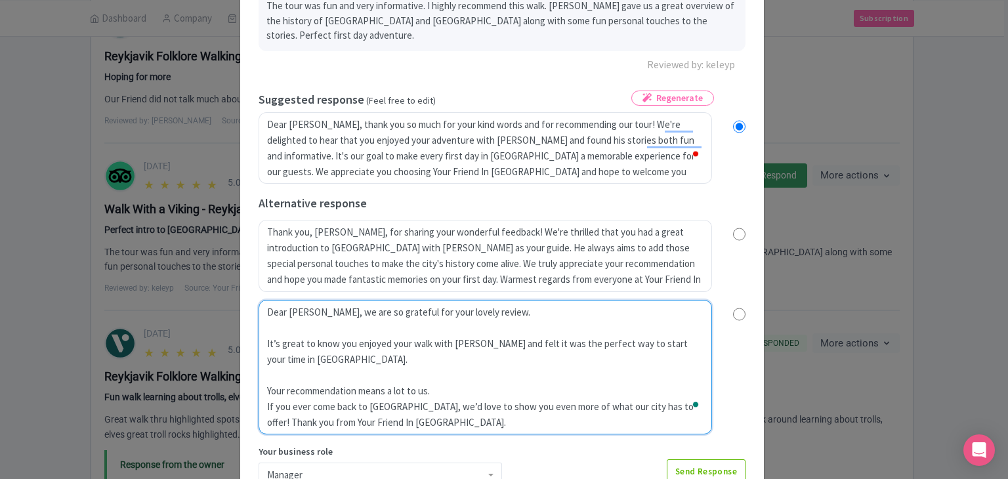
click at [664, 391] on textarea "Dear [PERSON_NAME], we are so grateful for your lovely review. It’s great to kn…" at bounding box center [486, 367] width 454 height 135
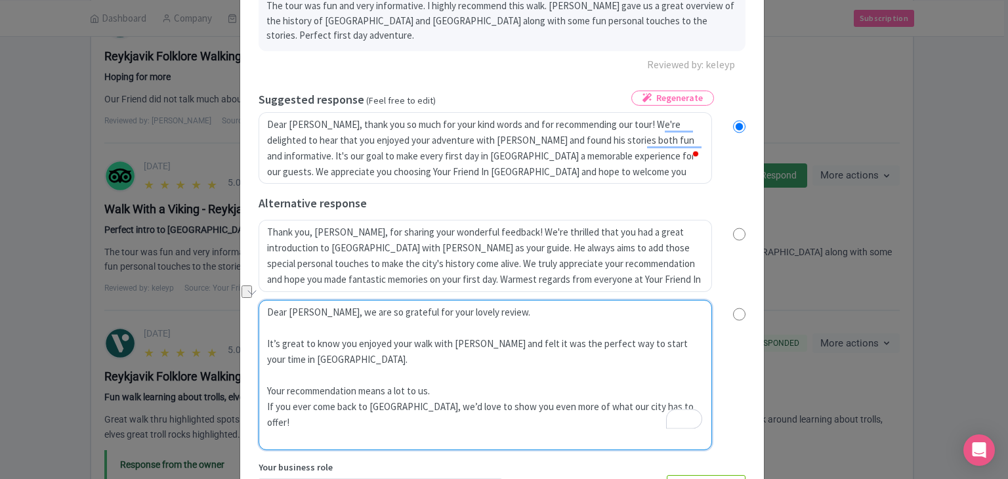
drag, startPoint x: 434, startPoint y: 424, endPoint x: 247, endPoint y: 423, distance: 186.4
click at [247, 423] on div "[DATE] 5.0 Stars The tour was fun and very informative. I highly recommend this…" at bounding box center [502, 231] width 524 height 603
paste textarea "With gratitude and warm regards [PERSON_NAME] Your Friend In [GEOGRAPHIC_DATA] …"
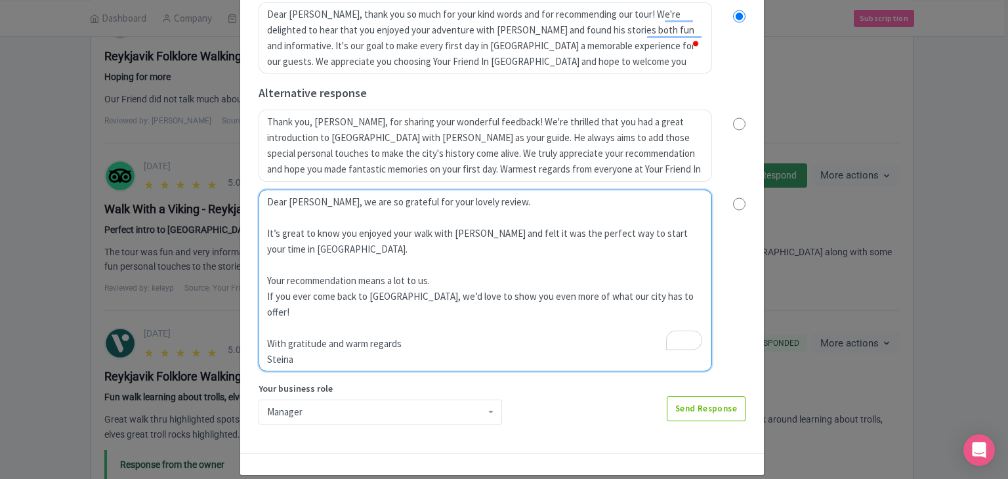
scroll to position [239, 0]
type textarea "Dear [PERSON_NAME], we are so grateful for your lovely review. It’s great to kn…"
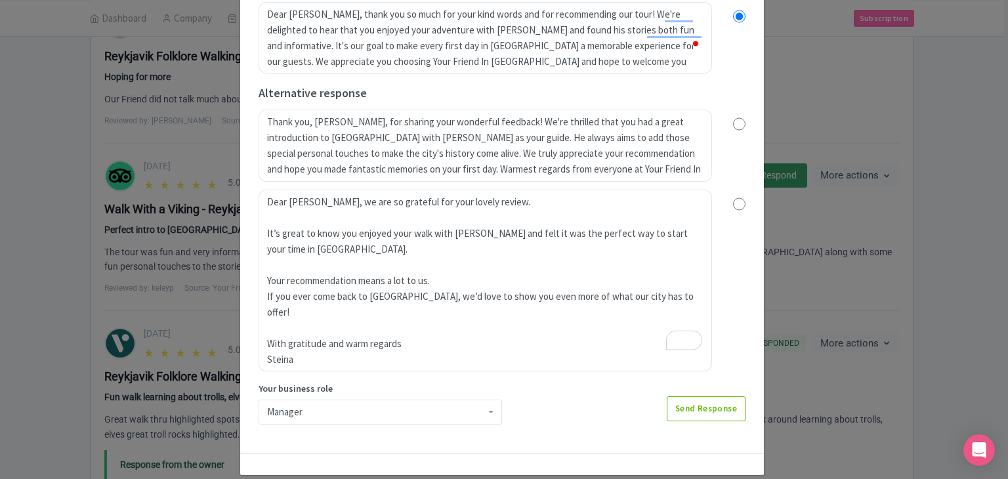
click at [735, 198] on input "radio" at bounding box center [739, 204] width 12 height 13
radio input "true"
click at [699, 396] on link "Send Response" at bounding box center [706, 408] width 79 height 25
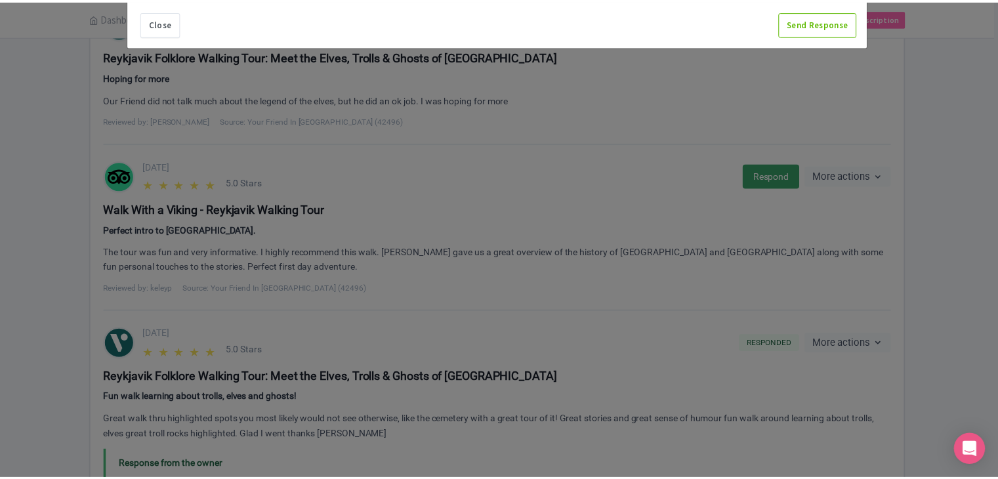
scroll to position [0, 0]
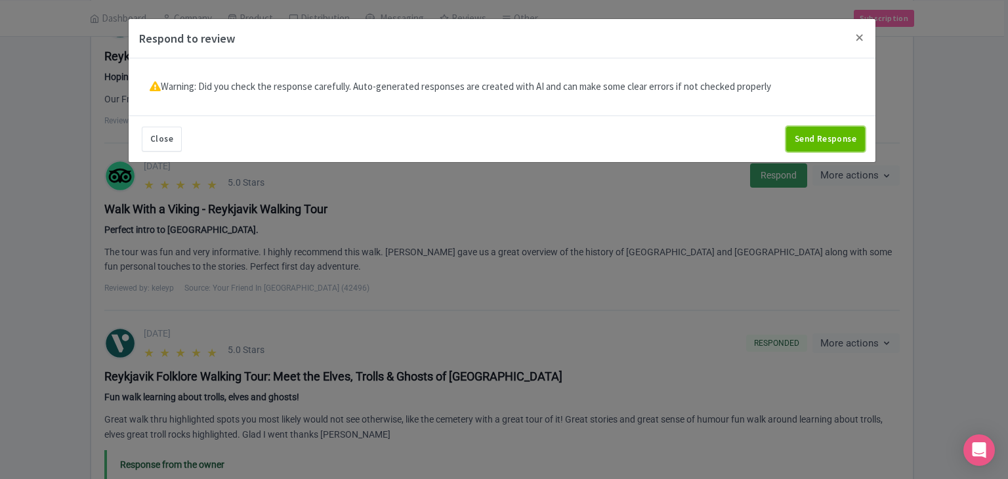
click at [827, 140] on button "Send Response" at bounding box center [825, 139] width 79 height 25
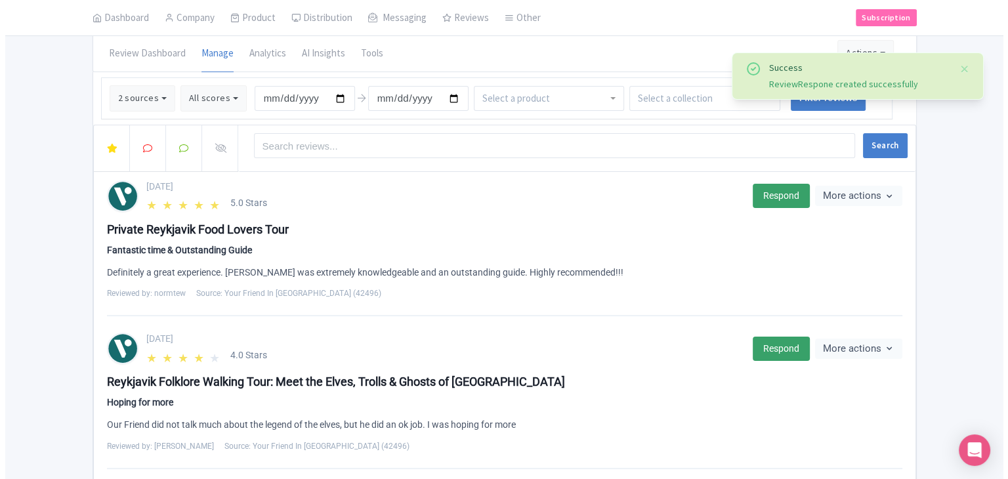
scroll to position [66, 0]
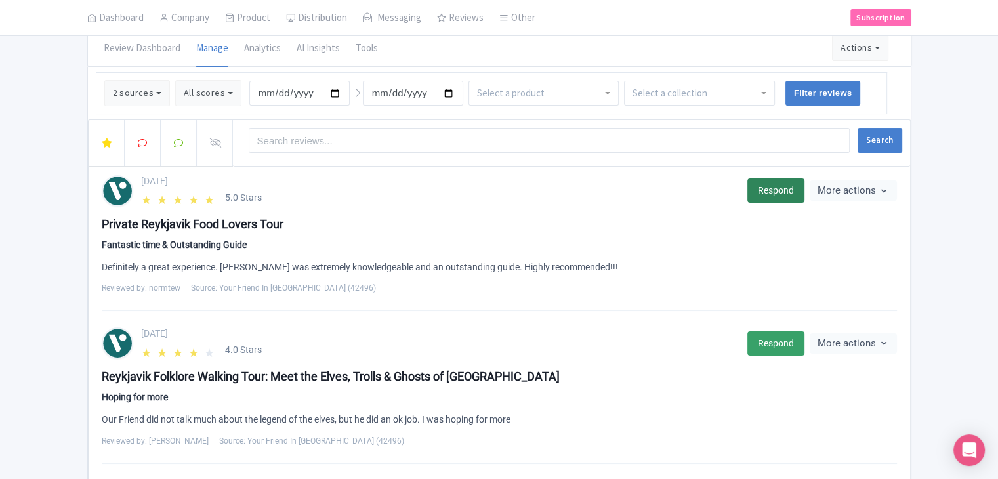
click at [780, 188] on link "Respond" at bounding box center [776, 191] width 57 height 24
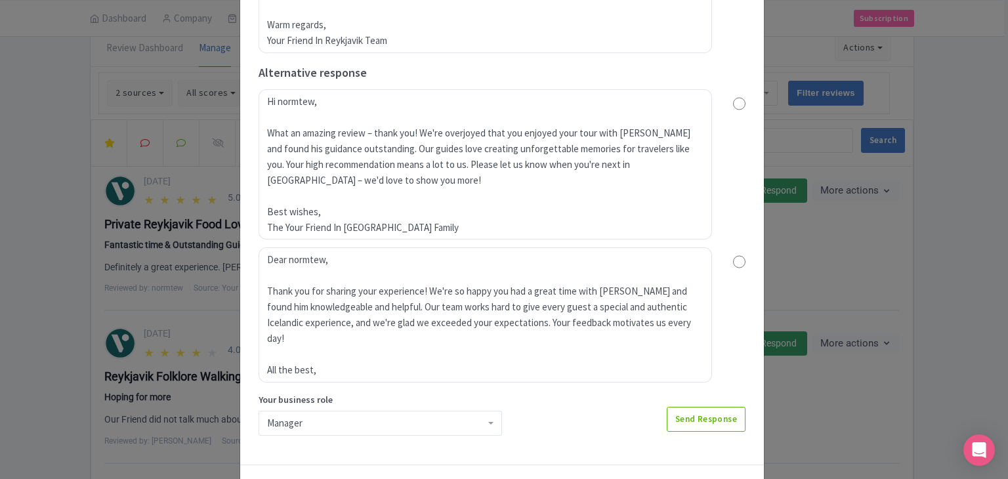
scroll to position [328, 0]
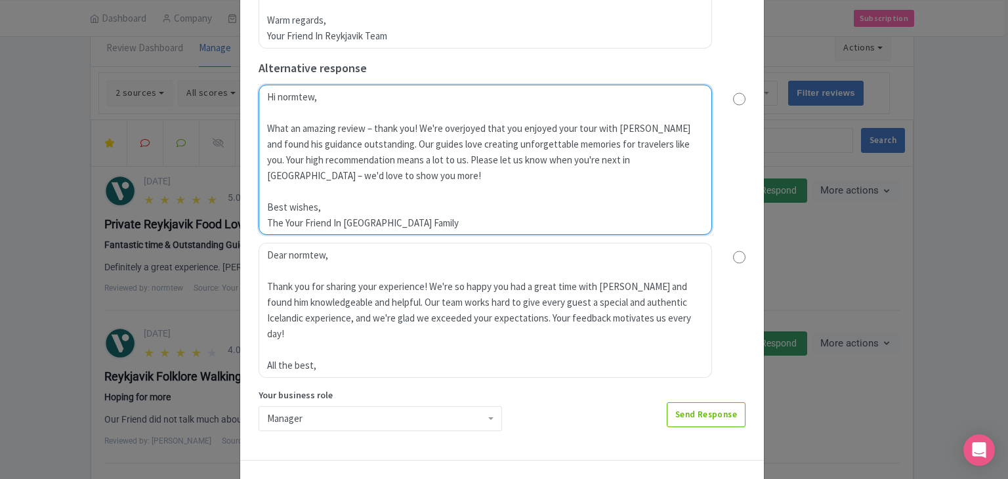
click at [282, 85] on textarea "Hi normtew, What an amazing review – thank you! We're overjoyed that you enjoye…" at bounding box center [486, 160] width 454 height 151
click at [419, 113] on textarea "Hi normtew, What an amazing review – thank you! We're overjoyed that you enjoye…" at bounding box center [486, 160] width 454 height 151
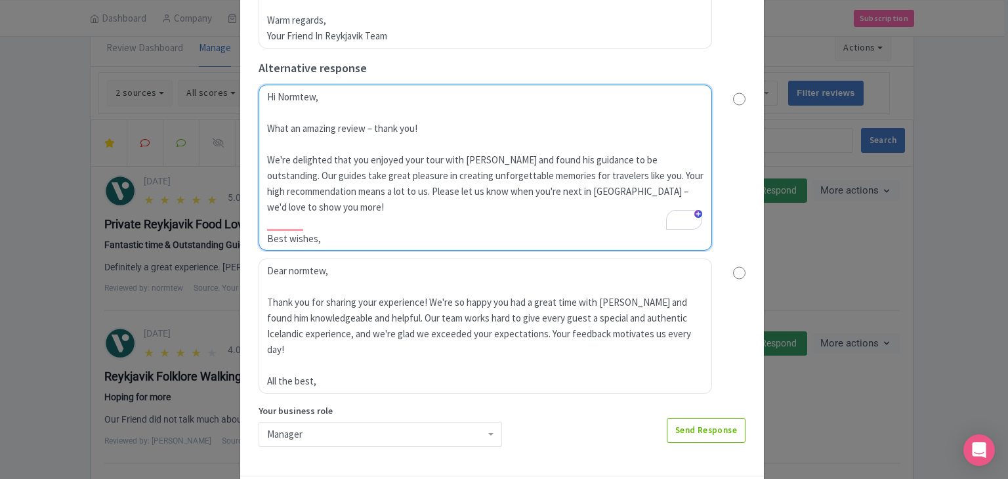
click at [580, 159] on textarea "Hi normtew, What an amazing review – thank you! We're overjoyed that you enjoye…" at bounding box center [486, 168] width 454 height 167
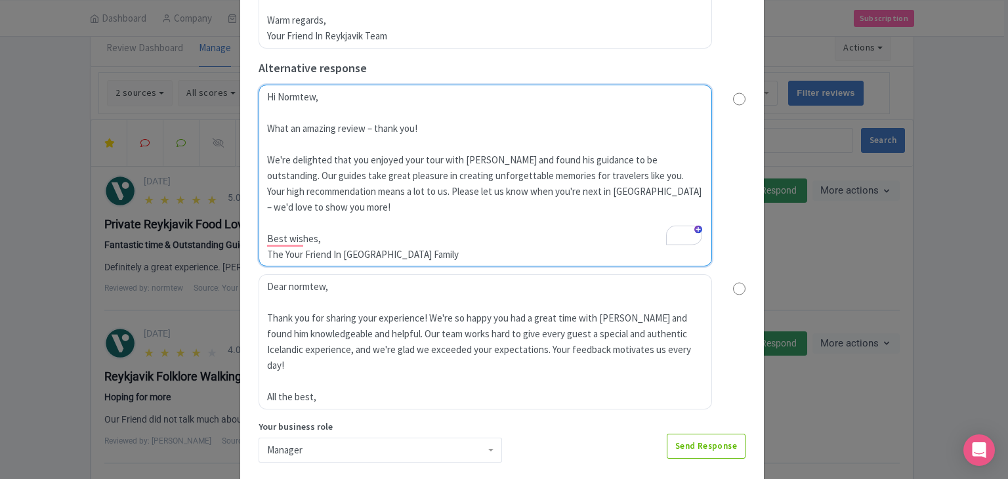
click at [454, 176] on textarea "Hi normtew, What an amazing review – thank you! We're overjoyed that you enjoye…" at bounding box center [486, 176] width 454 height 182
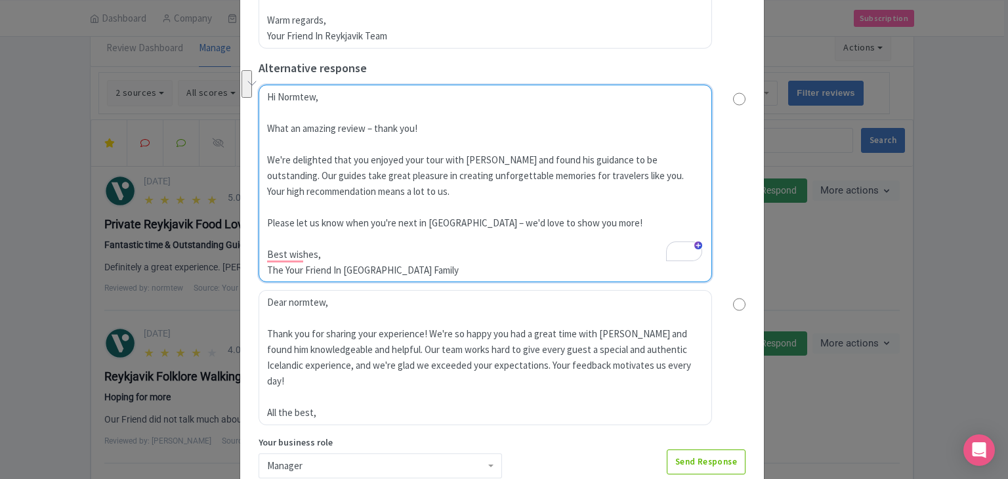
drag, startPoint x: 411, startPoint y: 258, endPoint x: 262, endPoint y: 234, distance: 150.9
click at [263, 235] on textarea "Hi normtew, What an amazing review – thank you! We're overjoyed that you enjoye…" at bounding box center [486, 184] width 454 height 198
paste textarea "With gratitude and warm regards [PERSON_NAME] Your Friend In [GEOGRAPHIC_DATA] …"
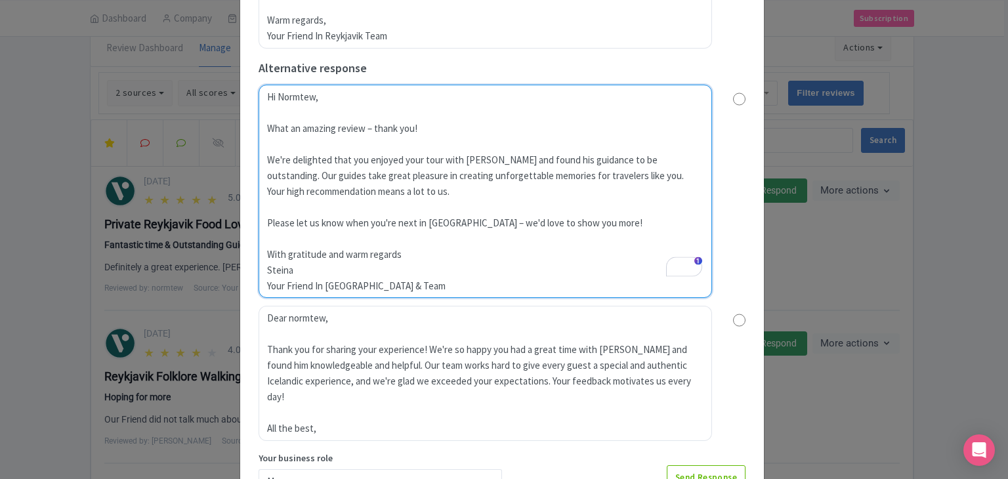
type textarea "Hi Normtew, What an amazing review – thank you! We're delighted that you enjoye…"
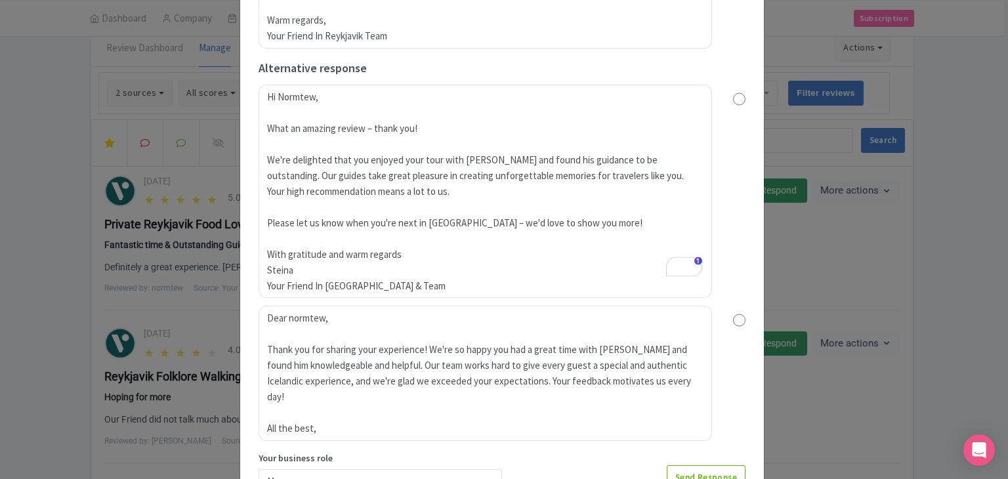
click at [737, 93] on input "radio" at bounding box center [739, 99] width 12 height 13
radio input "true"
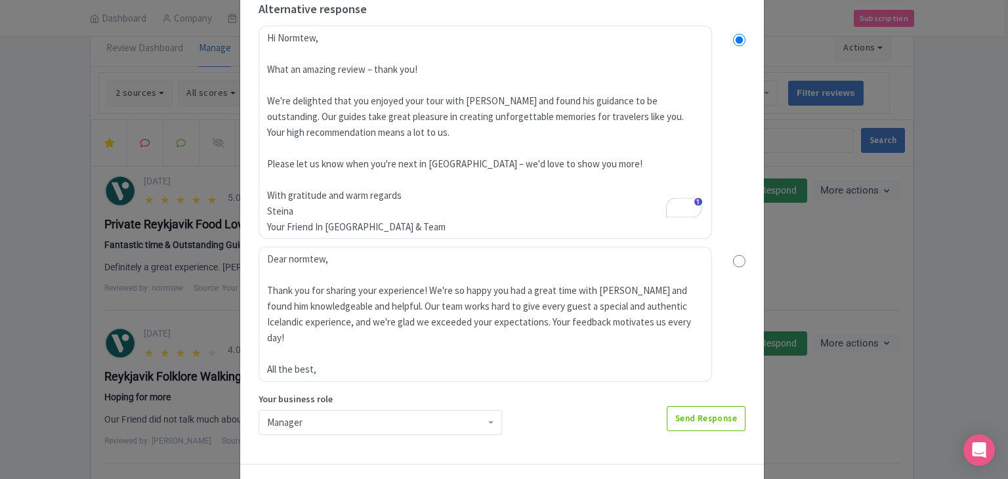
scroll to position [397, 0]
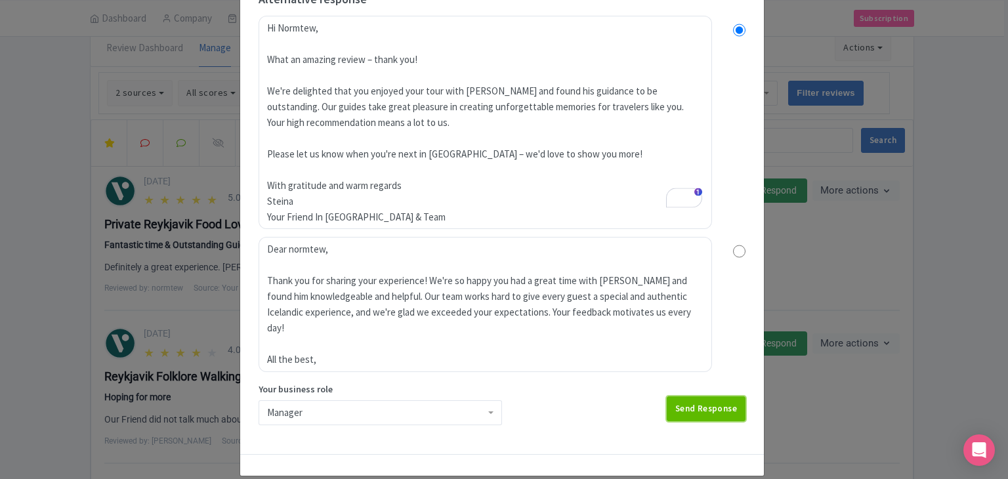
click at [704, 396] on link "Send Response" at bounding box center [706, 408] width 79 height 25
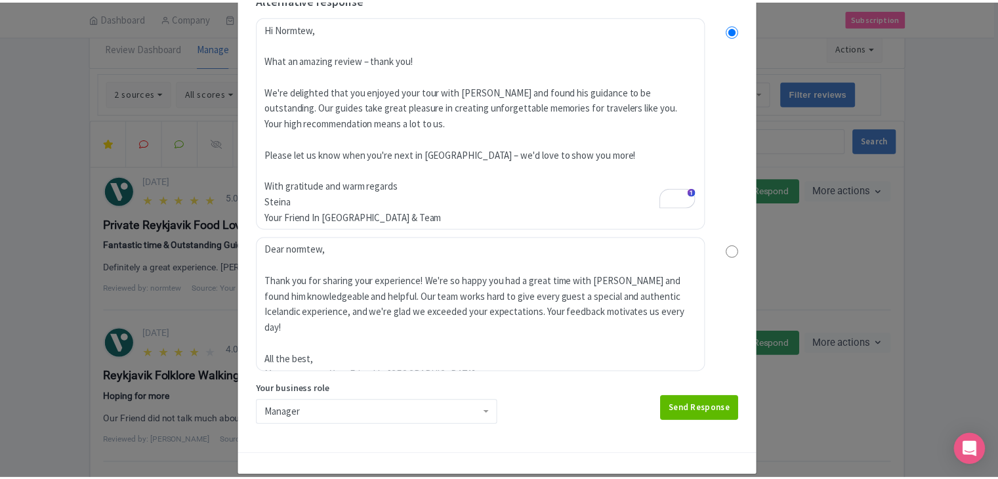
scroll to position [0, 0]
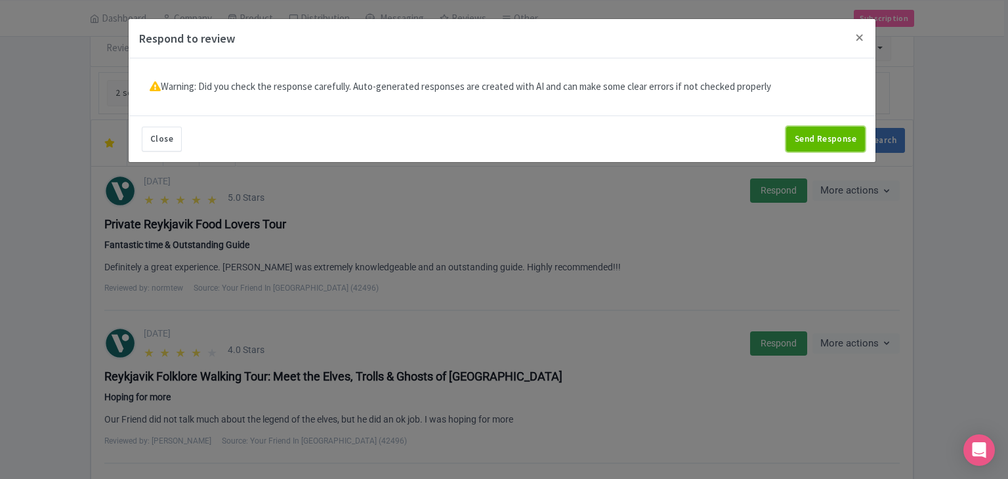
click at [817, 139] on button "Send Response" at bounding box center [825, 139] width 79 height 25
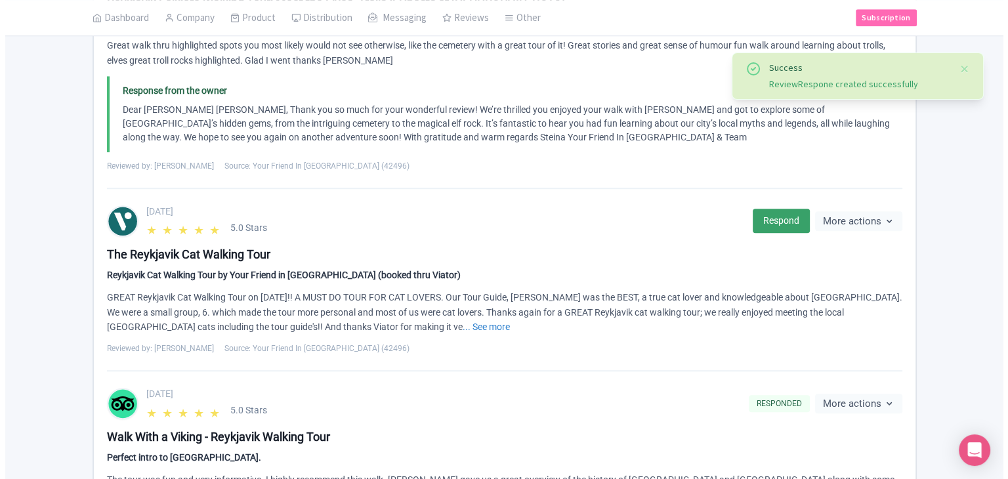
scroll to position [919, 0]
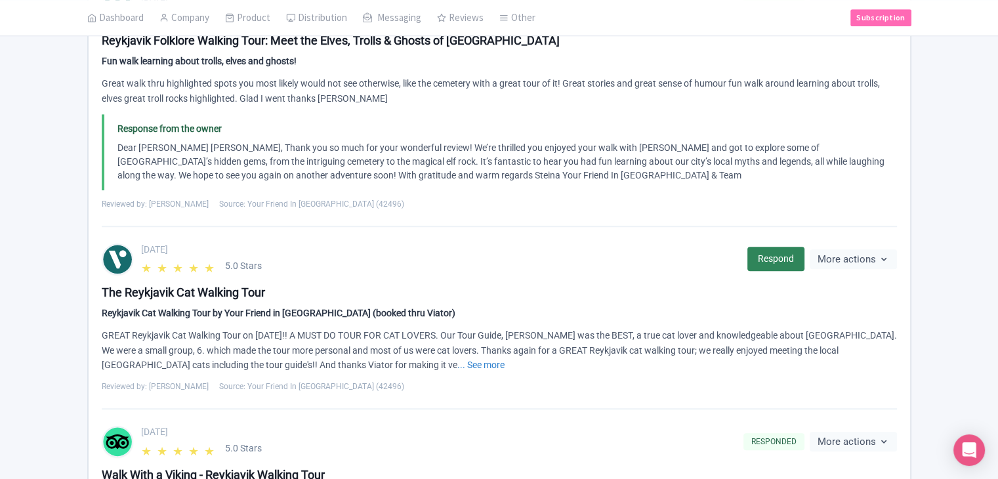
click at [779, 247] on link "Respond" at bounding box center [776, 259] width 57 height 24
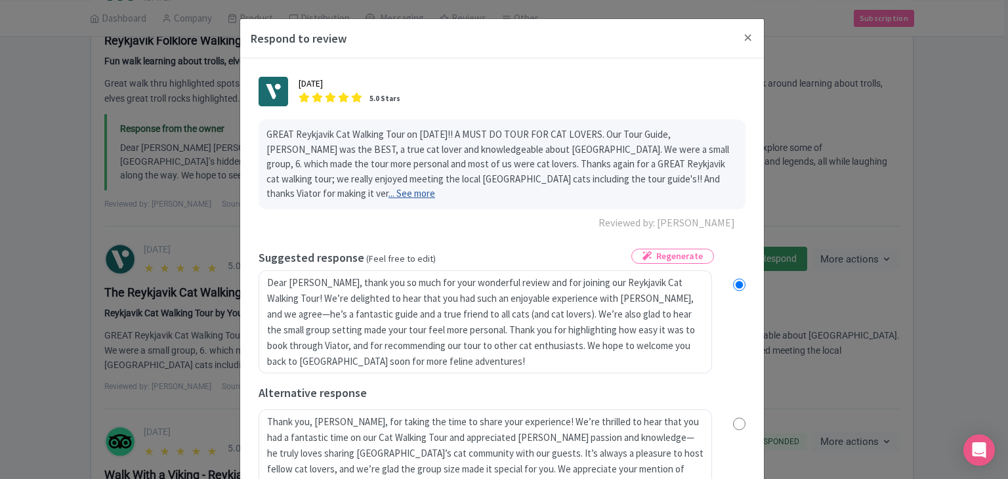
click at [435, 187] on link "... See more" at bounding box center [412, 193] width 47 height 12
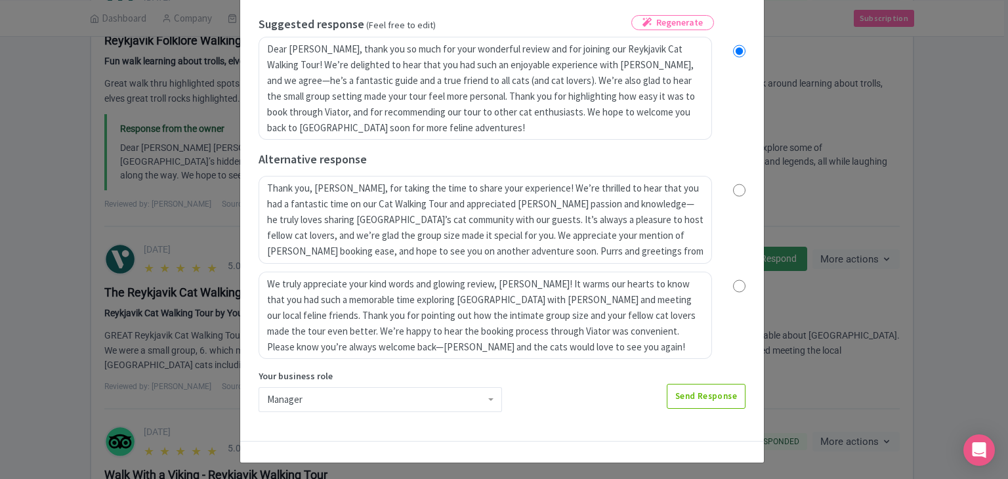
scroll to position [236, 0]
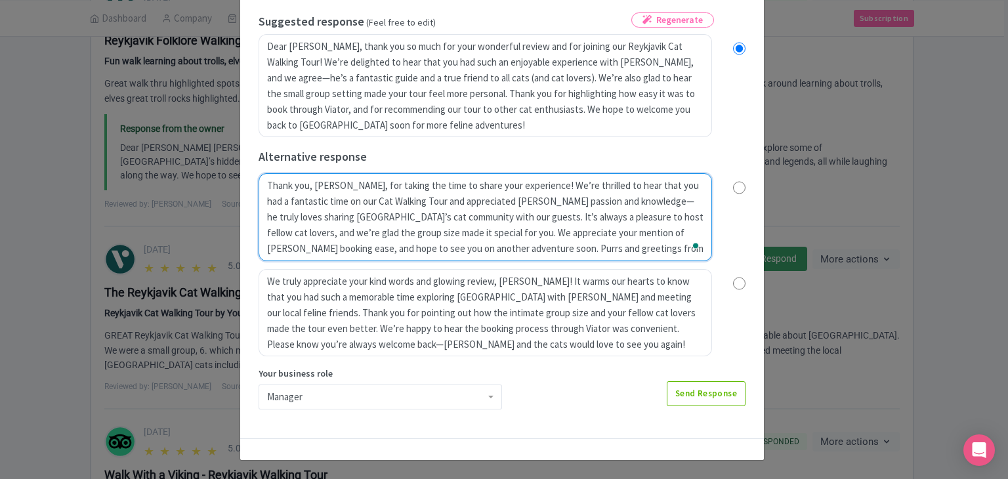
drag, startPoint x: 347, startPoint y: 184, endPoint x: 318, endPoint y: 190, distance: 29.4
click at [318, 190] on textarea "Thank you, [PERSON_NAME], for taking the time to share your experience! We’re t…" at bounding box center [486, 217] width 454 height 88
click at [523, 183] on textarea "Thank you, [PERSON_NAME], for taking the time to share your experience! We’re t…" at bounding box center [486, 217] width 454 height 88
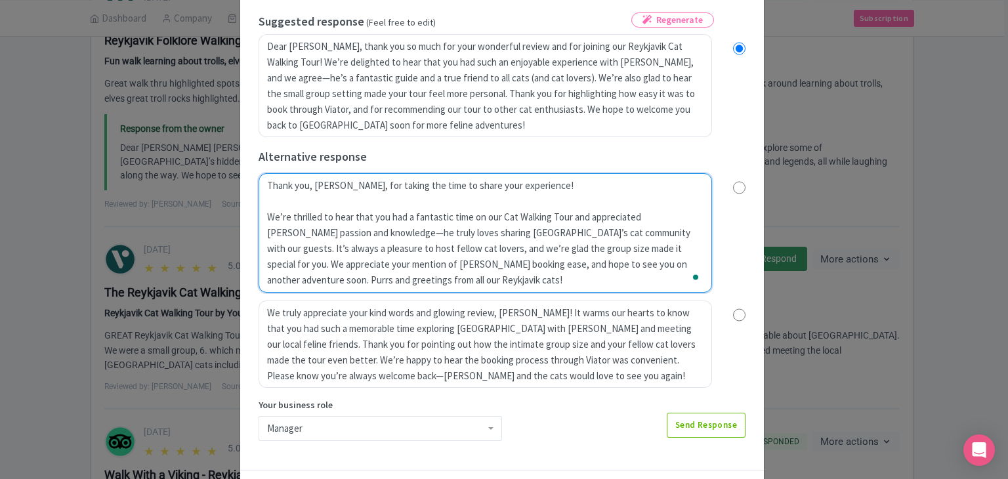
click at [546, 216] on textarea "Thank you, [PERSON_NAME], for taking the time to share your experience! We’re t…" at bounding box center [486, 232] width 454 height 119
click at [646, 216] on textarea "Thank you, [PERSON_NAME], for taking the time to share your experience! We’re t…" at bounding box center [486, 232] width 454 height 119
click at [575, 250] on textarea "Thank you, [PERSON_NAME], for taking the time to share your experience! We’re t…" at bounding box center [486, 232] width 454 height 119
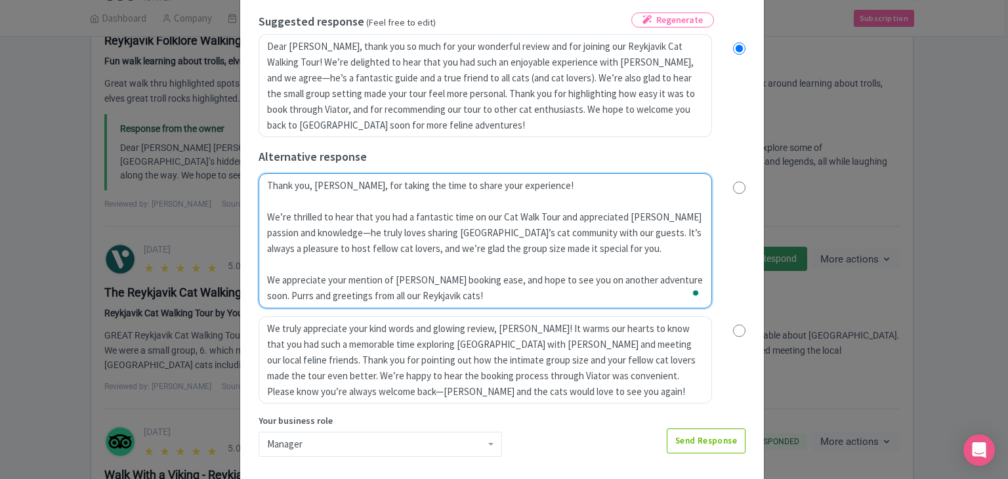
click at [470, 296] on textarea "Thank you, [PERSON_NAME], for taking the time to share your experience! We’re t…" at bounding box center [486, 240] width 454 height 135
click at [265, 297] on textarea "Thank you, [PERSON_NAME], for taking the time to share your experience! We’re t…" at bounding box center [486, 240] width 454 height 135
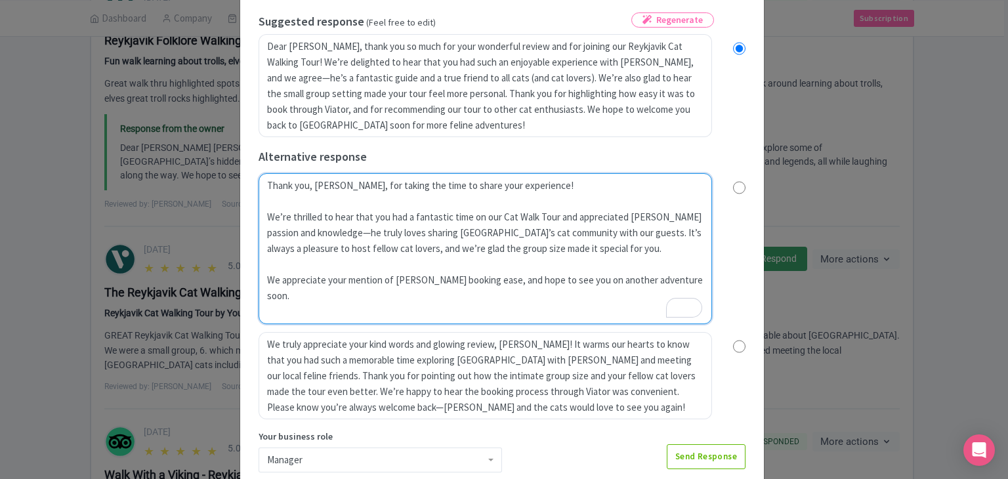
click at [475, 313] on textarea "Thank you, [PERSON_NAME], for taking the time to share your experience! We’re t…" at bounding box center [486, 248] width 454 height 151
drag, startPoint x: 618, startPoint y: 313, endPoint x: 265, endPoint y: 316, distance: 353.2
click at [265, 316] on textarea "Thank you, [PERSON_NAME], for taking the time to share your experience! We’re t…" at bounding box center [486, 248] width 454 height 151
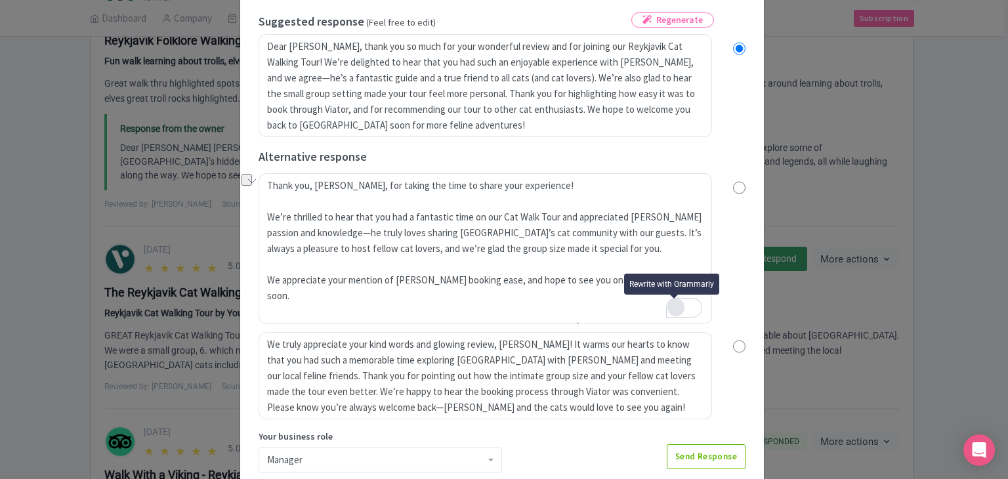
click at [672, 309] on div "Rewrite with Grammarly" at bounding box center [676, 307] width 14 height 15
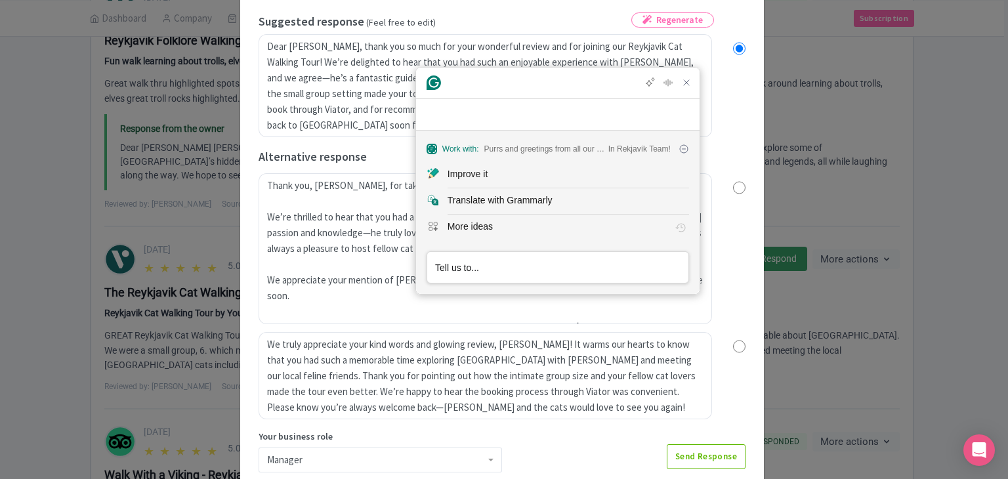
scroll to position [0, 0]
click at [473, 226] on div "More ideas" at bounding box center [470, 227] width 45 height 14
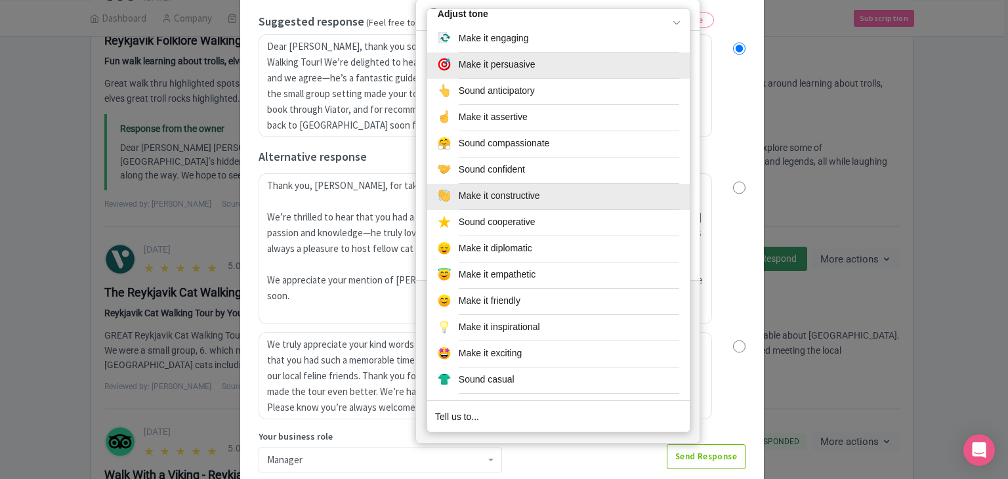
scroll to position [394, 0]
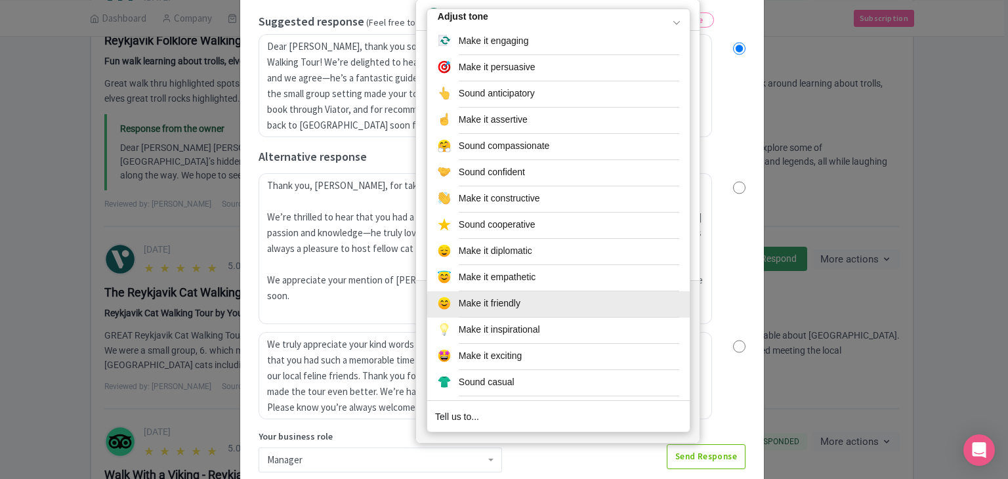
click at [501, 301] on div "Make it friendly" at bounding box center [490, 304] width 62 height 14
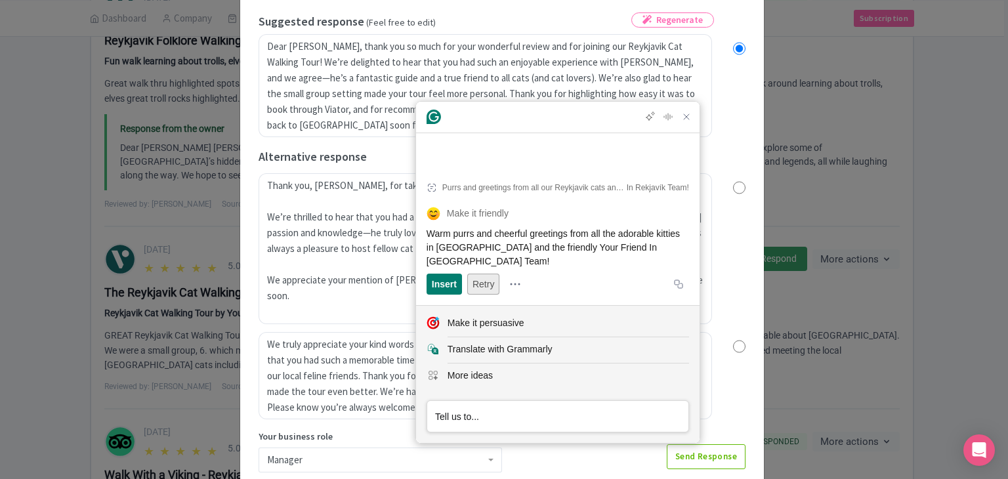
click at [488, 284] on button "Retry" at bounding box center [483, 284] width 32 height 21
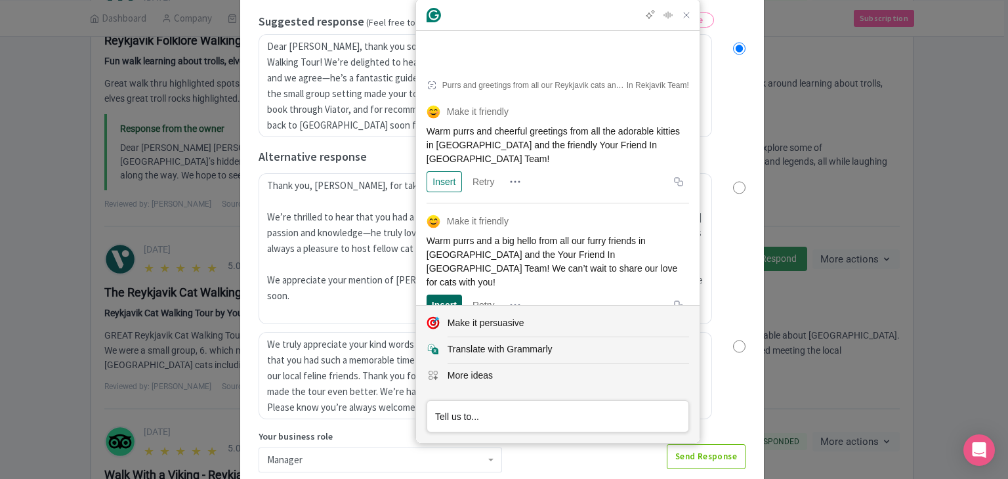
click at [449, 295] on div "Insert" at bounding box center [444, 305] width 25 height 21
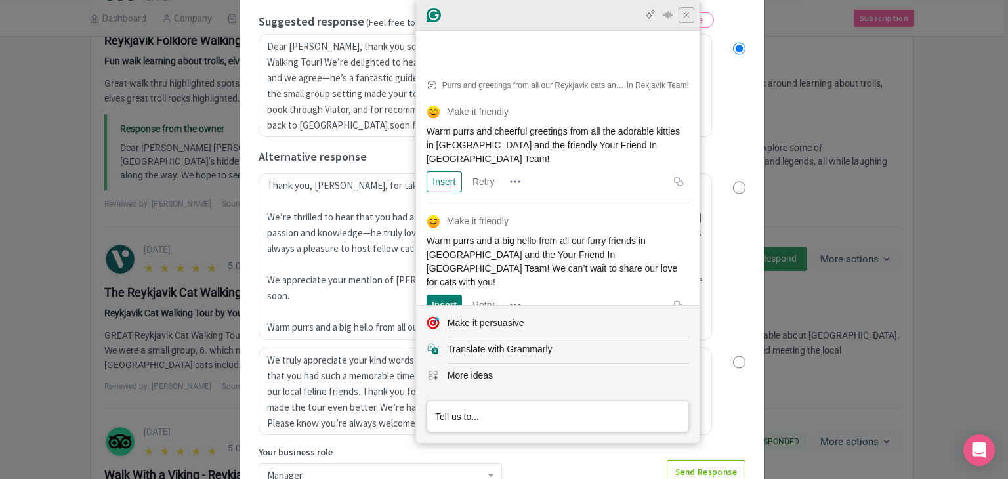
click at [685, 18] on icon "Close Grammarly Assistant" at bounding box center [686, 14] width 5 height 5
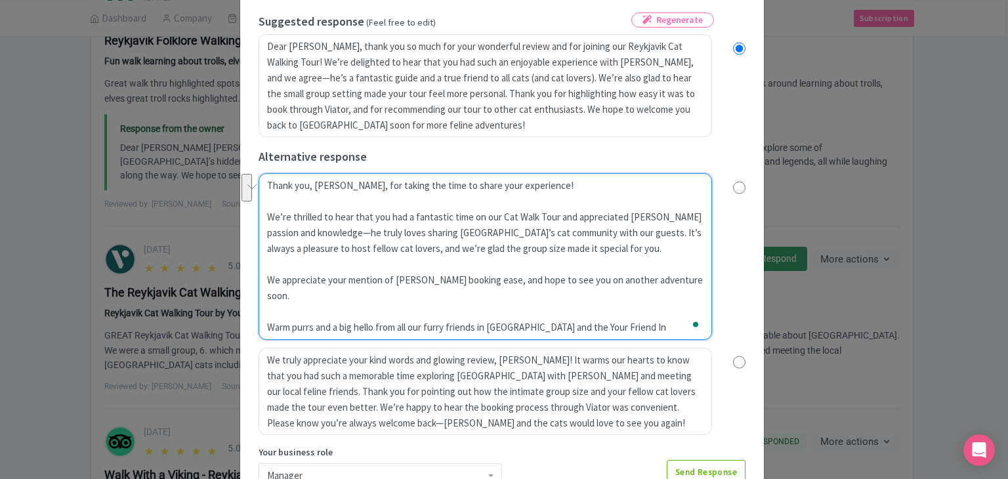
drag, startPoint x: 472, startPoint y: 328, endPoint x: 263, endPoint y: 330, distance: 209.4
click at [263, 330] on textarea "Thank you, [PERSON_NAME], for taking the time to share your experience! We’re t…" at bounding box center [486, 256] width 454 height 167
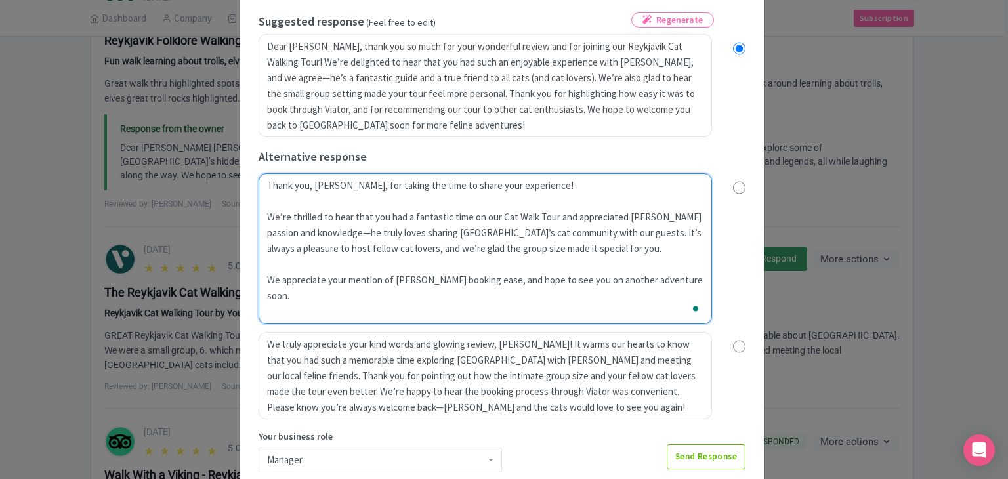
type textarea "Thank you, [PERSON_NAME], for taking the time to share your experience! We’re t…"
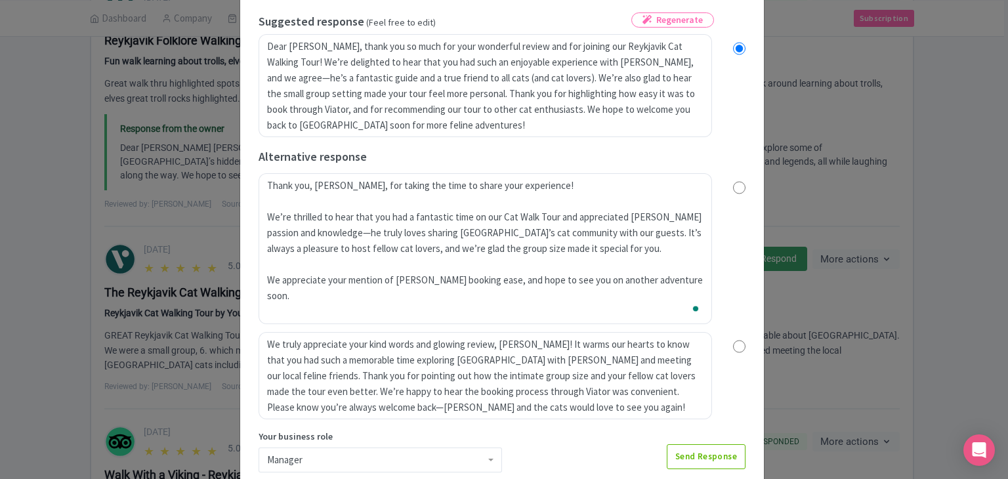
click at [737, 187] on input "radio" at bounding box center [739, 187] width 12 height 13
radio input "true"
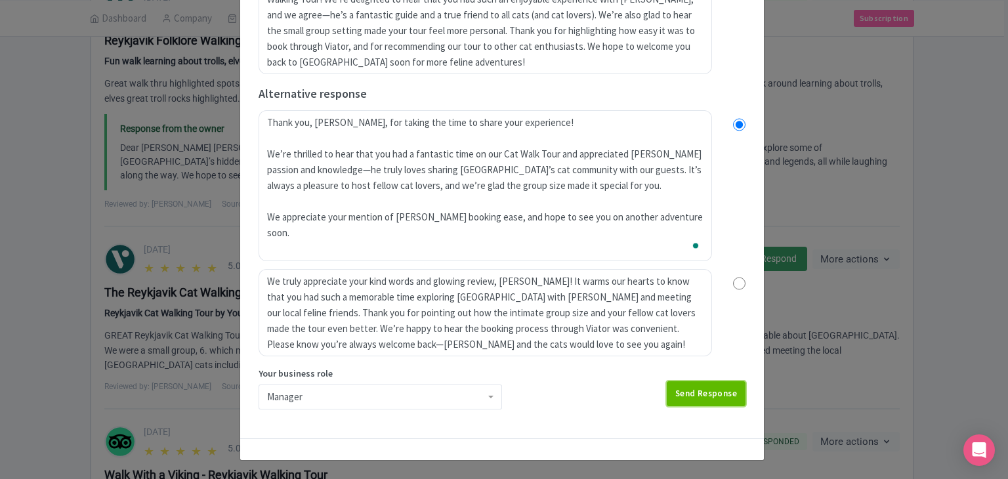
click at [698, 393] on link "Send Response" at bounding box center [706, 393] width 79 height 25
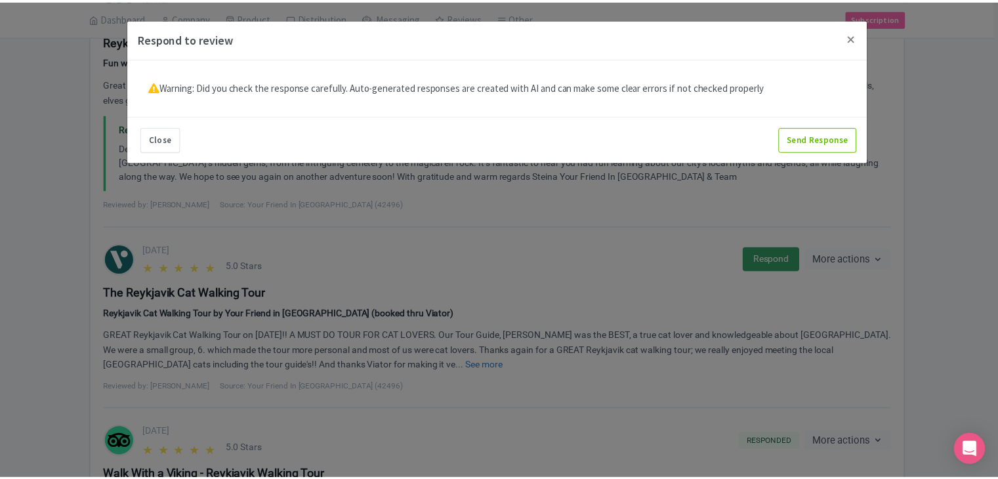
scroll to position [0, 0]
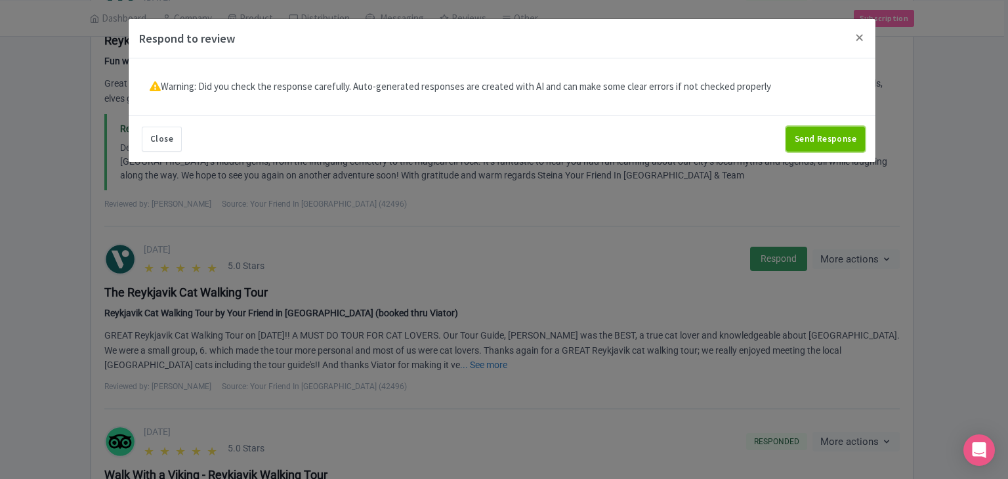
click at [820, 140] on button "Send Response" at bounding box center [825, 139] width 79 height 25
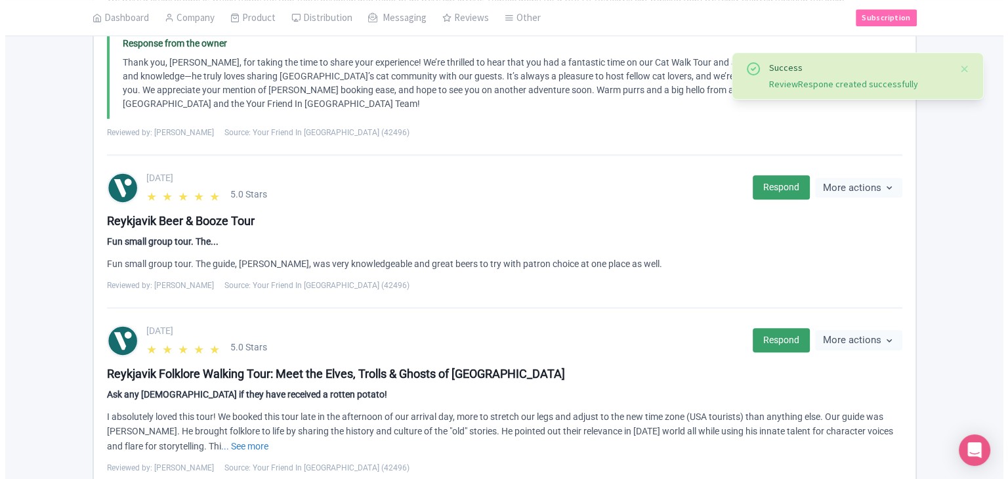
scroll to position [1510, 0]
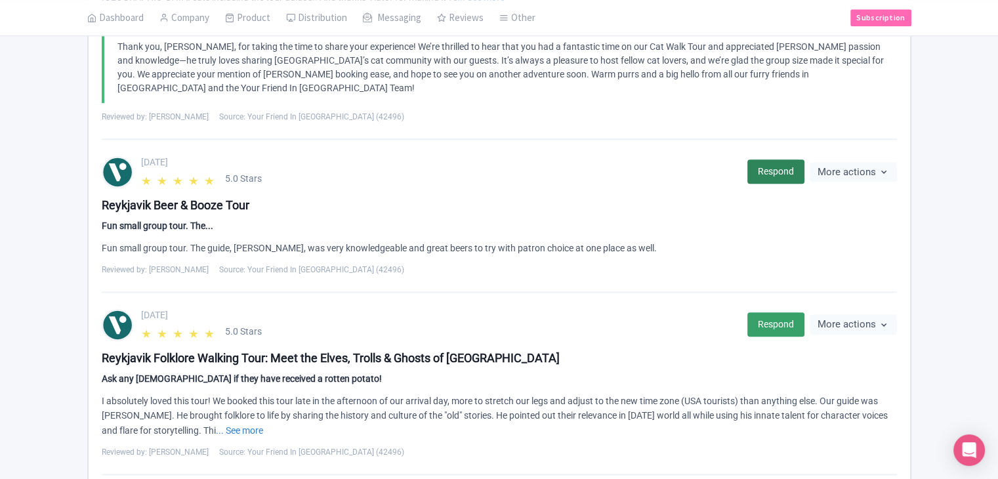
click at [770, 160] on link "Respond" at bounding box center [776, 172] width 57 height 24
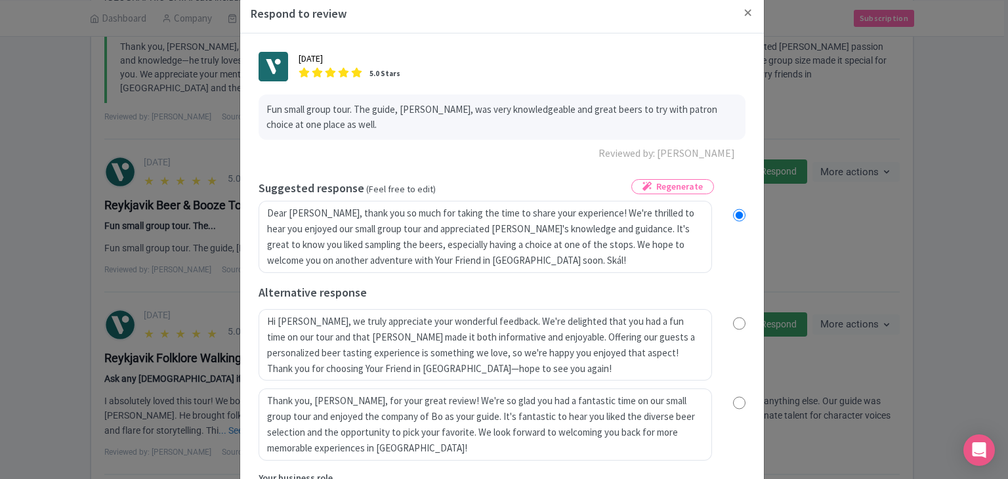
scroll to position [66, 0]
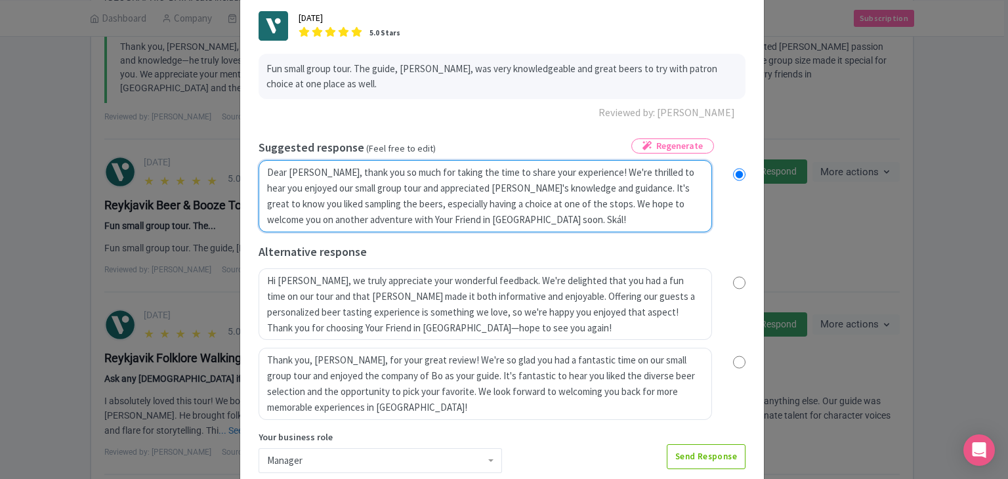
click at [588, 169] on textarea "Dear Amanda, thank you so much for taking the time to share your experience! We…" at bounding box center [486, 196] width 454 height 72
type textarea "Dear Amanda, thank you so much for taking the time to share your experience! We…"
radio input "true"
type textarea "Dear Amanda, thank you so much for taking the time to share your experience! We…"
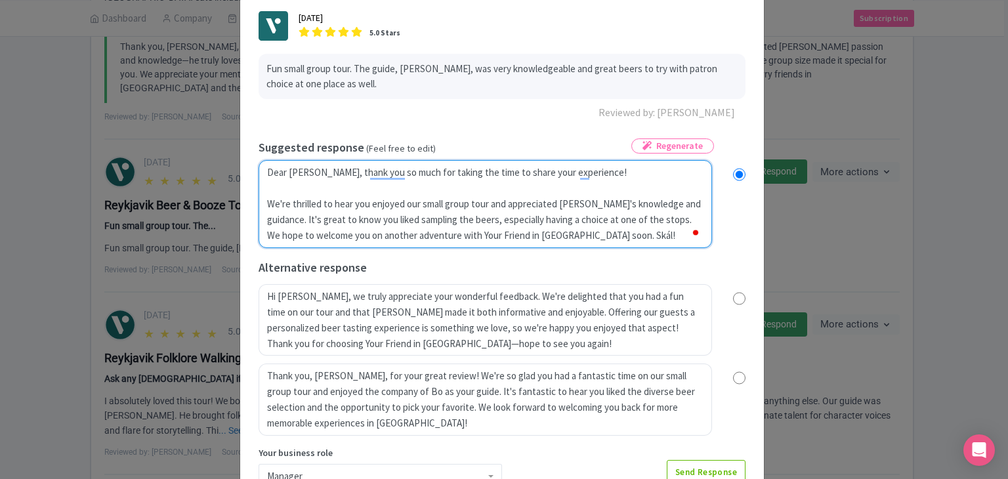
radio input "true"
click at [578, 203] on textarea "Dear Amanda, thank you so much for taking the time to share your experience! We…" at bounding box center [486, 204] width 454 height 88
type textarea "Dear Amanda, thank you so much for taking the time to share your experience! We…"
radio input "true"
type textarea "Dear Amanda, thank you so much for taking the time to share your experience! We…"
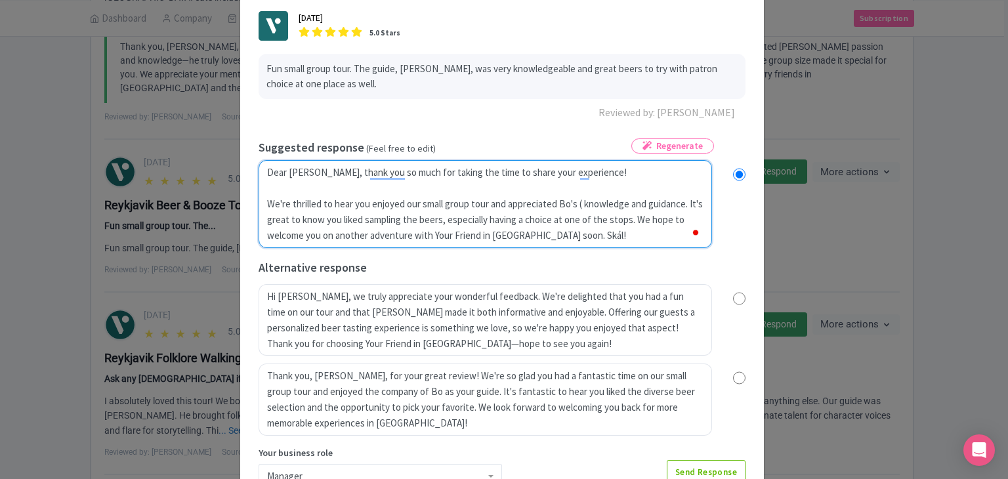
radio input "true"
type textarea "Dear Amanda, thank you so much for taking the time to share your experience! We…"
radio input "true"
type textarea "Dear Amanda, thank you so much for taking the time to share your experience! We…"
radio input "true"
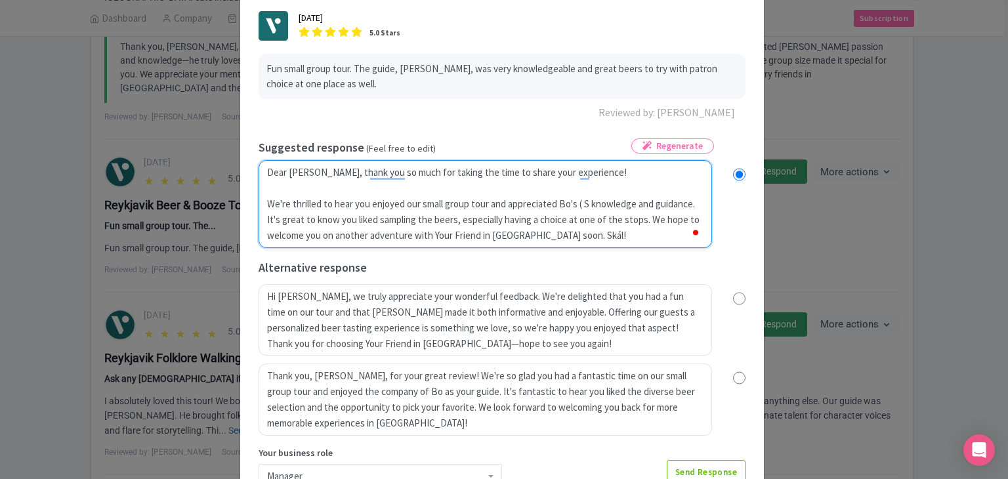
type textarea "Dear Amanda, thank you so much for taking the time to share your experience! We…"
radio input "true"
type textarea "Dear Amanda, thank you so much for taking the time to share your experience! We…"
radio input "true"
type textarea "Dear Amanda, thank you so much for taking the time to share your experience! We…"
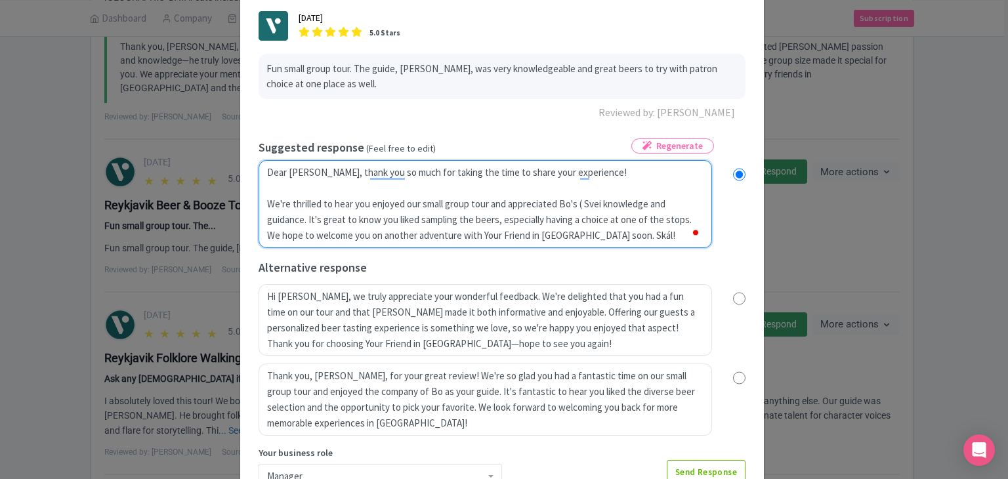
radio input "true"
type textarea "Dear Amanda, thank you so much for taking the time to share your experience! We…"
radio input "true"
type textarea "Dear Amanda, thank you so much for taking the time to share your experience! We…"
radio input "true"
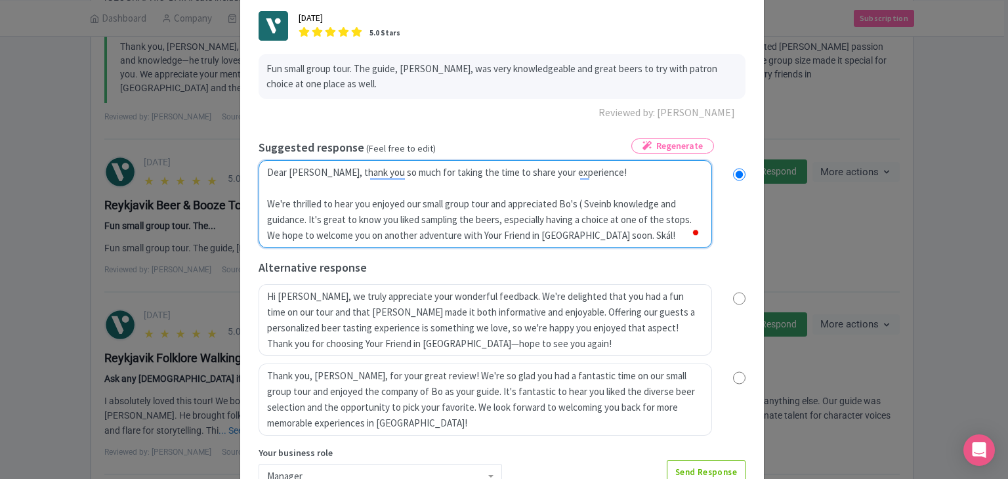
type textarea "Dear Amanda, thank you so much for taking the time to share your experience! We…"
radio input "true"
type textarea "Dear Amanda, thank you so much for taking the time to share your experience! We…"
radio input "true"
type textarea "Dear Amanda, thank you so much for taking the time to share your experience! We…"
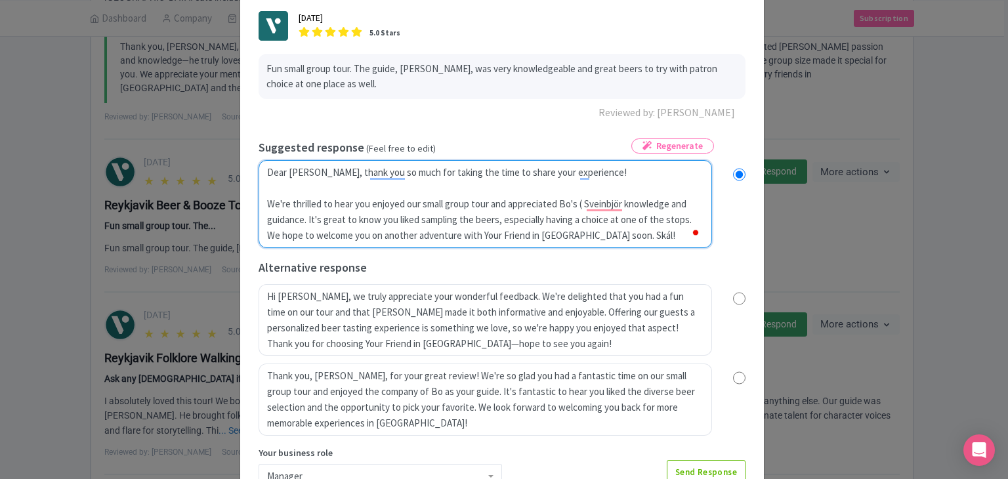
radio input "true"
type textarea "Dear Amanda, thank you so much for taking the time to share your experience! We…"
radio input "true"
type textarea "Dear Amanda, thank you so much for taking the time to share your experience! We…"
radio input "true"
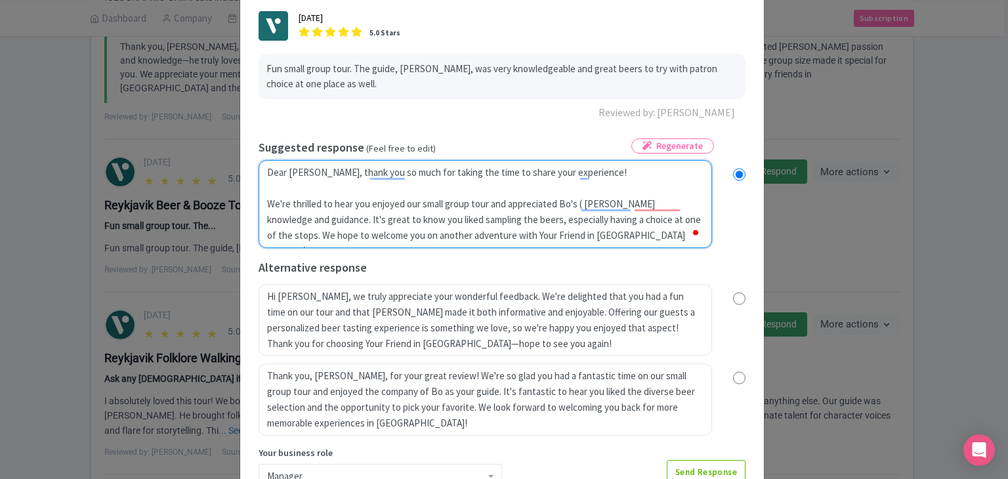
type textarea "Dear Amanda, thank you so much for taking the time to share your experience! We…"
click at [628, 203] on textarea "Dear Amanda, thank you so much for taking the time to share your experience! We…" at bounding box center [486, 204] width 454 height 88
radio input "true"
type textarea "Dear Amanda, thank you so much for taking the time to share your experience! We…"
radio input "true"
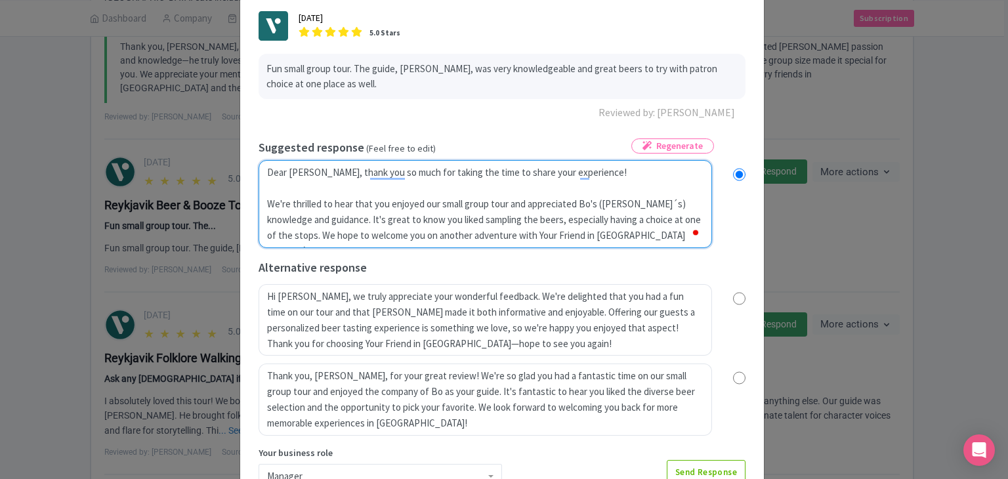
click at [318, 236] on textarea "Dear Amanda, thank you so much for taking the time to share your experience! We…" at bounding box center [486, 204] width 454 height 88
type textarea "Dear Amanda, thank you so much for taking the time to share your experience! We…"
radio input "true"
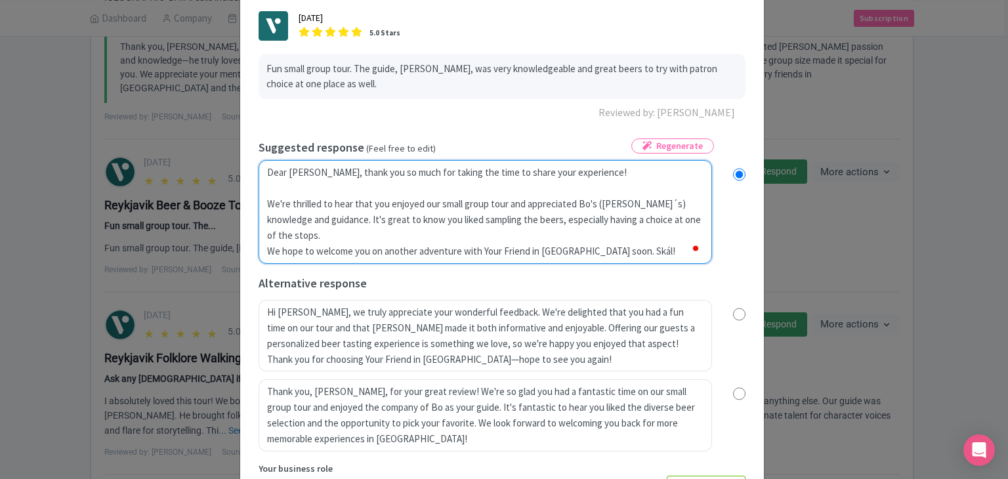
type textarea "Dear Amanda, thank you so much for taking the time to share your experience! We…"
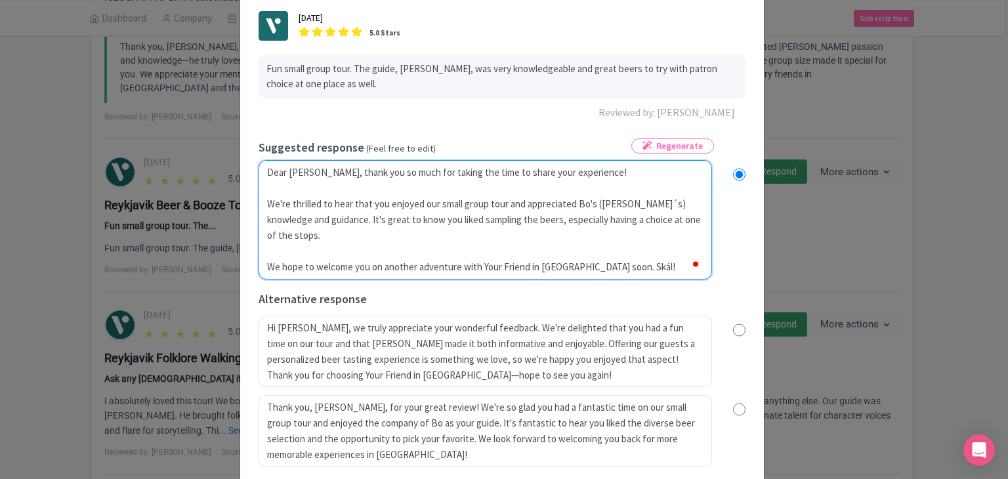
radio input "true"
click at [605, 267] on textarea "Dear Amanda, thank you so much for taking the time to share your experience! We…" at bounding box center [486, 219] width 454 height 119
type textarea "Dear Amanda, thank you so much for taking the time to share your experience! We…"
radio input "true"
type textarea "Dear Amanda, thank you so much for taking the time to share your experience! We…"
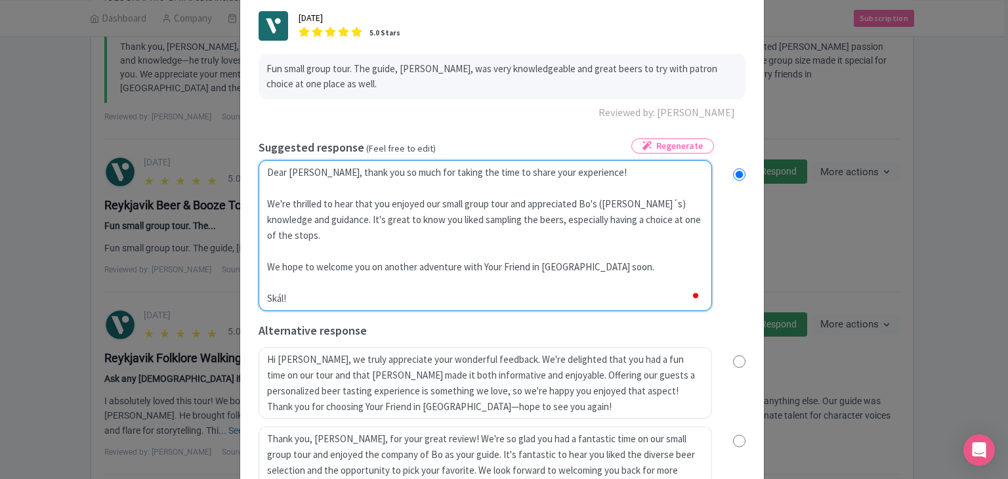
radio input "true"
click at [302, 299] on textarea "Dear Amanda, thank you so much for taking the time to share your experience! We…" at bounding box center [486, 235] width 454 height 151
type textarea "Dear Amanda, thank you so much for taking the time to share your experience! We…"
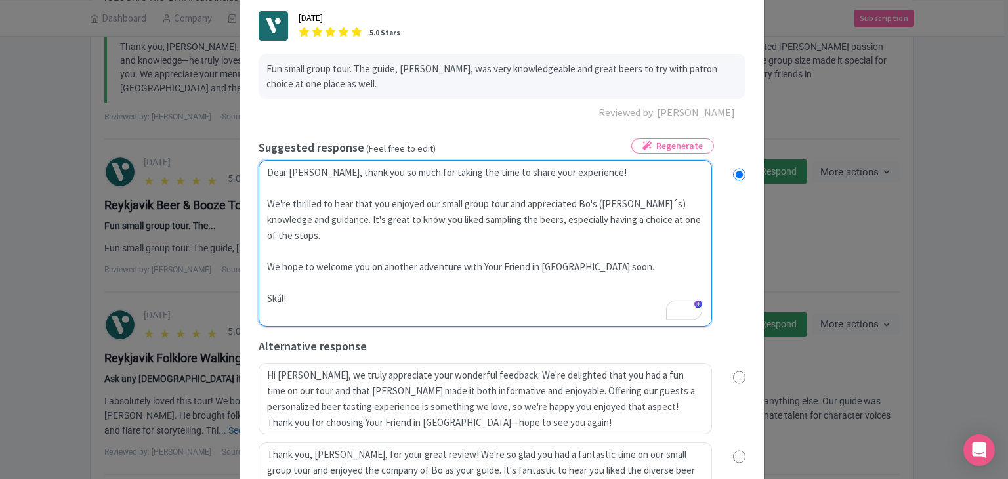
radio input "true"
paste textarea "With gratitude and warm regards Steina Your Friend In Reykjavík & Team"
type textarea "Dear Amanda, thank you so much for taking the time to share your experience! We…"
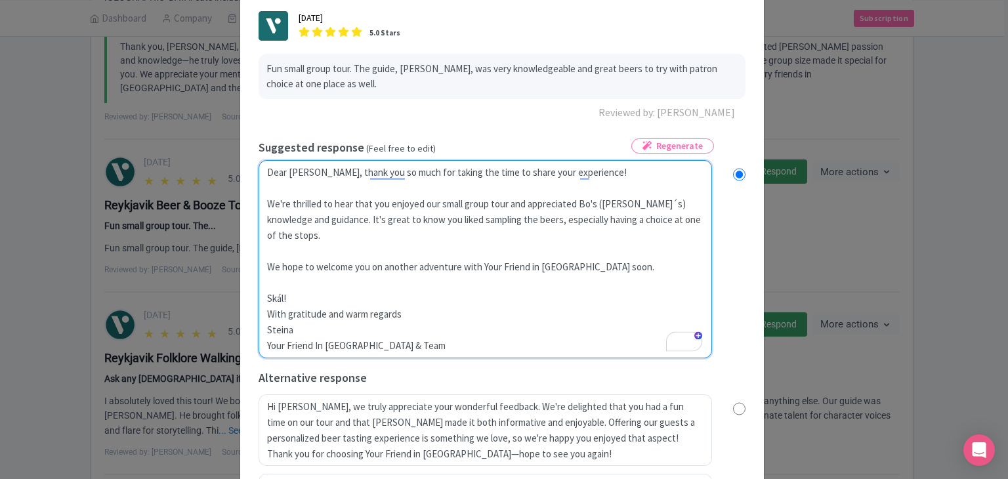
radio input "true"
drag, startPoint x: 404, startPoint y: 313, endPoint x: 261, endPoint y: 314, distance: 143.8
click at [261, 314] on div "August 06, 2025 5.0 Stars Fun small group tour. The guide, Bo, was very knowled…" at bounding box center [502, 310] width 524 height 635
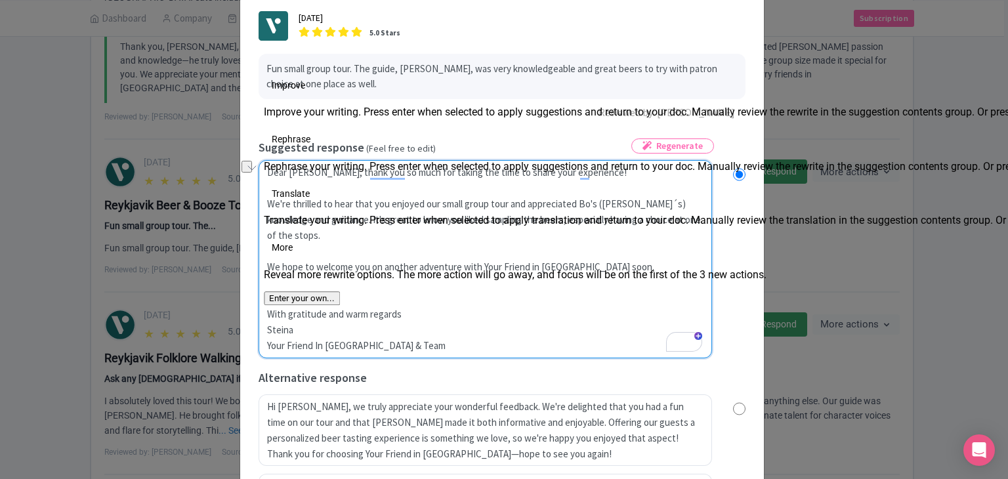
type textarea "Dear Amanda, thank you so much for taking the time to share your experience! We…"
radio input "true"
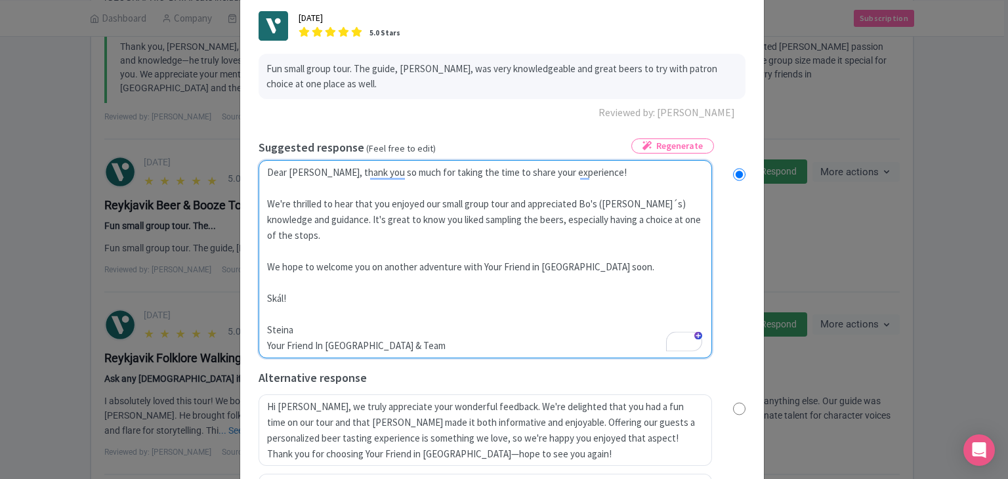
type textarea "Dear Amanda, thank you so much for taking the time to share your experience! We…"
radio input "true"
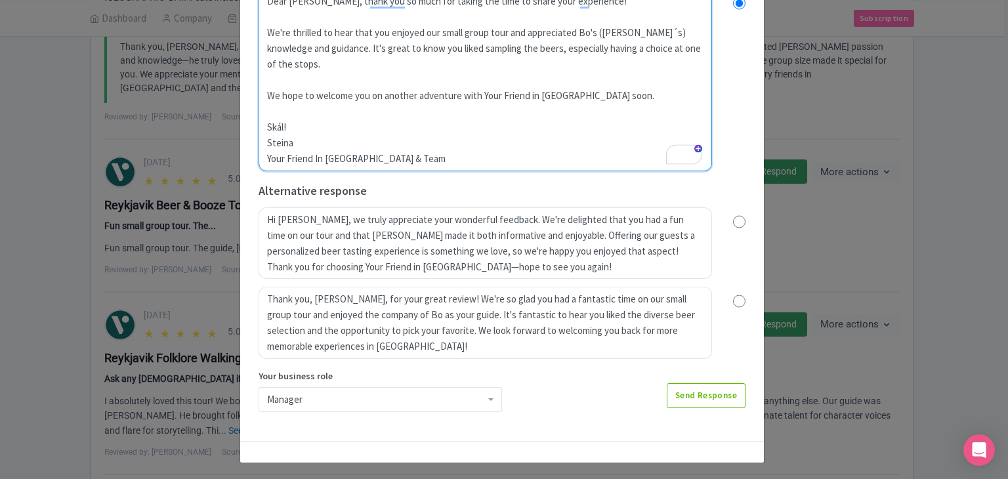
scroll to position [239, 0]
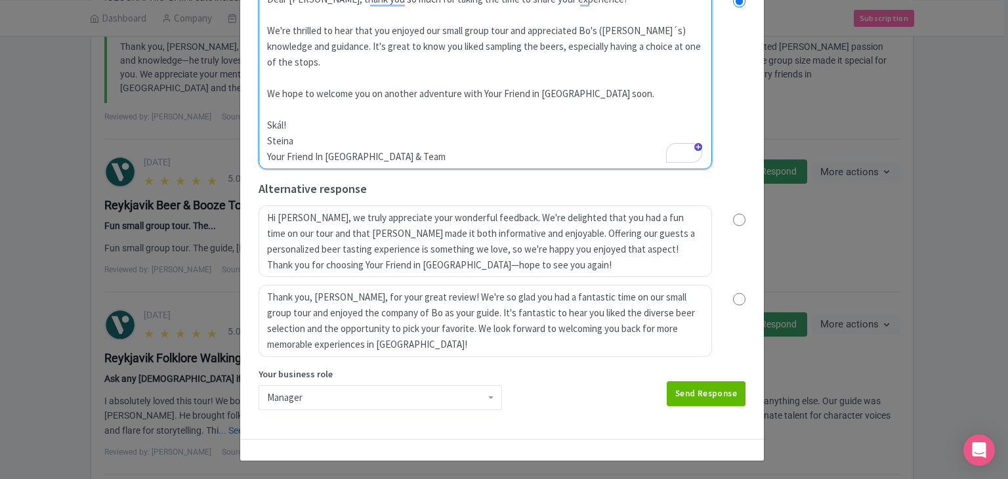
type textarea "Dear Amanda, thank you so much for taking the time to share your experience! We…"
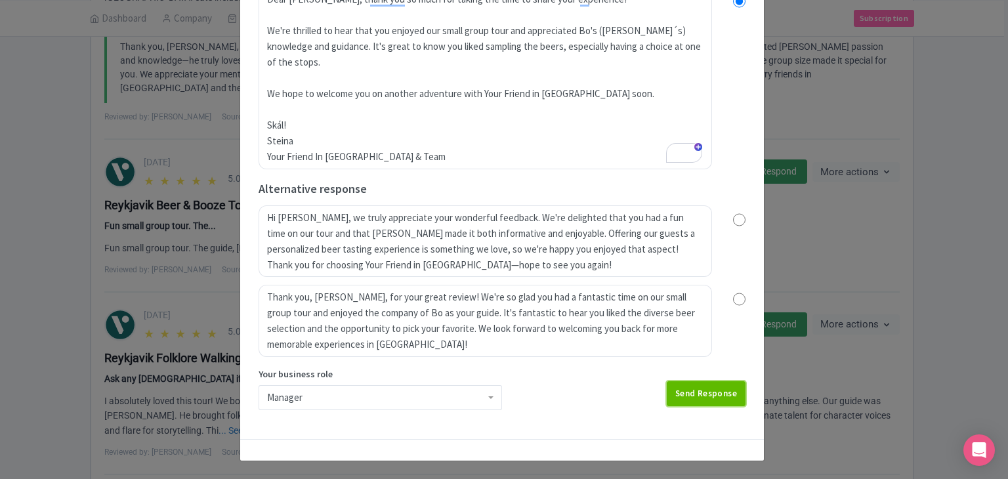
click at [720, 395] on link "Send Response" at bounding box center [706, 393] width 79 height 25
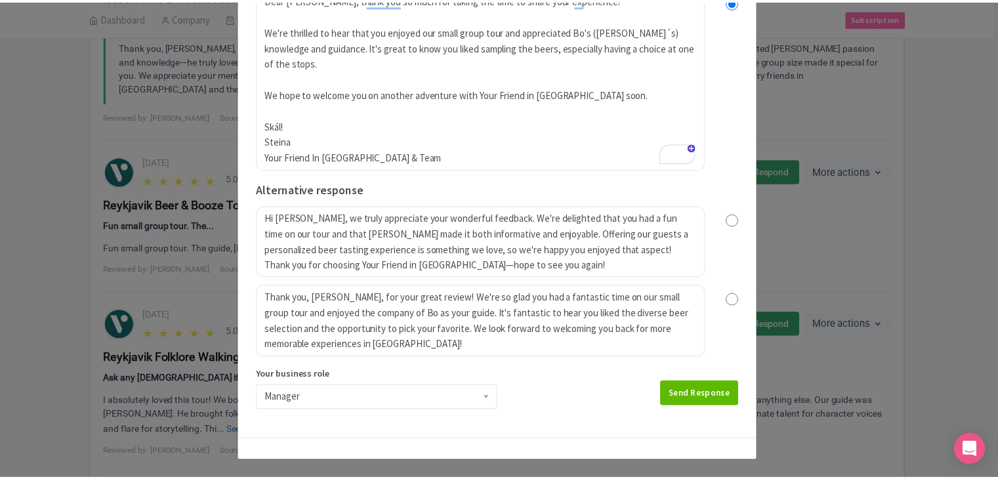
scroll to position [0, 0]
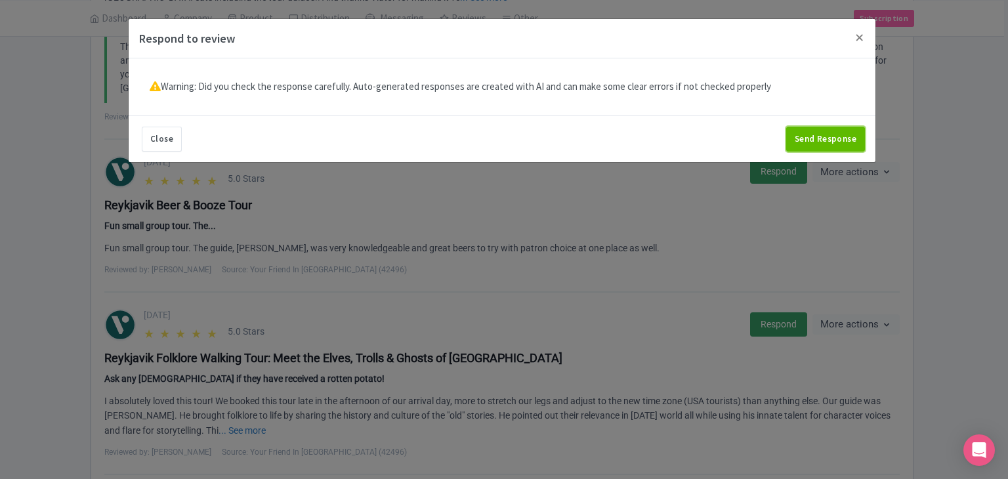
click at [832, 137] on button "Send Response" at bounding box center [825, 139] width 79 height 25
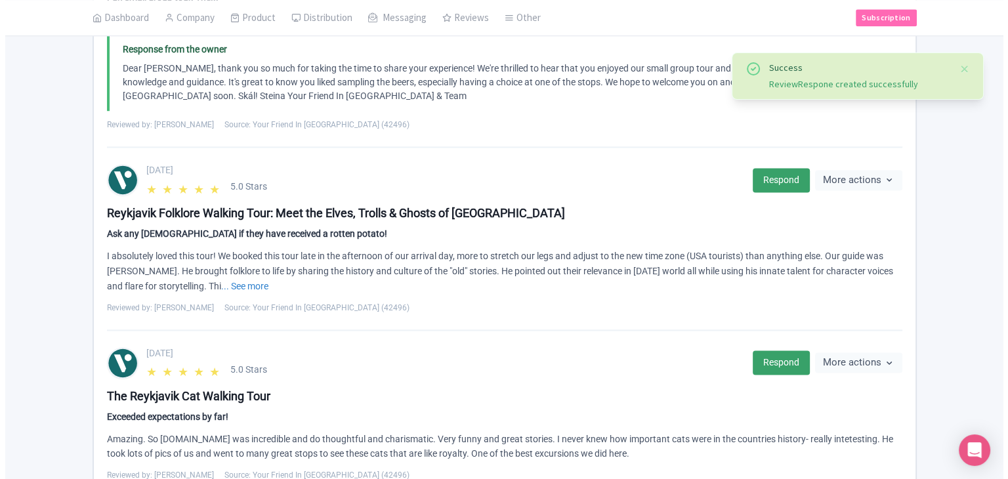
scroll to position [1772, 0]
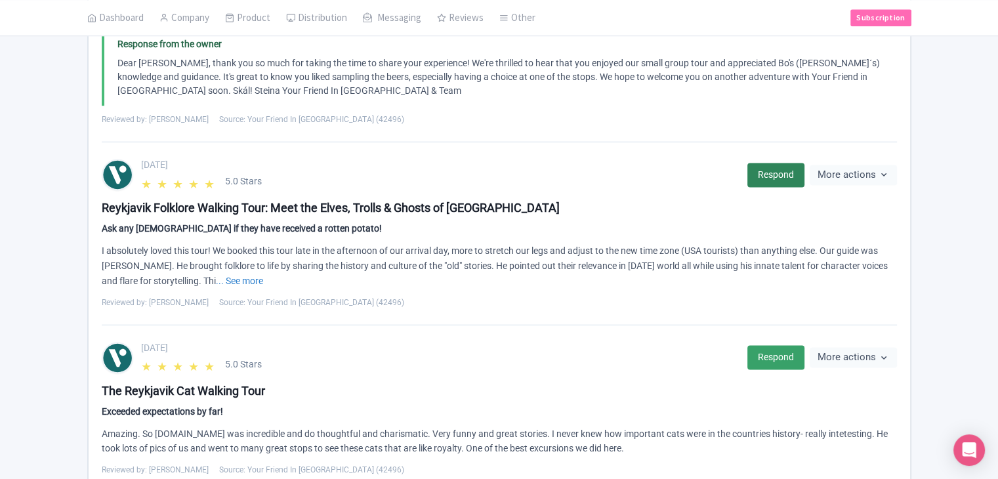
click at [777, 163] on link "Respond" at bounding box center [776, 175] width 57 height 24
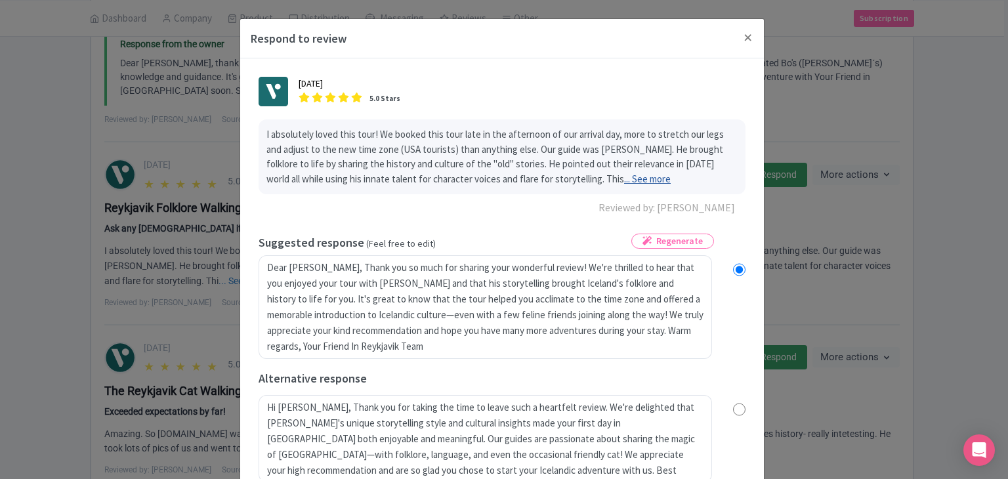
click at [624, 180] on link "... See more" at bounding box center [647, 179] width 47 height 12
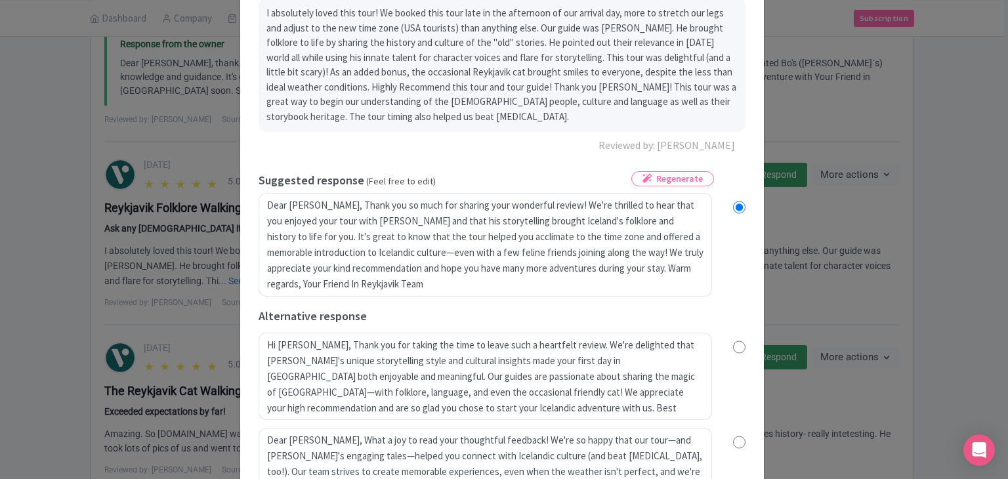
scroll to position [131, 0]
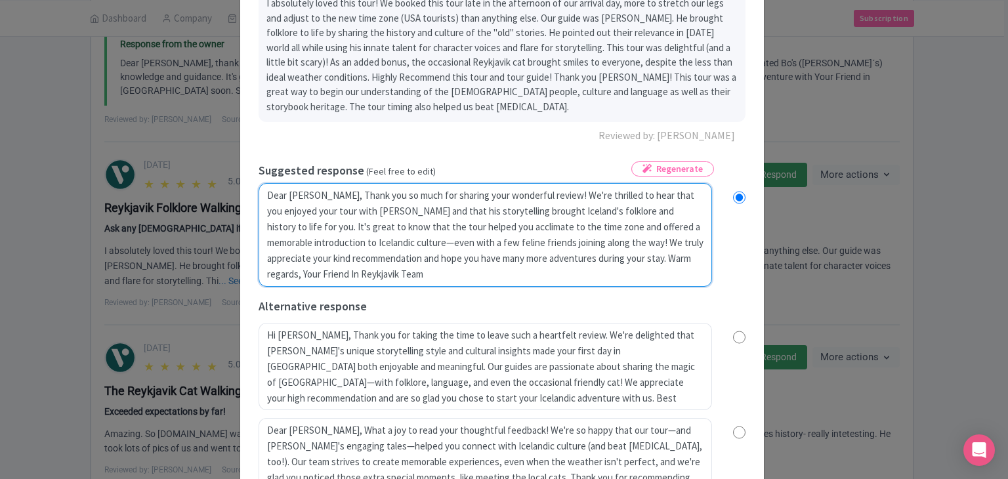
click at [331, 194] on textarea "Dear [PERSON_NAME], Thank you so much for sharing your wonderful review! We're …" at bounding box center [486, 235] width 454 height 104
type textarea "Dear [PERSON_NAME], Thank you so much for sharing your wonderful review! We're …"
radio input "true"
type textarea "Dear [PERSON_NAME], Thank you so much for sharing your wonderful review! We're …"
radio input "true"
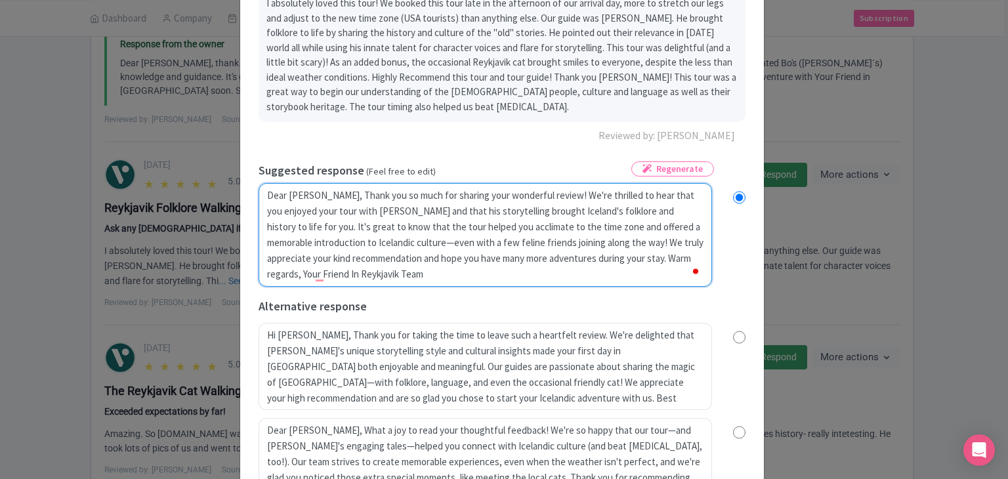
click at [327, 195] on textarea "Dear [PERSON_NAME], Thank you so much for sharing your wonderful review! We're …" at bounding box center [486, 235] width 454 height 104
type textarea "Dear [PERSON_NAME], Thank you so much for sharing your wonderful review! We're …"
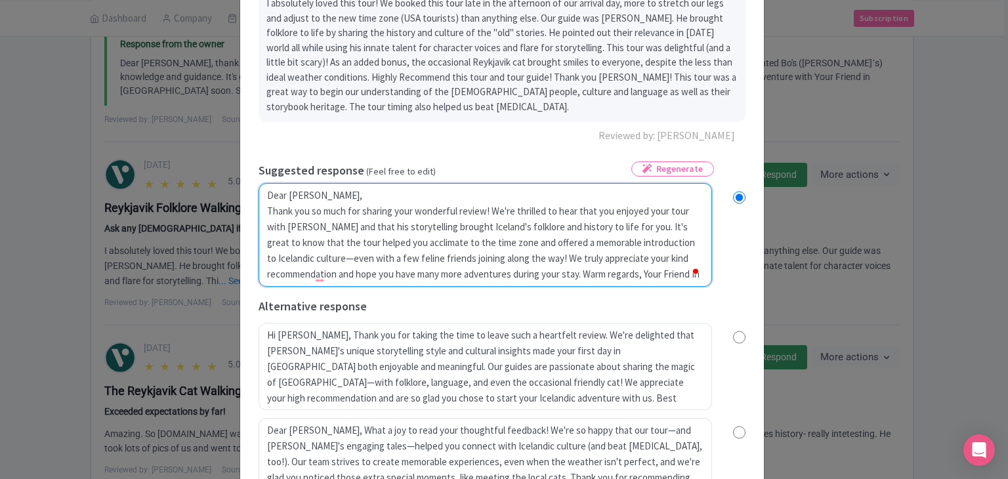
radio input "true"
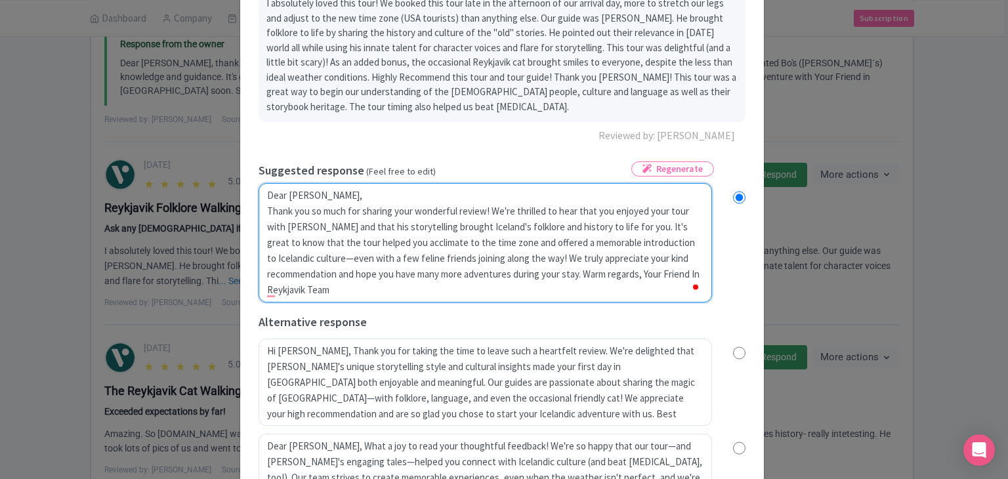
type textarea "Dear [PERSON_NAME], Thank you so much for sharing your wonderful review! We're …"
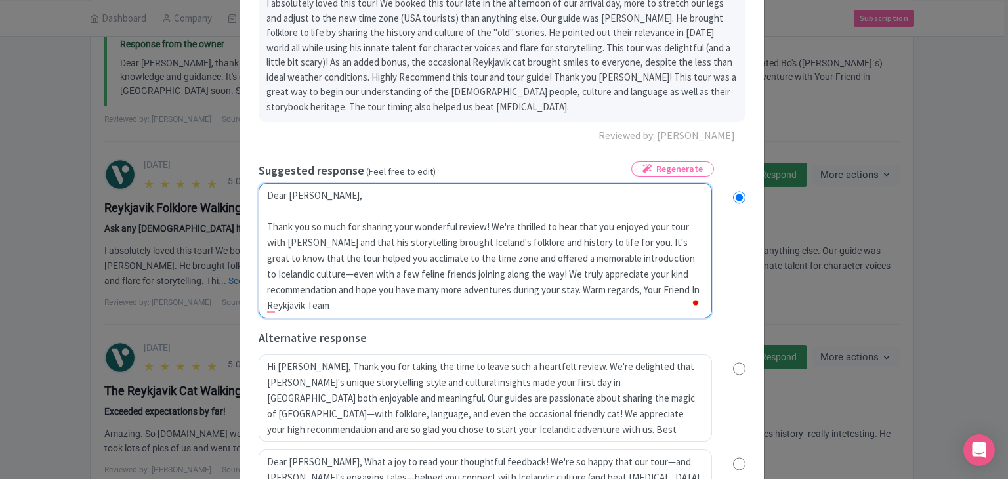
radio input "true"
click at [490, 228] on textarea "Dear [PERSON_NAME], Thank you so much for sharing your wonderful review! We're …" at bounding box center [486, 250] width 454 height 135
type textarea "Dear [PERSON_NAME], Thank you so much for sharing your wonderful review! We're …"
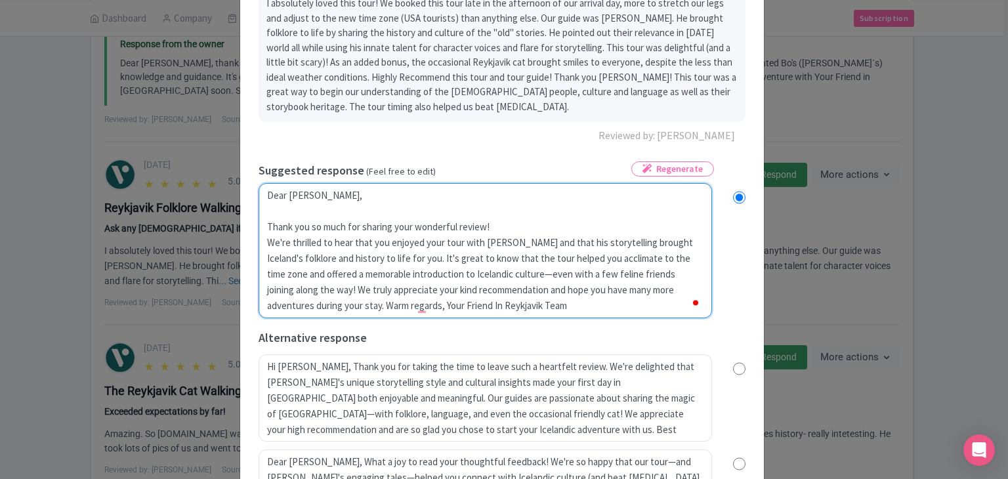
radio input "true"
type textarea "Dear [PERSON_NAME], Thank you so much for sharing your wonderful review! We're …"
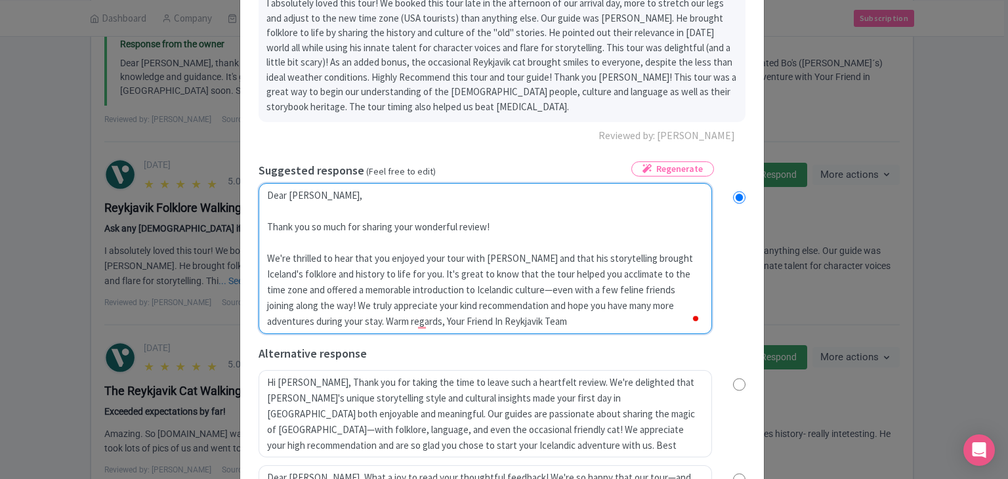
radio input "true"
click at [503, 259] on textarea "Dear [PERSON_NAME], Thank you so much for sharing your wonderful review! We're …" at bounding box center [486, 258] width 454 height 151
type textarea "Dear [PERSON_NAME], Thank you so much for sharing your wonderful review! We're …"
radio input "true"
type textarea "Dear [PERSON_NAME], Thank you so much for sharing your wonderful review! We're …"
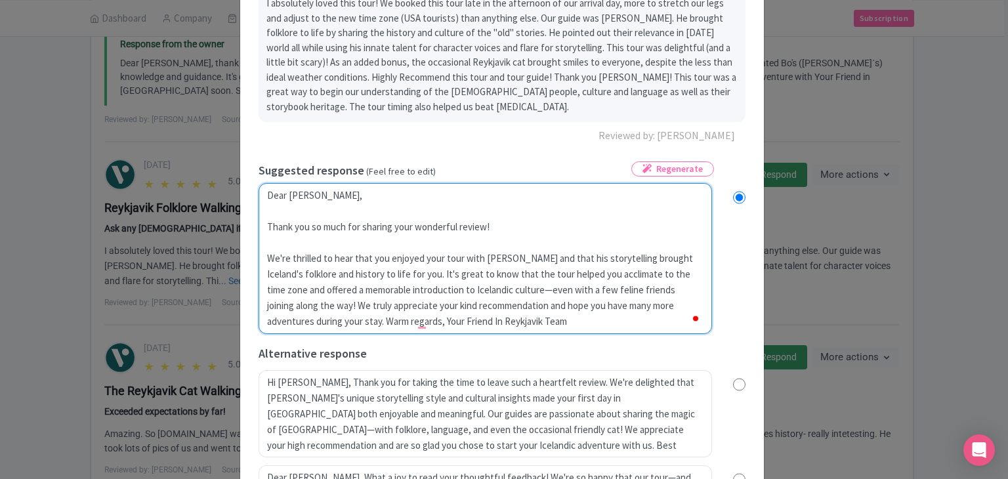
radio input "true"
click at [287, 307] on textarea "Dear [PERSON_NAME], Thank you so much for sharing your wonderful review! We're …" at bounding box center [486, 258] width 454 height 151
type textarea "Dear [PERSON_NAME], Thank you so much for sharing your wonderful review! We're …"
radio input "true"
type textarea "Dear [PERSON_NAME], Thank you so much for sharing your wonderful review! We're …"
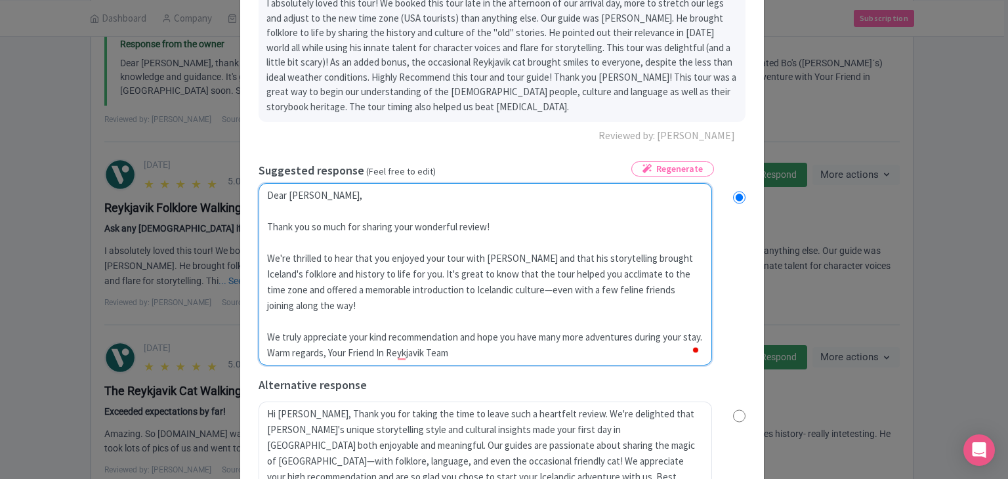
radio input "true"
click at [286, 353] on textarea "Dear [PERSON_NAME], Thank you so much for sharing your wonderful review! We're …" at bounding box center [486, 274] width 454 height 182
type textarea "Dear [PERSON_NAME], Thank you so much for sharing your wonderful review! We're …"
radio input "true"
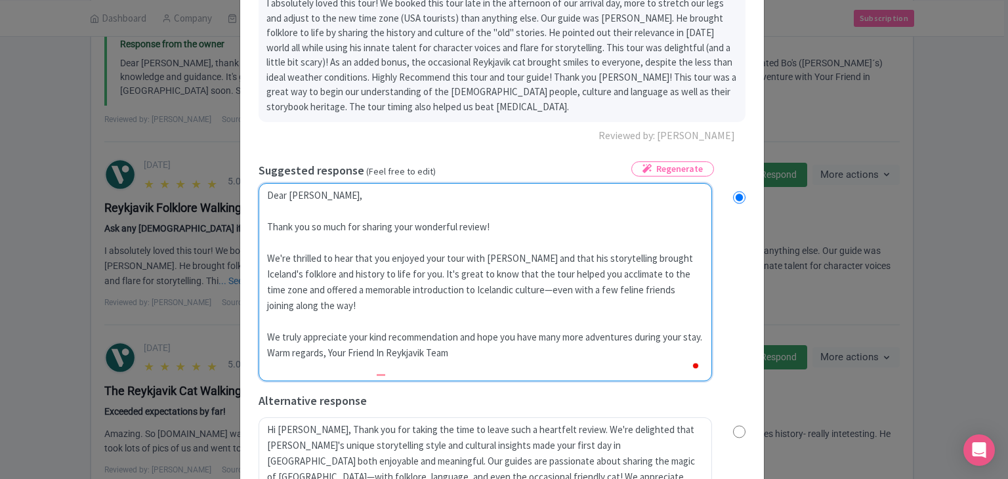
type textarea "Dear [PERSON_NAME], Thank you so much for sharing your wonderful review! We're …"
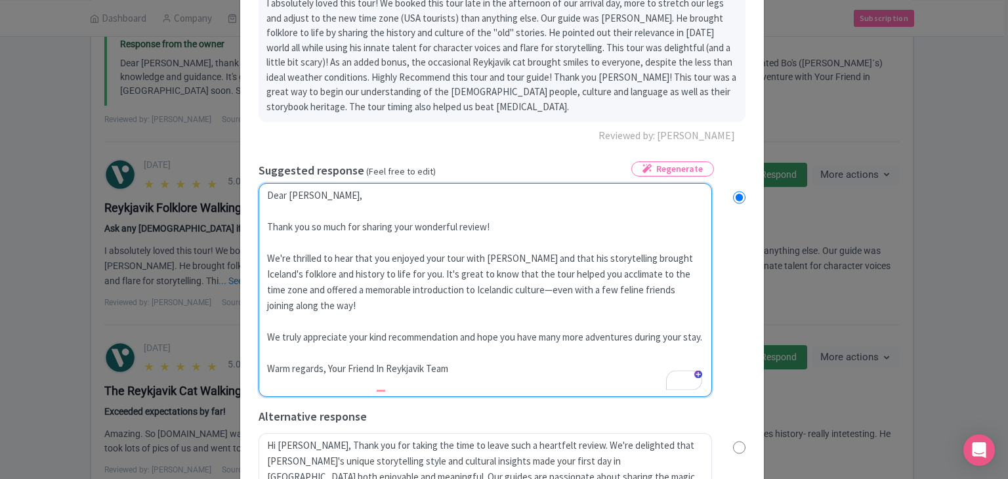
radio input "true"
drag, startPoint x: 457, startPoint y: 385, endPoint x: 263, endPoint y: 388, distance: 193.7
click at [263, 388] on textarea "Dear [PERSON_NAME], Thank you so much for sharing your wonderful review! We're …" at bounding box center [486, 290] width 454 height 214
paste textarea "ith gratitude and warm regards Steina Your Friend In [GEOGRAPHIC_DATA] &"
type textarea "Dear [PERSON_NAME], Thank you so much for sharing your wonderful review! We're …"
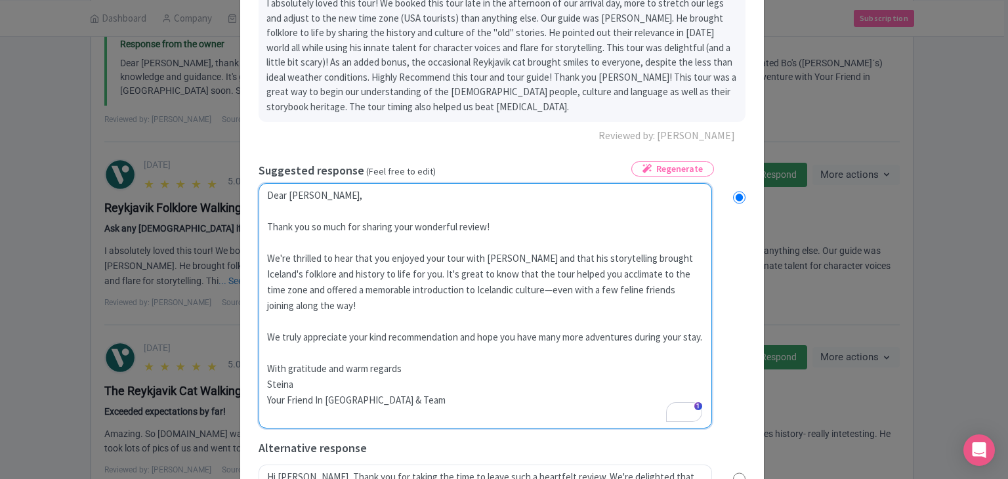
radio input "true"
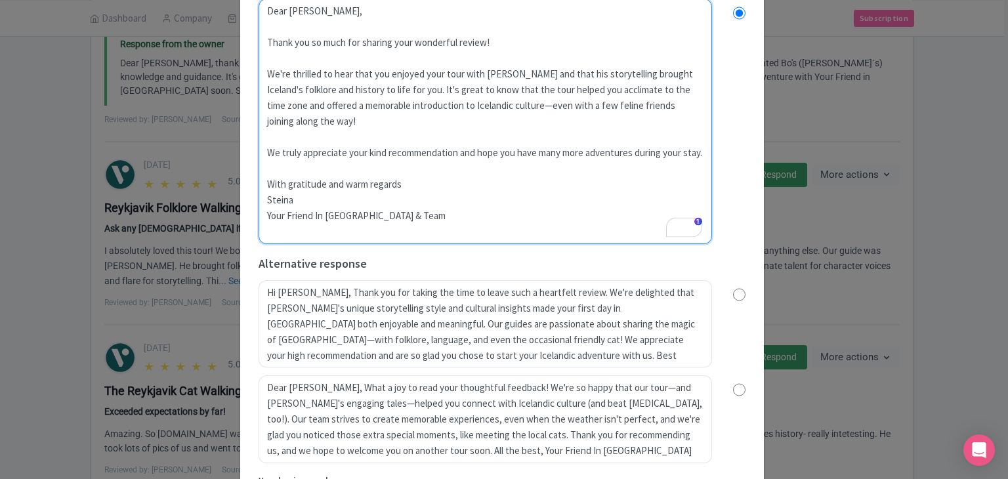
scroll to position [422, 0]
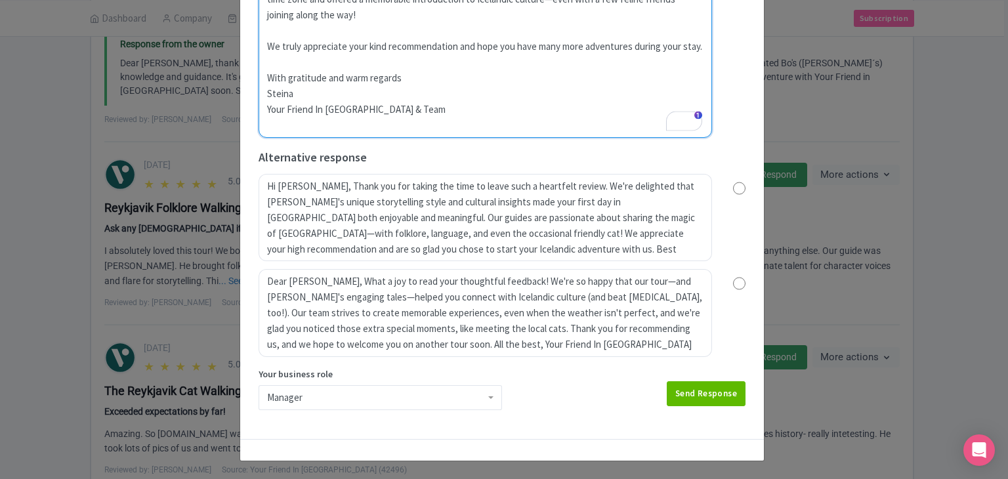
type textarea "Dear [PERSON_NAME], Thank you so much for sharing your wonderful review! We're …"
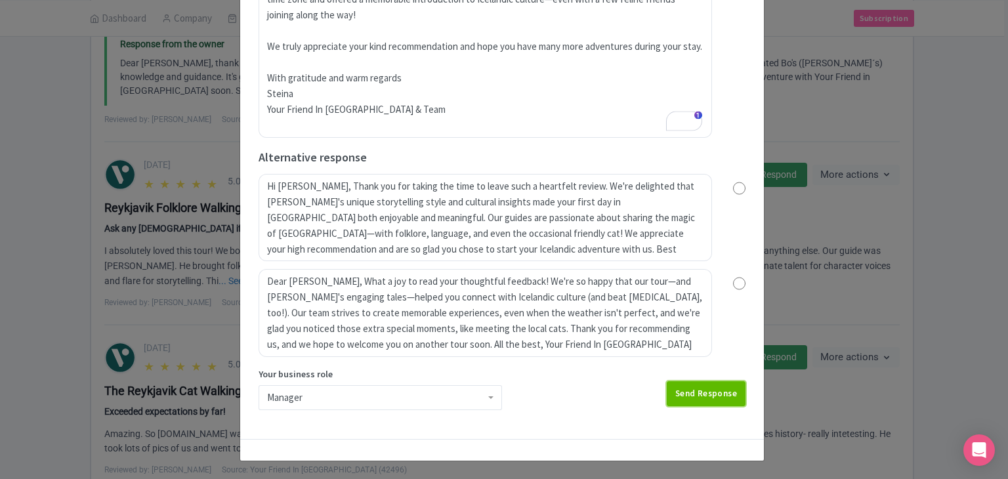
click at [699, 393] on link "Send Response" at bounding box center [706, 393] width 79 height 25
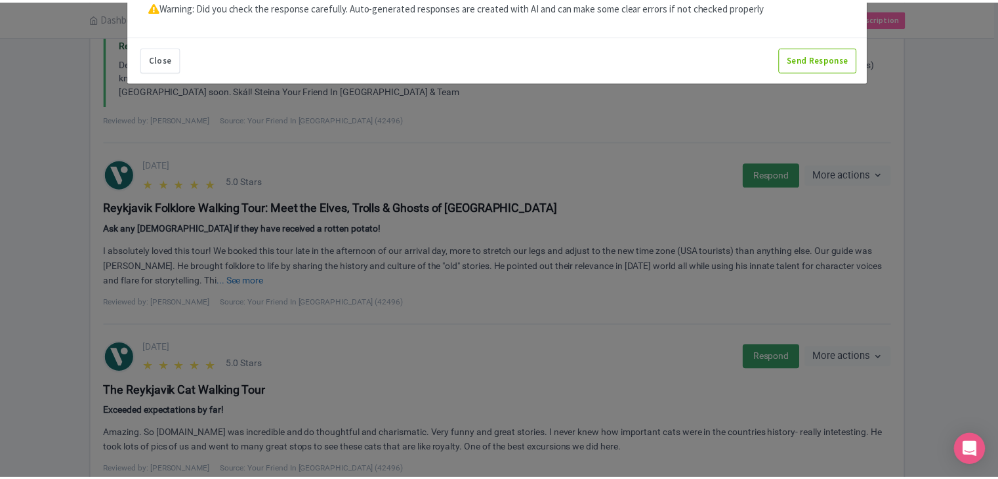
scroll to position [0, 0]
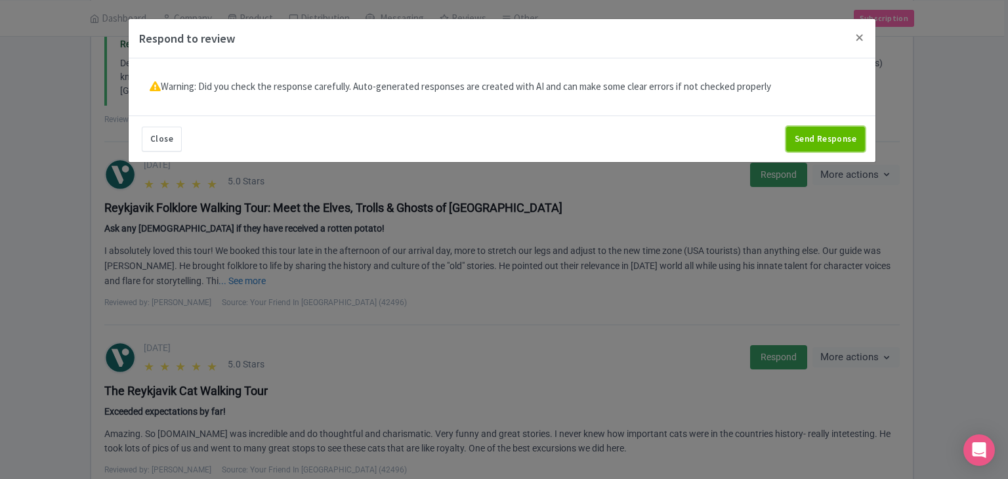
click at [807, 140] on button "Send Response" at bounding box center [825, 139] width 79 height 25
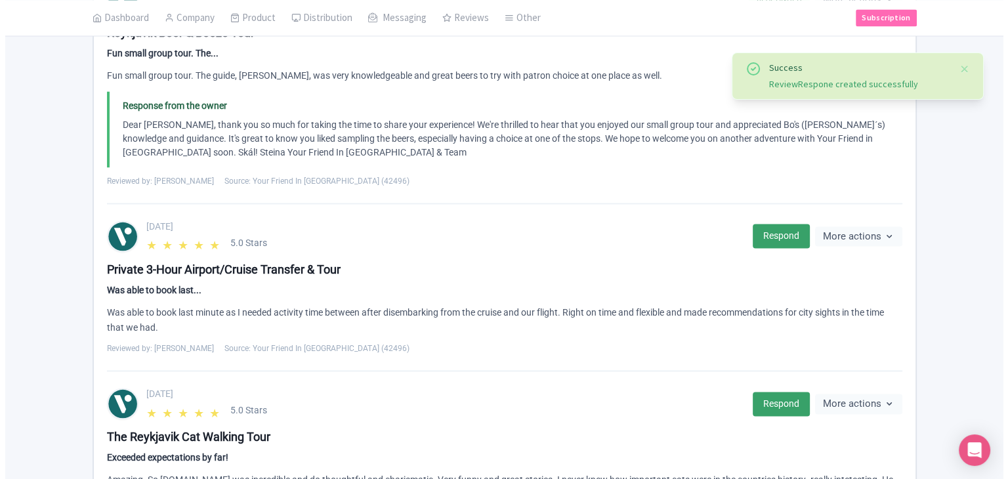
scroll to position [1969, 0]
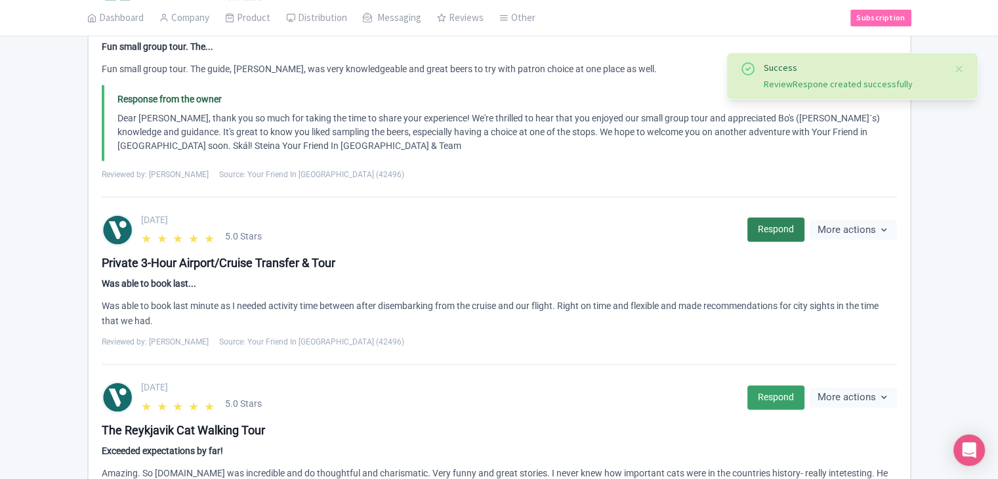
click at [775, 217] on link "Respond" at bounding box center [776, 229] width 57 height 24
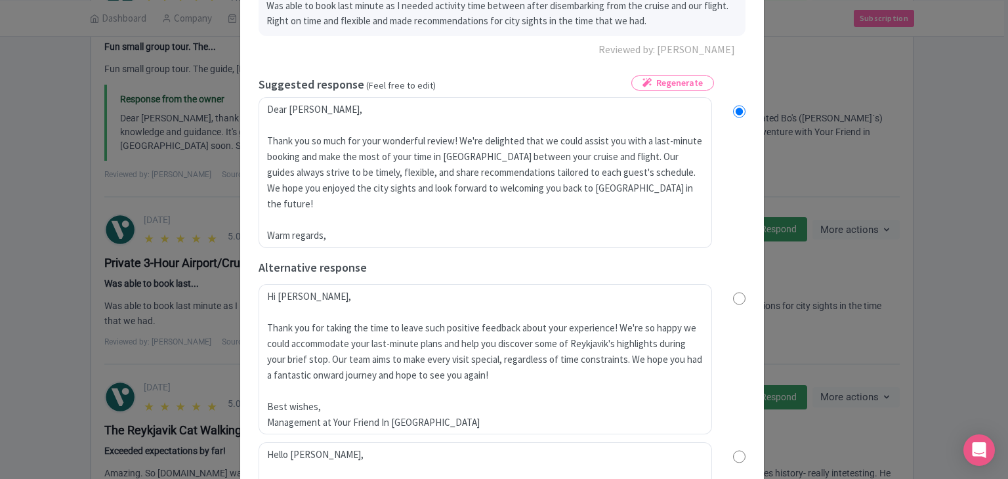
scroll to position [131, 0]
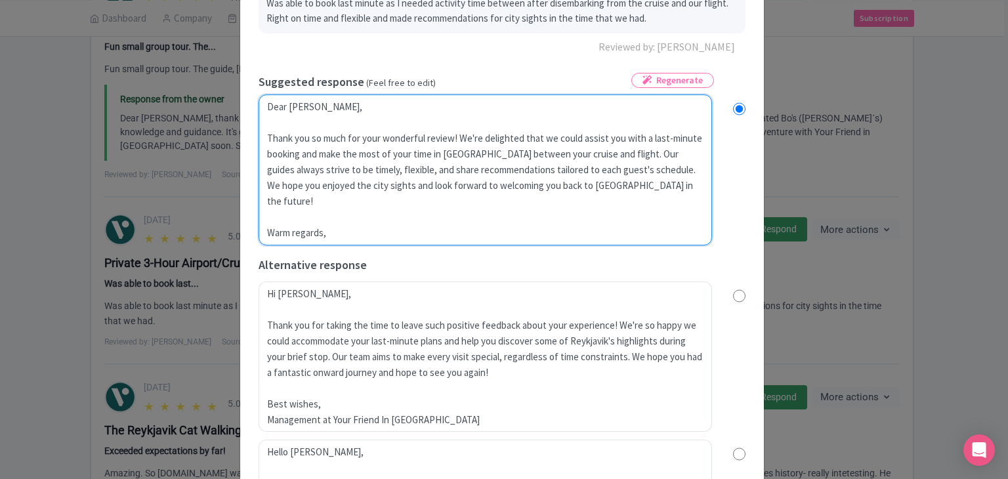
click at [457, 139] on textarea "Dear [PERSON_NAME], Thank you so much for your wonderful review! We're delighte…" at bounding box center [486, 170] width 454 height 151
type textarea "Dear [PERSON_NAME], Thank you so much for your wonderful review! We're delighte…"
radio input "true"
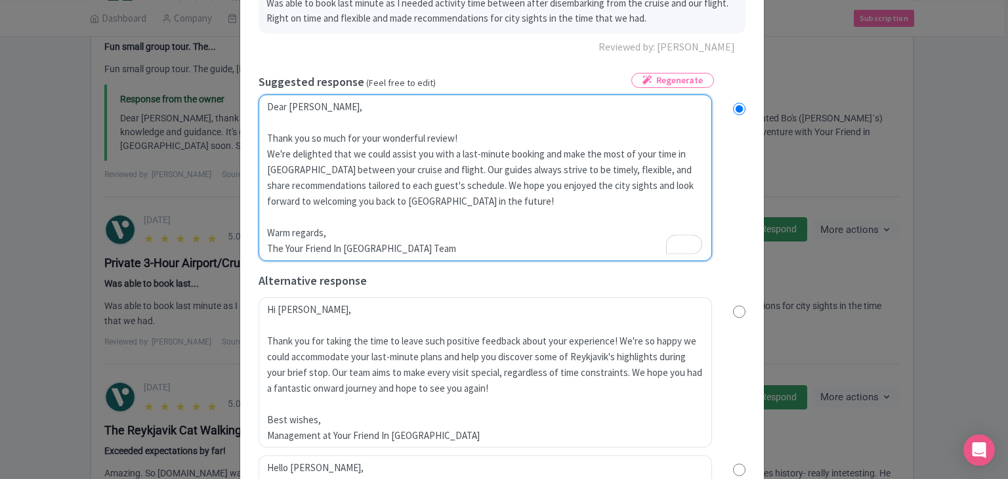
type textarea "Dear [PERSON_NAME], Thank you so much for your wonderful review! We're delighte…"
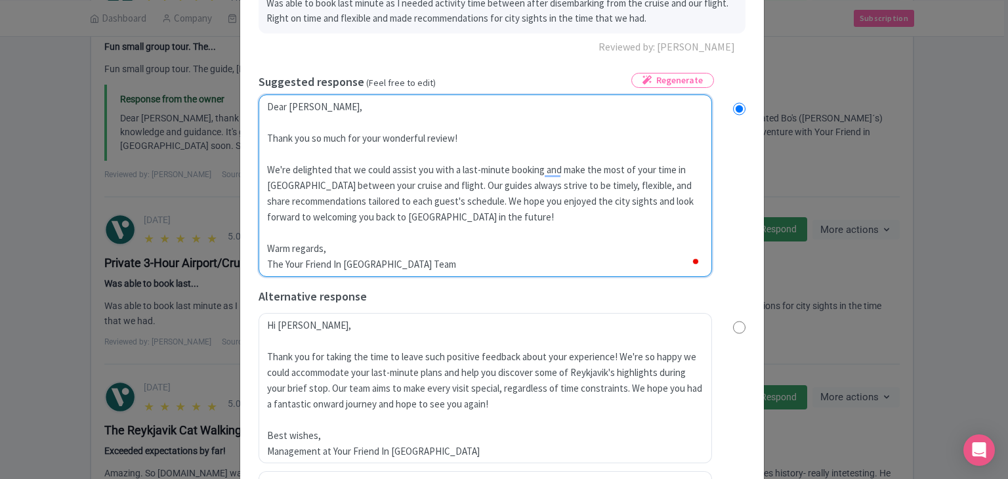
radio input "true"
click at [481, 200] on textarea "Dear [PERSON_NAME], Thank you so much for your wonderful review! We're delighte…" at bounding box center [486, 186] width 454 height 182
type textarea "Dear [PERSON_NAME], Thank you so much for your wonderful review! We're delighte…"
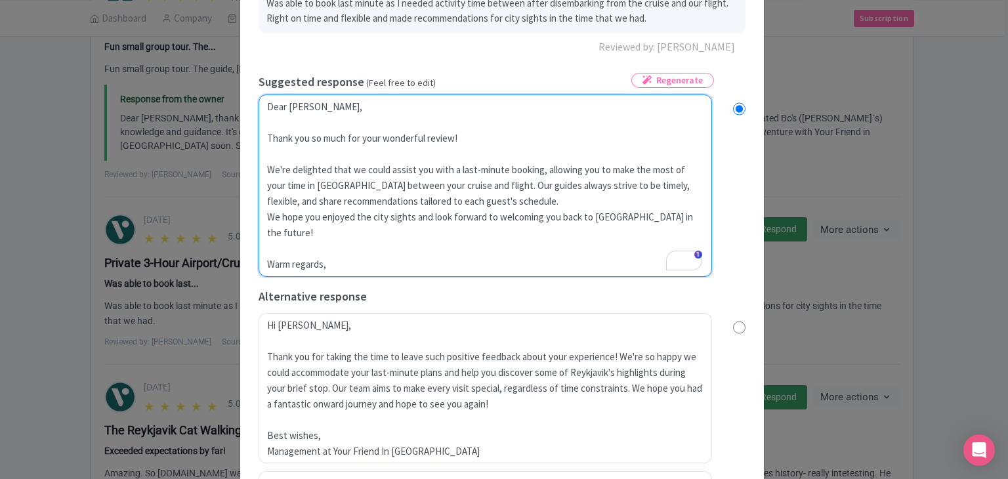
radio input "true"
type textarea "Dear [PERSON_NAME], Thank you so much for your wonderful review! We're delighte…"
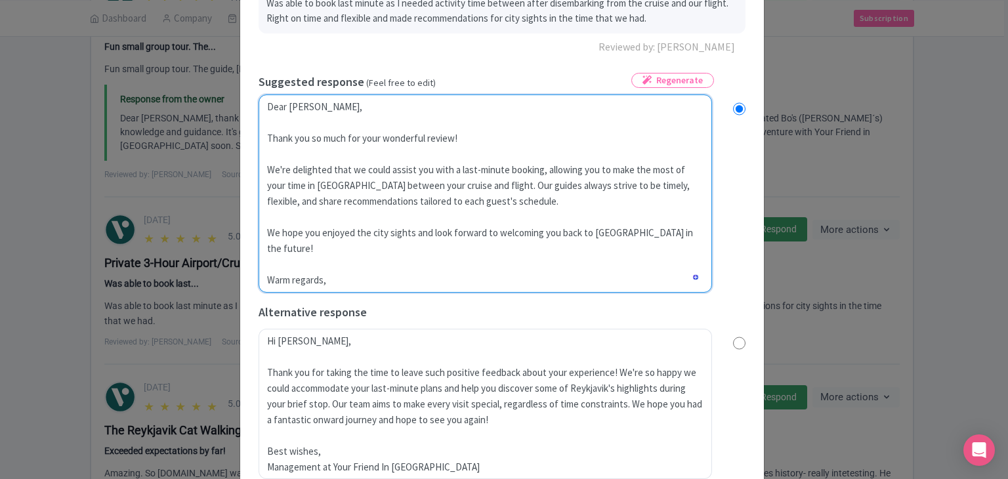
radio input "true"
click at [260, 266] on div "[DATE] 5.0 Stars Was able to book last minute as I needed activity time between…" at bounding box center [502, 323] width 524 height 793
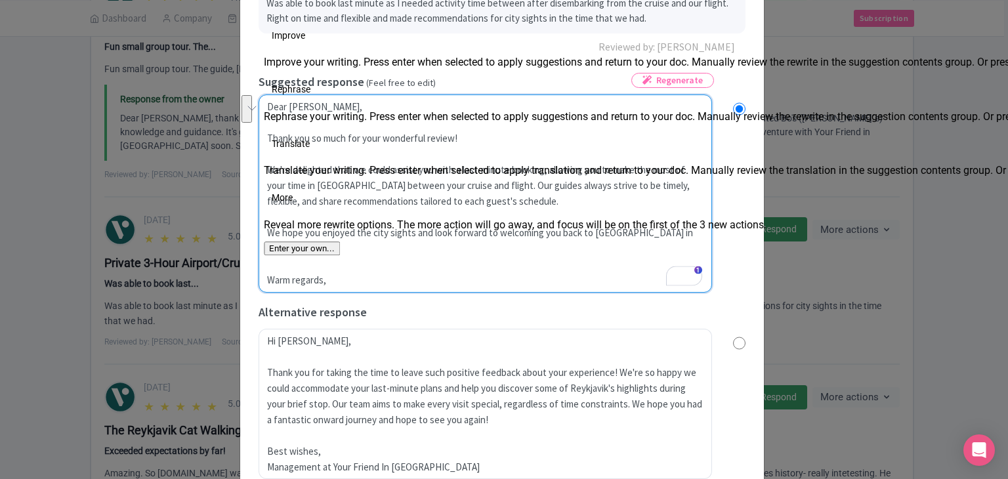
paste textarea "ith gratitude and warm regards Steina Your Friend In [GEOGRAPHIC_DATA] &"
type textarea "Dear [PERSON_NAME], Thank you so much for your wonderful review! We're delighte…"
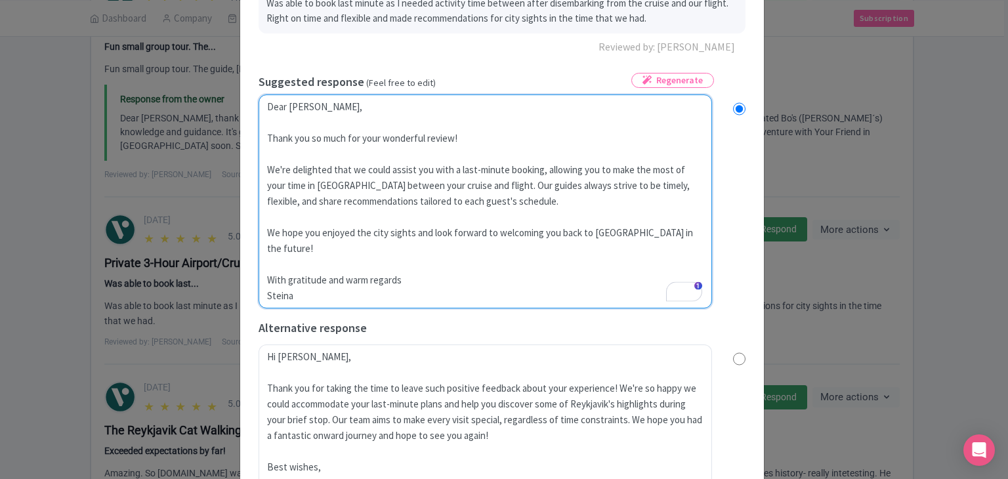
radio input "true"
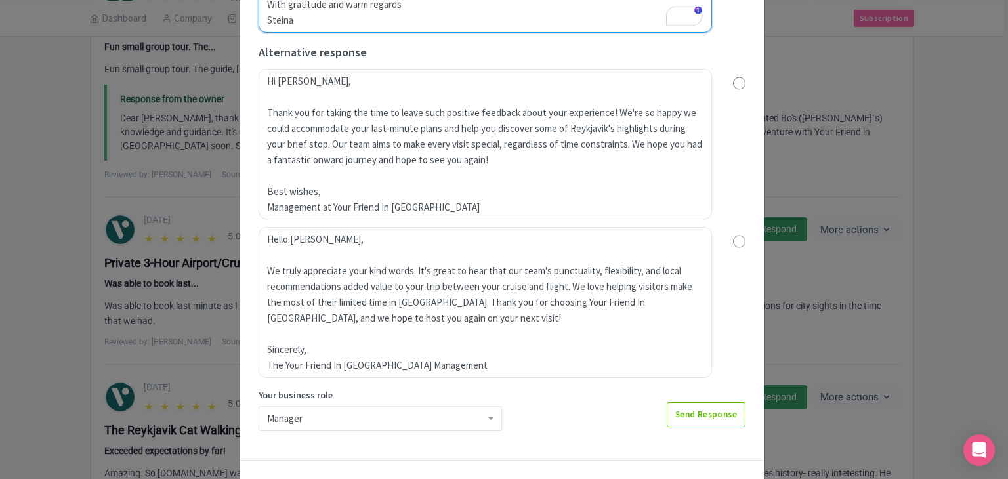
scroll to position [428, 0]
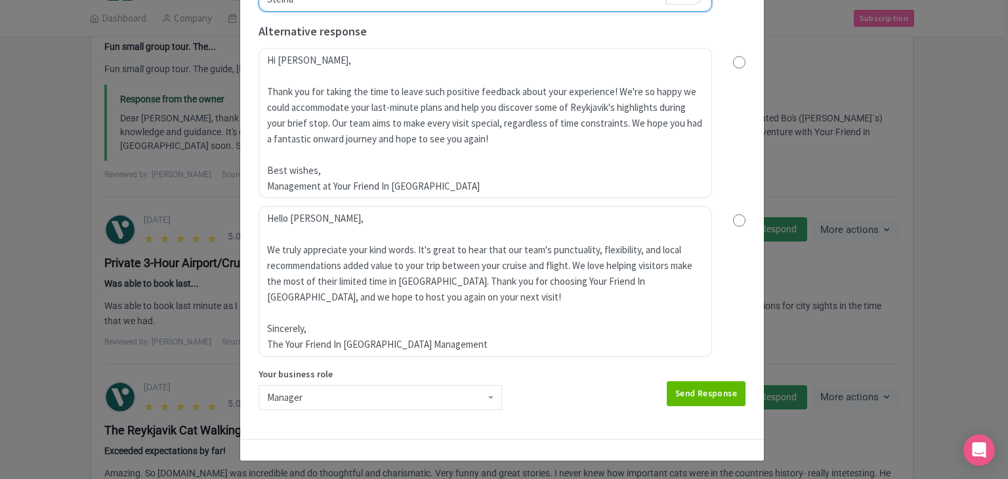
type textarea "Dear [PERSON_NAME], Thank you so much for your wonderful review! We're delighte…"
click at [691, 394] on link "Send Response" at bounding box center [706, 393] width 79 height 25
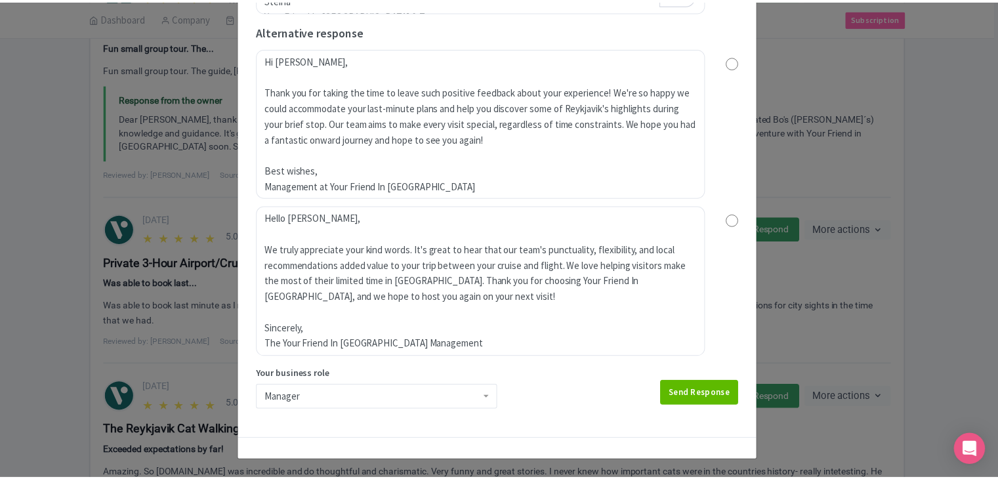
scroll to position [0, 0]
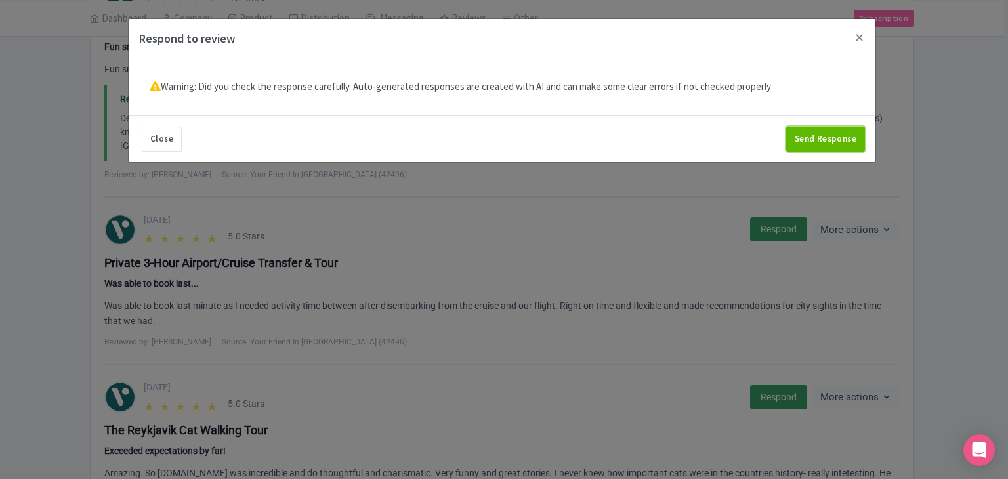
click at [824, 140] on button "Send Response" at bounding box center [825, 139] width 79 height 25
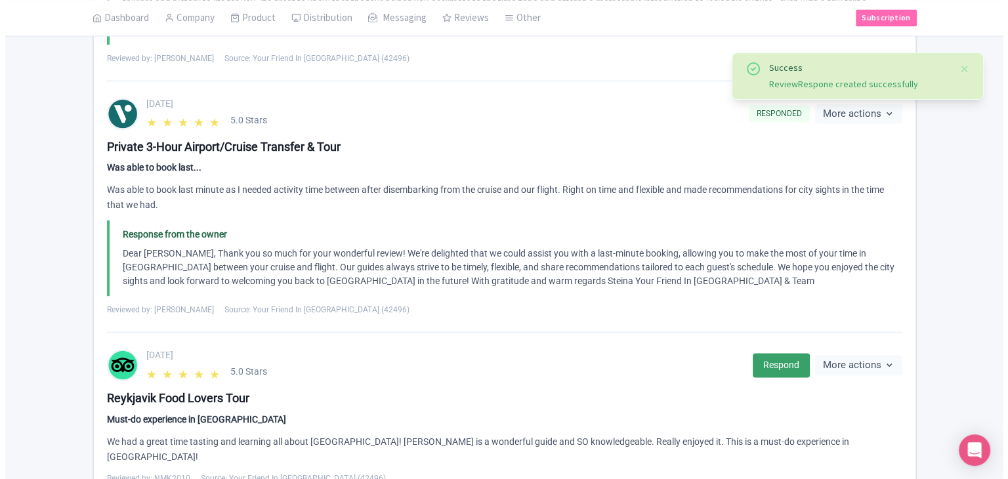
scroll to position [2181, 0]
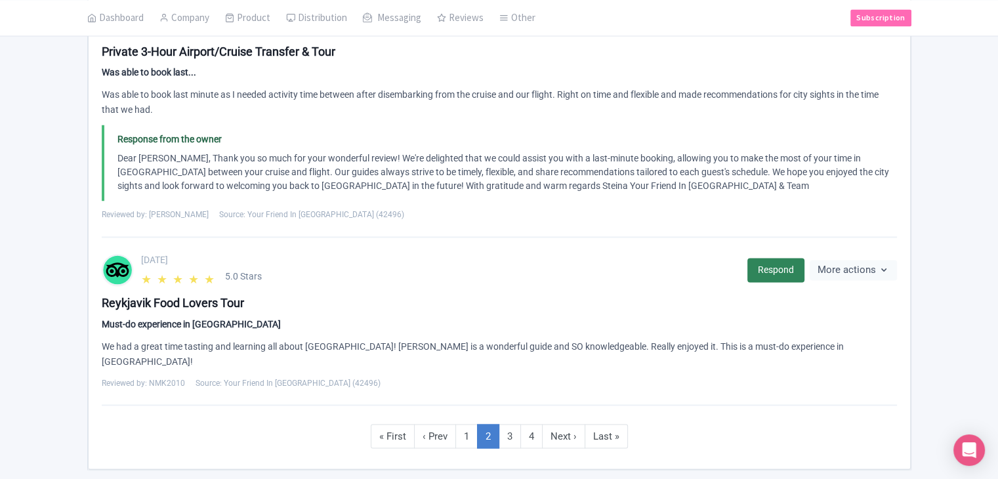
click at [780, 258] on link "Respond" at bounding box center [776, 270] width 57 height 24
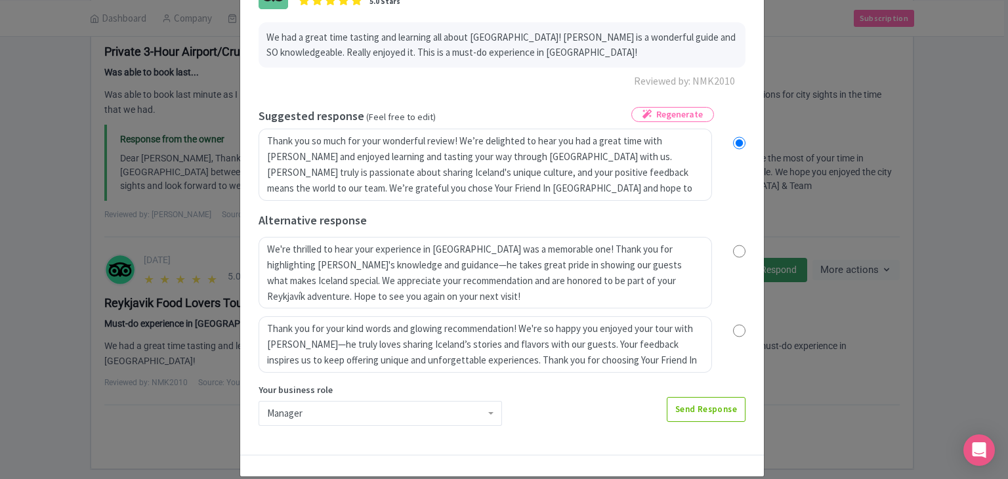
scroll to position [113, 0]
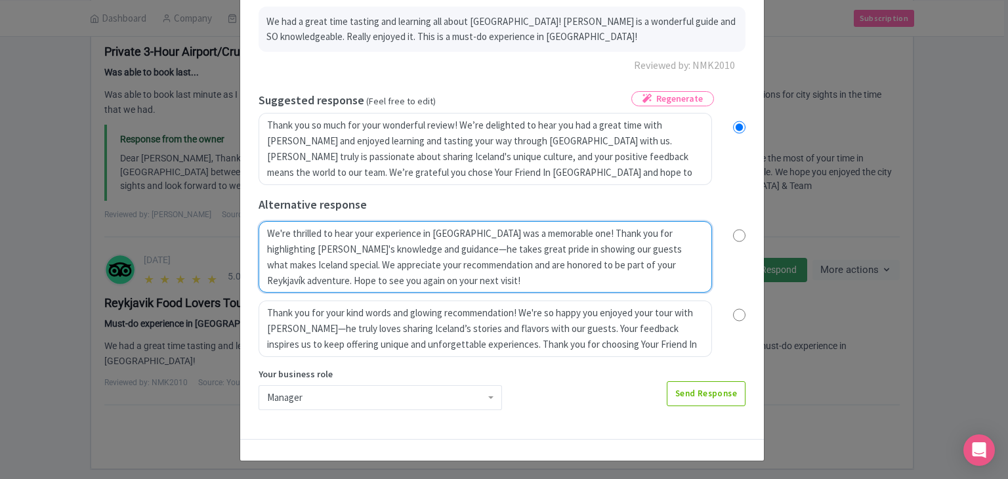
click at [567, 231] on textarea "We're thrilled to hear your experience in [GEOGRAPHIC_DATA] was a memorable one…" at bounding box center [486, 257] width 454 height 72
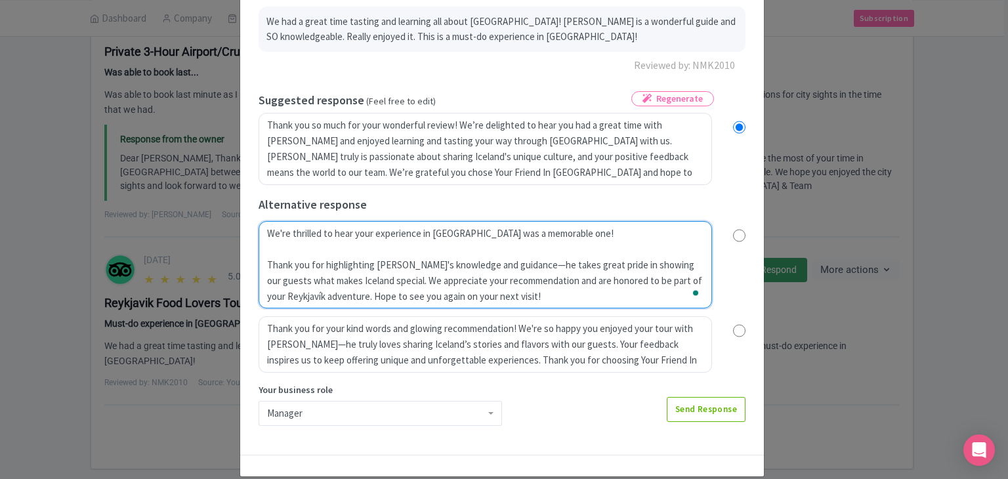
drag, startPoint x: 528, startPoint y: 263, endPoint x: 519, endPoint y: 263, distance: 8.5
click at [519, 263] on textarea "We're thrilled to hear your experience in [GEOGRAPHIC_DATA] was a memorable one…" at bounding box center [486, 265] width 454 height 88
click at [381, 279] on textarea "We're thrilled to hear your experience in [GEOGRAPHIC_DATA] was a memorable one…" at bounding box center [486, 265] width 454 height 88
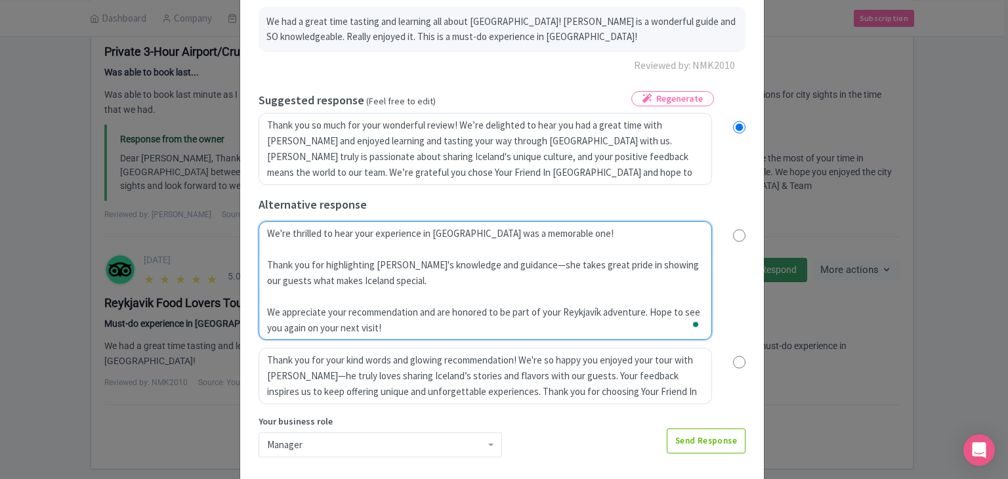
click at [649, 310] on textarea "We're thrilled to hear your experience in Reykjavík was a memorable one! Thank …" at bounding box center [486, 280] width 454 height 119
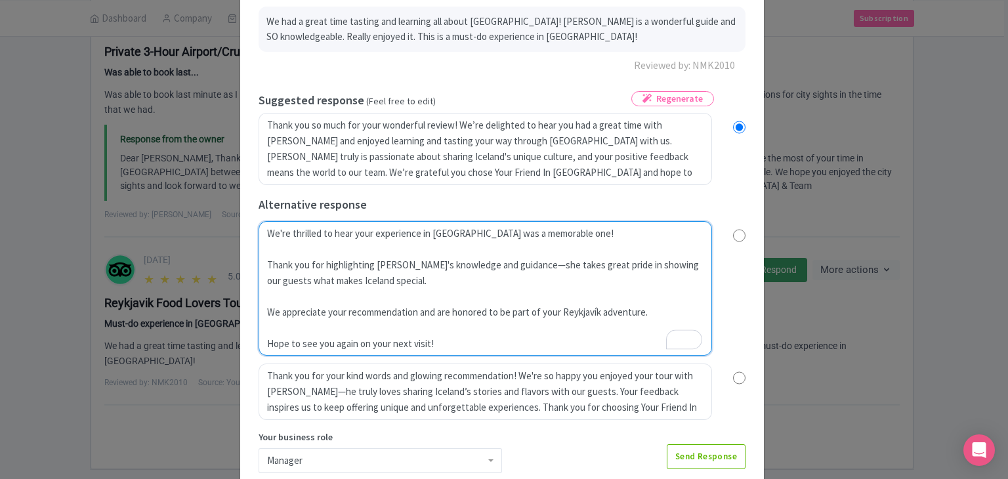
click at [270, 343] on textarea "We're thrilled to hear your experience in Reykjavík was a memorable one! Thank …" at bounding box center [486, 288] width 454 height 135
click at [467, 342] on textarea "We're thrilled to hear your experience in Reykjavík was a memorable one! Thank …" at bounding box center [486, 288] width 454 height 135
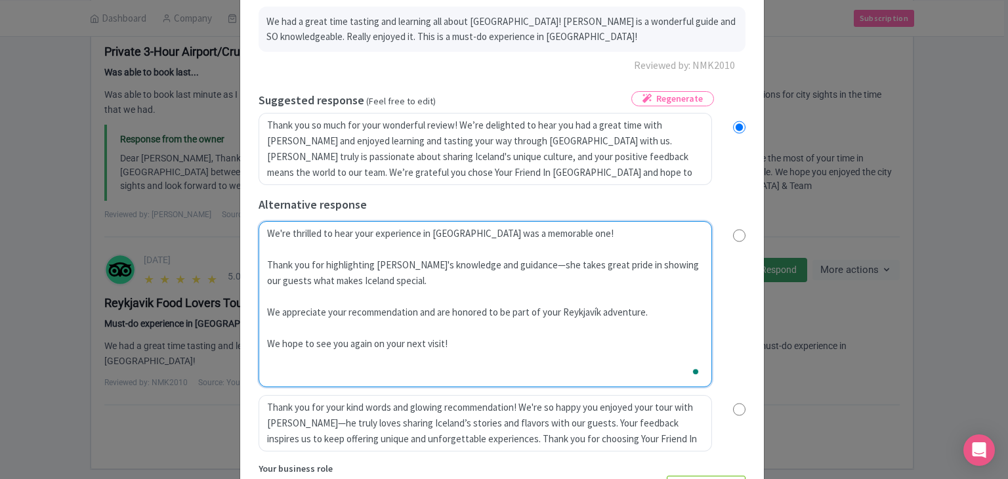
paste textarea "With gratitude and warm regards Steina Your Friend In Reykjavík & Team"
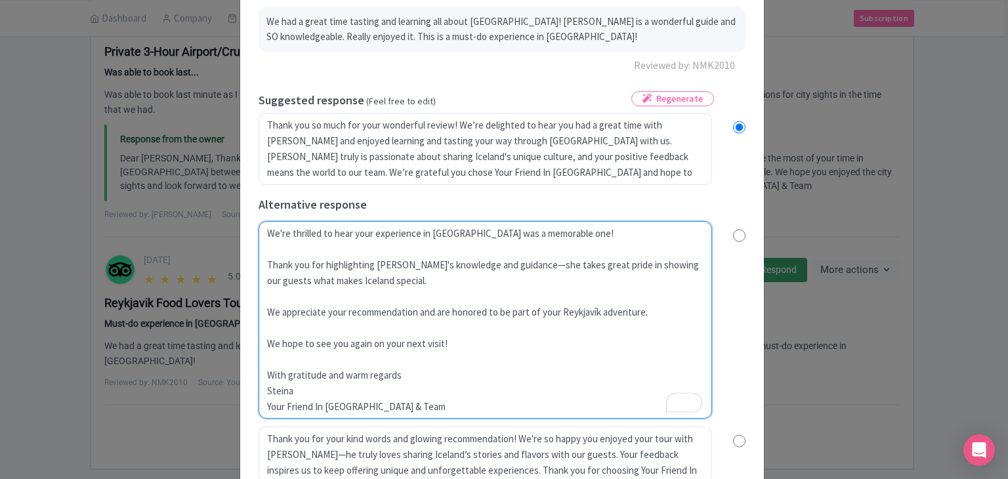
type textarea "We're thrilled to hear your experience in [GEOGRAPHIC_DATA] was a memorable one…"
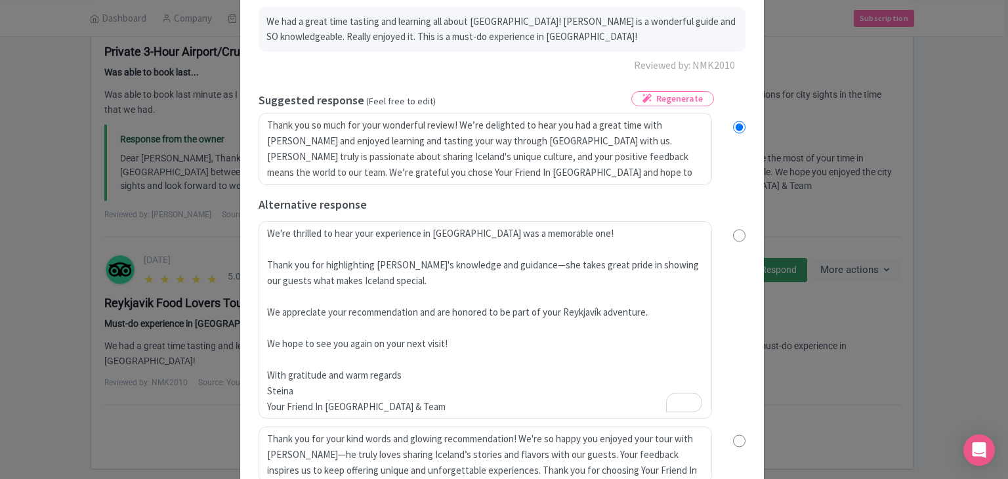
click at [740, 233] on input "radio" at bounding box center [739, 235] width 12 height 13
radio input "true"
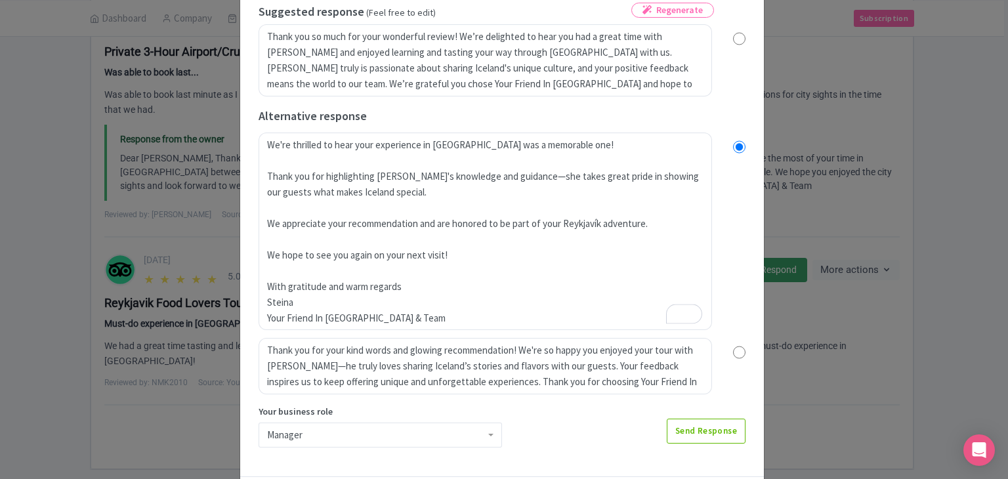
scroll to position [239, 0]
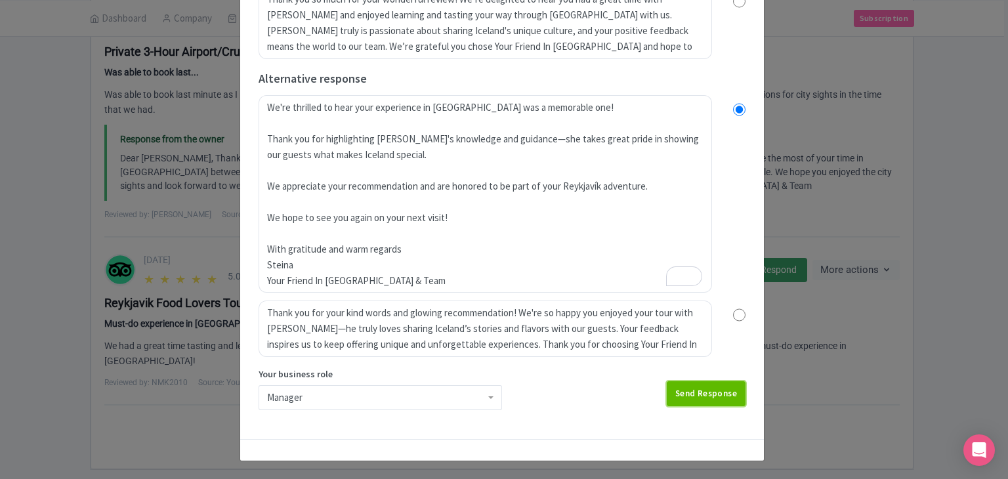
click at [704, 393] on link "Send Response" at bounding box center [706, 393] width 79 height 25
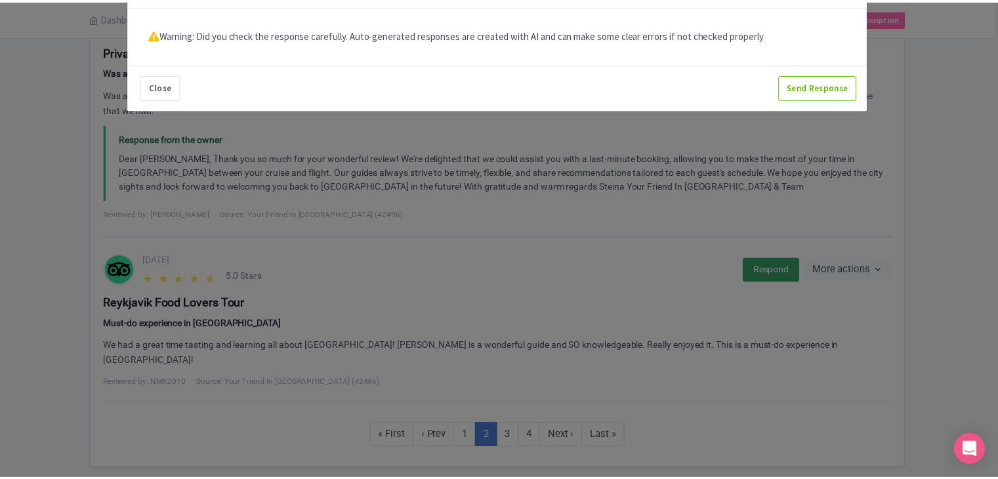
scroll to position [0, 0]
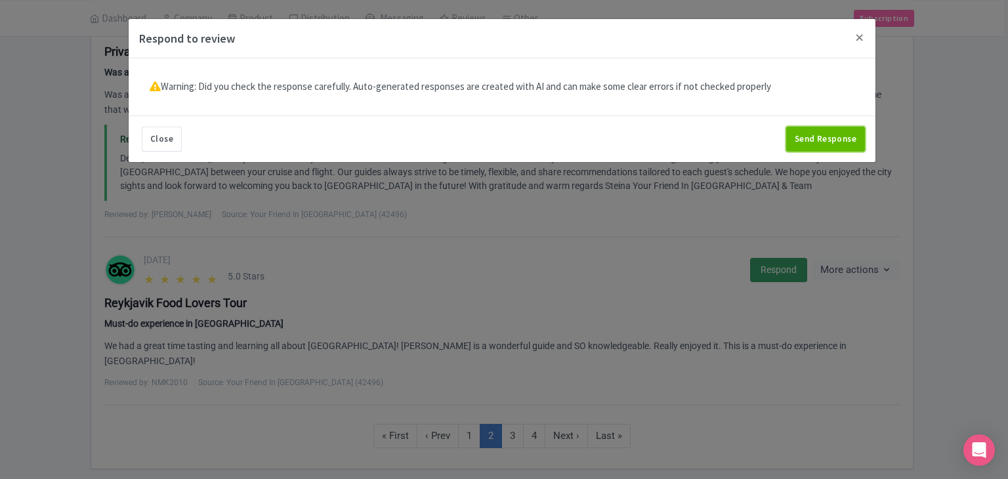
click at [829, 137] on button "Send Response" at bounding box center [825, 139] width 79 height 25
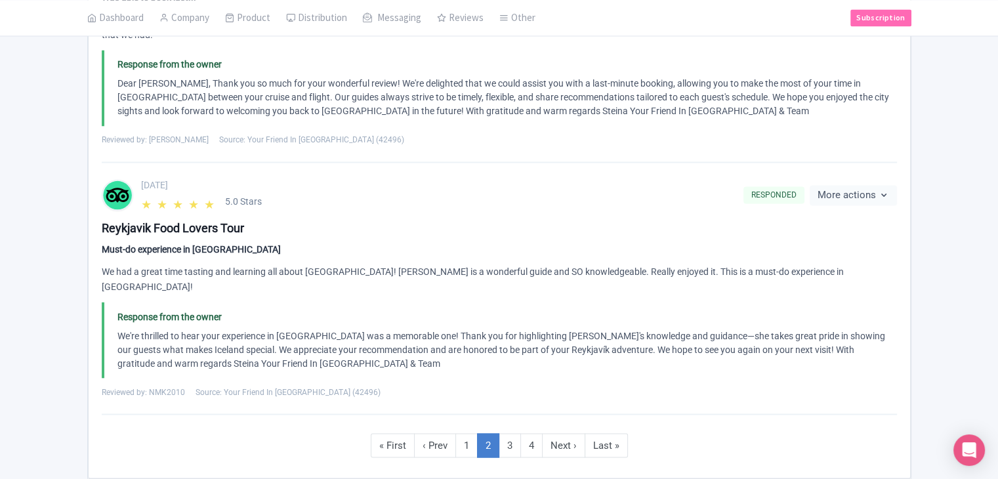
scroll to position [2265, 0]
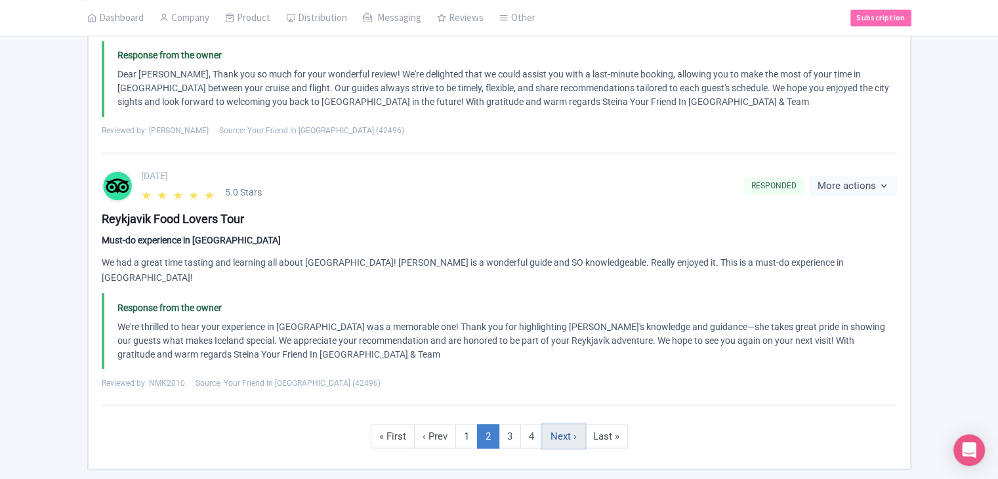
click at [569, 424] on link "Next ›" at bounding box center [563, 436] width 43 height 24
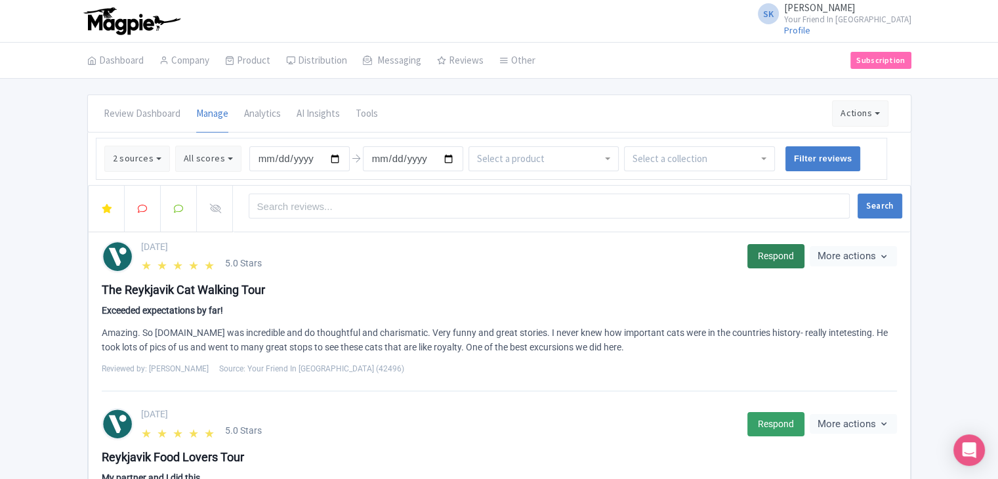
click at [782, 250] on link "Respond" at bounding box center [776, 256] width 57 height 24
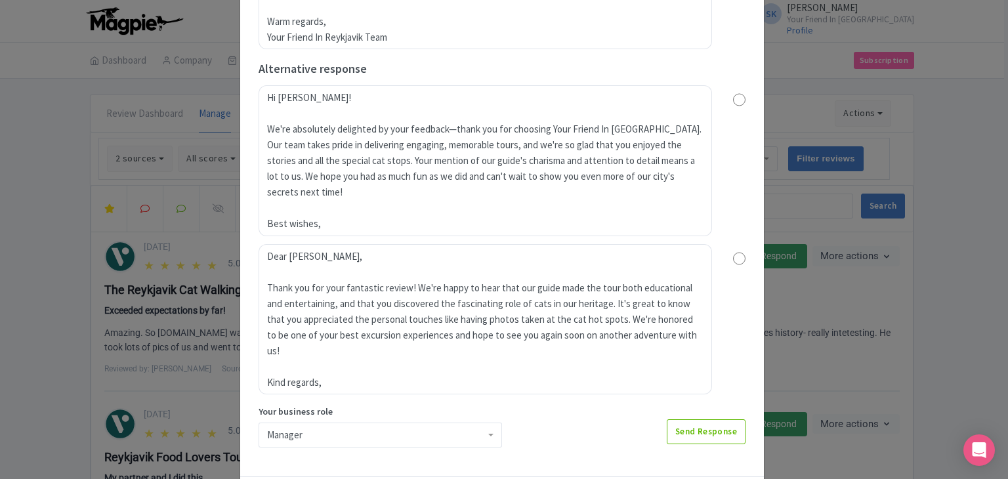
scroll to position [394, 0]
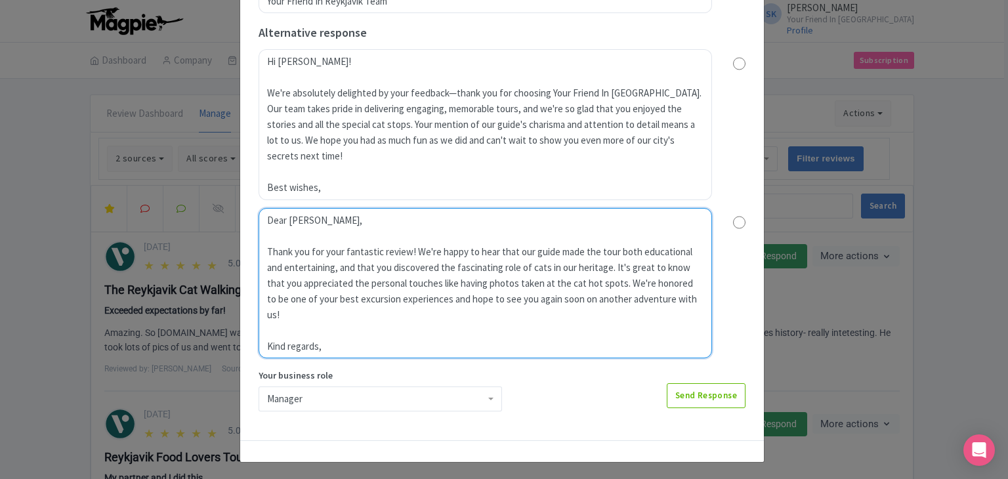
click at [324, 219] on textarea "Dear [PERSON_NAME], Thank you for your fantastic review! We're happy to hear th…" at bounding box center [486, 283] width 454 height 151
click at [412, 250] on textarea "Dear Angela_S, Thank you for your fantastic review! We're happy to hear that ou…" at bounding box center [486, 283] width 454 height 151
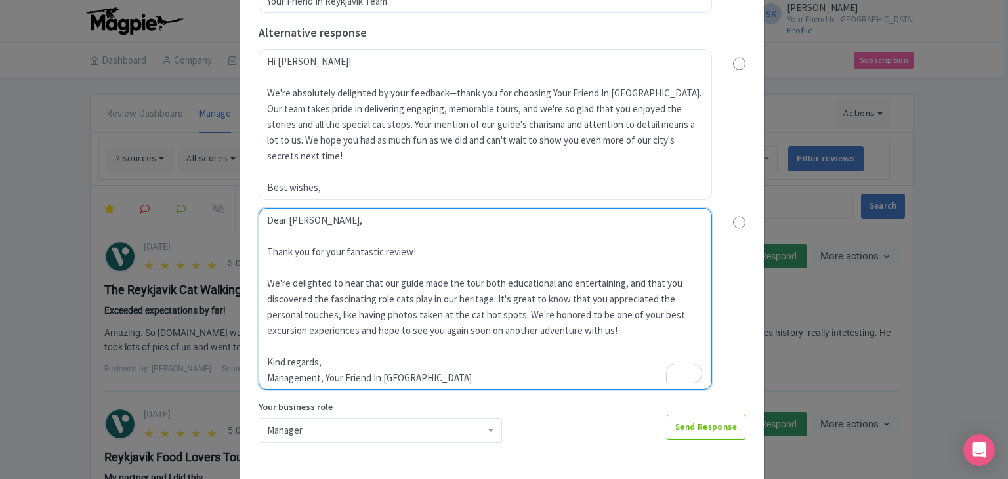
click at [523, 313] on textarea "Dear Angela_S, Thank you for your fantastic review! We're happy to hear that ou…" at bounding box center [486, 299] width 454 height 182
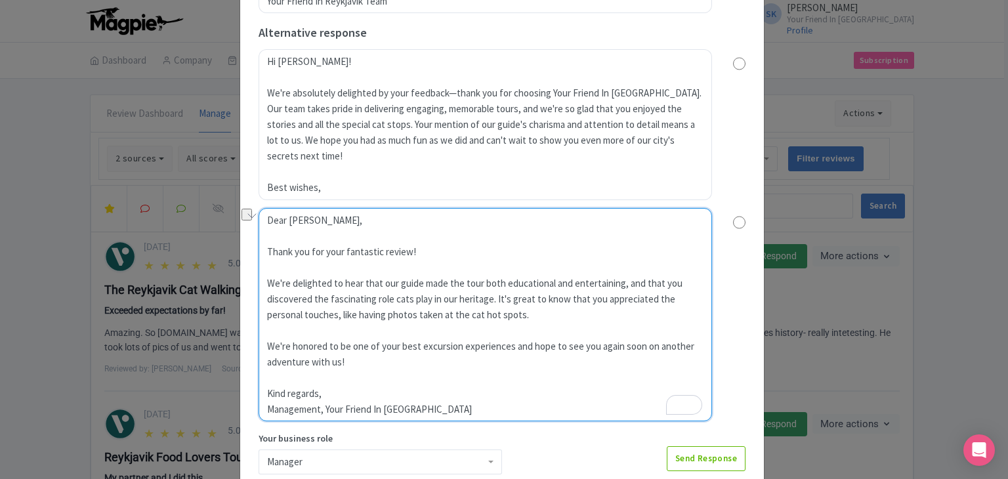
drag, startPoint x: 425, startPoint y: 408, endPoint x: 251, endPoint y: 395, distance: 175.1
click at [251, 395] on div "August 04, 2025 5.0 Stars Amazing. So entertaining.guide was incredible and do …" at bounding box center [502, 84] width 503 height 818
paste textarea "With gratitude and warm regards [PERSON_NAME] Your Friend In [GEOGRAPHIC_DATA] …"
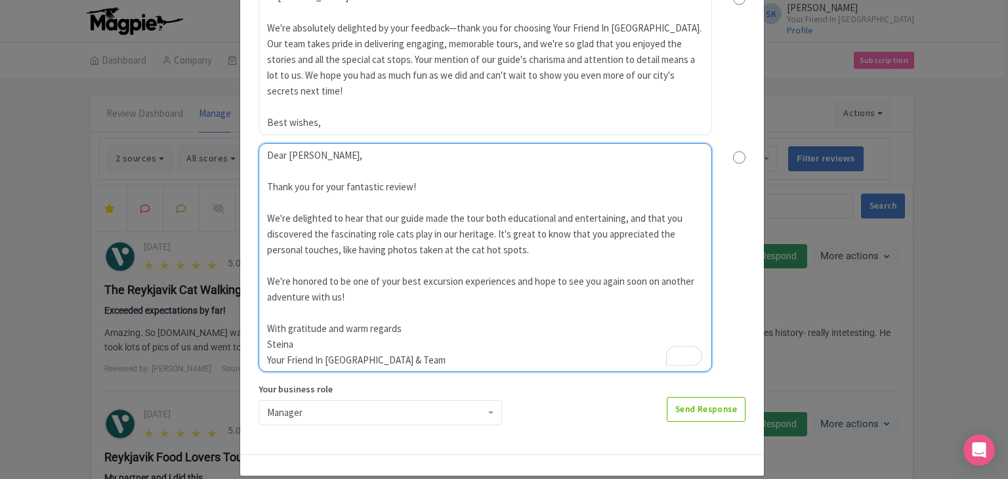
scroll to position [475, 0]
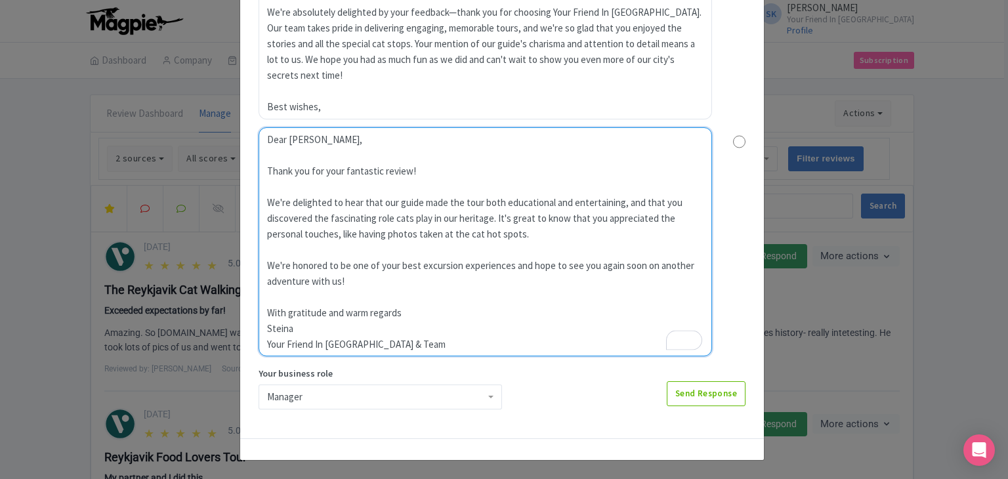
type textarea "Dear Angela, Thank you for your fantastic review! We're delighted to hear that …"
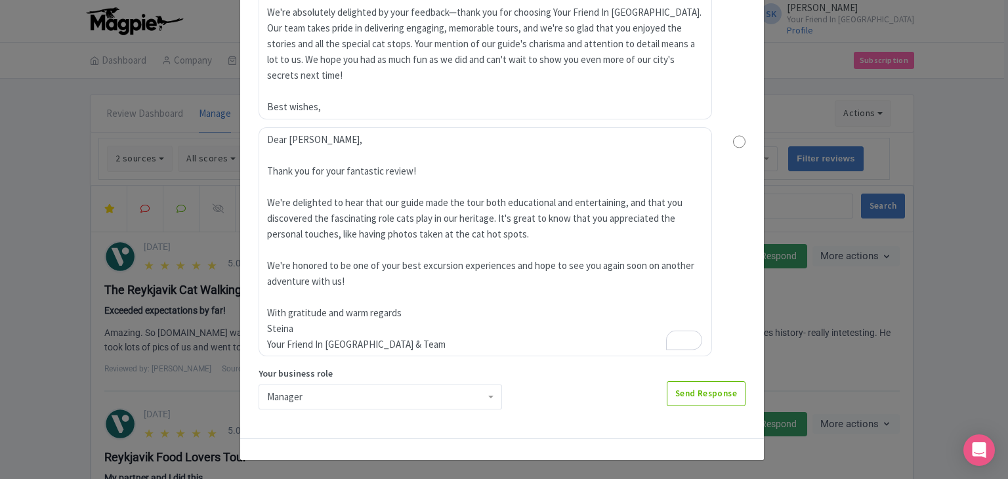
click at [738, 140] on input "radio" at bounding box center [739, 141] width 12 height 13
radio input "true"
click at [711, 400] on link "Send Response" at bounding box center [706, 393] width 79 height 25
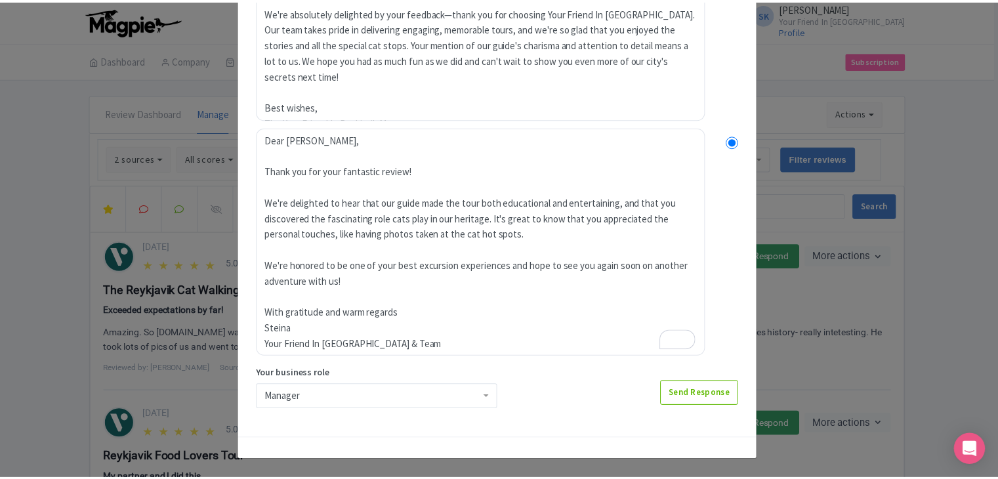
scroll to position [0, 0]
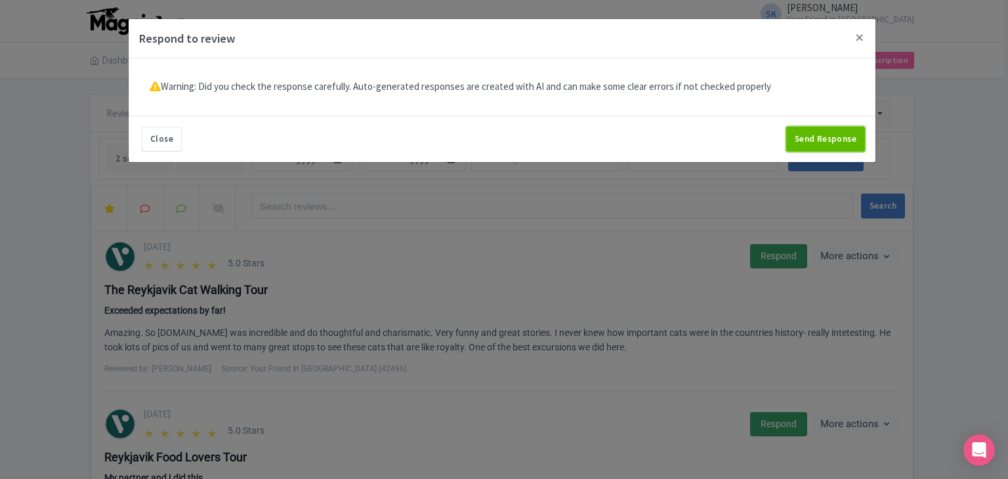
click at [842, 142] on button "Send Response" at bounding box center [825, 139] width 79 height 25
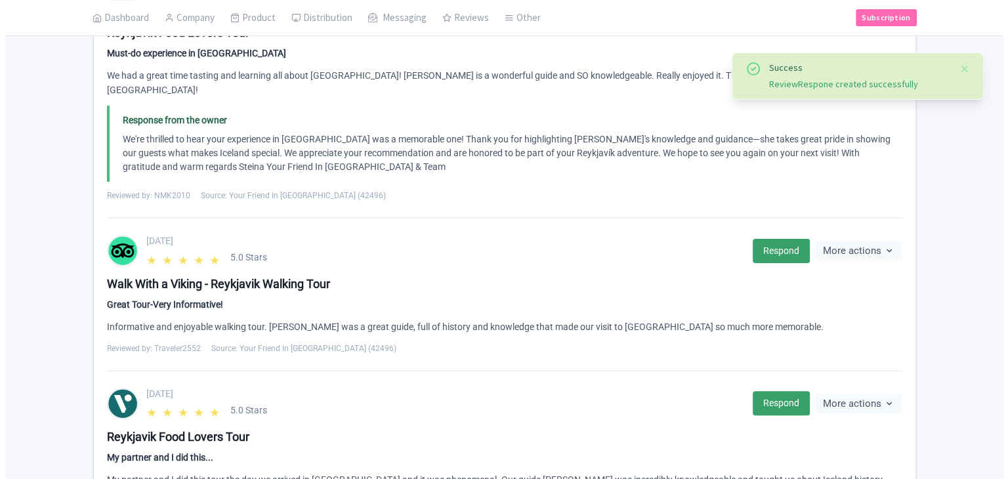
scroll to position [263, 0]
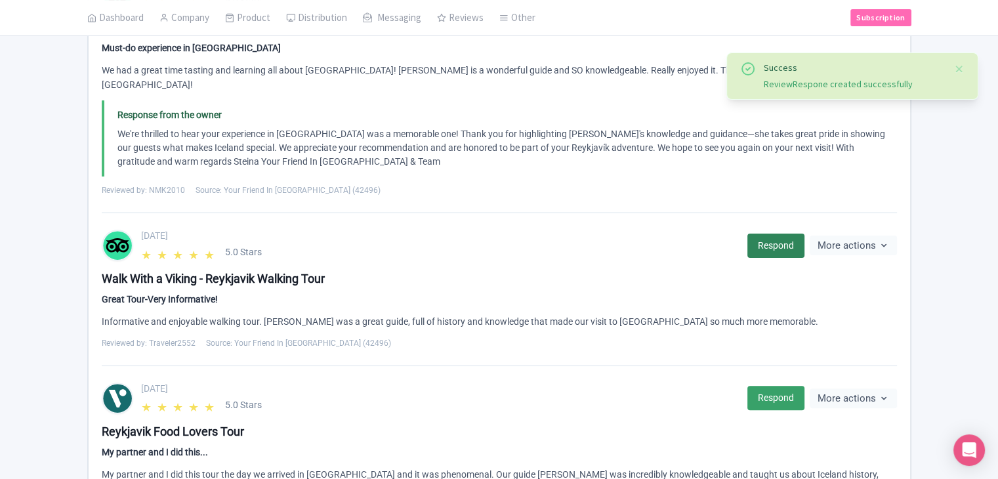
click at [780, 234] on link "Respond" at bounding box center [776, 246] width 57 height 24
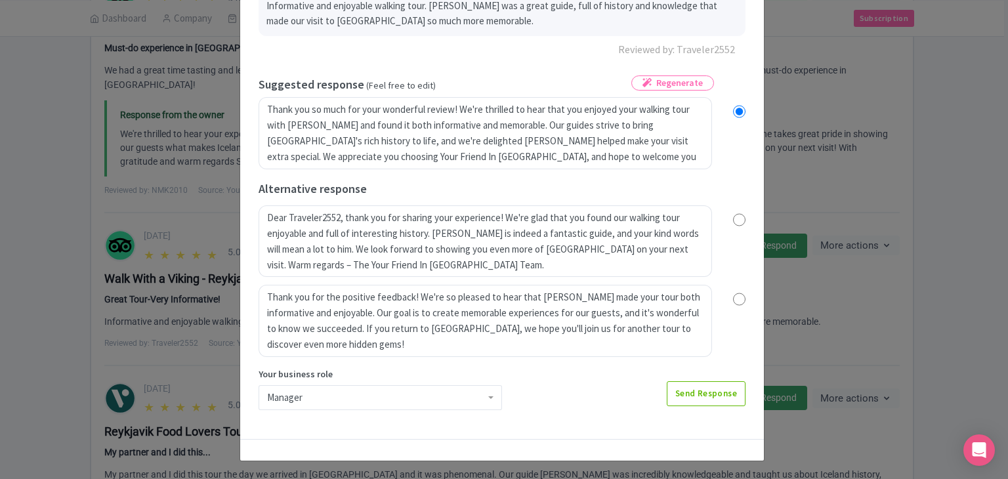
scroll to position [129, 0]
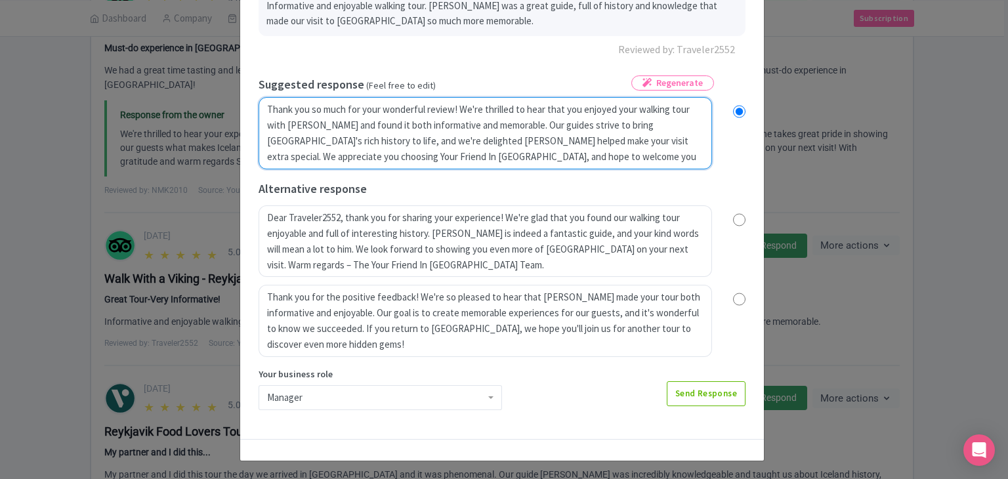
click at [456, 108] on textarea "Thank you so much for your wonderful review! We're thrilled to hear that you en…" at bounding box center [486, 133] width 454 height 72
radio input "true"
type textarea "Thank you so much for your wonderful review! We're thrilled to hear that you en…"
radio input "true"
type textarea "Thank you so much for your wonderful review! We're thrilled to hear that you en…"
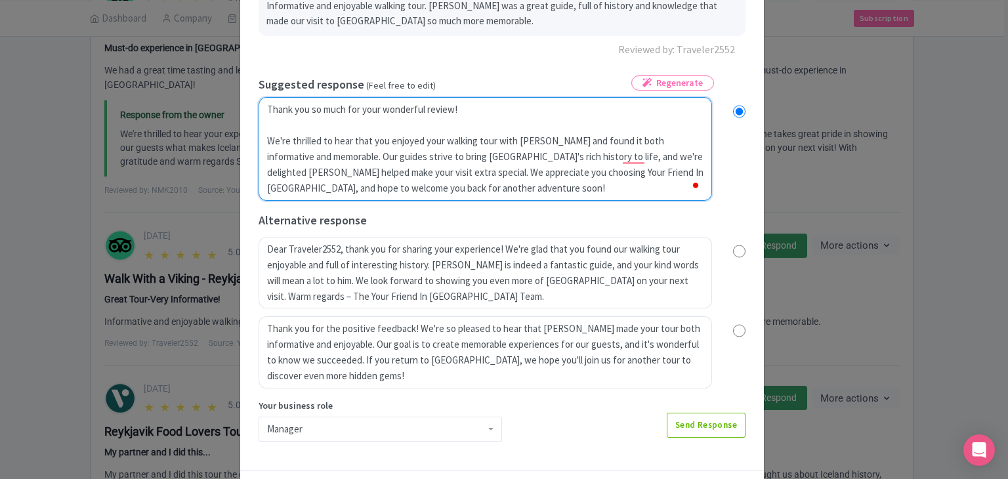
radio input "true"
drag, startPoint x: 540, startPoint y: 140, endPoint x: 525, endPoint y: 142, distance: 14.6
click at [525, 142] on textarea "Thank you so much for your wonderful review! We're thrilled to hear that you en…" at bounding box center [486, 149] width 454 height 104
type textarea "Thank you so much for your wonderful review! We're thrilled to hear that you en…"
radio input "true"
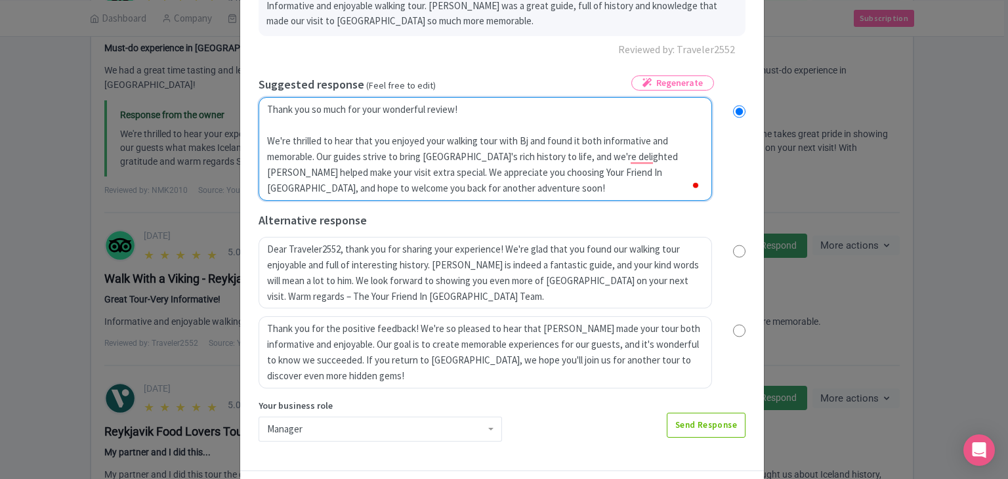
type textarea "Thank you so much for your wonderful review! We're thrilled to hear that you en…"
radio input "true"
type textarea "Thank you so much for your wonderful review! We're thrilled to hear that you en…"
radio input "true"
type textarea "Thank you so much for your wonderful review! We're thrilled to hear that you en…"
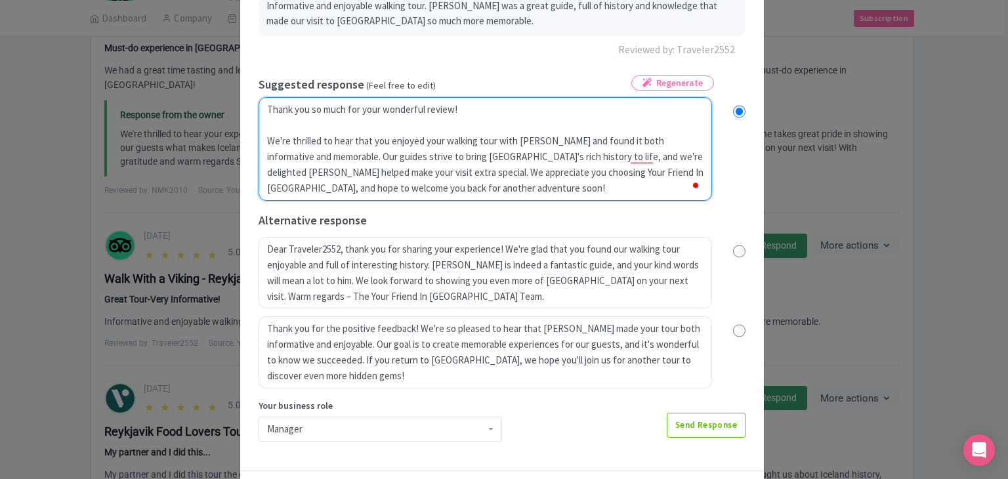
radio input "true"
type textarea "Thank you so much for your wonderful review! We're thrilled to hear that you en…"
radio input "true"
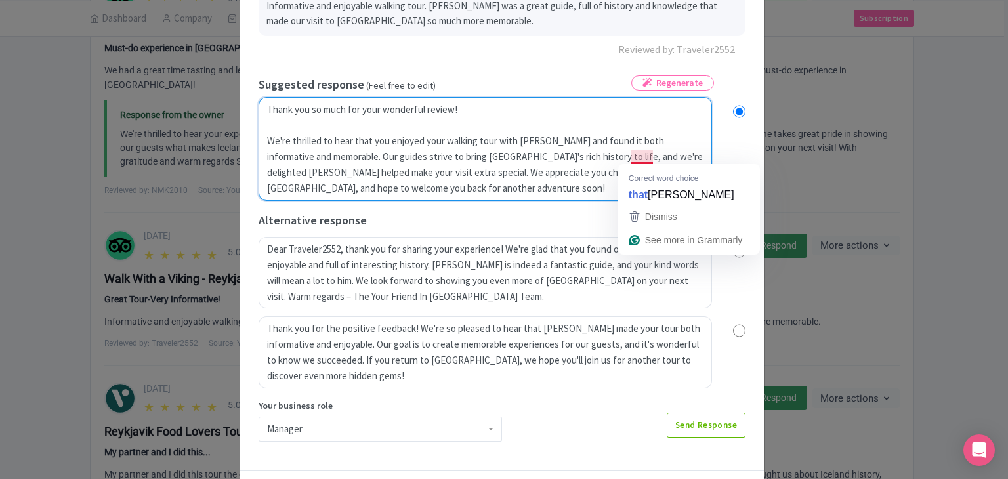
click at [650, 153] on textarea "Thank you so much for your wonderful review! We're thrilled to hear that you en…" at bounding box center [486, 149] width 454 height 104
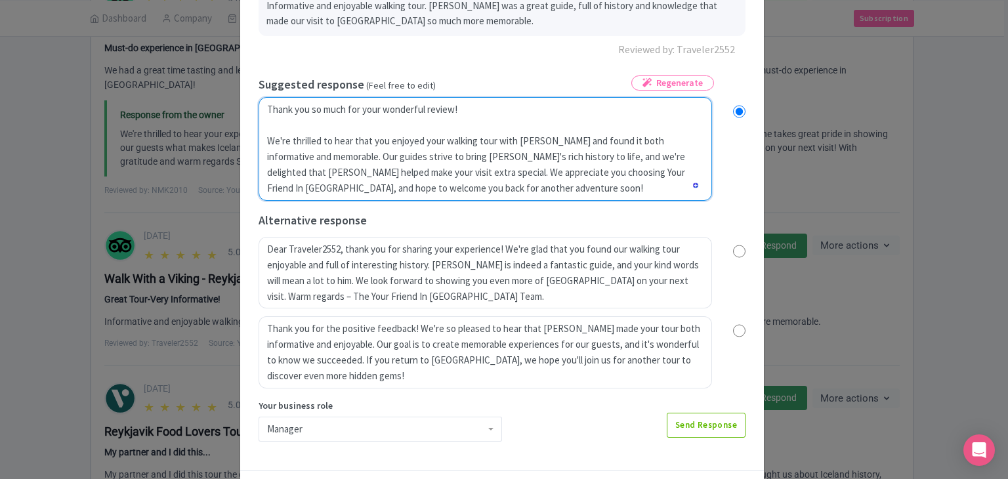
drag, startPoint x: 669, startPoint y: 156, endPoint x: 655, endPoint y: 157, distance: 13.8
click at [655, 157] on textarea "Thank you so much for your wonderful review! We're thrilled to hear that you en…" at bounding box center [486, 149] width 454 height 104
type textarea "Thank you so much for your wonderful review! We're thrilled to hear that you en…"
radio input "true"
type textarea "Thank you so much for your wonderful review! We're thrilled to hear that you en…"
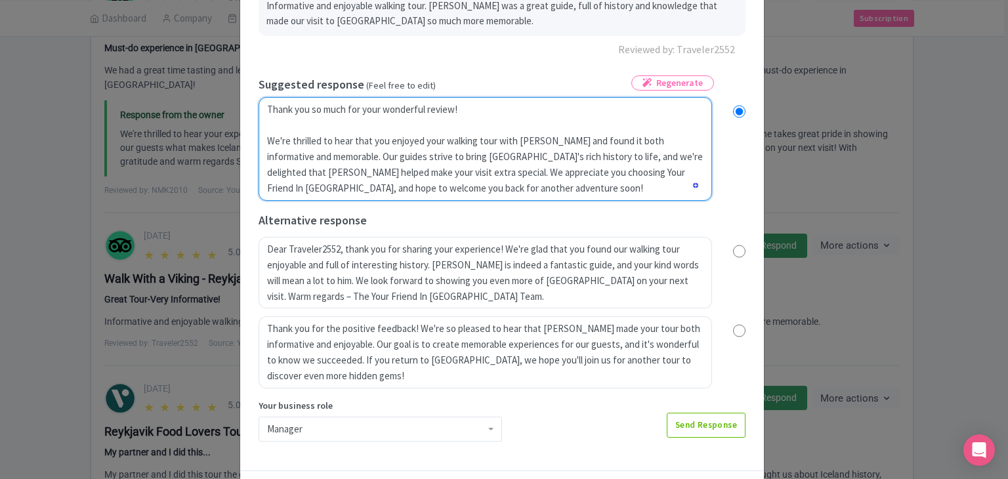
radio input "true"
type textarea "Thank you so much for your wonderful review! We're thrilled to hear that you en…"
radio input "true"
type textarea "Thank you so much for your wonderful review! We're thrilled to hear that you en…"
radio input "true"
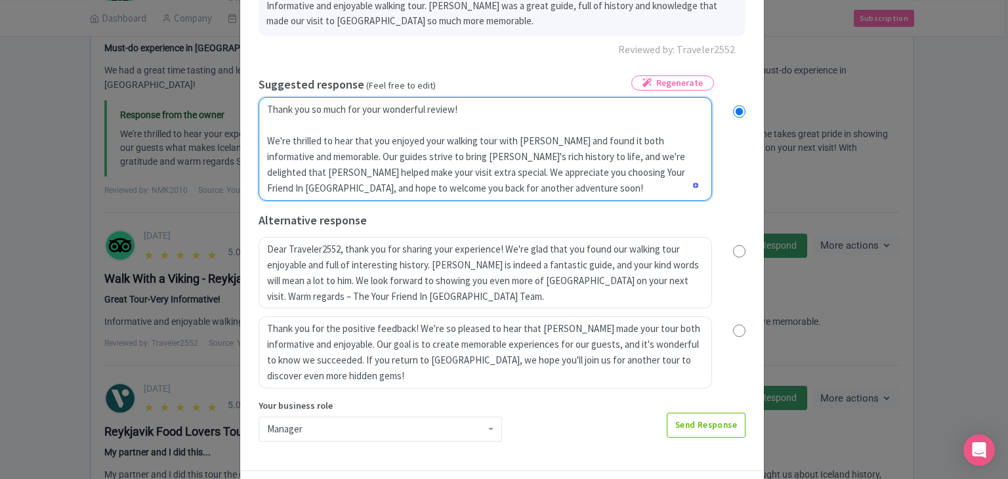
type textarea "Thank you so much for your wonderful review! We're thrilled to hear that you en…"
radio input "true"
click at [385, 169] on textarea "Thank you so much for your wonderful review! We're thrilled to hear that you en…" at bounding box center [486, 149] width 454 height 104
type textarea "Thank you so much for your wonderful review! We're thrilled to hear that you en…"
radio input "true"
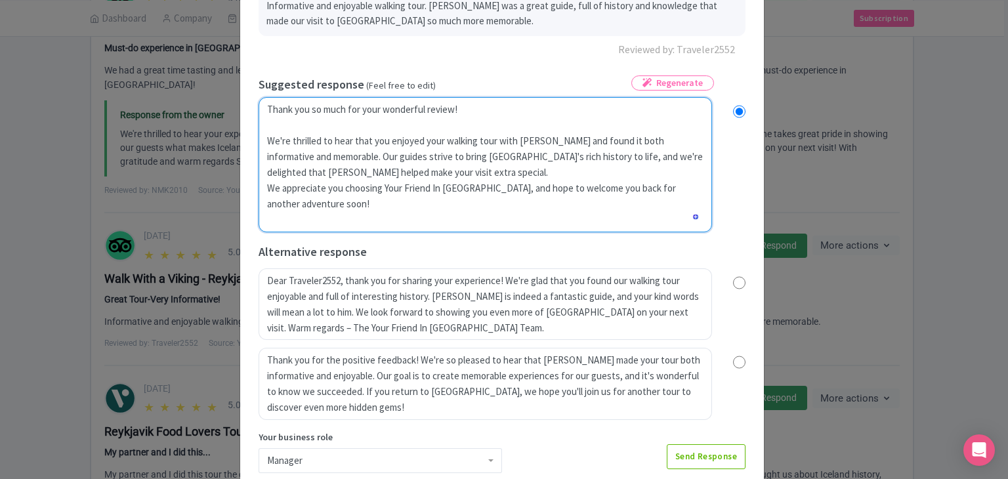
type textarea "Thank you so much for your wonderful review! We're thrilled to hear that you en…"
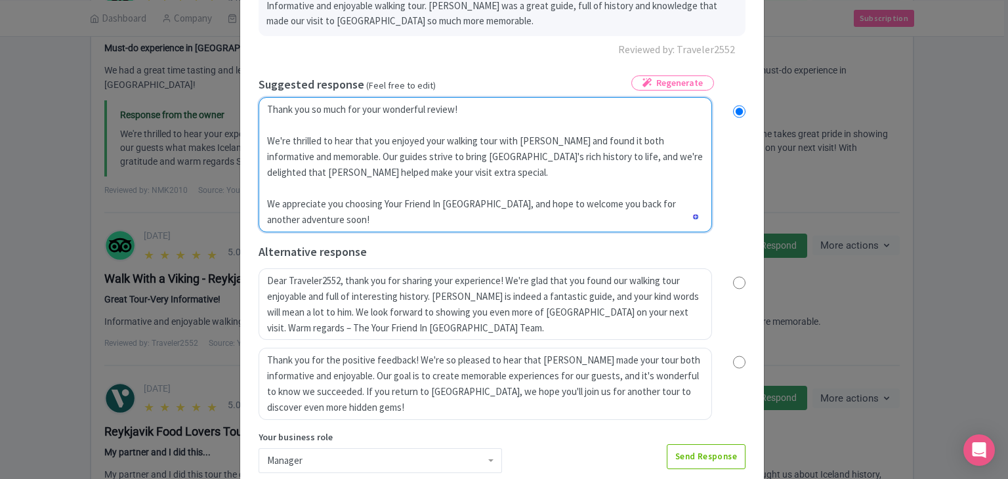
radio input "true"
click at [410, 214] on textarea "Thank you so much for your wonderful review! We're thrilled to hear that you en…" at bounding box center [486, 164] width 454 height 135
type textarea "Thank you so much for your wonderful review! We're thrilled to hear that you en…"
radio input "true"
type textarea "Thank you so much for your wonderful review! We're thrilled to hear that you en…"
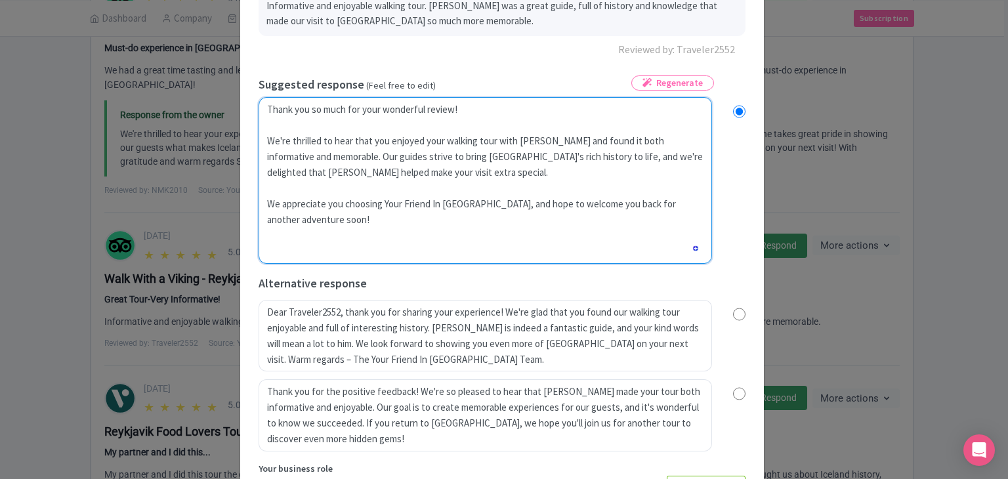
radio input "true"
paste textarea "With gratitude and warm regards Steina Your Friend In Reykjavík & Team"
type textarea "Thank you so much for your wonderful review! We're thrilled to hear that you en…"
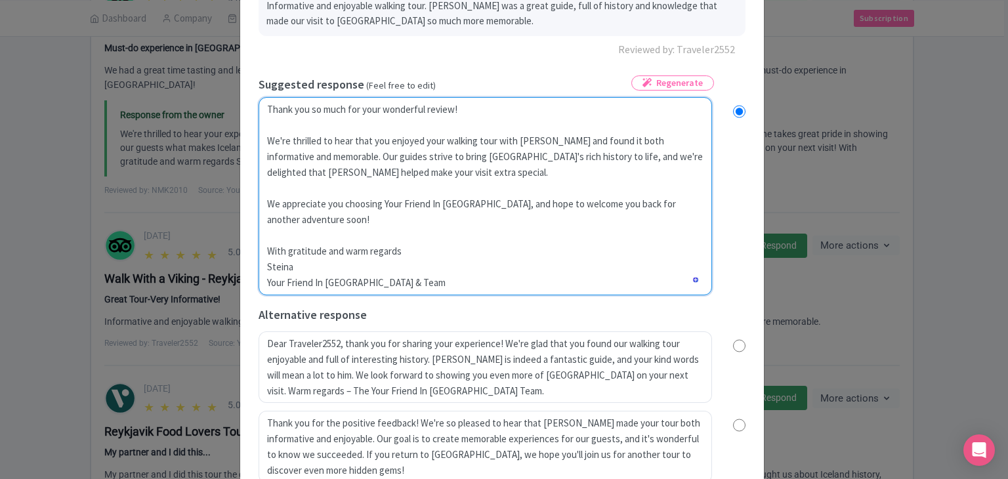
radio input "true"
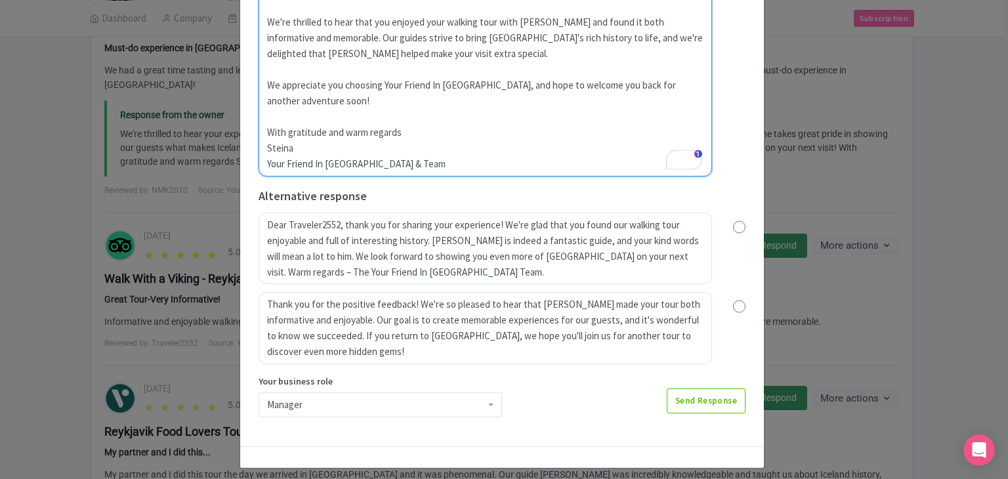
scroll to position [255, 0]
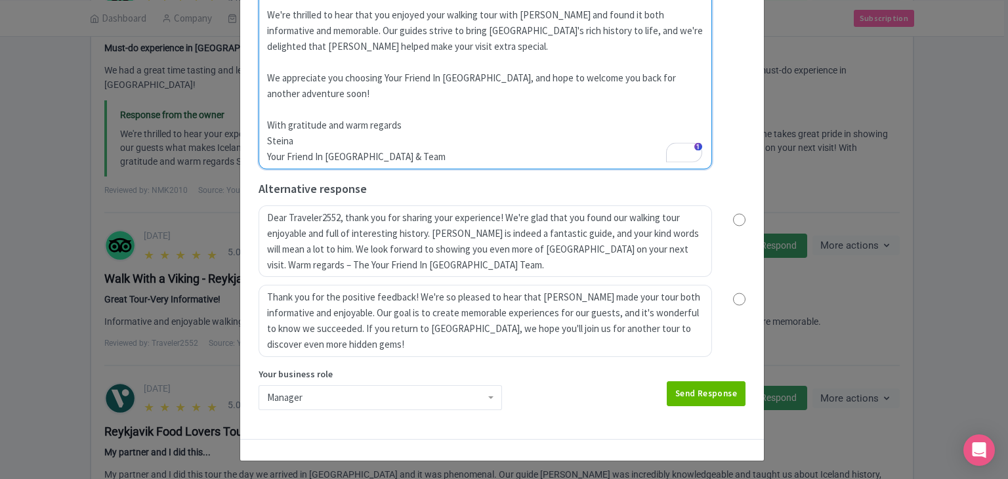
type textarea "Thank you so much for your wonderful review! We're thrilled to hear that you en…"
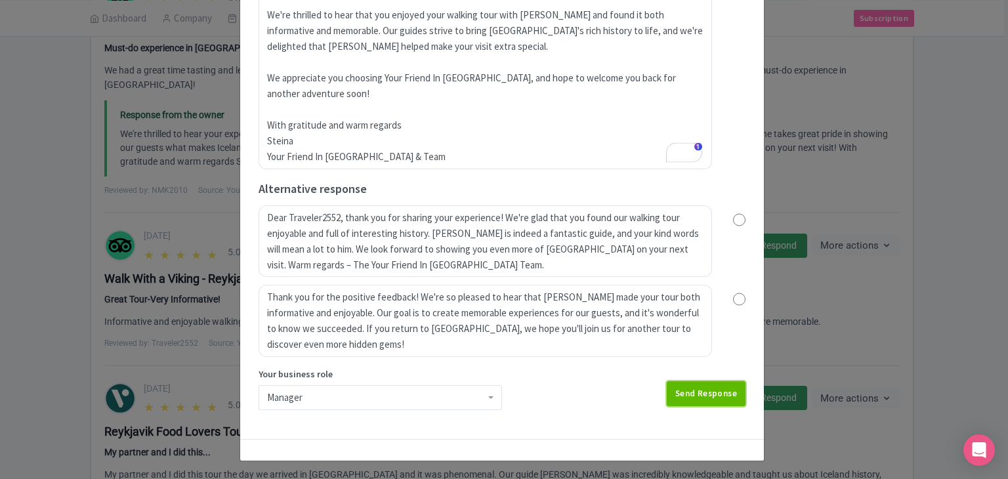
click at [696, 398] on link "Send Response" at bounding box center [706, 393] width 79 height 25
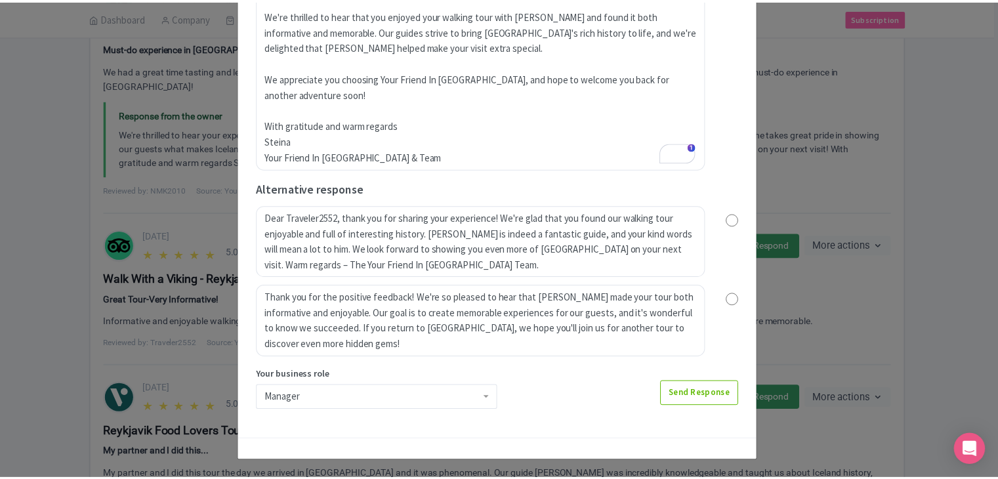
scroll to position [0, 0]
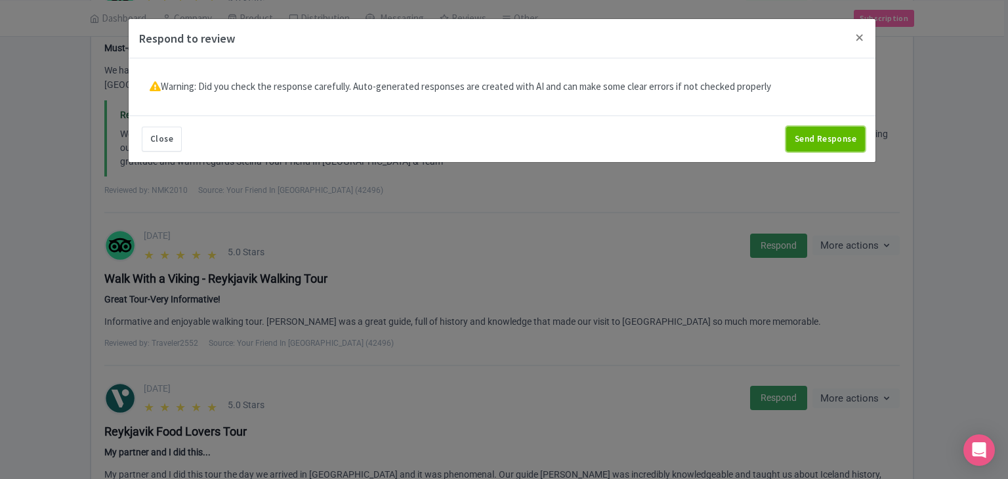
click at [843, 138] on button "Send Response" at bounding box center [825, 139] width 79 height 25
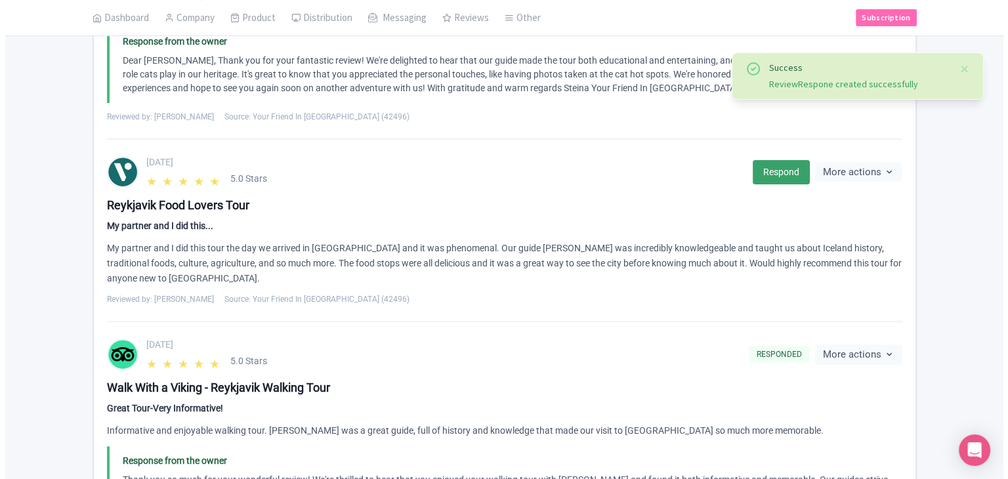
scroll to position [328, 0]
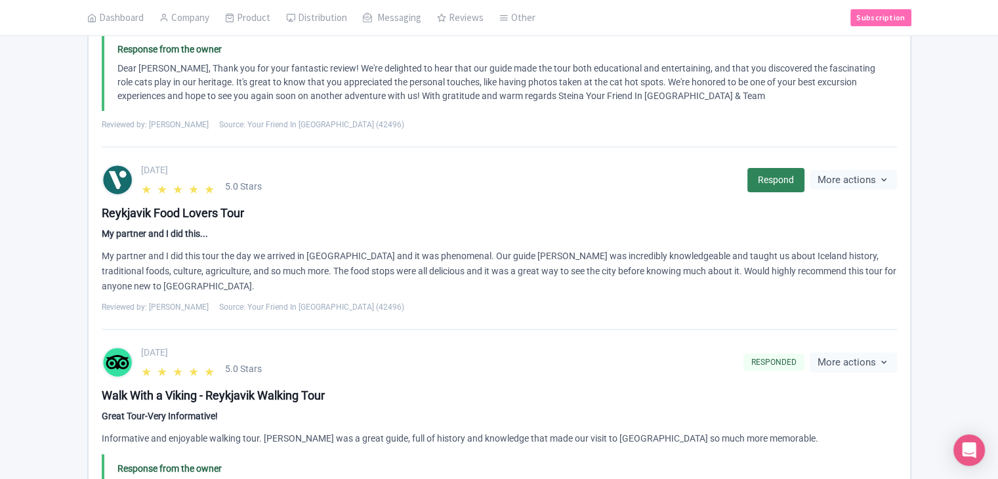
click at [775, 182] on link "Respond" at bounding box center [776, 180] width 57 height 24
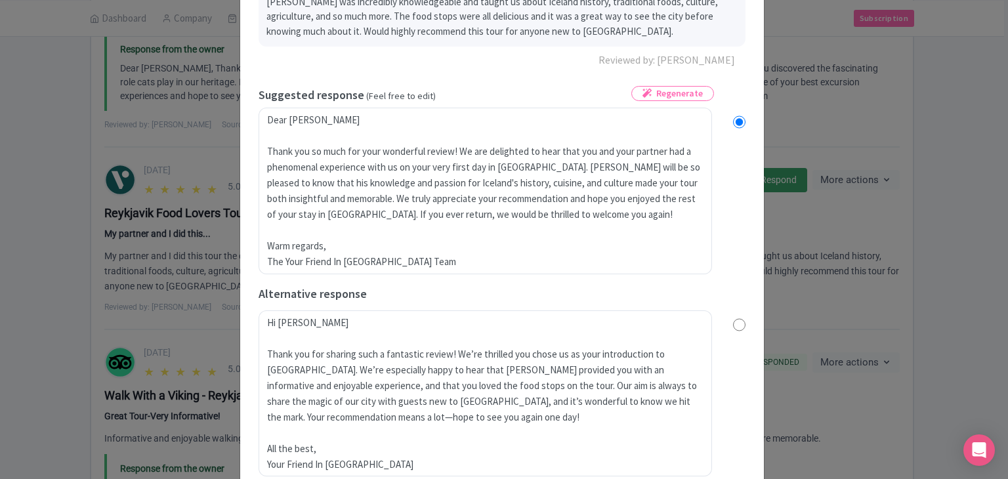
scroll to position [131, 0]
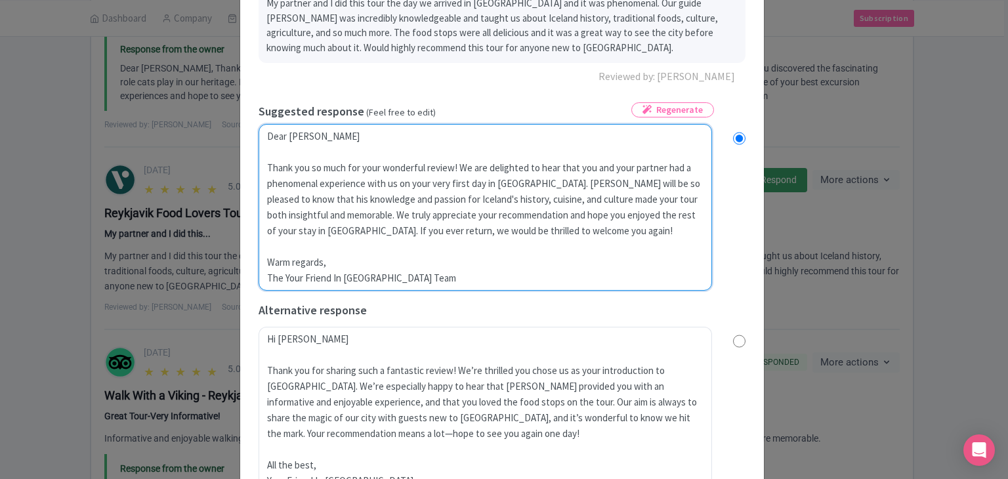
click at [320, 137] on textarea "Dear [PERSON_NAME] Thank you so much for your wonderful review! We are delighte…" at bounding box center [486, 207] width 454 height 167
type textarea "Dear [PERSON_NAME], Thank you so much for your wonderful review! We are delight…"
radio input "true"
type textarea "Dear [PERSON_NAME], Thank you so much for your wonderful review! We are delight…"
radio input "true"
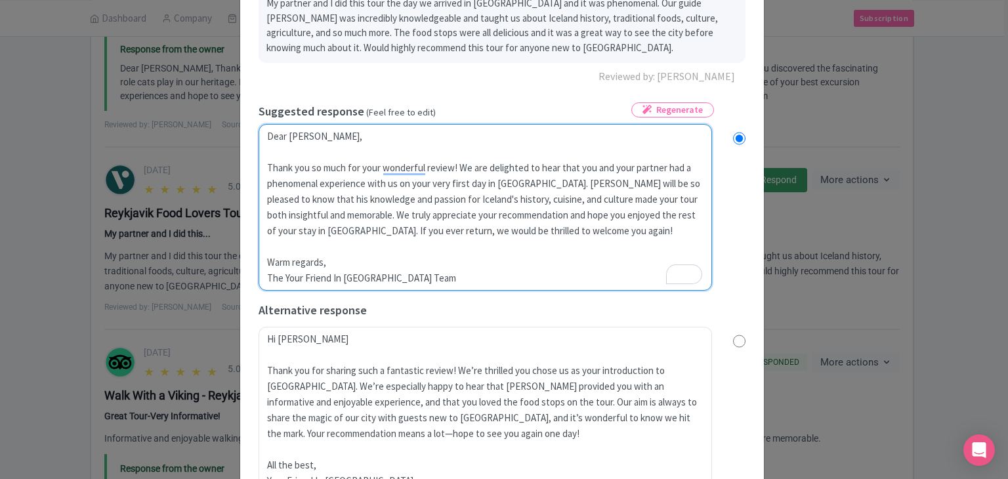
click at [446, 140] on textarea "Dear [PERSON_NAME] Thank you so much for your wonderful review! We are delighte…" at bounding box center [486, 207] width 454 height 167
click at [459, 165] on textarea "Dear [PERSON_NAME] Thank you so much for your wonderful review! We are delighte…" at bounding box center [486, 207] width 454 height 167
type textarea "Dear [PERSON_NAME], Thank you so much for your wonderful review! We are delight…"
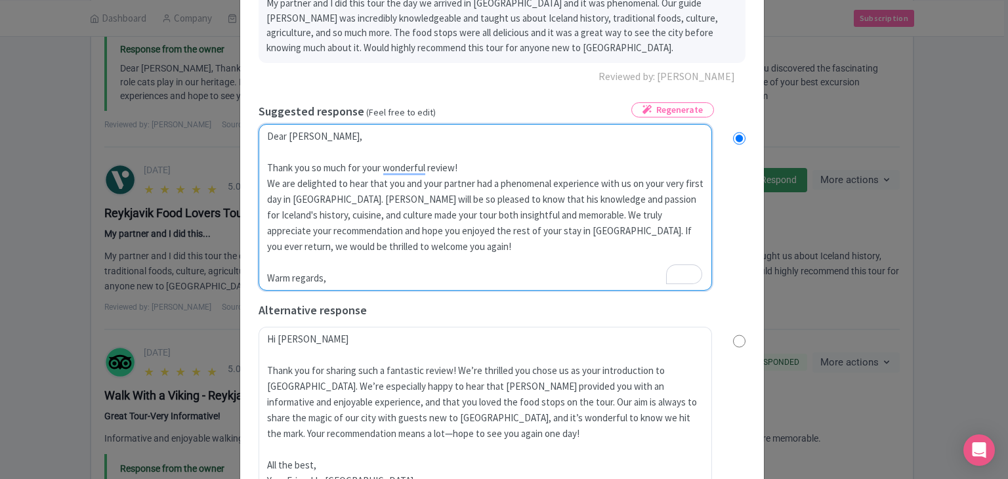
radio input "true"
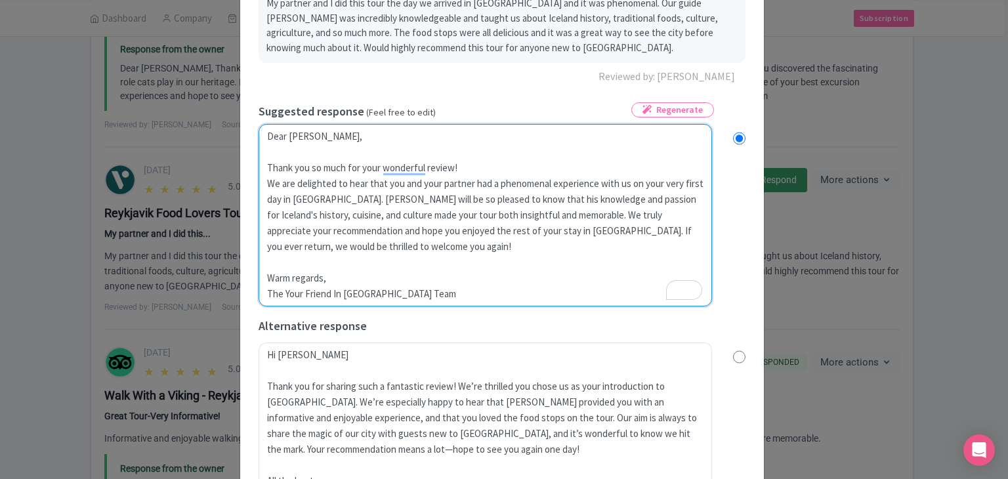
type textarea "Dear [PERSON_NAME], Thank you so much for your wonderful review! We are delight…"
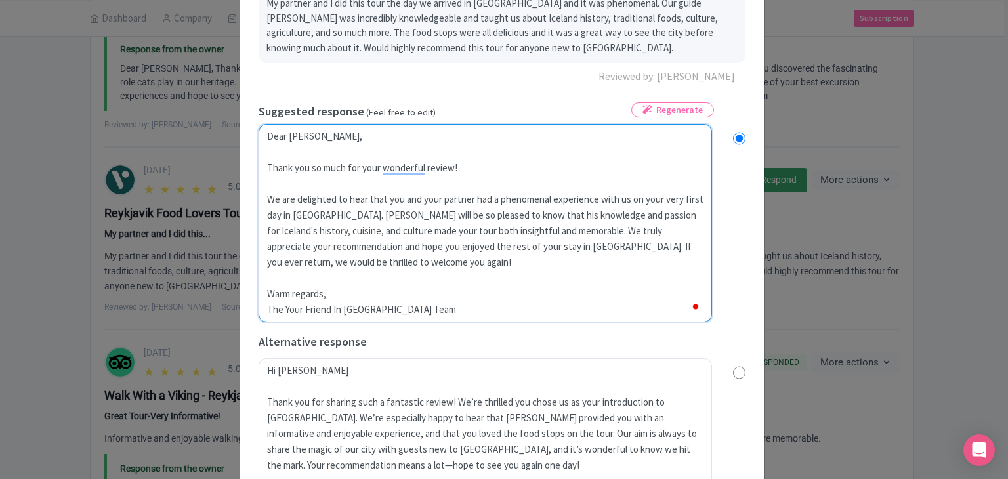
radio input "true"
click at [361, 216] on textarea "Dear [PERSON_NAME] Thank you so much for your wonderful review! We are delighte…" at bounding box center [486, 223] width 454 height 198
type textarea "Dear [PERSON_NAME], Thank you so much for your wonderful review! We are delight…"
radio input "true"
type textarea "Dear [PERSON_NAME], Thank you so much for your wonderful review! We are delight…"
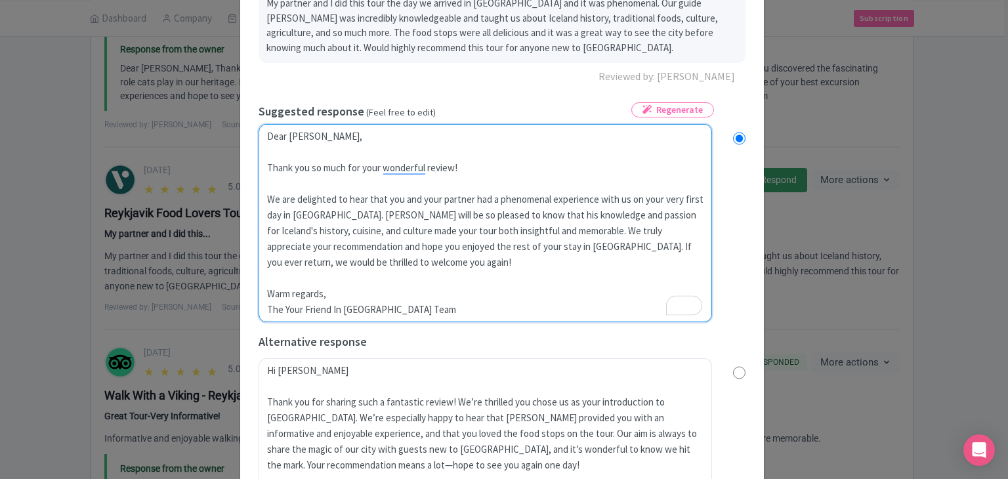
radio input "true"
click at [544, 230] on textarea "Dear [PERSON_NAME] Thank you so much for your wonderful review! We are delighte…" at bounding box center [486, 223] width 454 height 198
type textarea "Dear [PERSON_NAME], Thank you so much for your wonderful review! We are delight…"
radio input "true"
type textarea "Dear [PERSON_NAME], Thank you so much for your wonderful review! We are delight…"
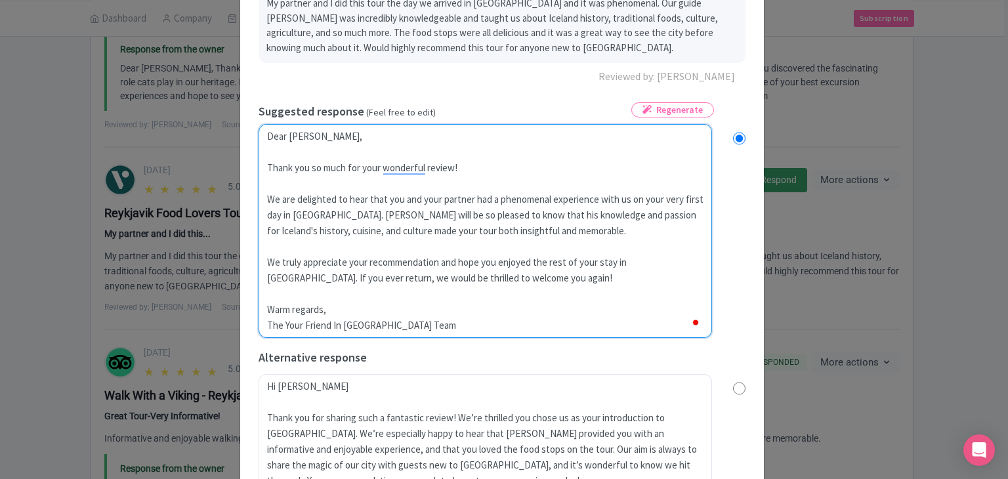
radio input "true"
click at [660, 260] on textarea "Dear [PERSON_NAME] Thank you so much for your wonderful review! We are delighte…" at bounding box center [486, 231] width 454 height 214
type textarea "Dear [PERSON_NAME], Thank you so much for your wonderful review! We are delight…"
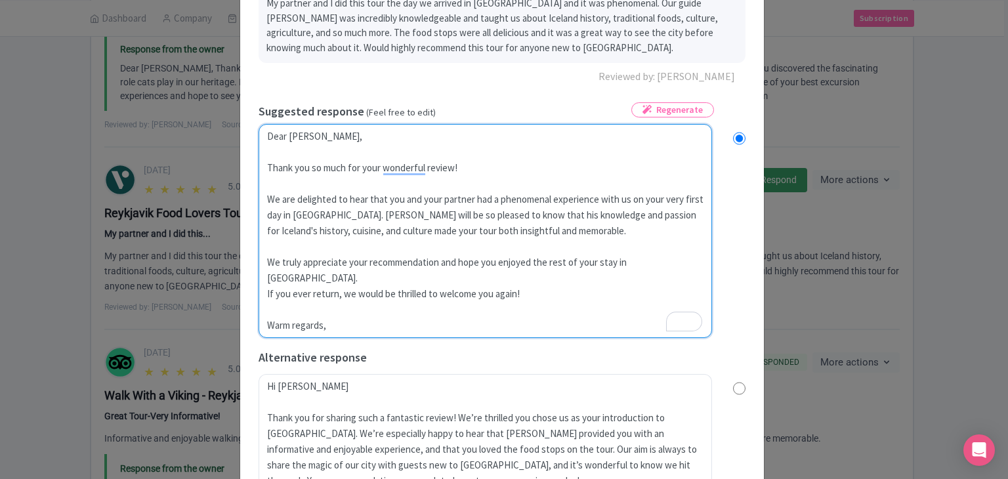
radio input "true"
drag, startPoint x: 410, startPoint y: 326, endPoint x: 252, endPoint y: 311, distance: 158.3
click at [252, 311] on div "[DATE] 5.0 Stars My partner and I did this tour the day we arrived in [GEOGRAPH…" at bounding box center [502, 362] width 524 height 870
paste textarea "ith gratitude and warm regards Steina Your Friend In [GEOGRAPHIC_DATA] &"
type textarea "Dear [PERSON_NAME], Thank you so much for your wonderful review! We are delight…"
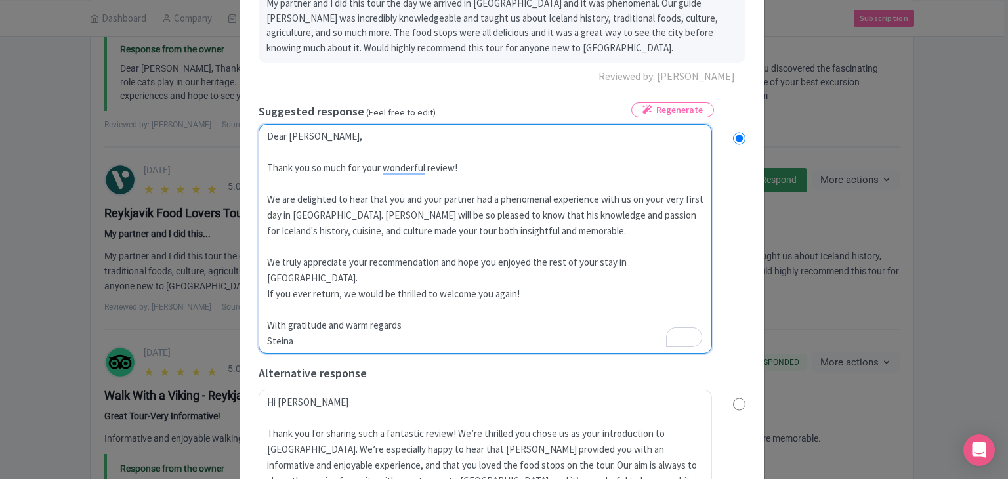
radio input "true"
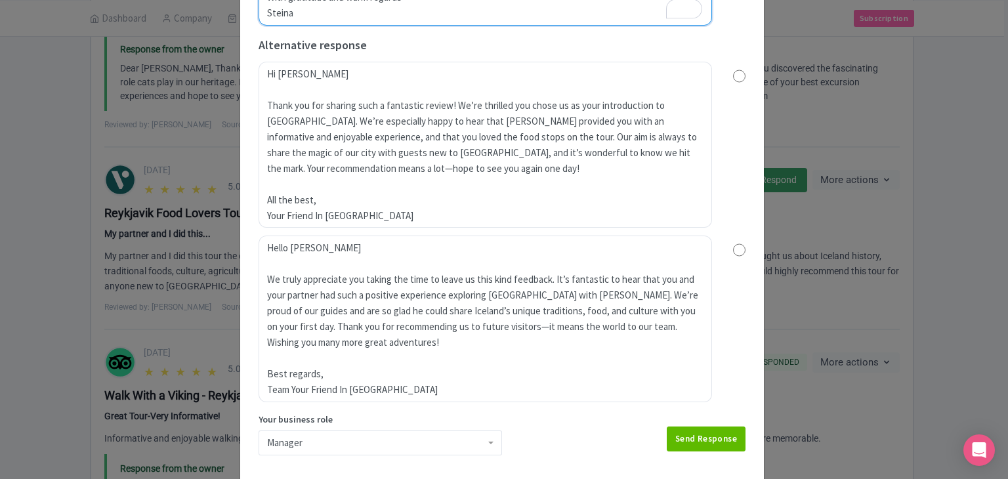
type textarea "Dear [PERSON_NAME], Thank you so much for your wonderful review! We are delight…"
click at [707, 444] on link "Send Response" at bounding box center [706, 439] width 79 height 25
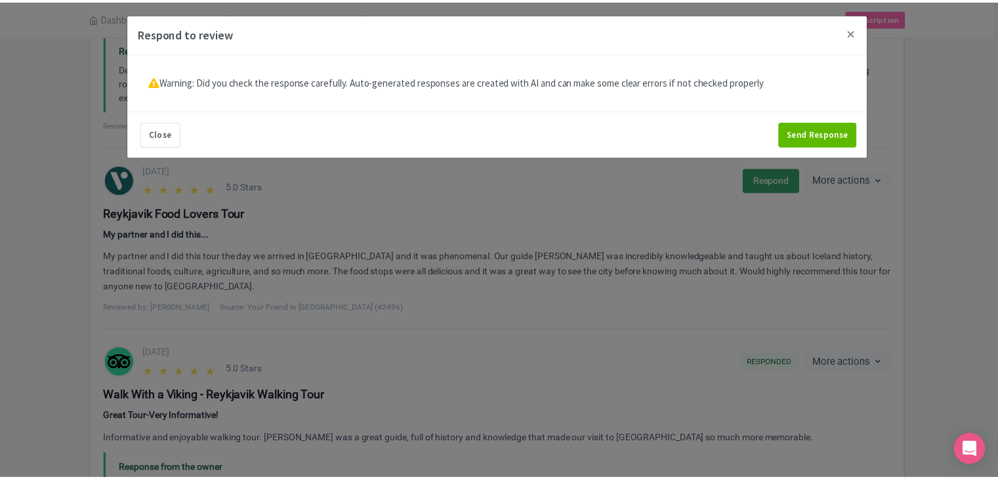
scroll to position [0, 0]
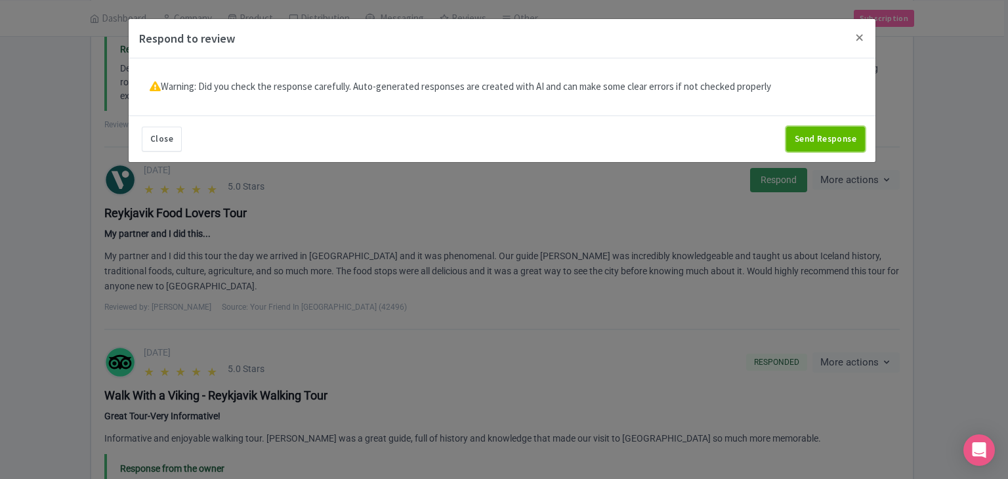
click at [820, 137] on button "Send Response" at bounding box center [825, 139] width 79 height 25
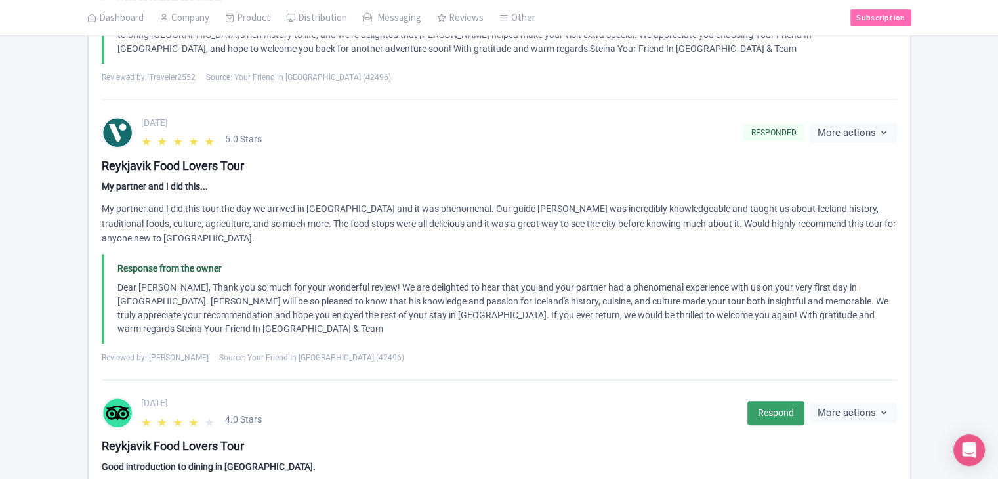
scroll to position [656, 0]
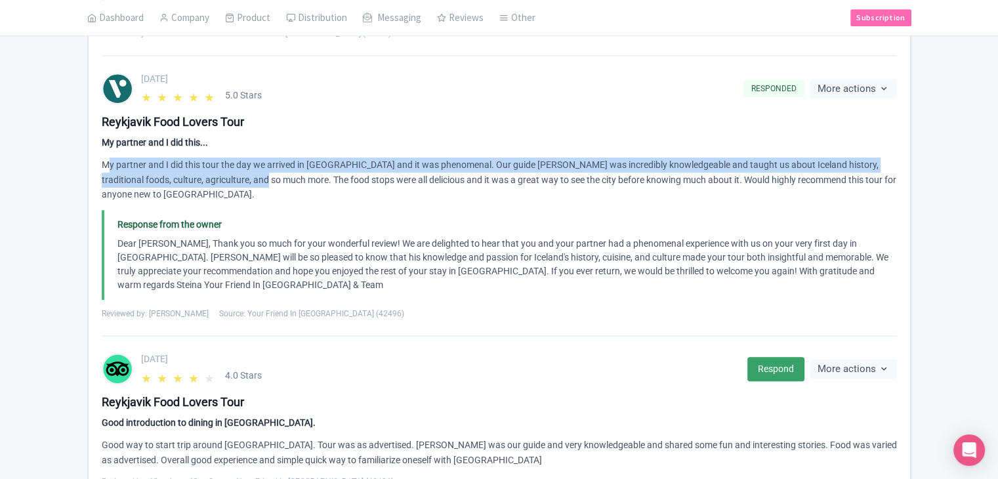
drag, startPoint x: 101, startPoint y: 161, endPoint x: 226, endPoint y: 177, distance: 126.4
click at [226, 177] on div "My partner and I did this tour the day we arrived in [GEOGRAPHIC_DATA] and it w…" at bounding box center [500, 180] width 796 height 45
copy div "My partner and I did this tour the day we arrived in [GEOGRAPHIC_DATA] and it w…"
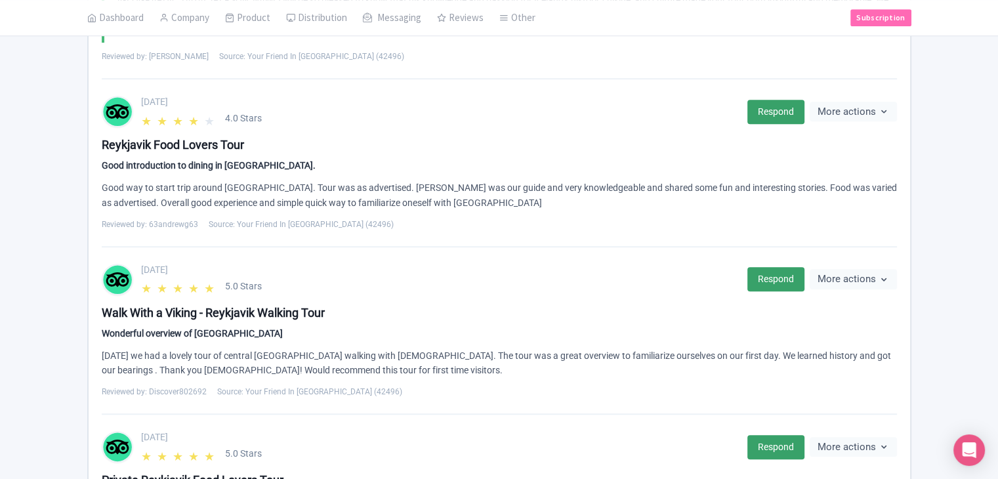
scroll to position [919, 0]
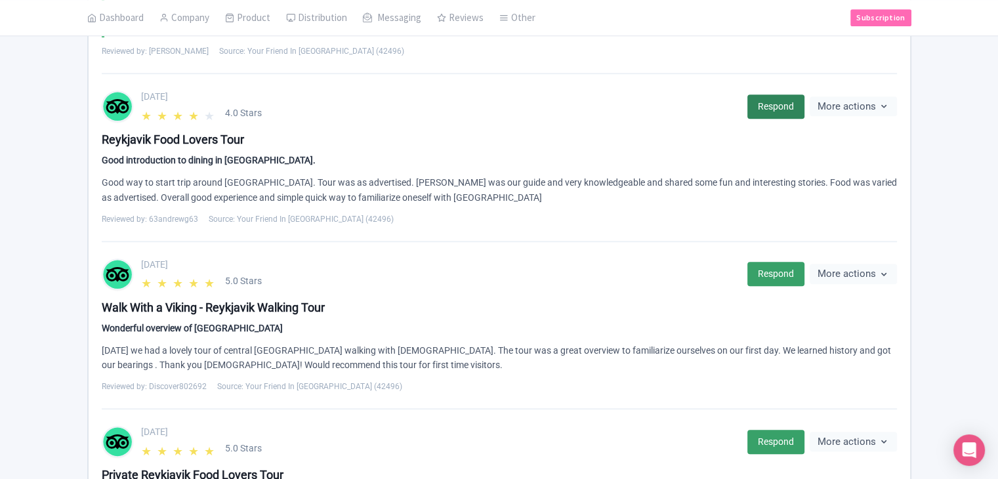
click at [785, 95] on link "Respond" at bounding box center [776, 107] width 57 height 24
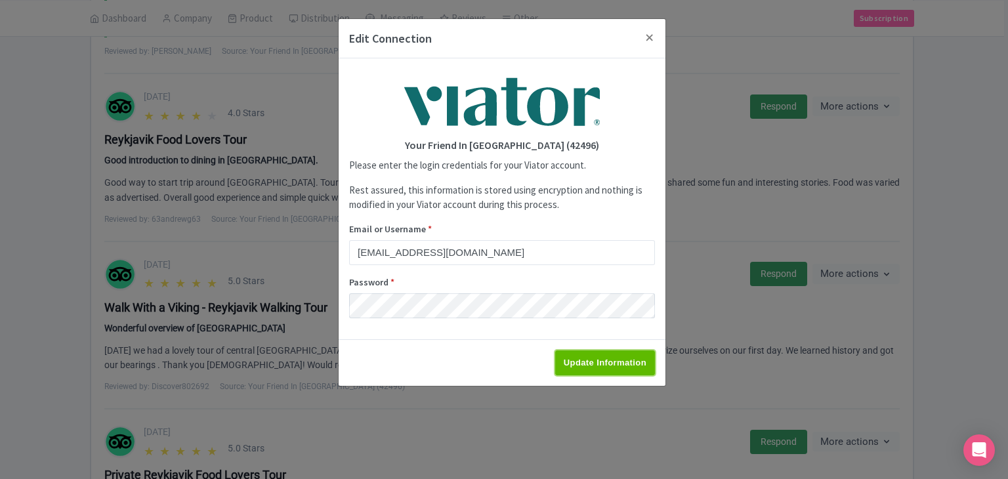
click at [607, 362] on input "Update Information" at bounding box center [605, 363] width 100 height 25
type input "Saving..."
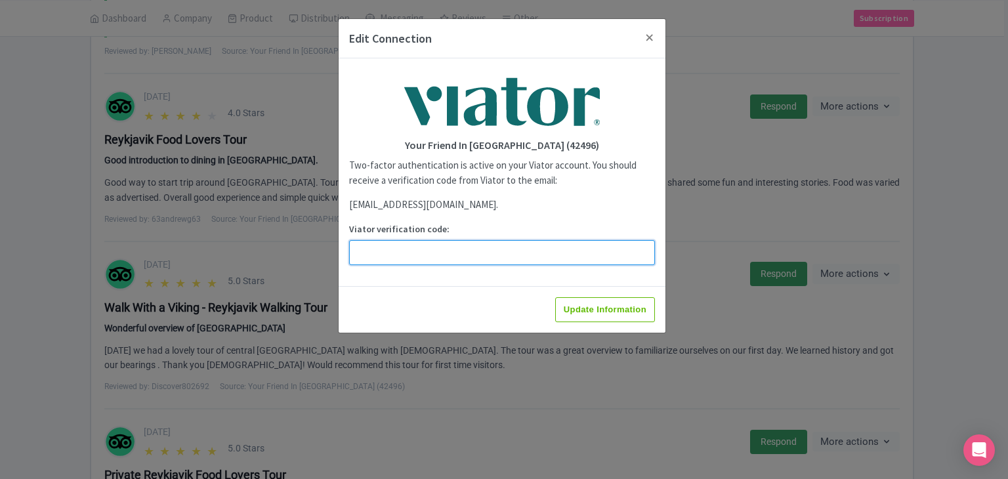
click at [431, 261] on input "Viator verification code:" at bounding box center [502, 252] width 306 height 25
paste input "401806"
type input "401806"
click at [555, 297] on input "Update Information" at bounding box center [605, 309] width 100 height 25
type input "Update Information"
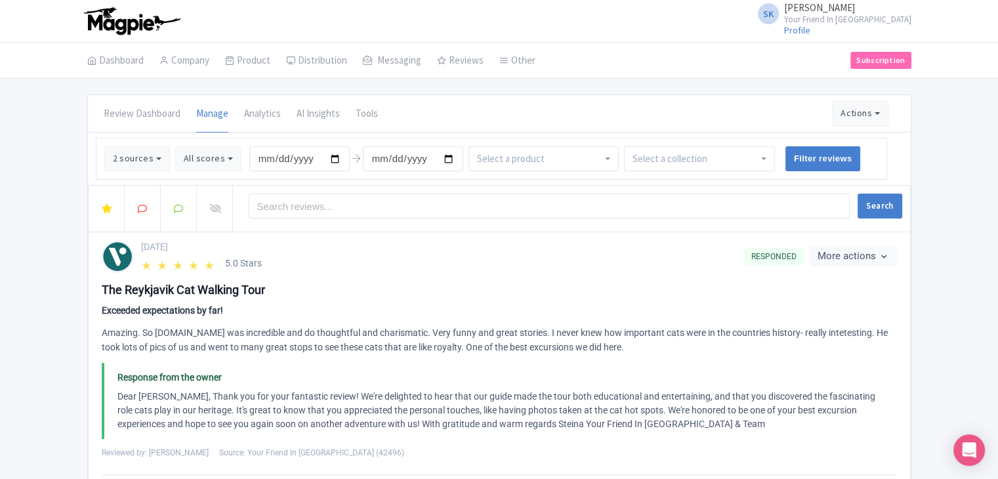
drag, startPoint x: 929, startPoint y: 100, endPoint x: 761, endPoint y: 72, distance: 169.8
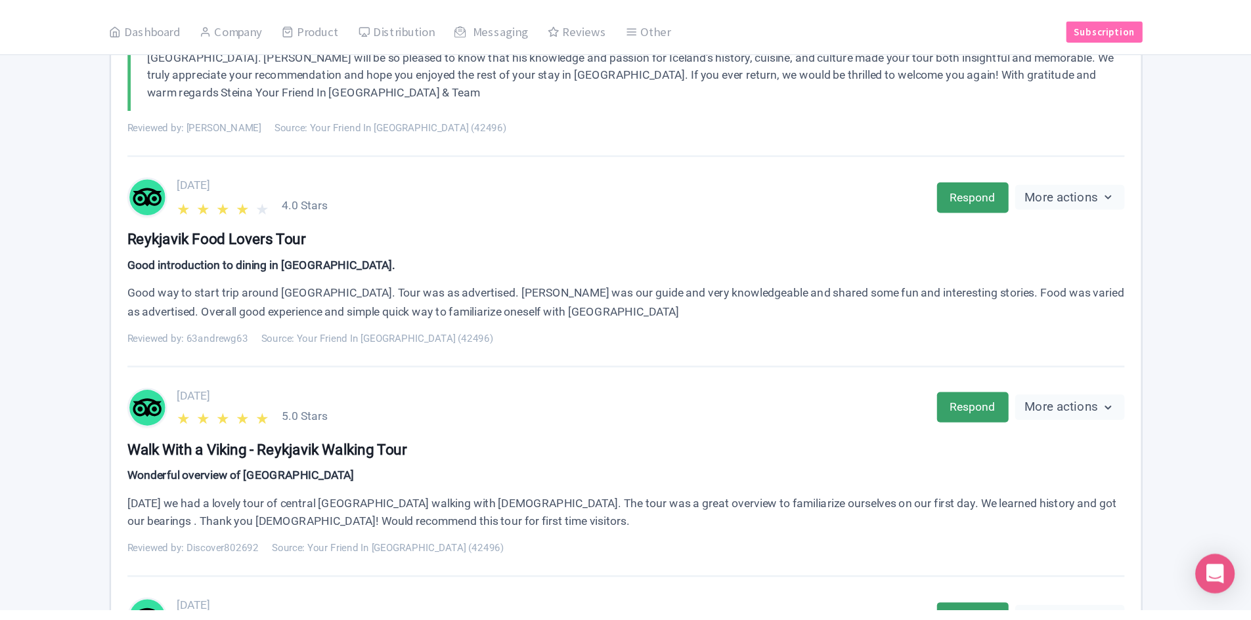
scroll to position [919, 0]
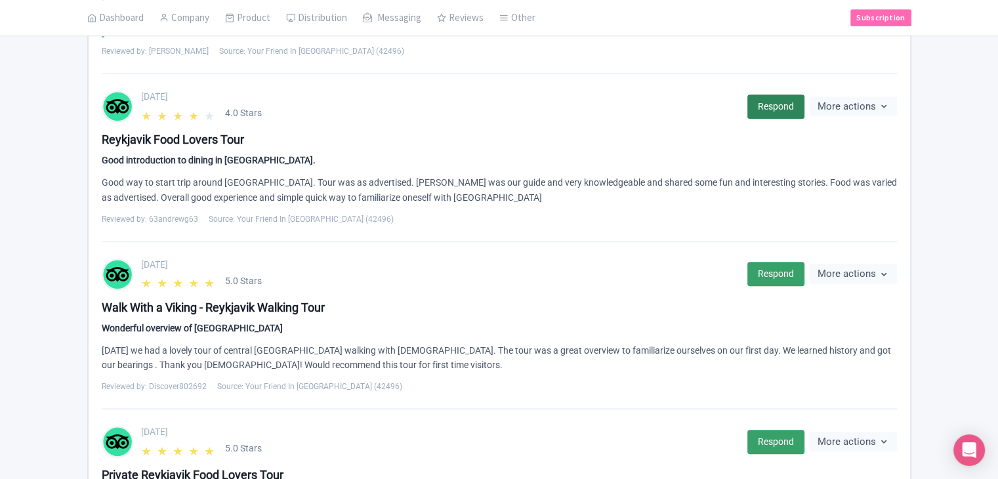
click at [777, 95] on link "Respond" at bounding box center [776, 107] width 57 height 24
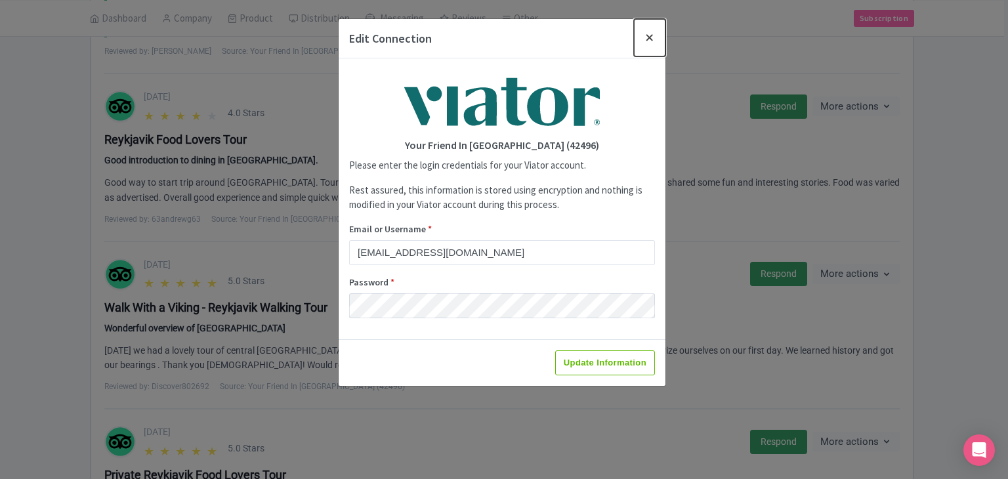
click at [651, 35] on button "Close" at bounding box center [650, 37] width 32 height 37
